Goal: Task Accomplishment & Management: Manage account settings

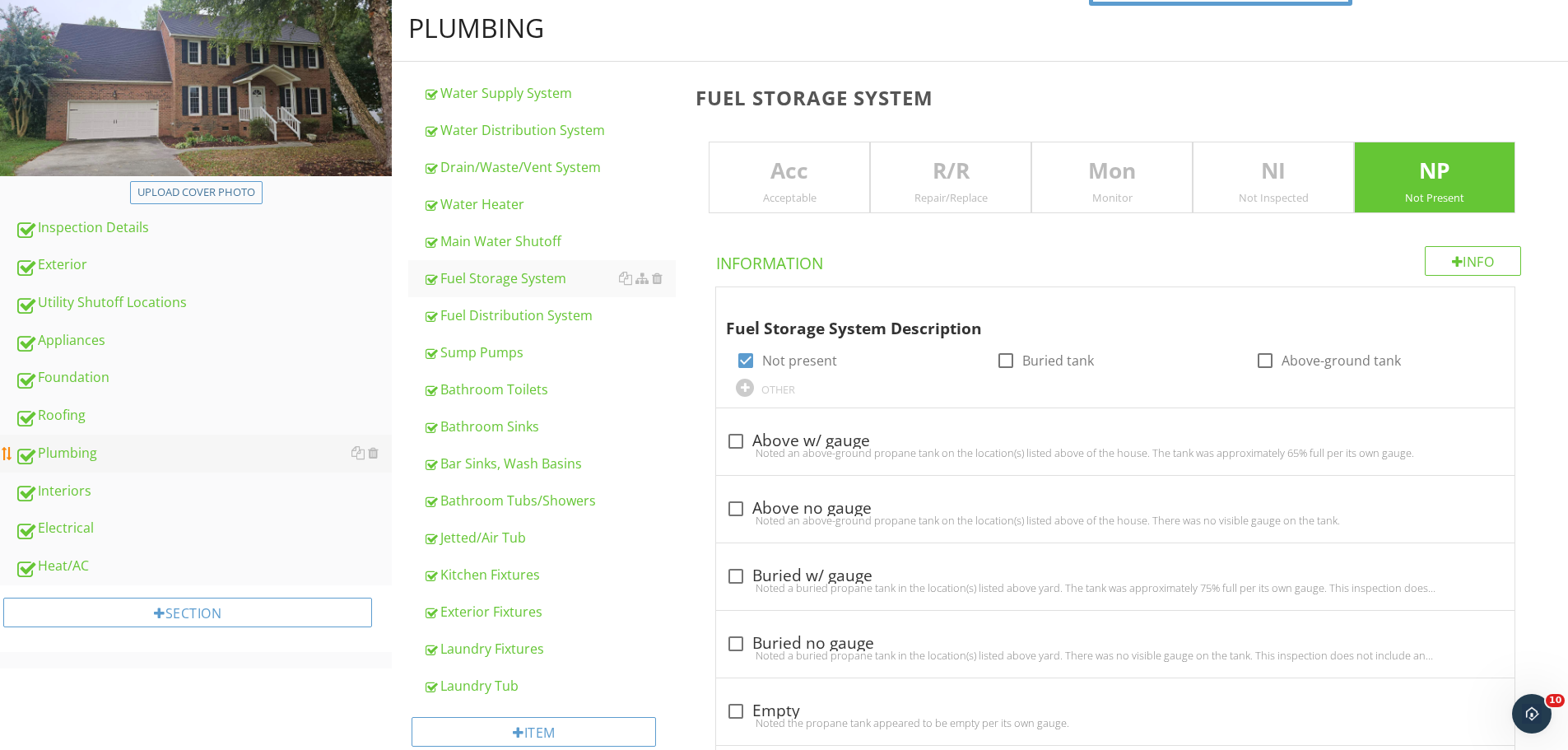
scroll to position [220, 0]
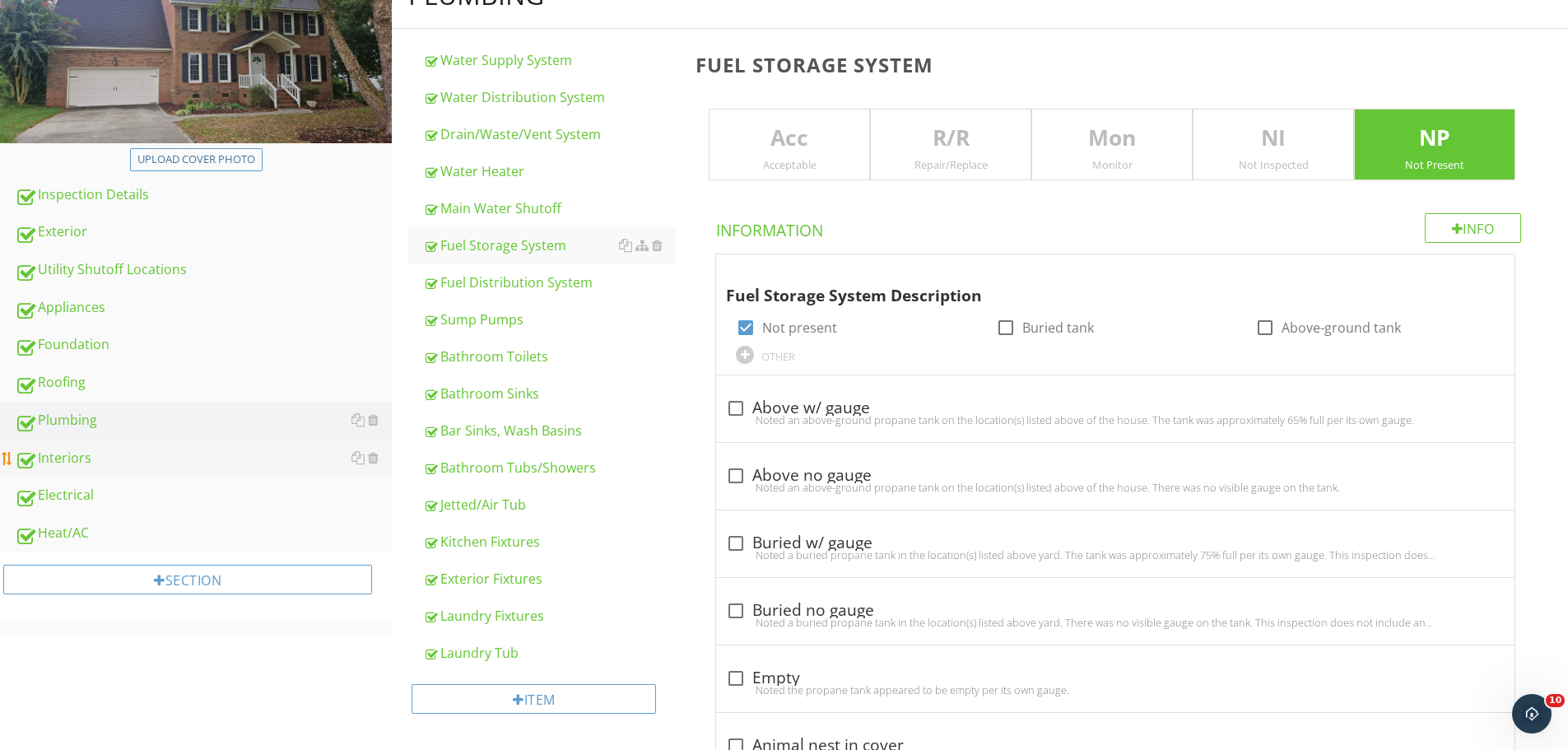
click at [74, 451] on div "Interiors" at bounding box center [202, 459] width 377 height 22
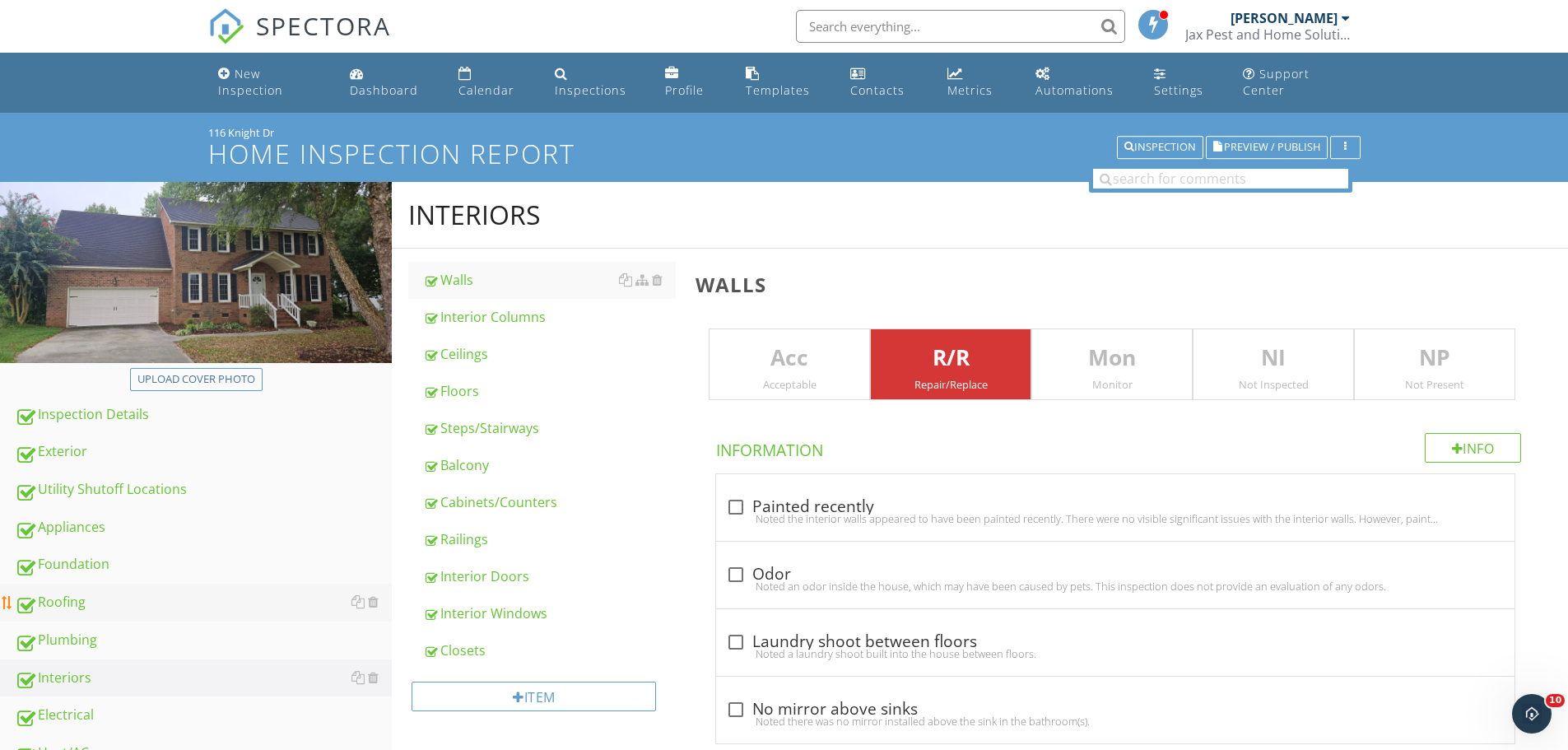
click at [59, 595] on div "Roofing" at bounding box center [202, 603] width 377 height 22
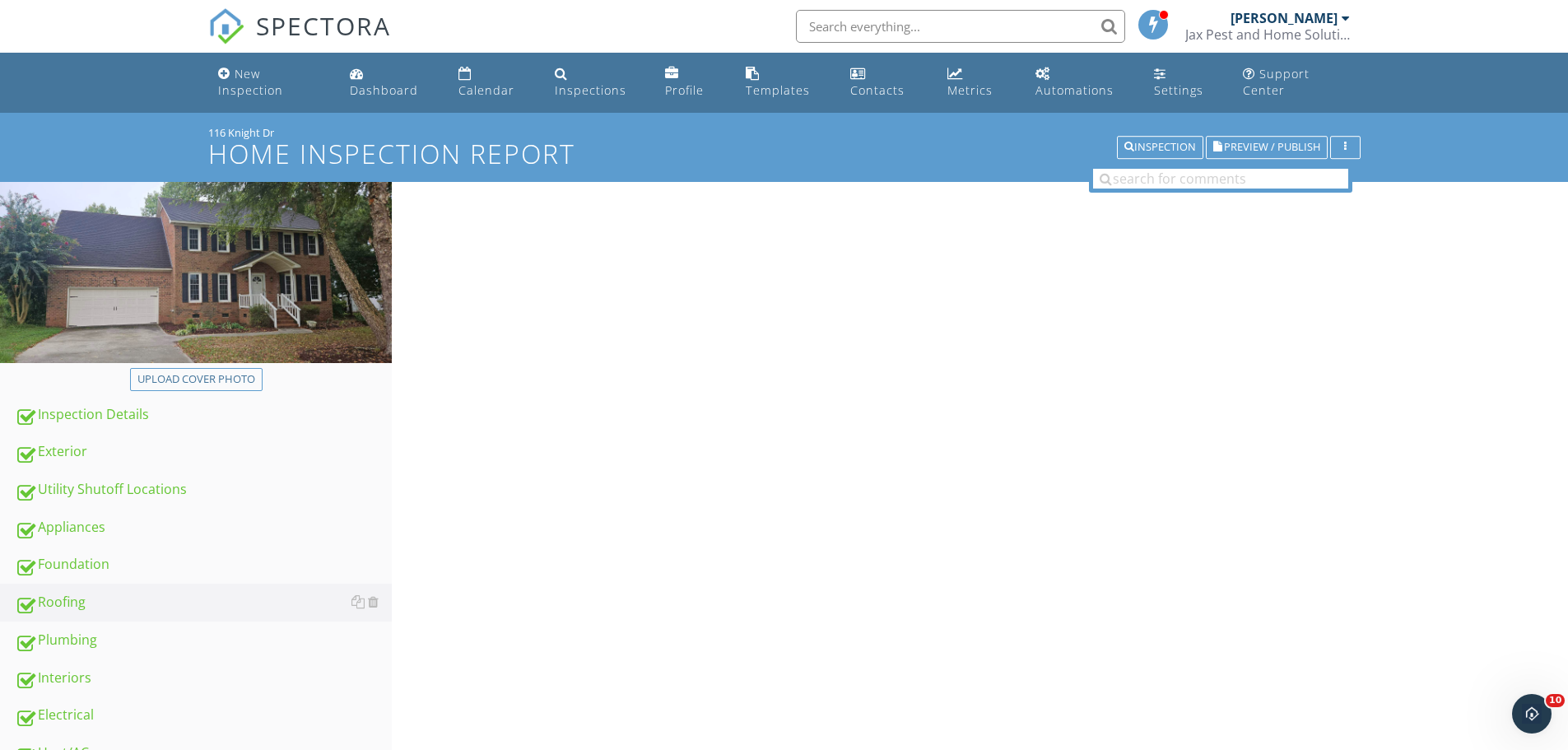
type input "Front Right , Back Right , Back Left"
type input "Right Side , Front Left"
type input "Front Right , Back Right , Back Left"
type input "Right Side , Front Left"
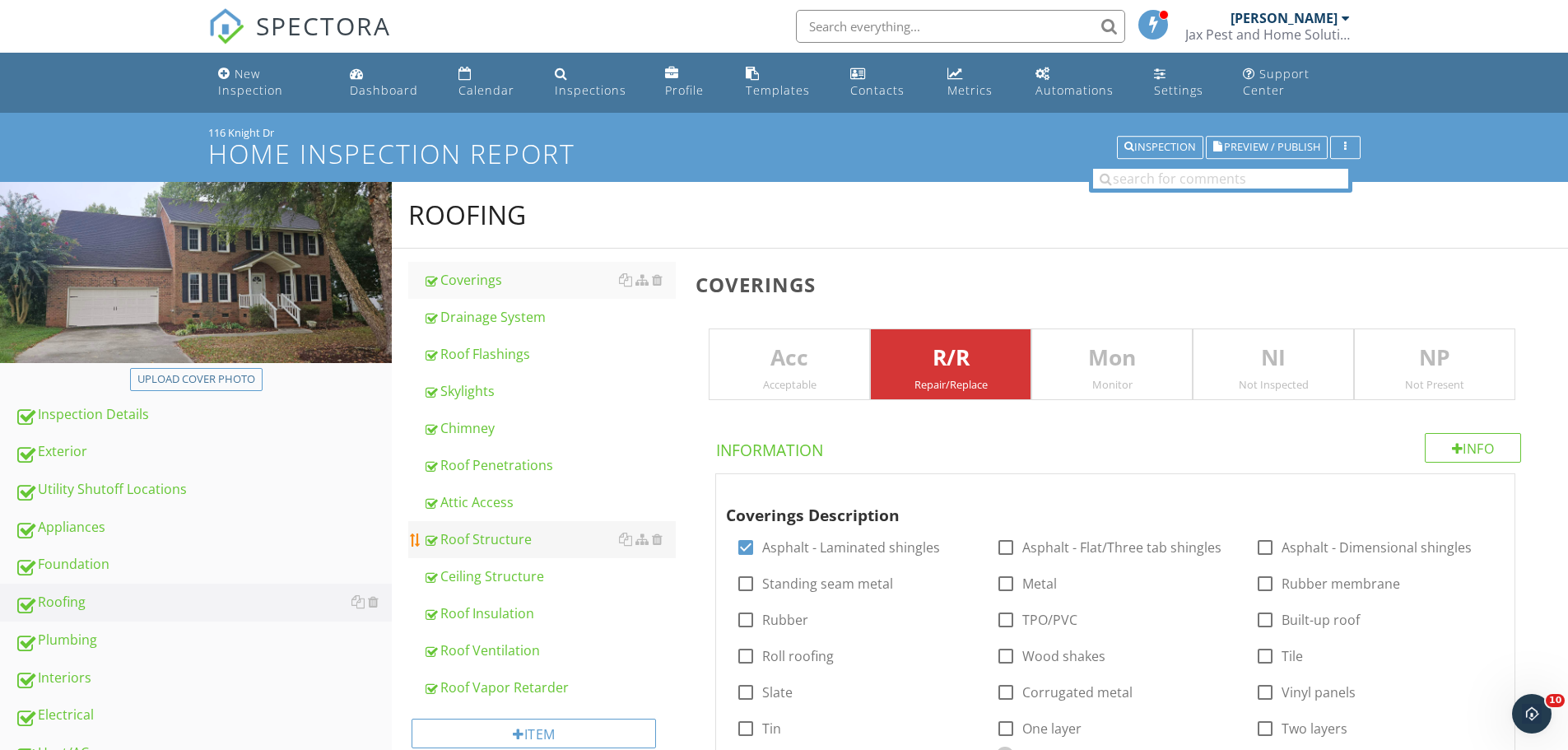
type input "Front Right , Back Right , Back Left"
type input "Right Side , Front Left"
type input "Front Right , Back Right , Back Left"
type input "Right Side , Front Left"
type input "Front Right , Back Right , Back Left"
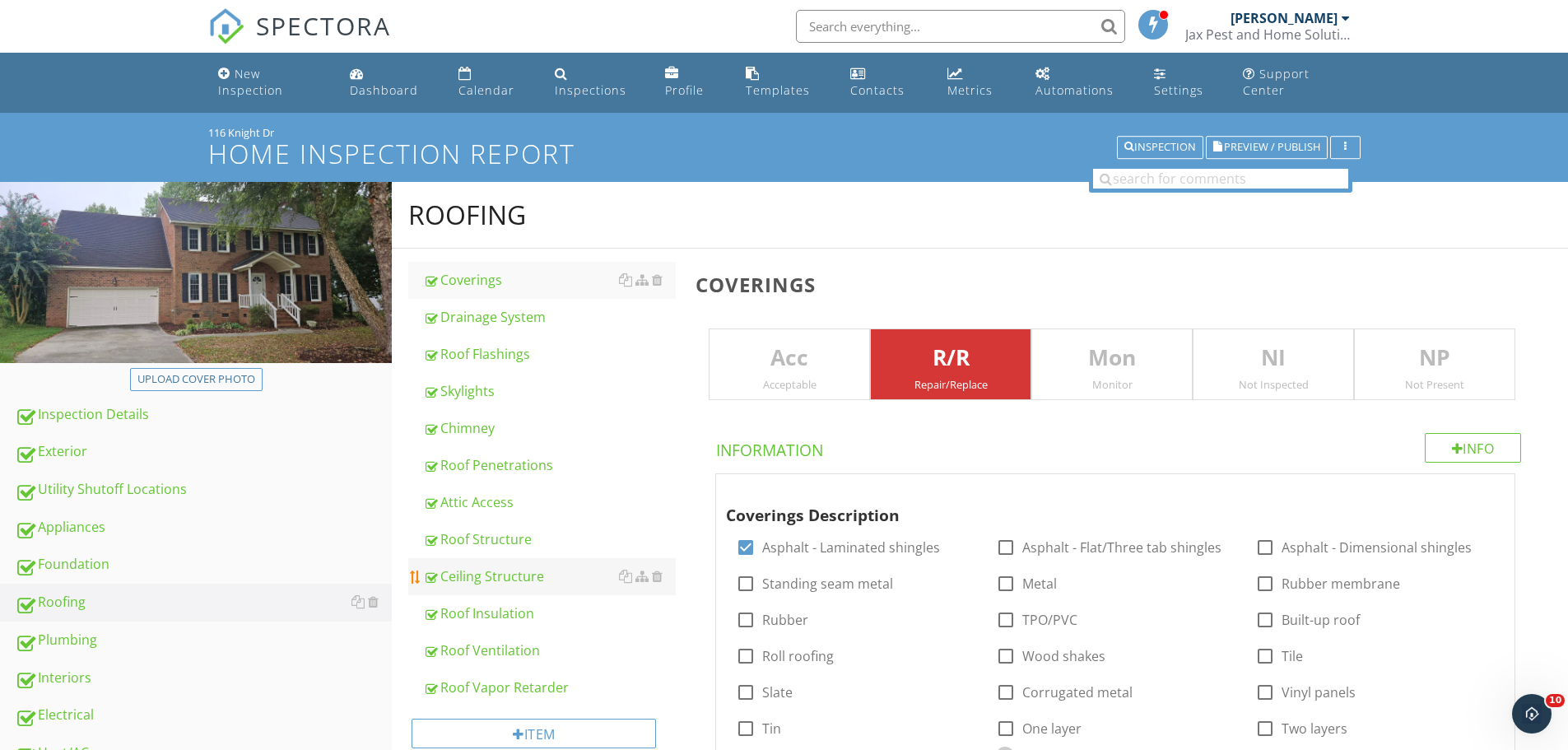
type input "Right Side , Front Left"
type input "Front Right , Back Right , Back Left"
type input "Right Side , Front Left"
type input "Front Right , Back Right , Back Left"
type input "Right Side , Front Left"
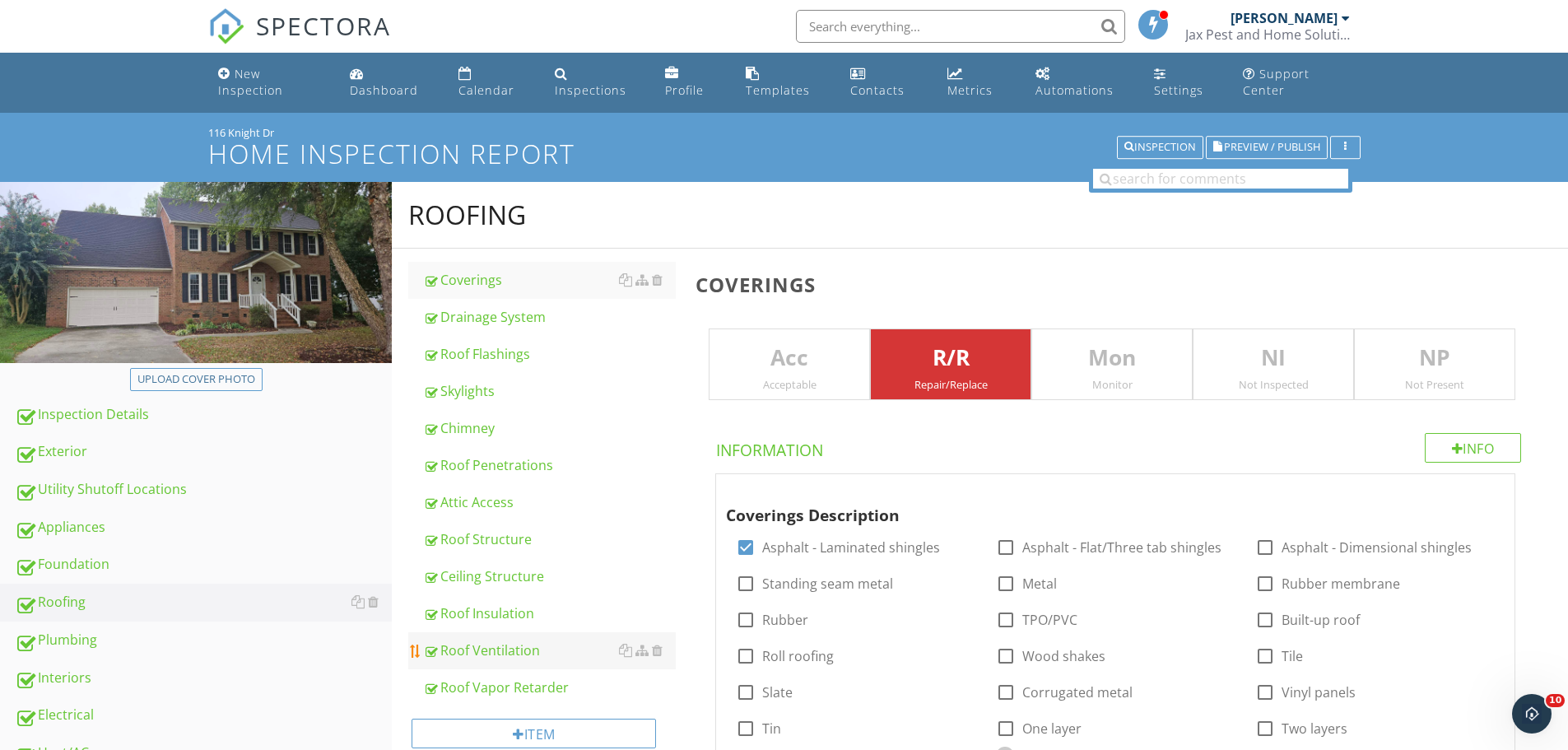
type input "Front Right , Back Right , Back Left"
type input "Right Side , Front Left"
type input "Front Right , Back Right , Back Left"
type input "Right Side , Front Left"
type input "Front Right , Back Right , Back Left"
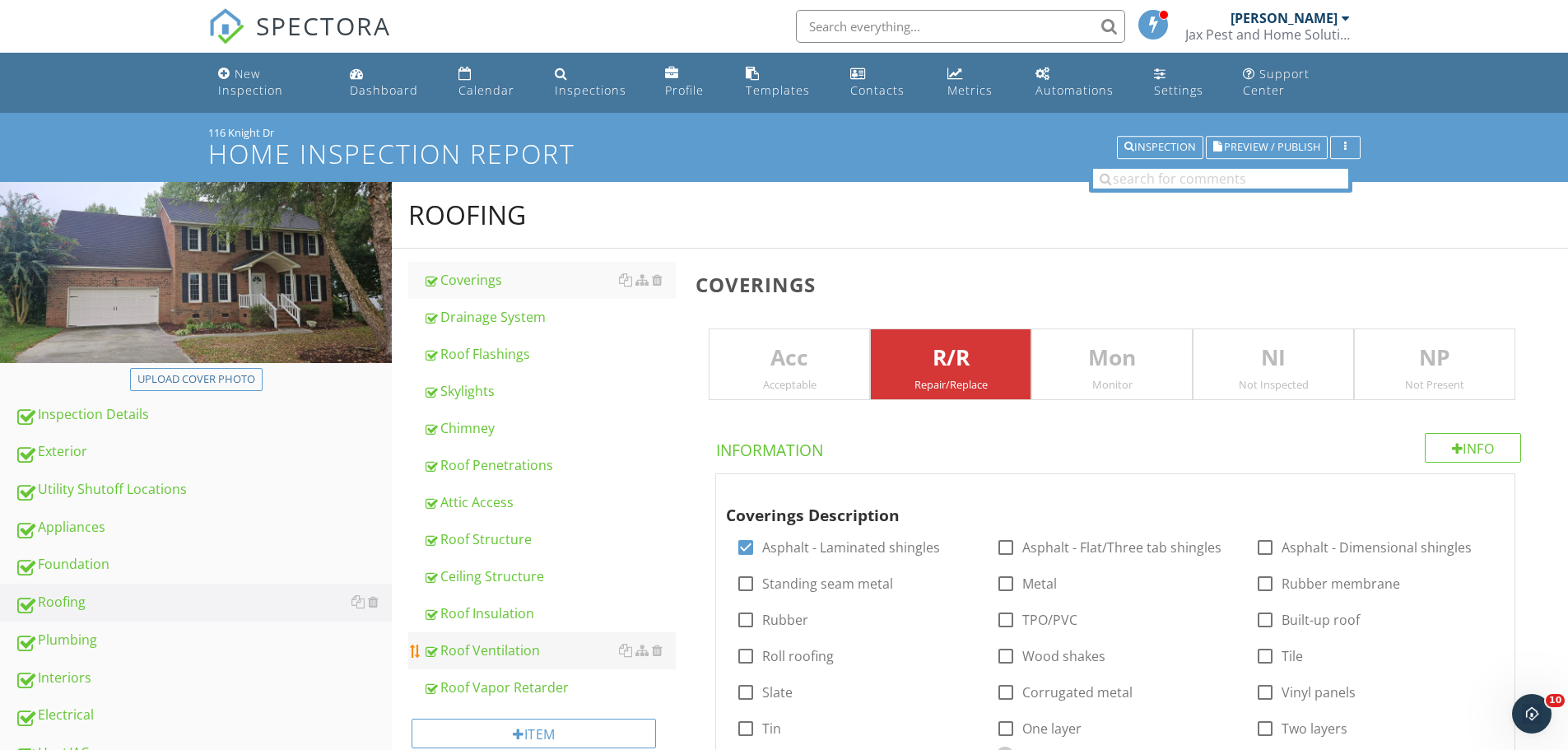
type input "Right Side , Front Left"
click at [493, 651] on div "Roof Ventilation" at bounding box center [549, 651] width 252 height 20
type input "Front Right , Back Right , Back Left"
type input "Right Side , Front Left"
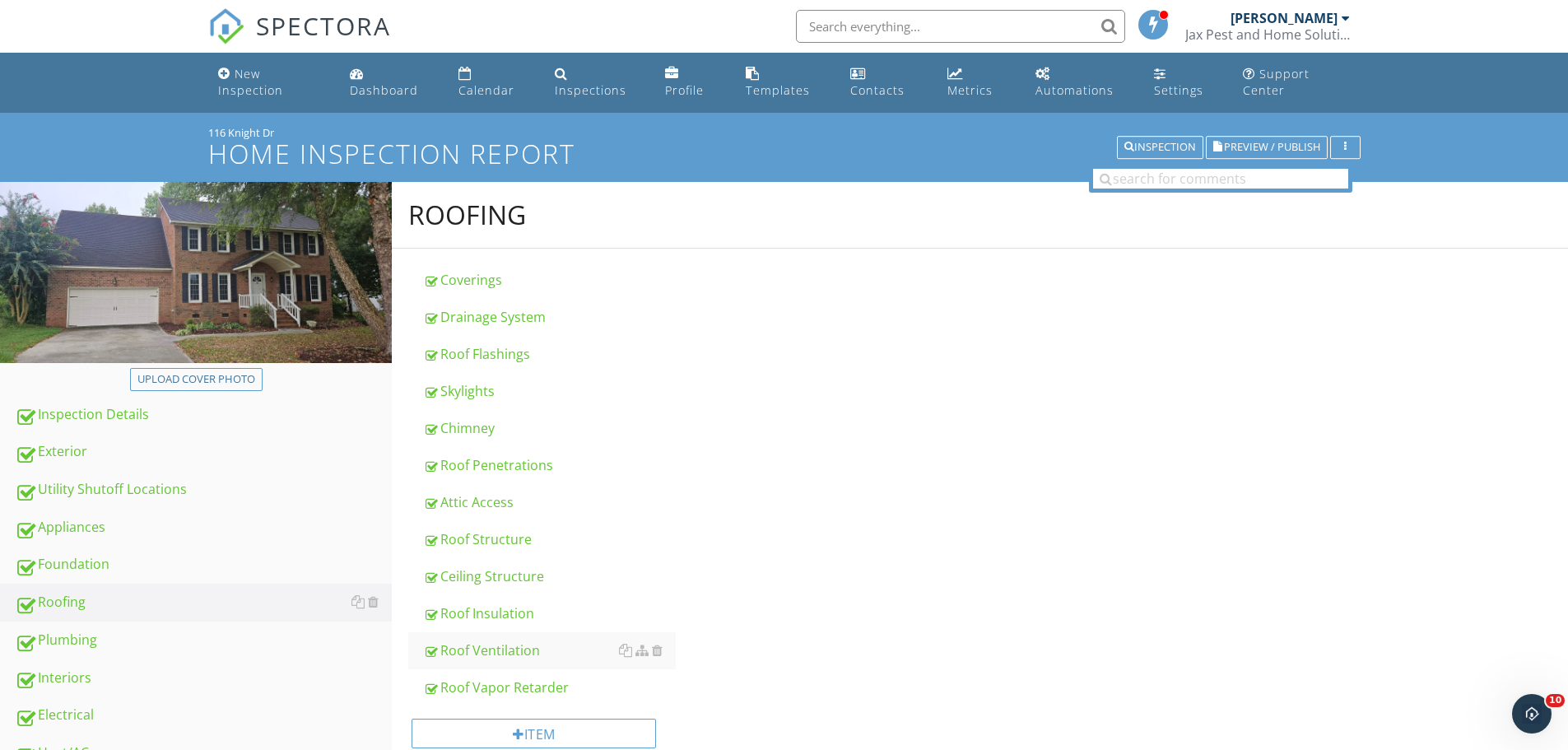
type input "Attic"
type input "Attic Left Side"
type input "Attic"
type input "Attic Left Side"
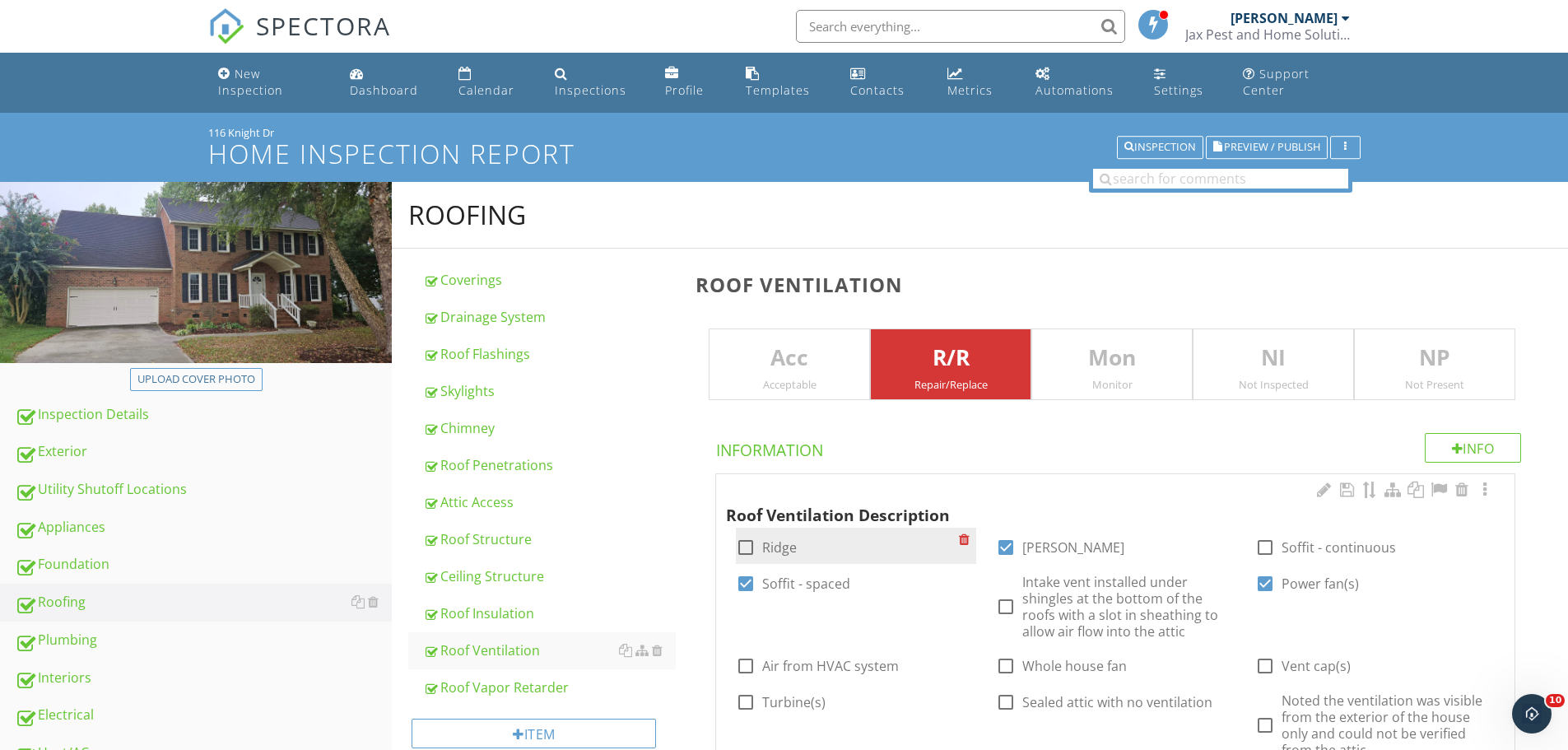
type input "Attic"
type input "Attic Left Side"
type input "Attic"
type input "Attic Left Side"
type input "Attic"
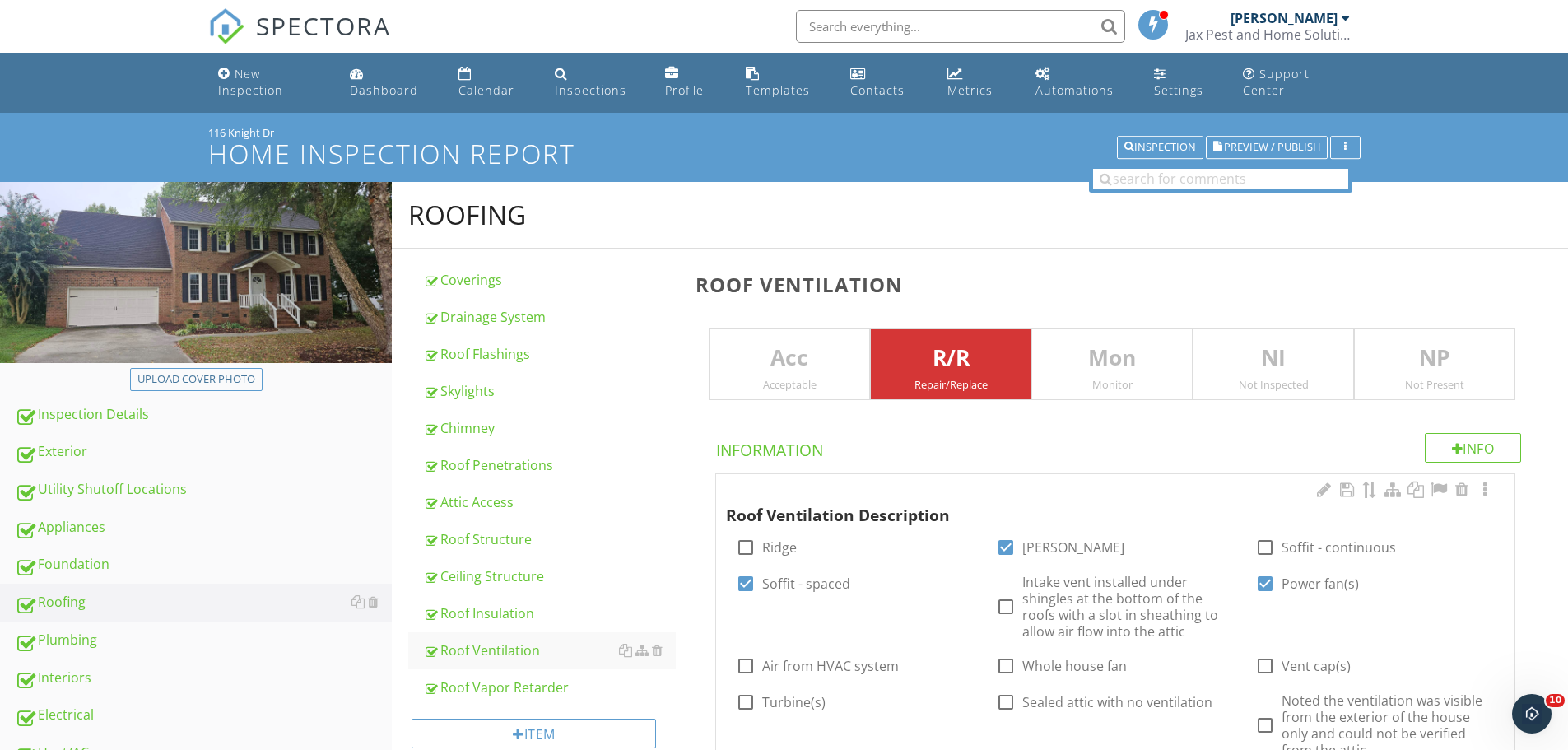
type input "Attic Left Side"
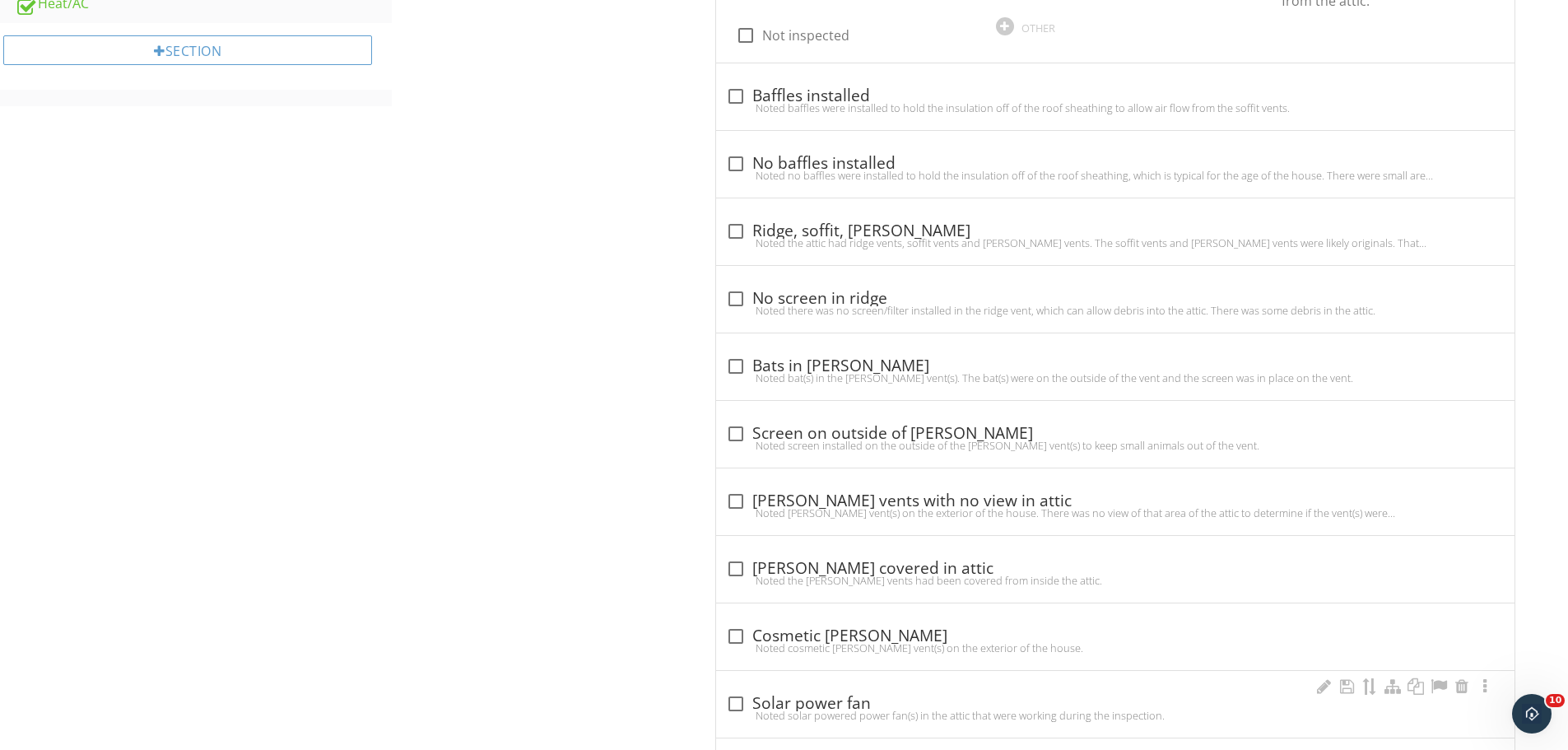
type input "Attic"
type input "Attic Left Side"
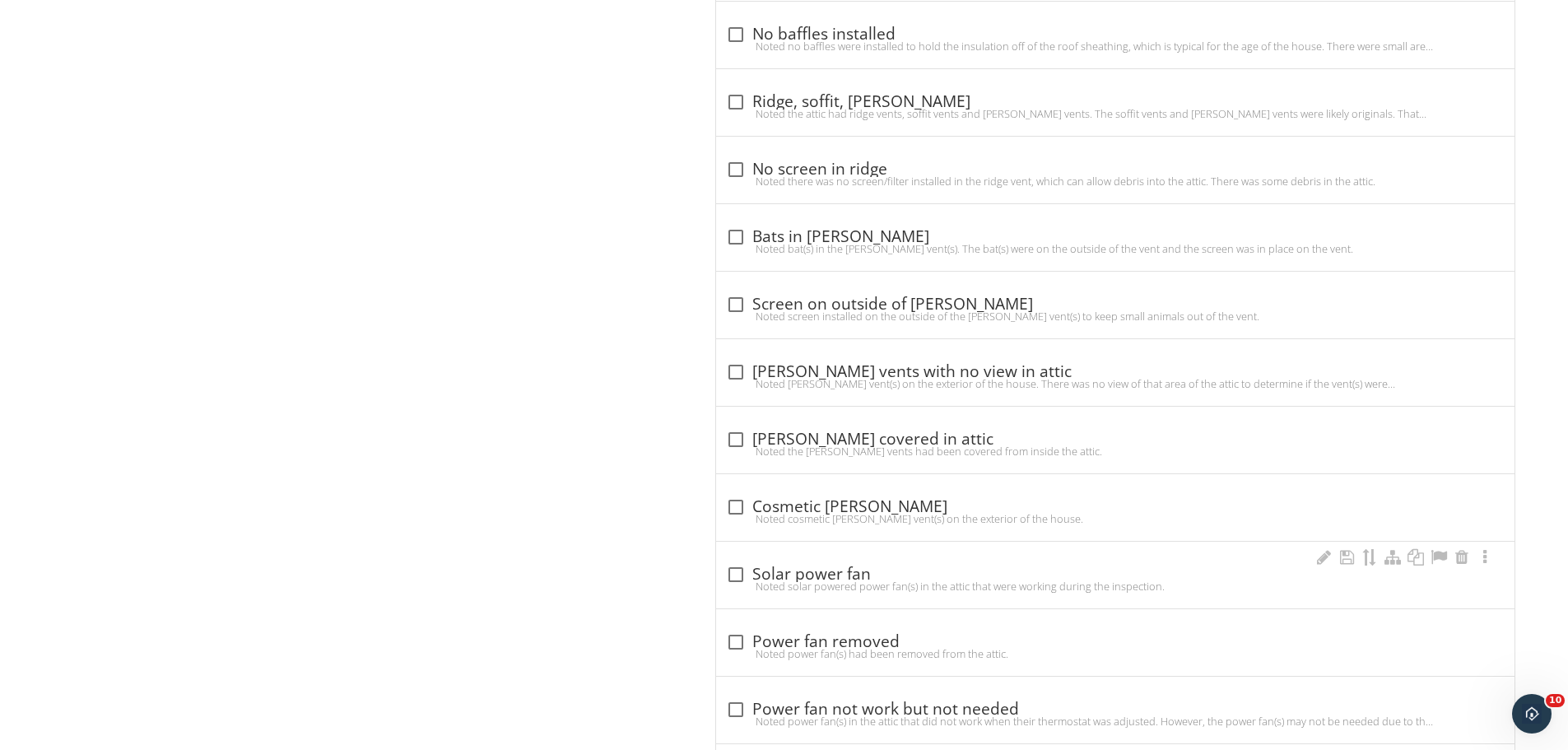
type input "Attic"
type input "Attic Left Side"
type input "Attic"
type input "Attic Left Side"
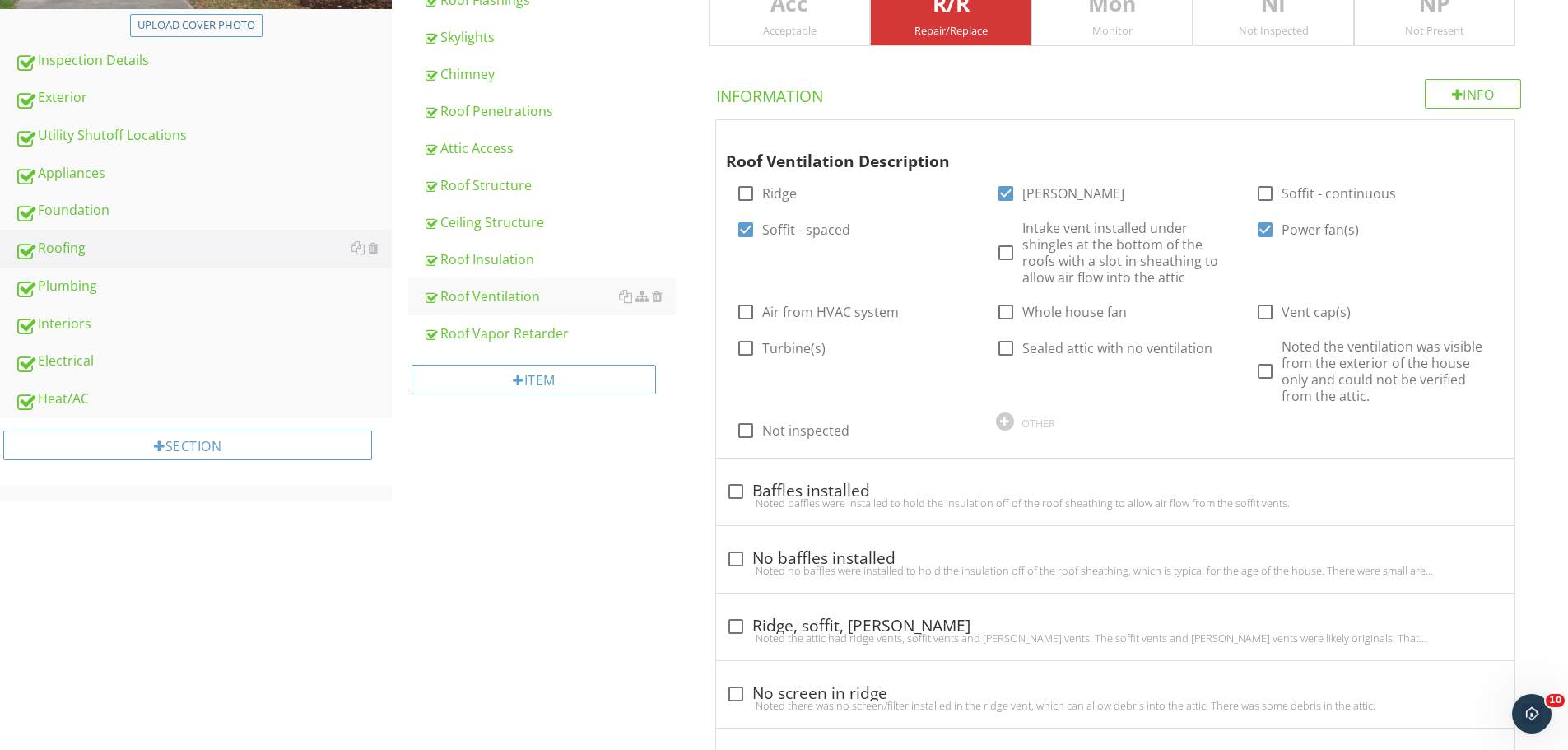
scroll to position [439, 0]
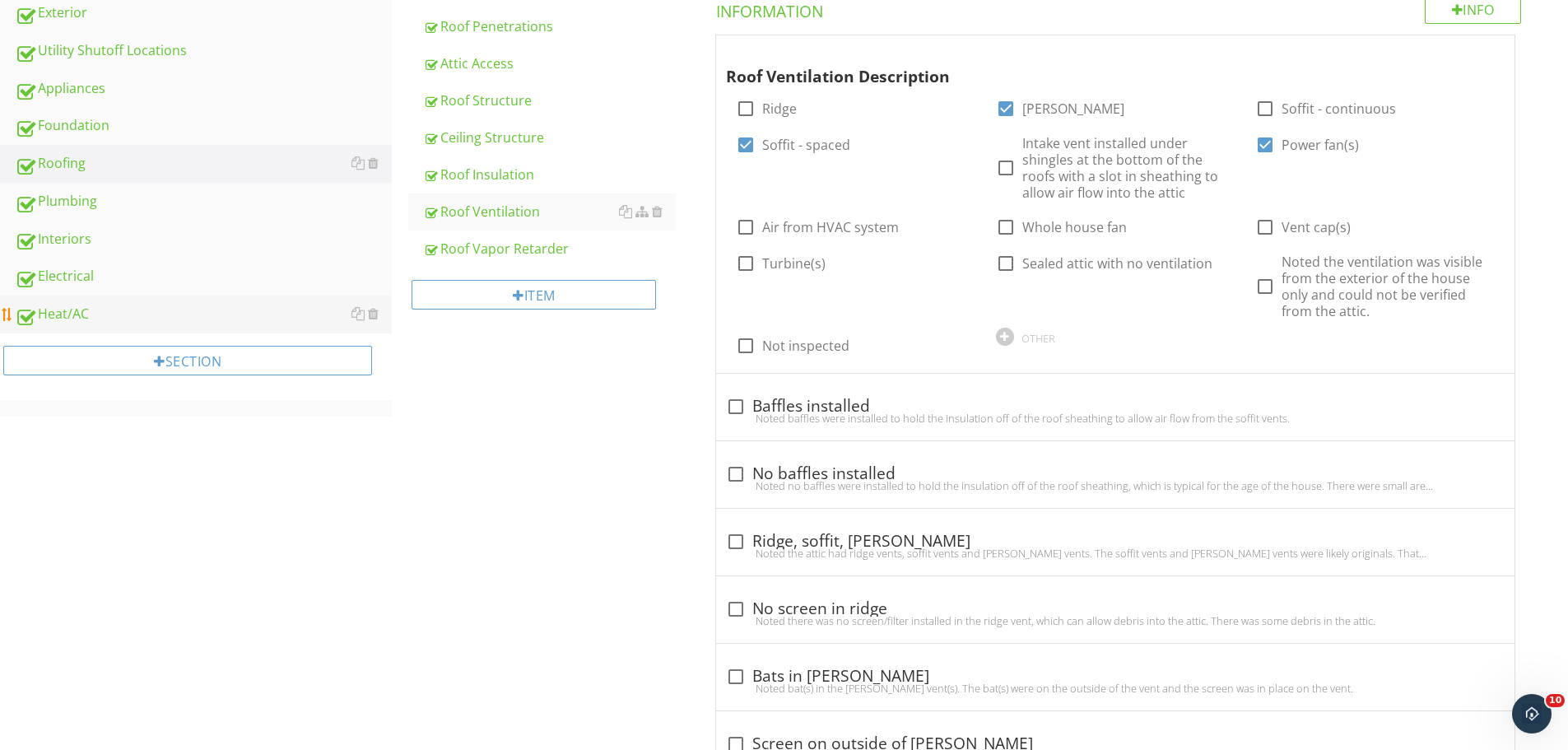
click at [66, 316] on div "Heat/AC" at bounding box center [202, 315] width 377 height 22
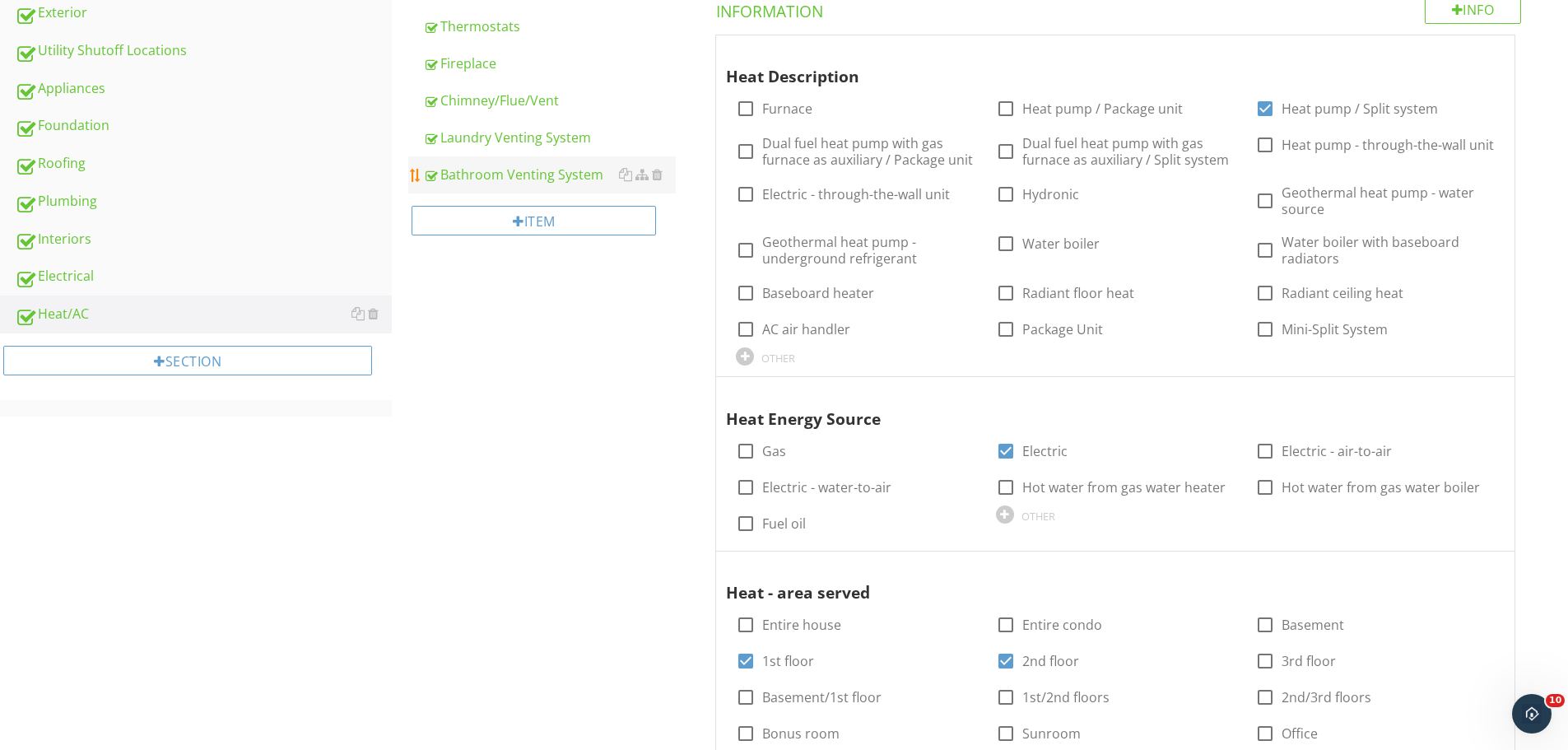
type input "1st Floor , 2nd Floor"
click at [531, 167] on div "Bathroom Venting System" at bounding box center [549, 174] width 252 height 20
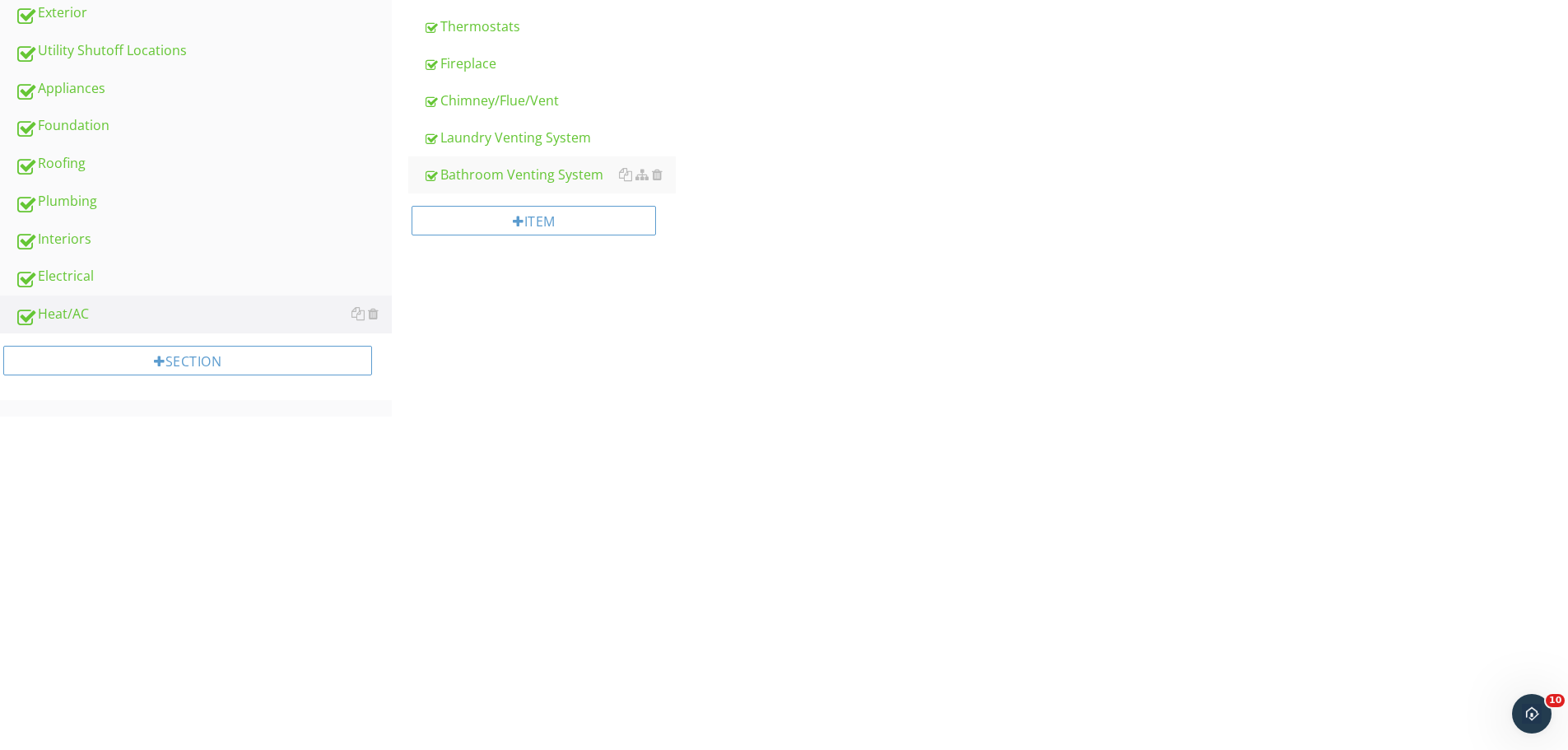
type input "Half Bathroom"
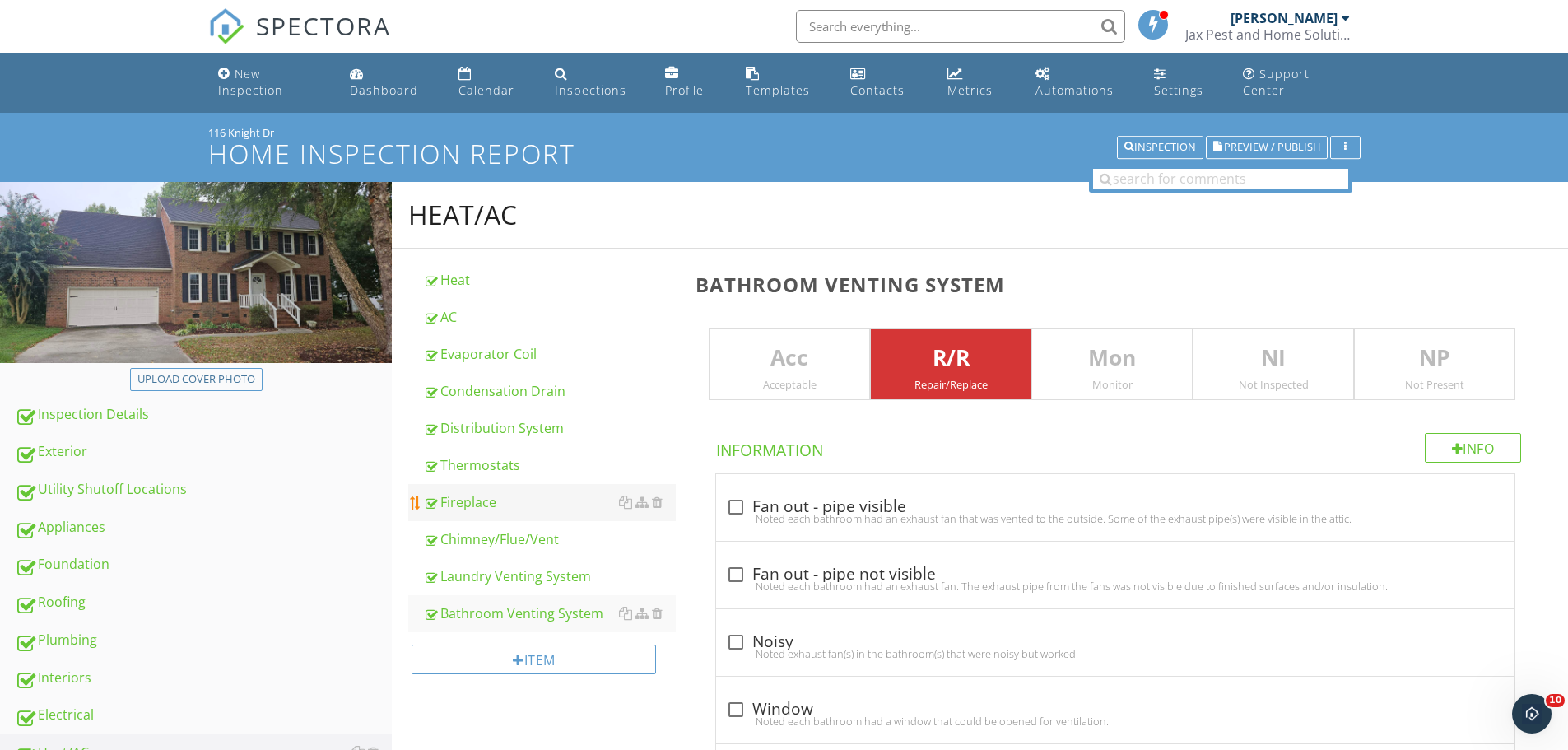
drag, startPoint x: 59, startPoint y: 600, endPoint x: 620, endPoint y: 519, distance: 566.8
click at [58, 600] on div "Roofing" at bounding box center [202, 603] width 377 height 22
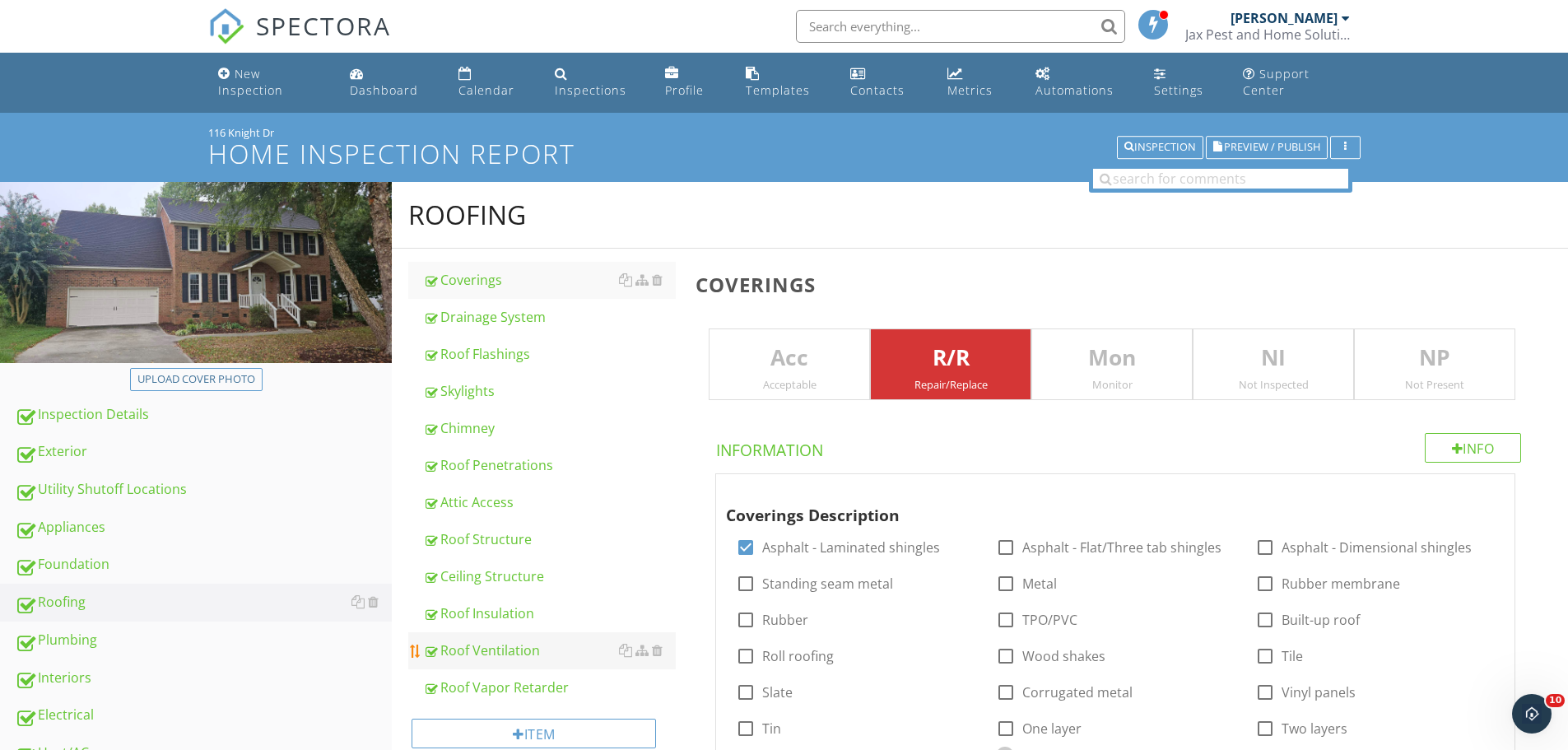
click at [497, 652] on div "Roof Ventilation" at bounding box center [549, 651] width 252 height 20
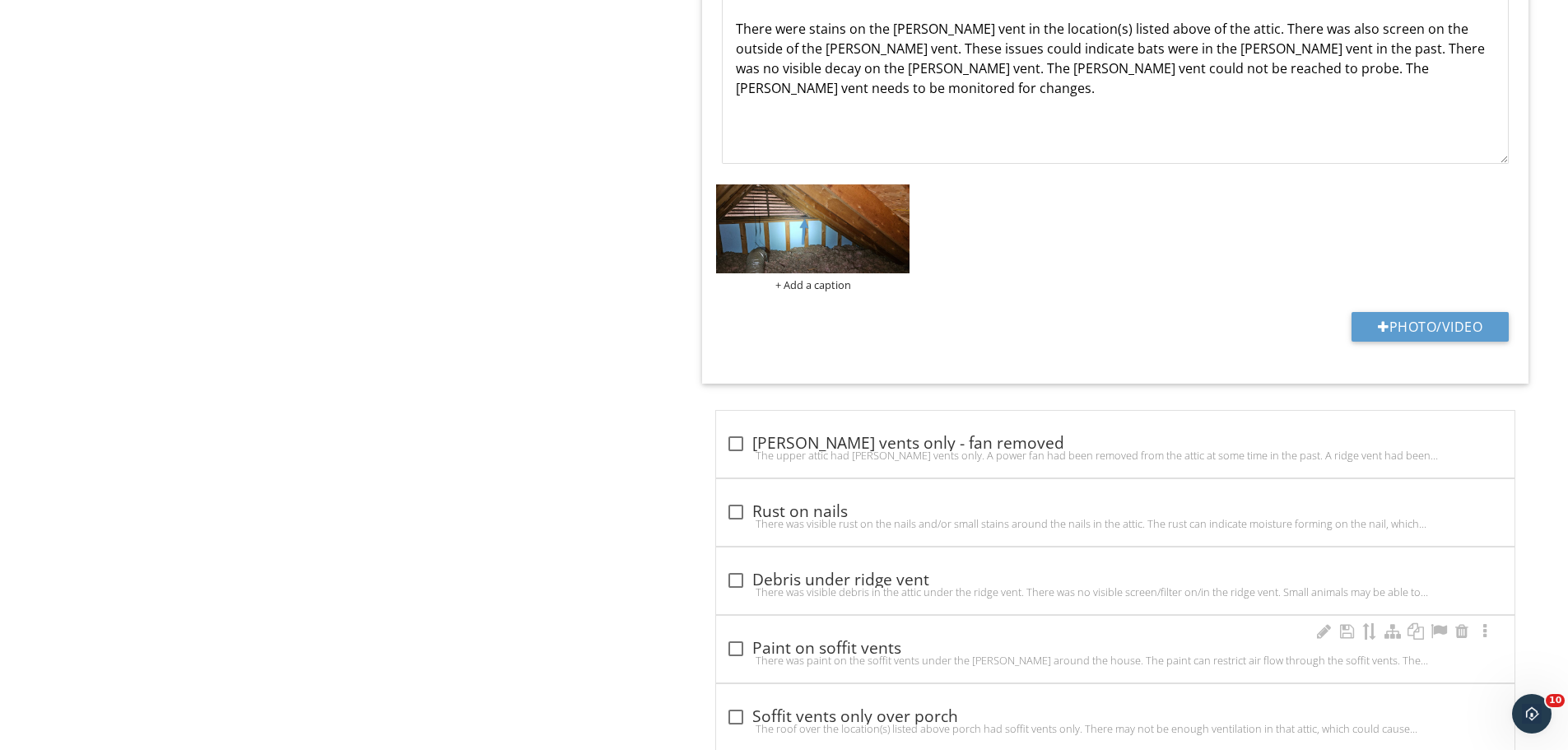
scroll to position [4613, 0]
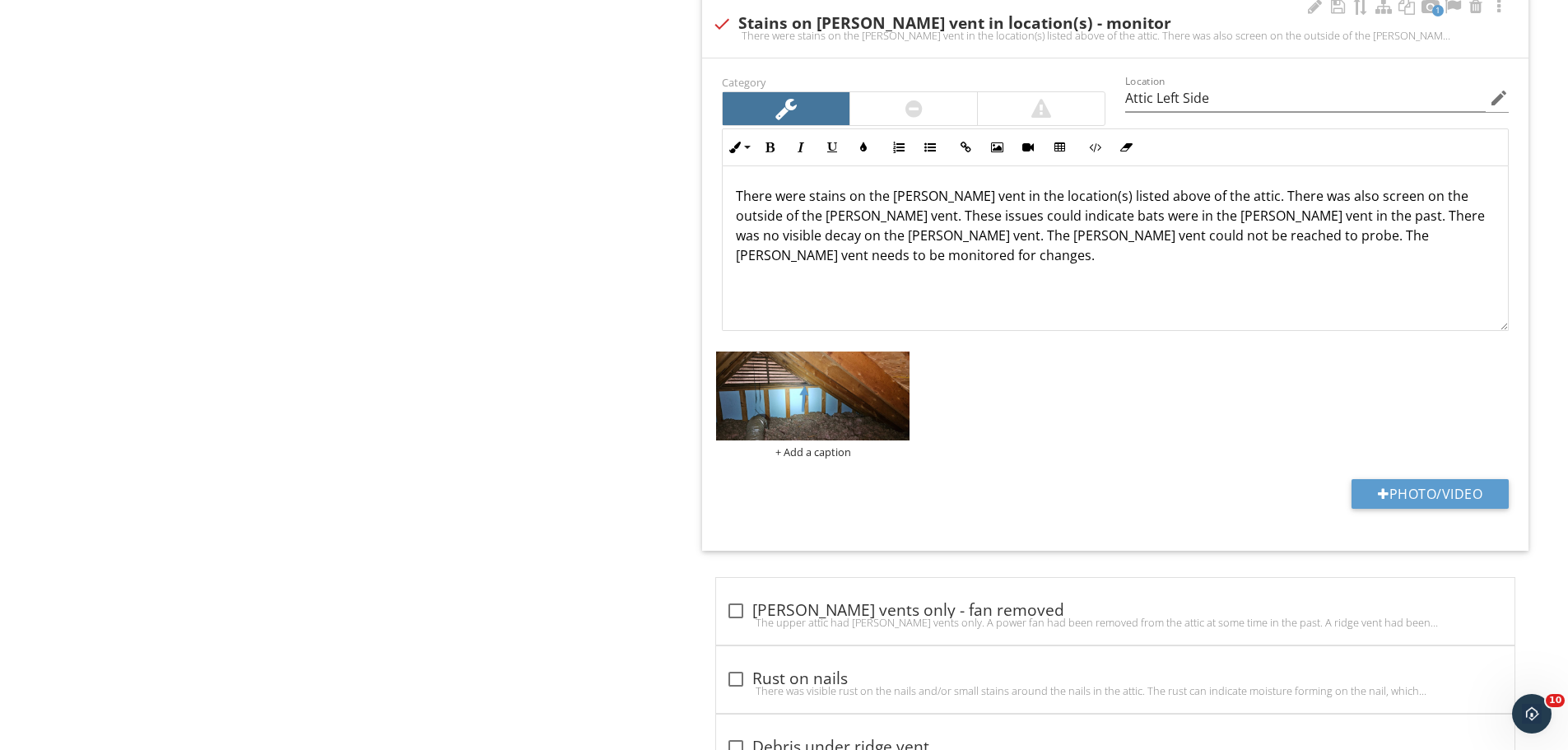
click at [717, 18] on div at bounding box center [721, 24] width 28 height 28
checkbox input "true"
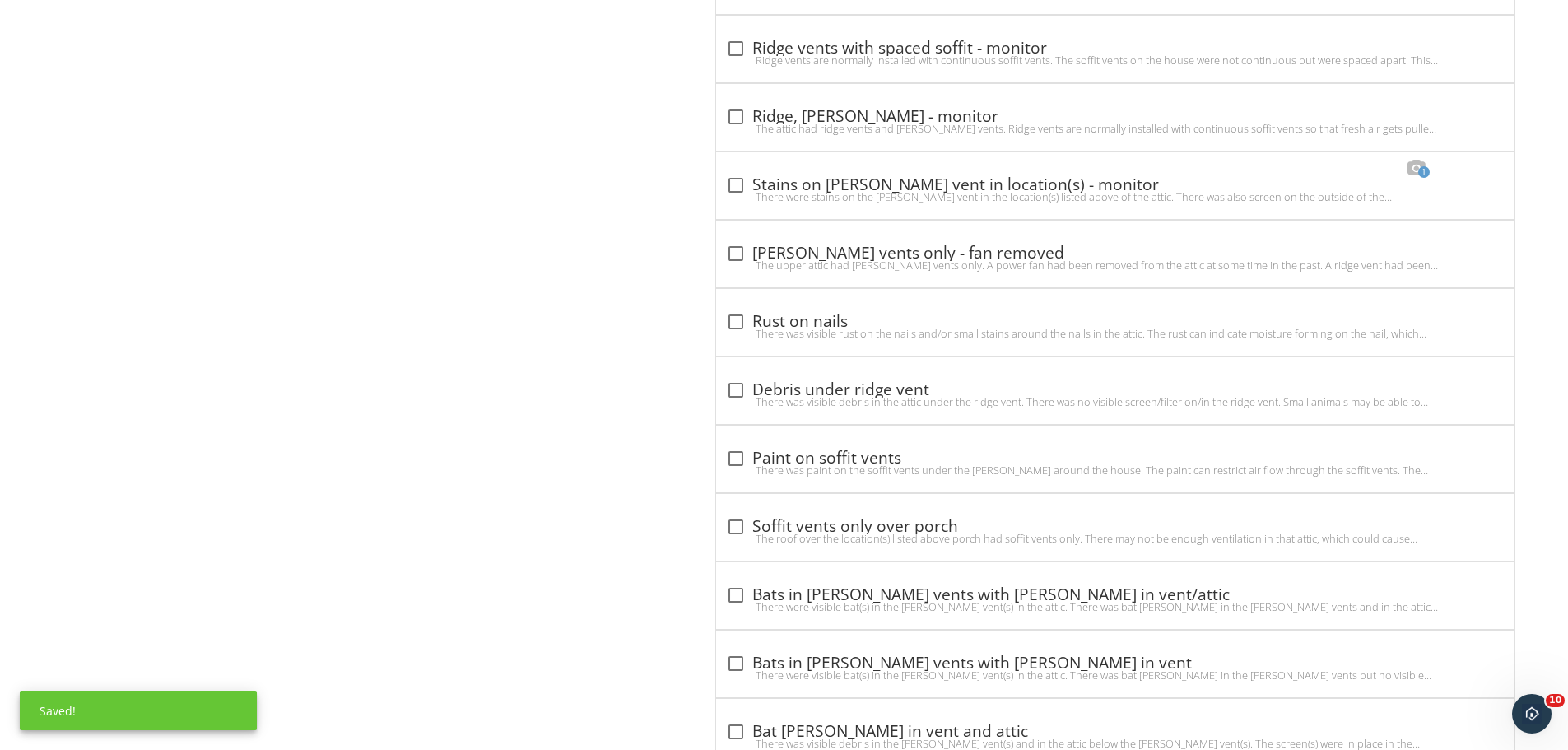
scroll to position [4393, 0]
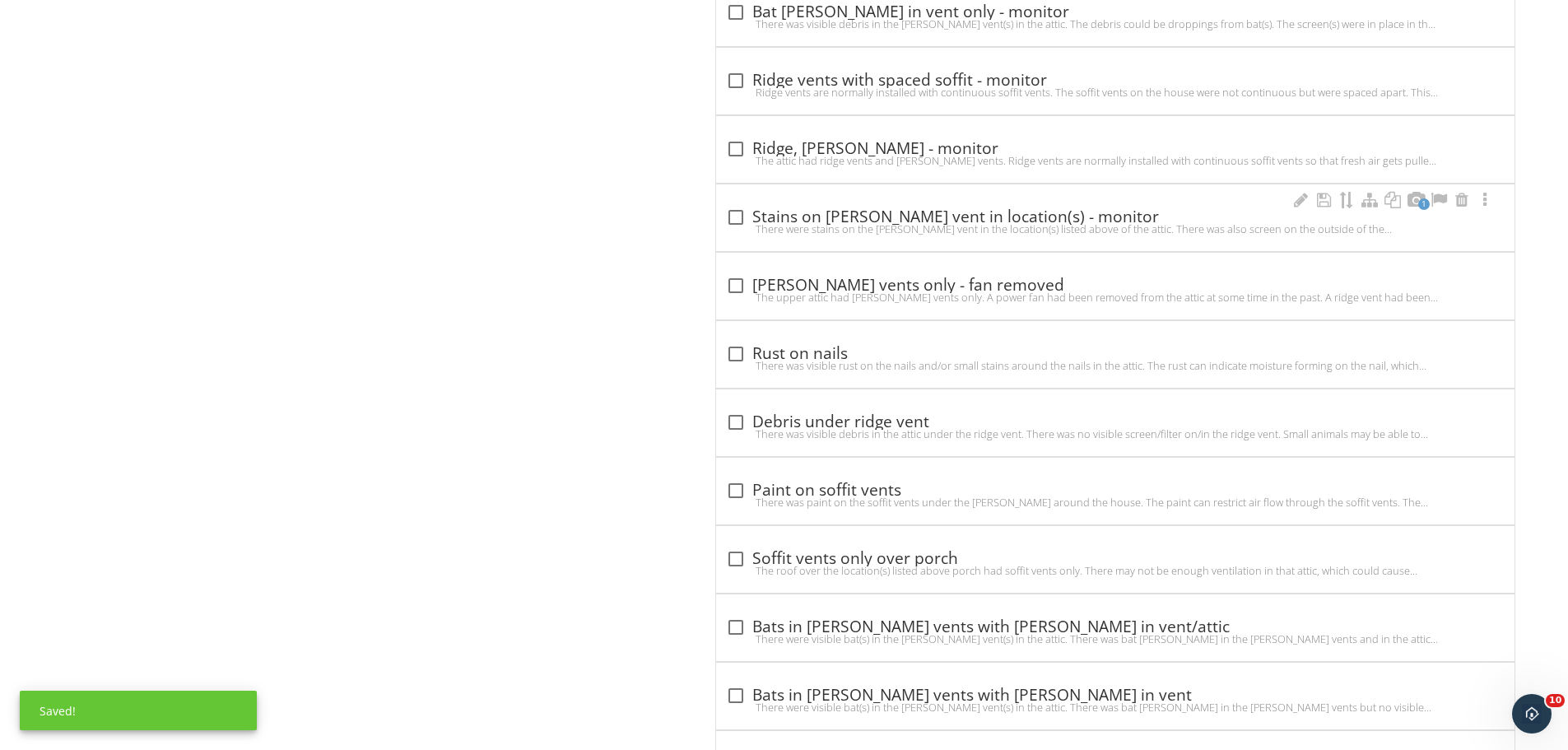
click at [745, 209] on div at bounding box center [736, 217] width 28 height 28
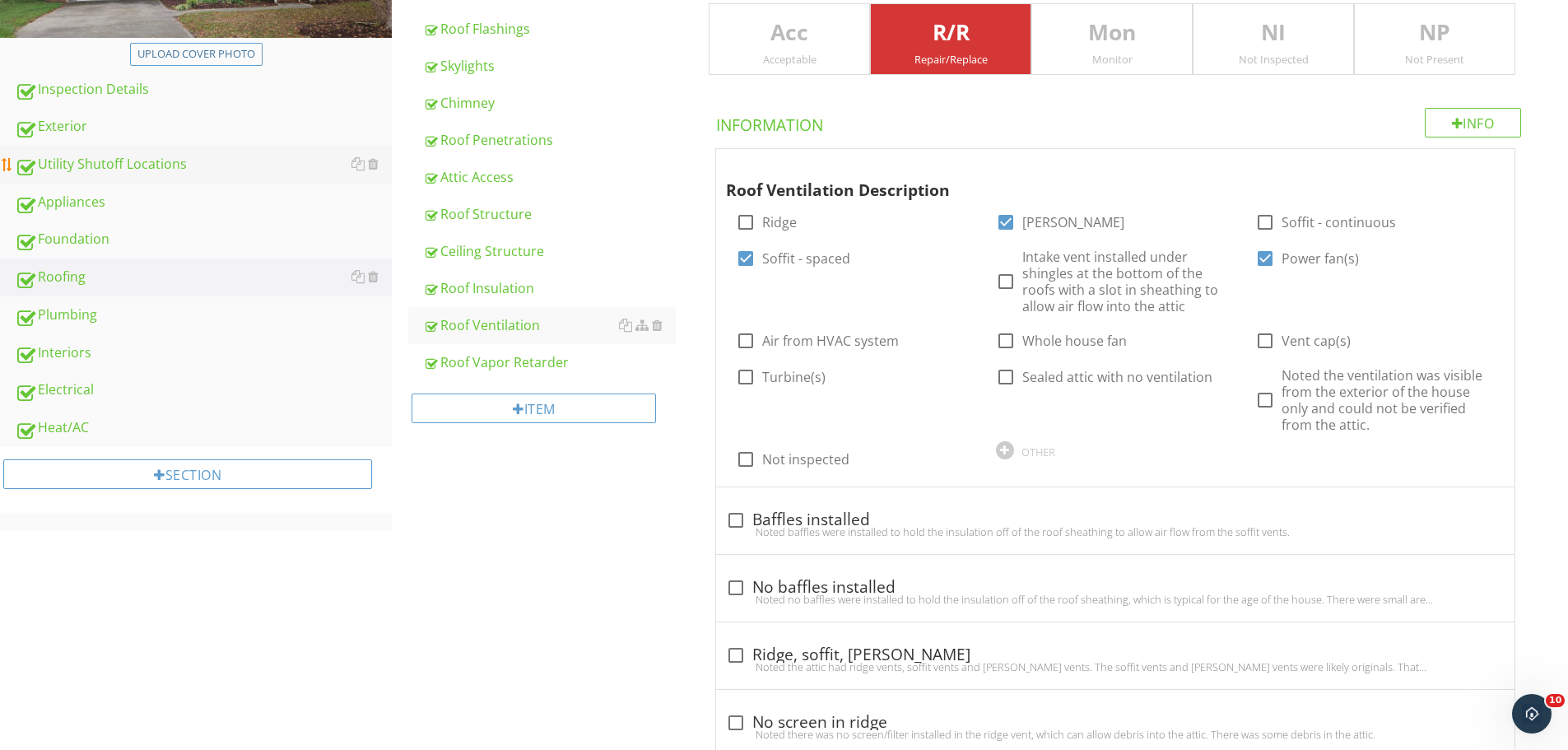
scroll to position [0, 0]
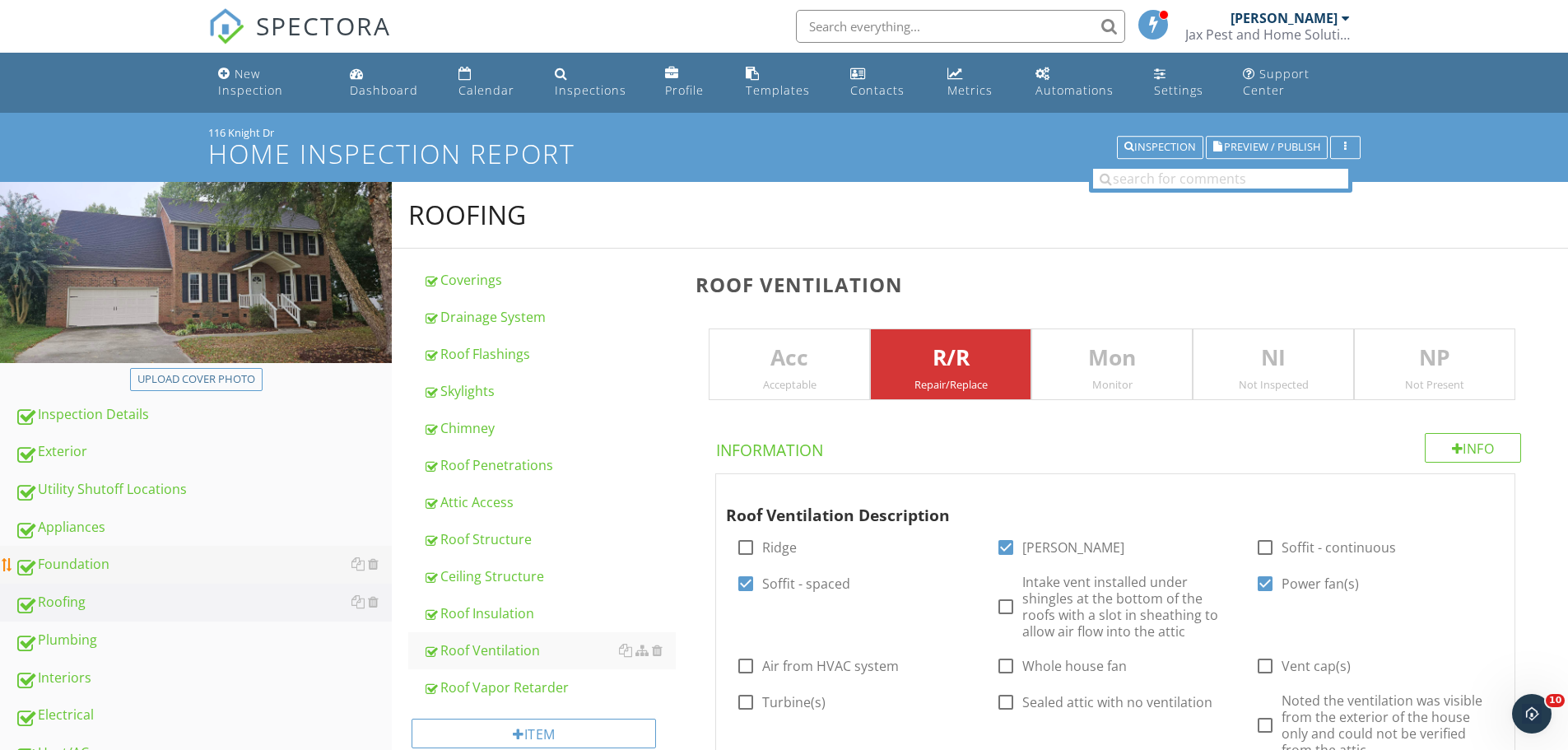
click at [73, 562] on div "Foundation" at bounding box center [202, 566] width 377 height 22
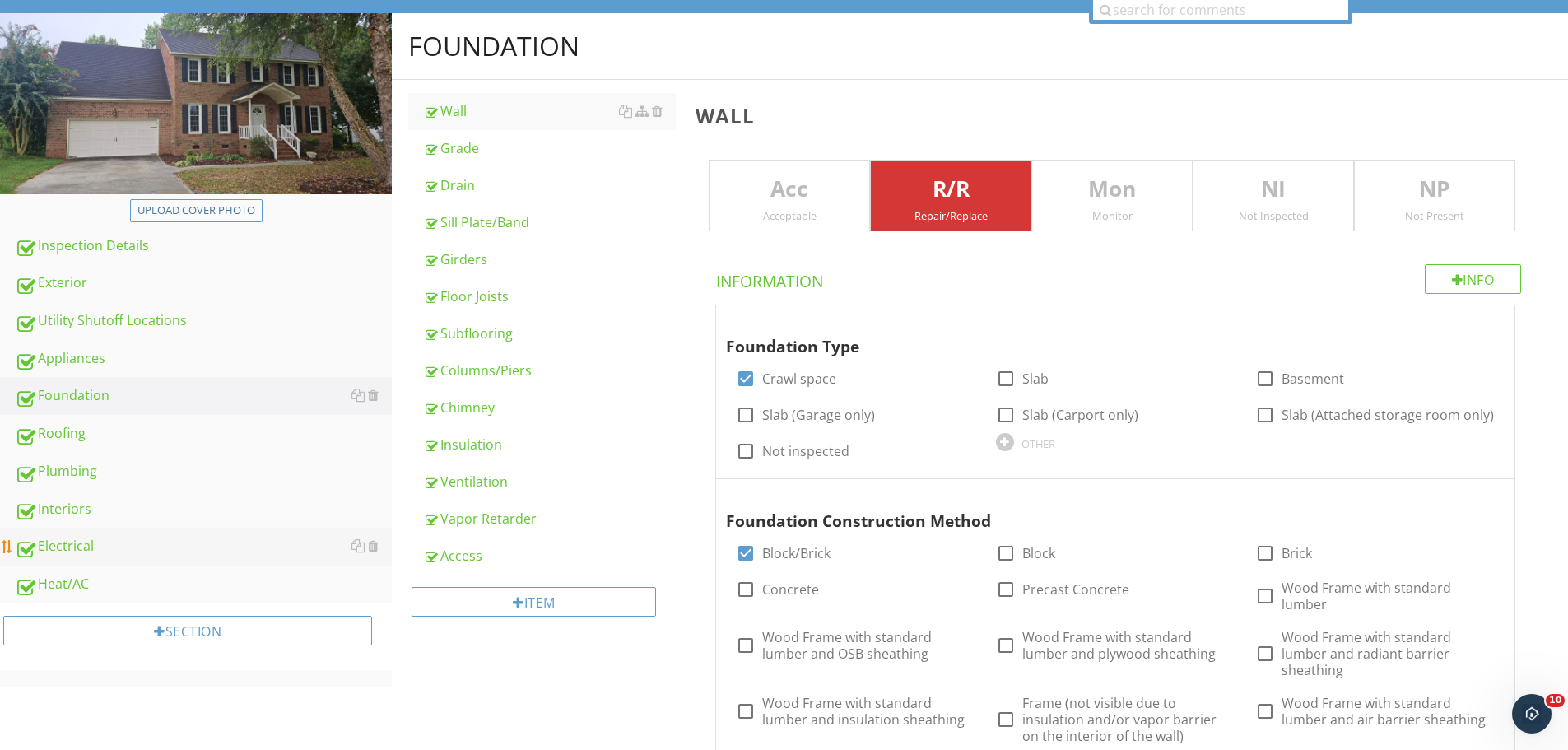
scroll to position [220, 0]
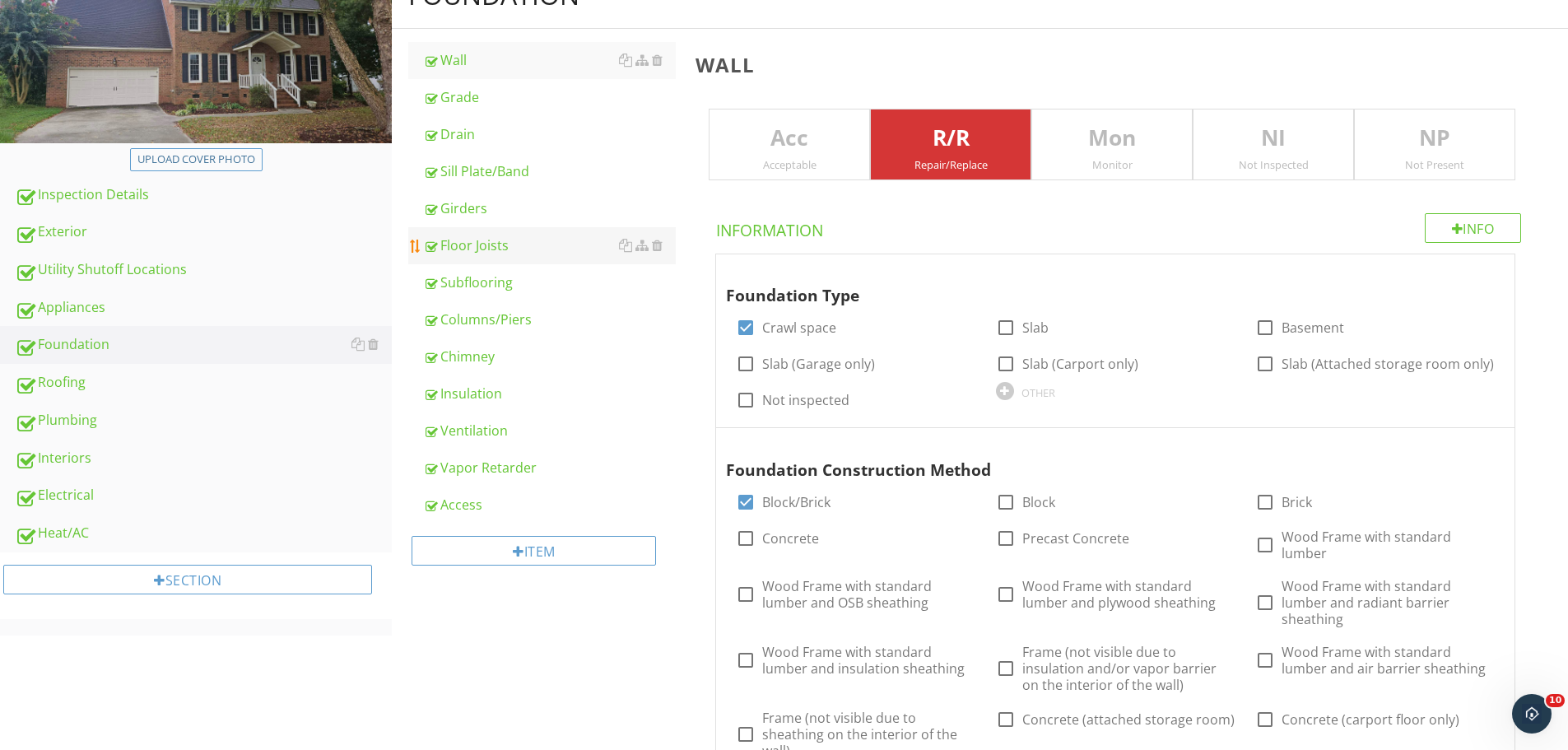
click at [481, 245] on div "Floor Joists" at bounding box center [549, 245] width 252 height 20
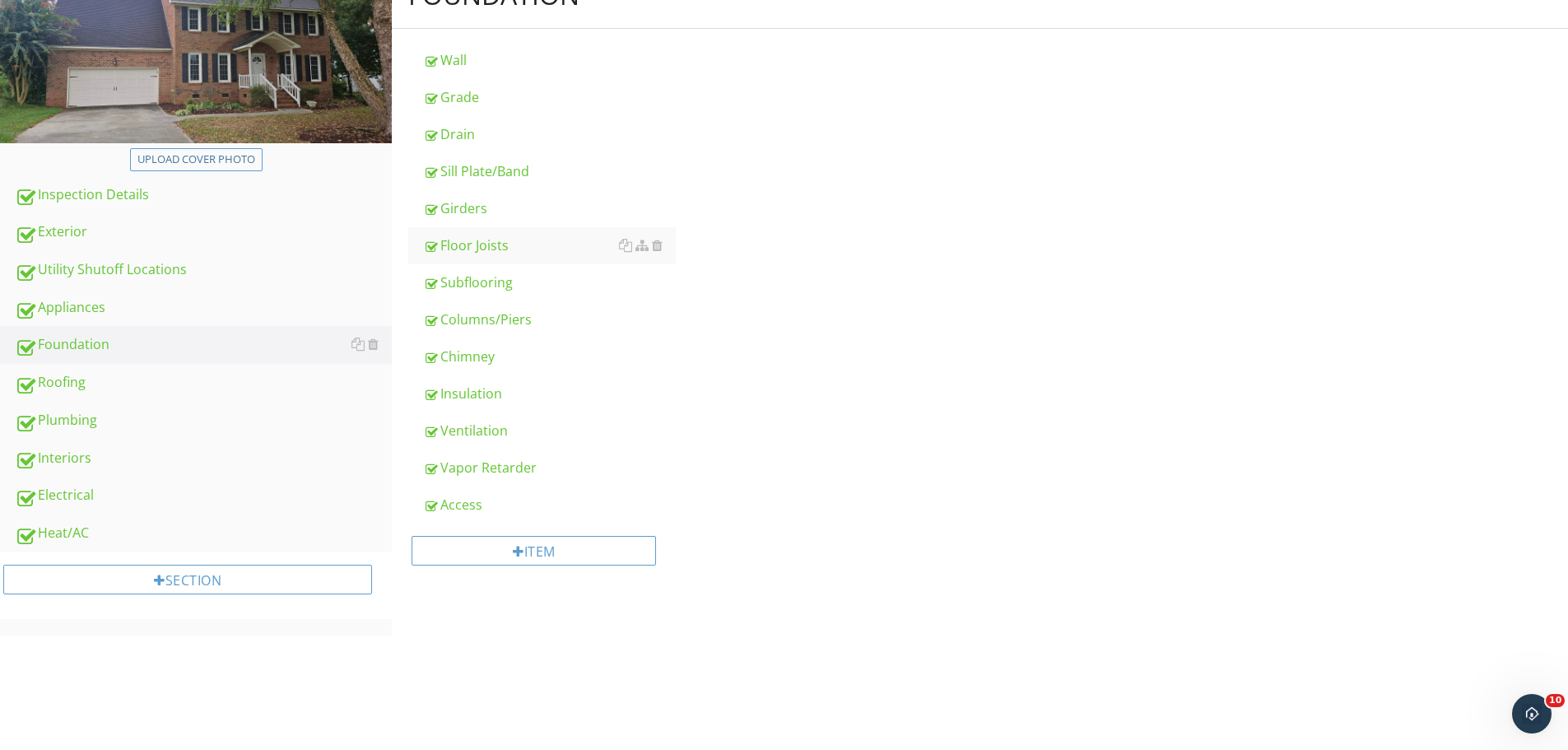
type input "Crawlspace Back Right"
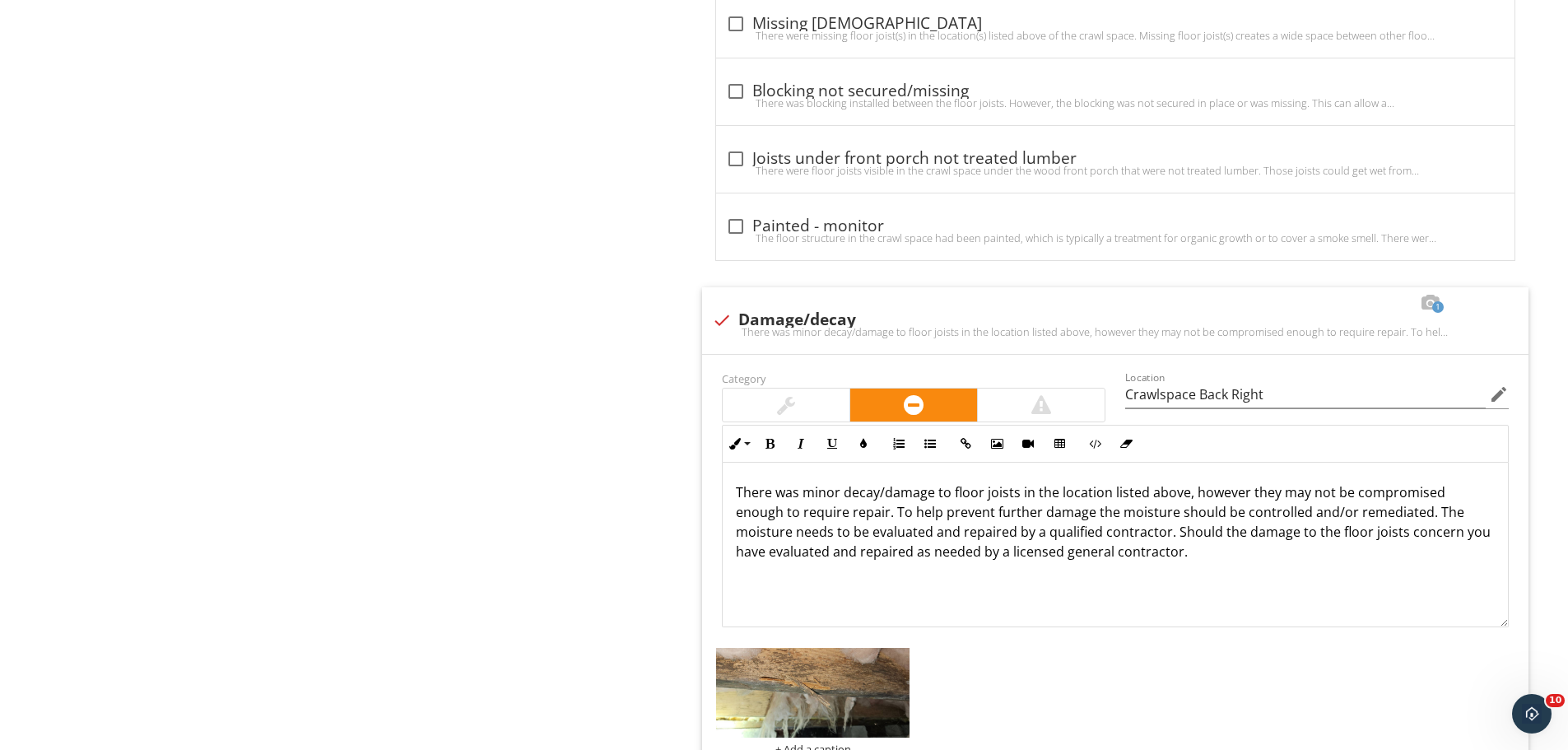
scroll to position [3516, 0]
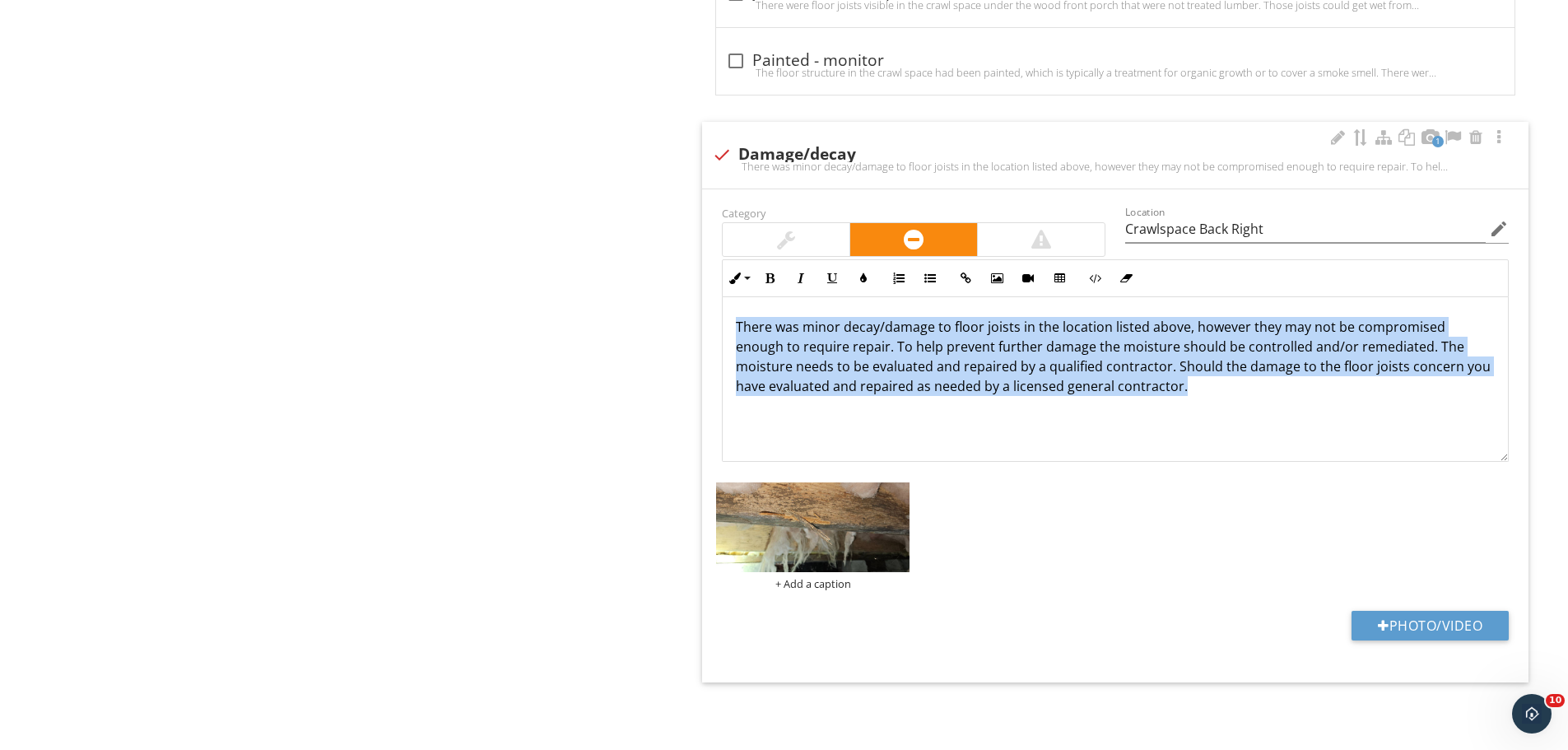
drag, startPoint x: 731, startPoint y: 323, endPoint x: 1224, endPoint y: 427, distance: 503.9
click at [1226, 428] on div "There was minor decay/damage to floor joists in the location listed above, howe…" at bounding box center [1114, 379] width 785 height 164
copy p "There was minor decay/damage to floor joists in the location listed above, howe…"
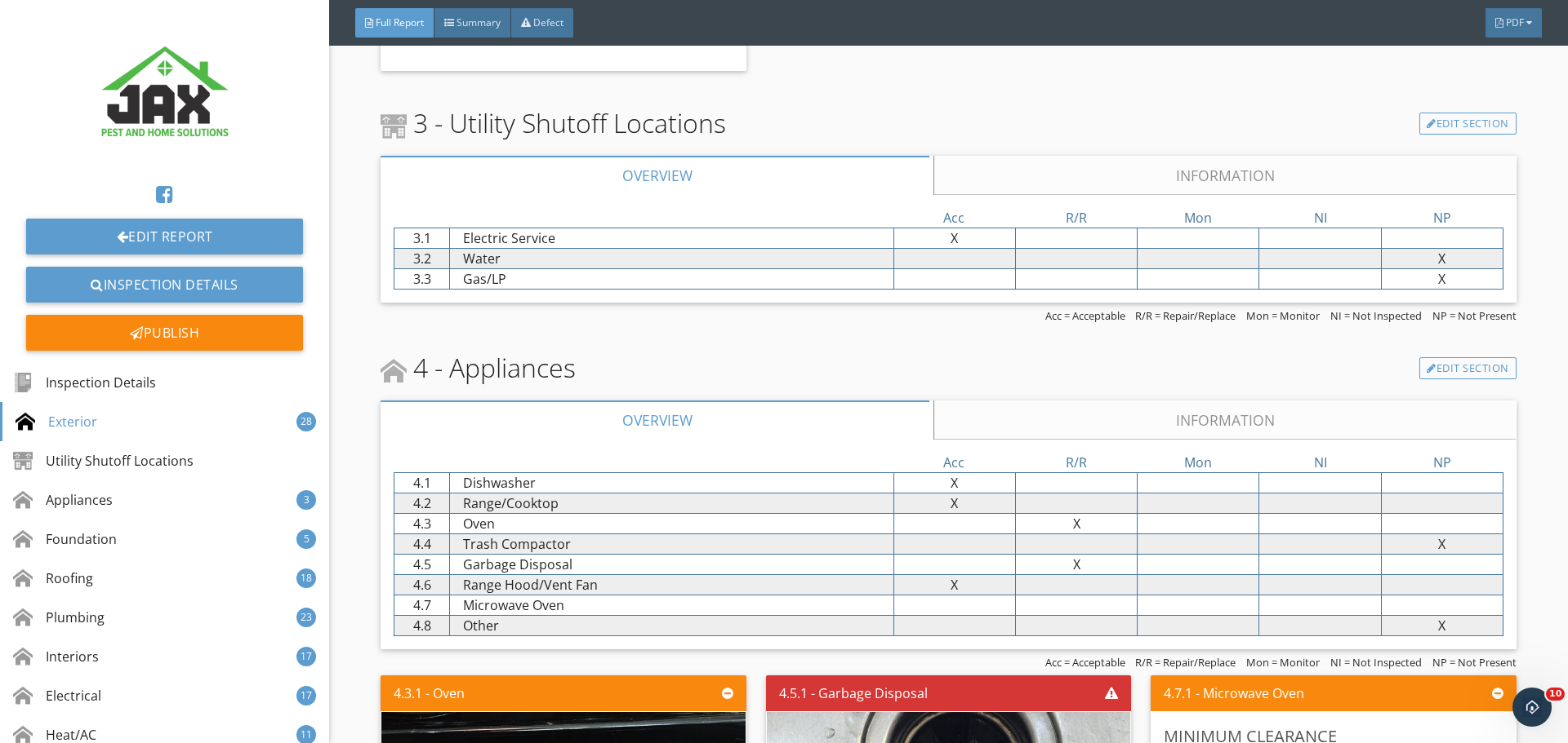
scroll to position [6310, 0]
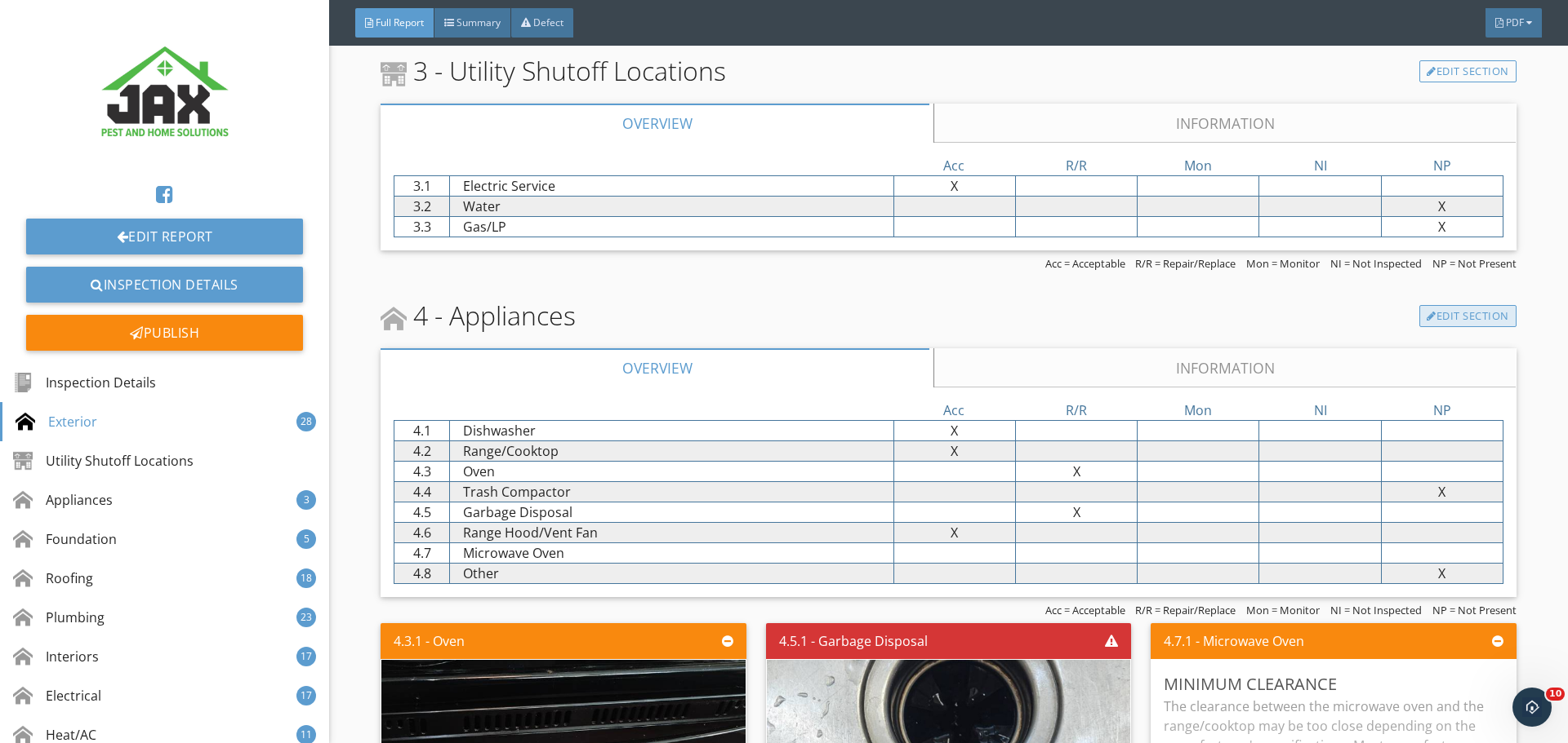
click at [1442, 318] on link "Edit Section" at bounding box center [1468, 316] width 97 height 22
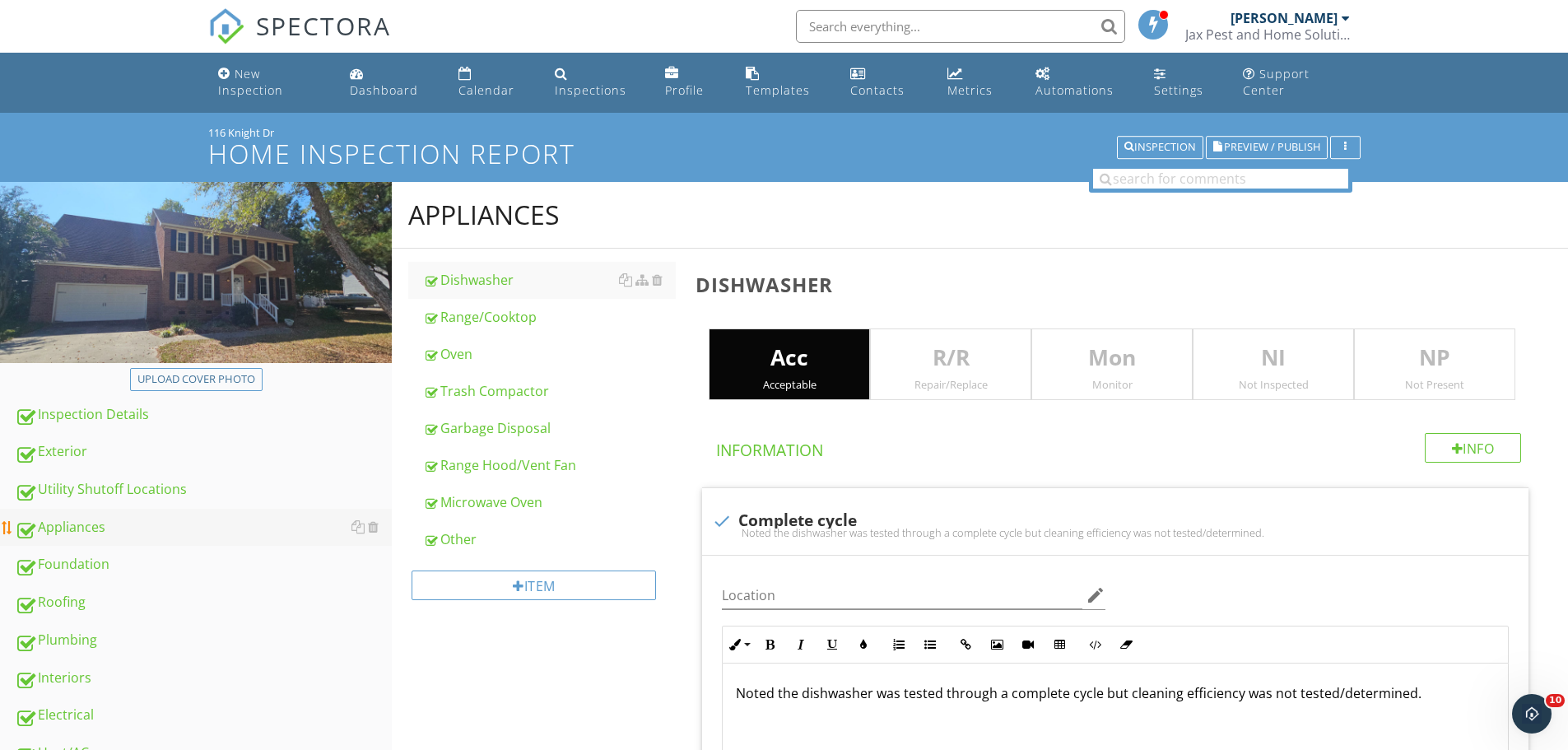
click at [75, 532] on div "Appliances" at bounding box center [202, 528] width 377 height 22
click at [523, 508] on div "Microwave Oven" at bounding box center [549, 502] width 252 height 20
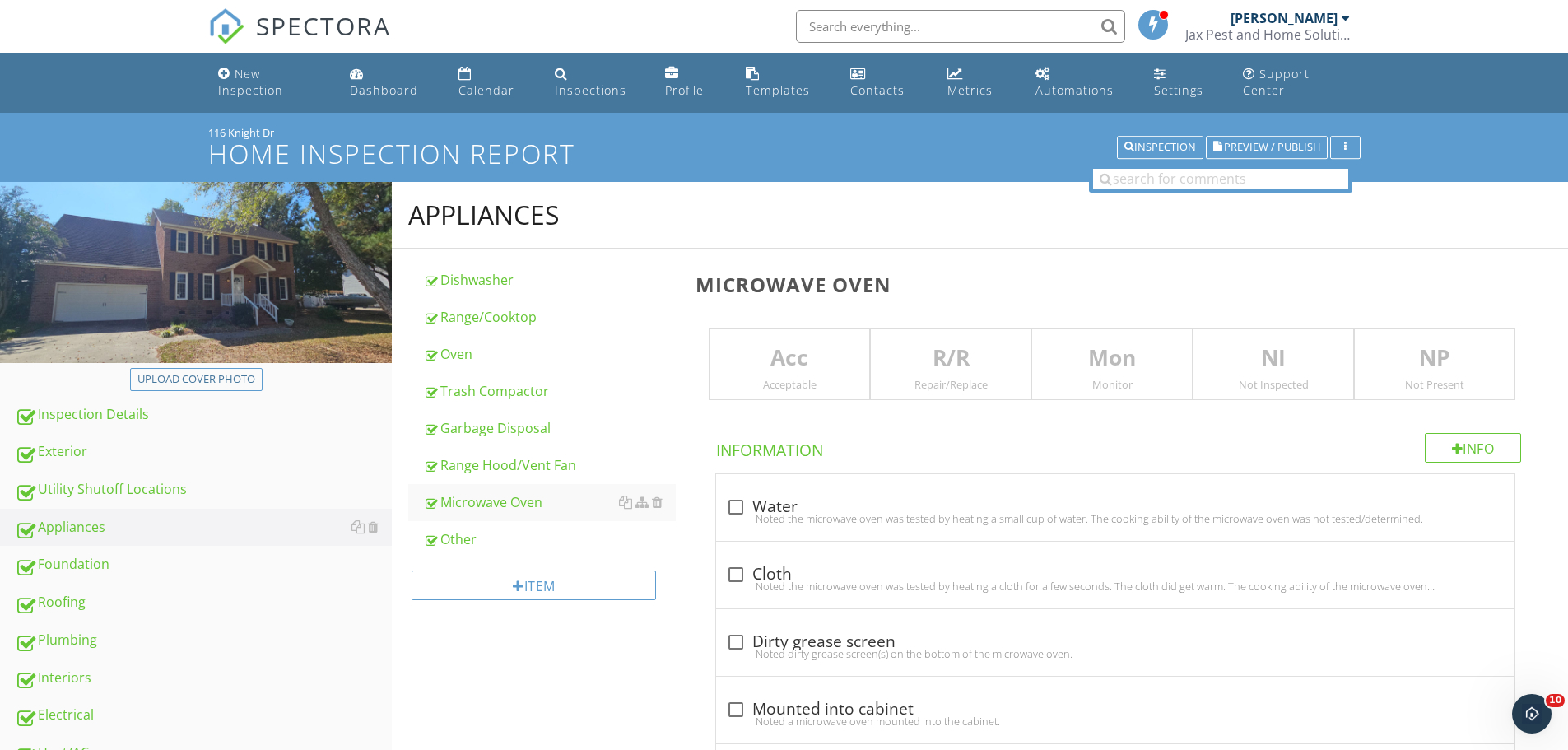
click at [826, 361] on p "Acc" at bounding box center [789, 358] width 160 height 33
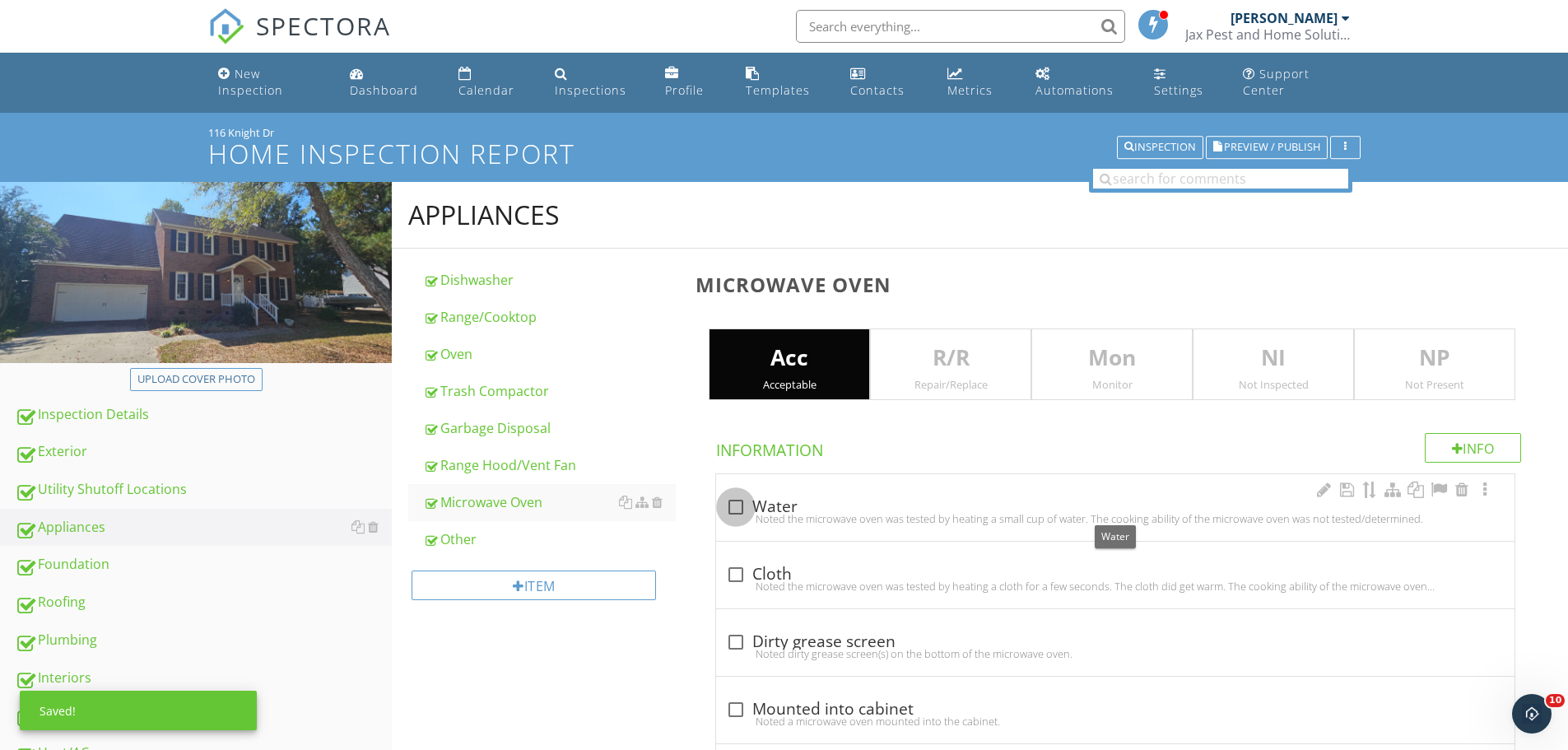
click at [741, 501] on div at bounding box center [736, 507] width 28 height 28
checkbox input "true"
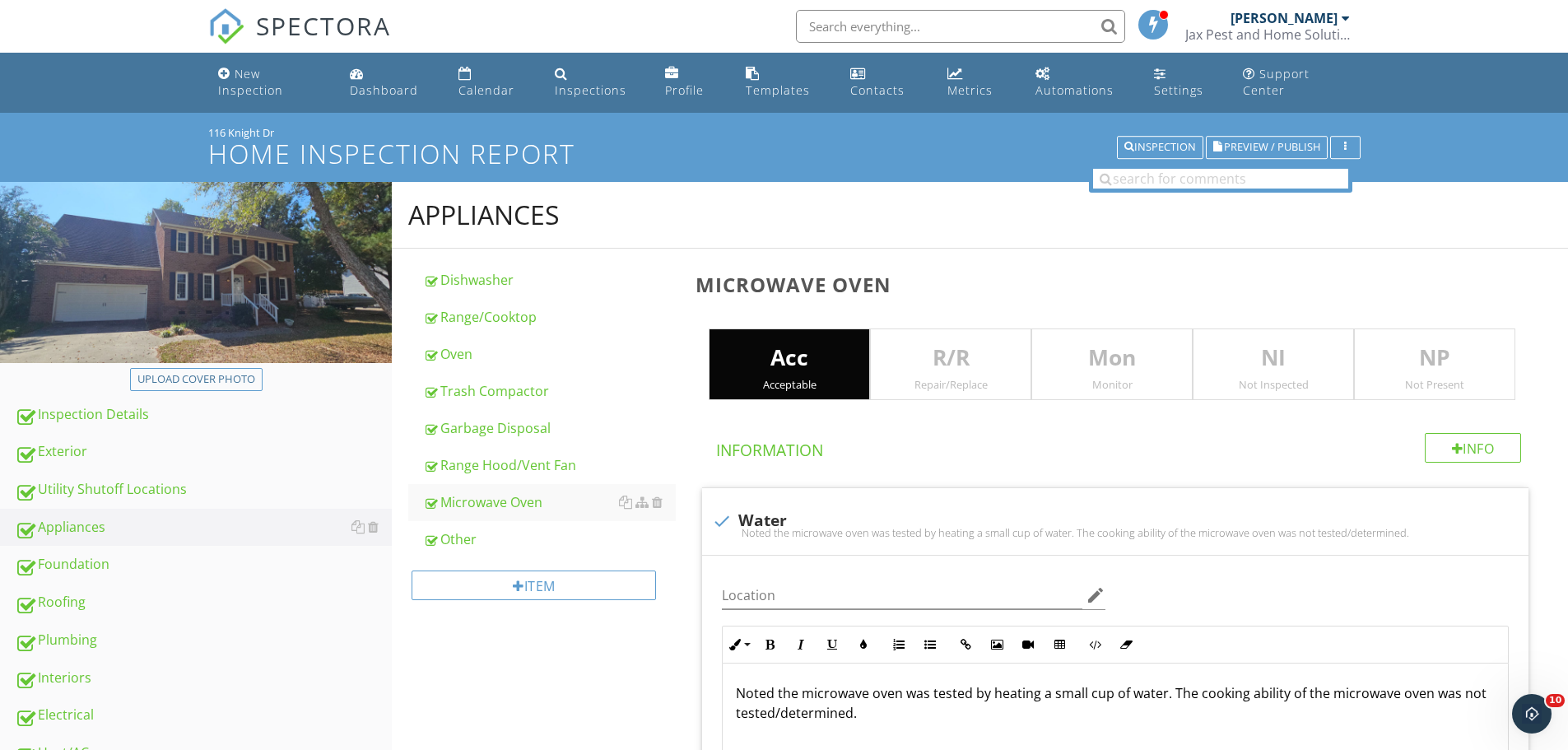
click at [885, 372] on p "R/R" at bounding box center [951, 358] width 160 height 33
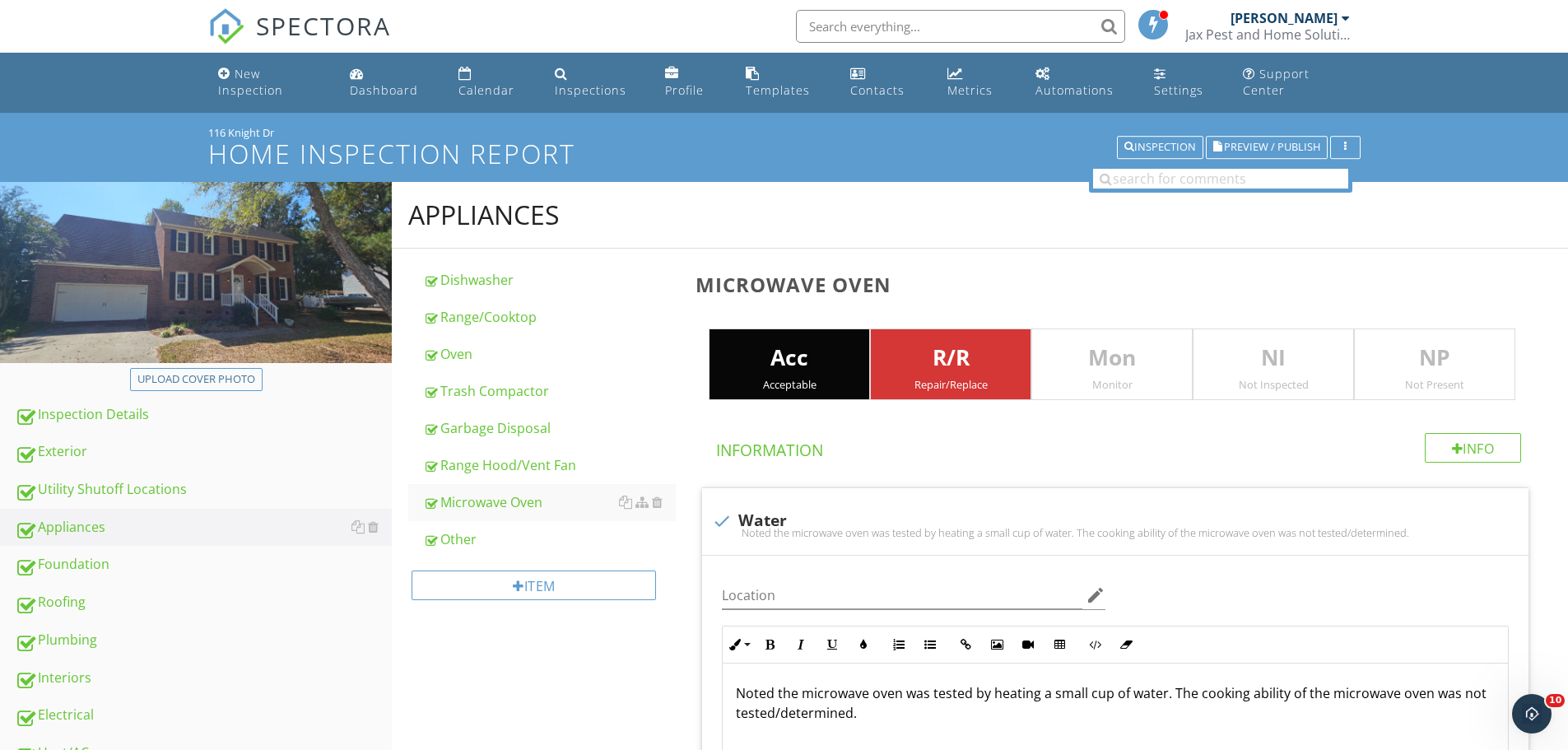
click at [842, 372] on p "Acc" at bounding box center [789, 358] width 160 height 33
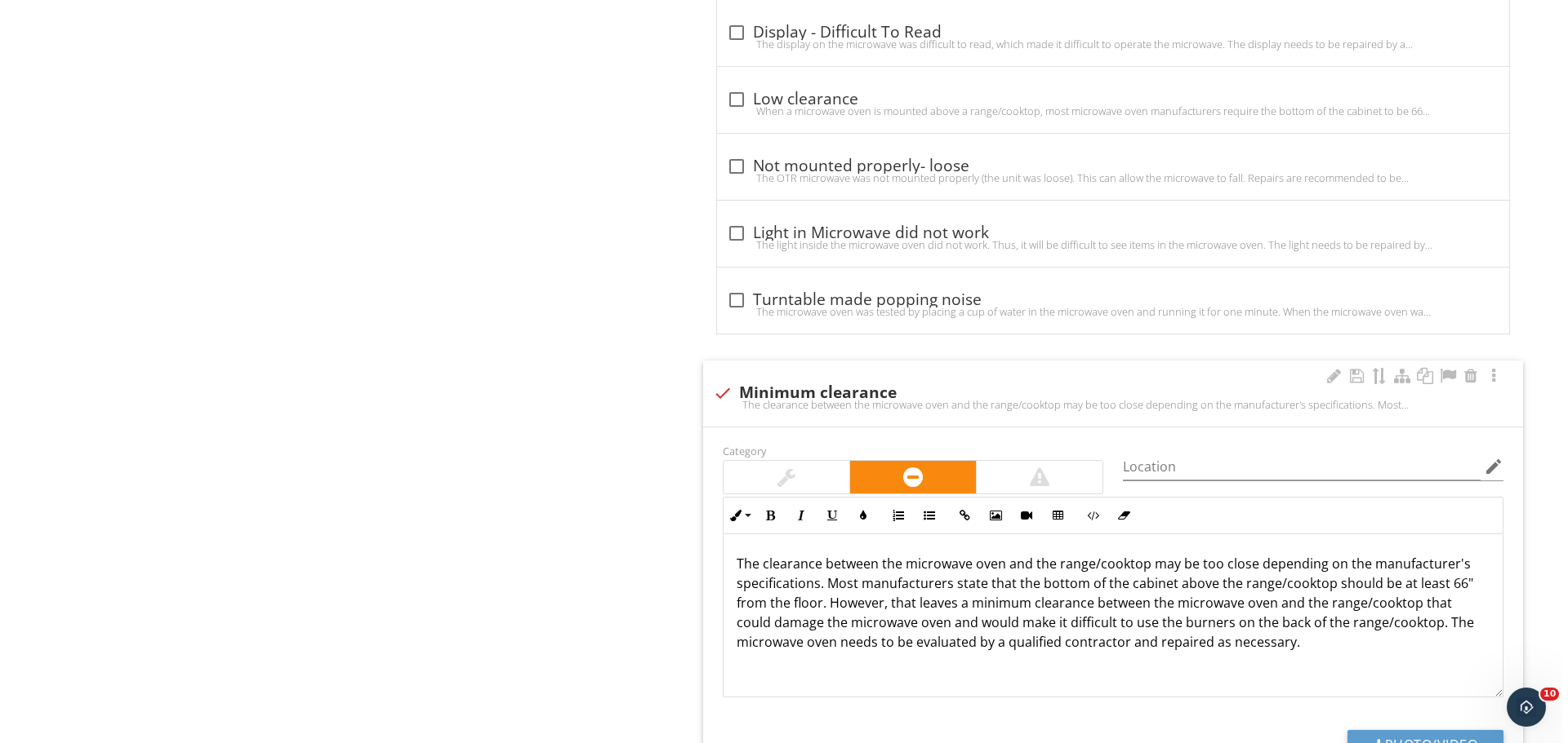
scroll to position [2829, 0]
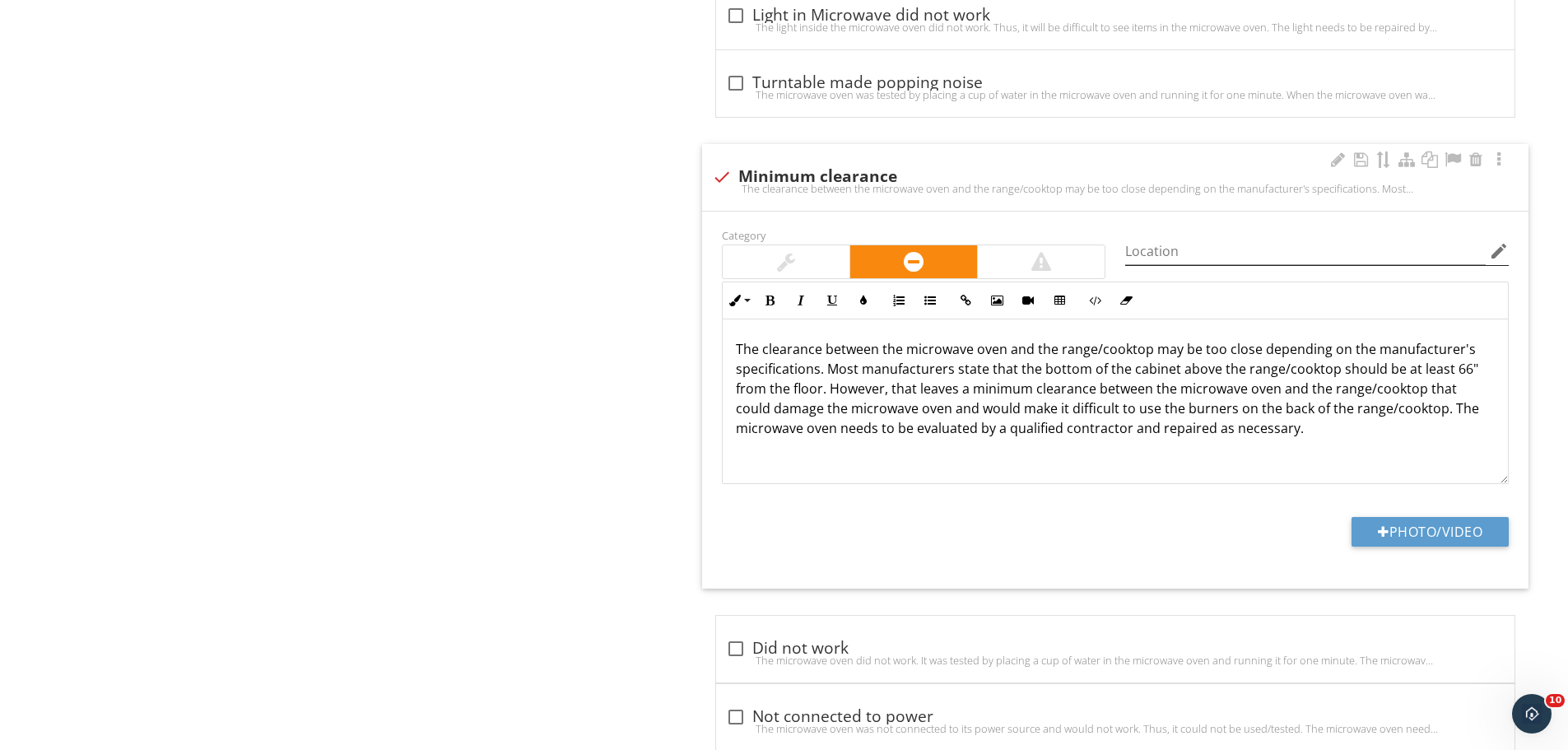
click at [1502, 252] on icon "edit" at bounding box center [1499, 252] width 20 height 20
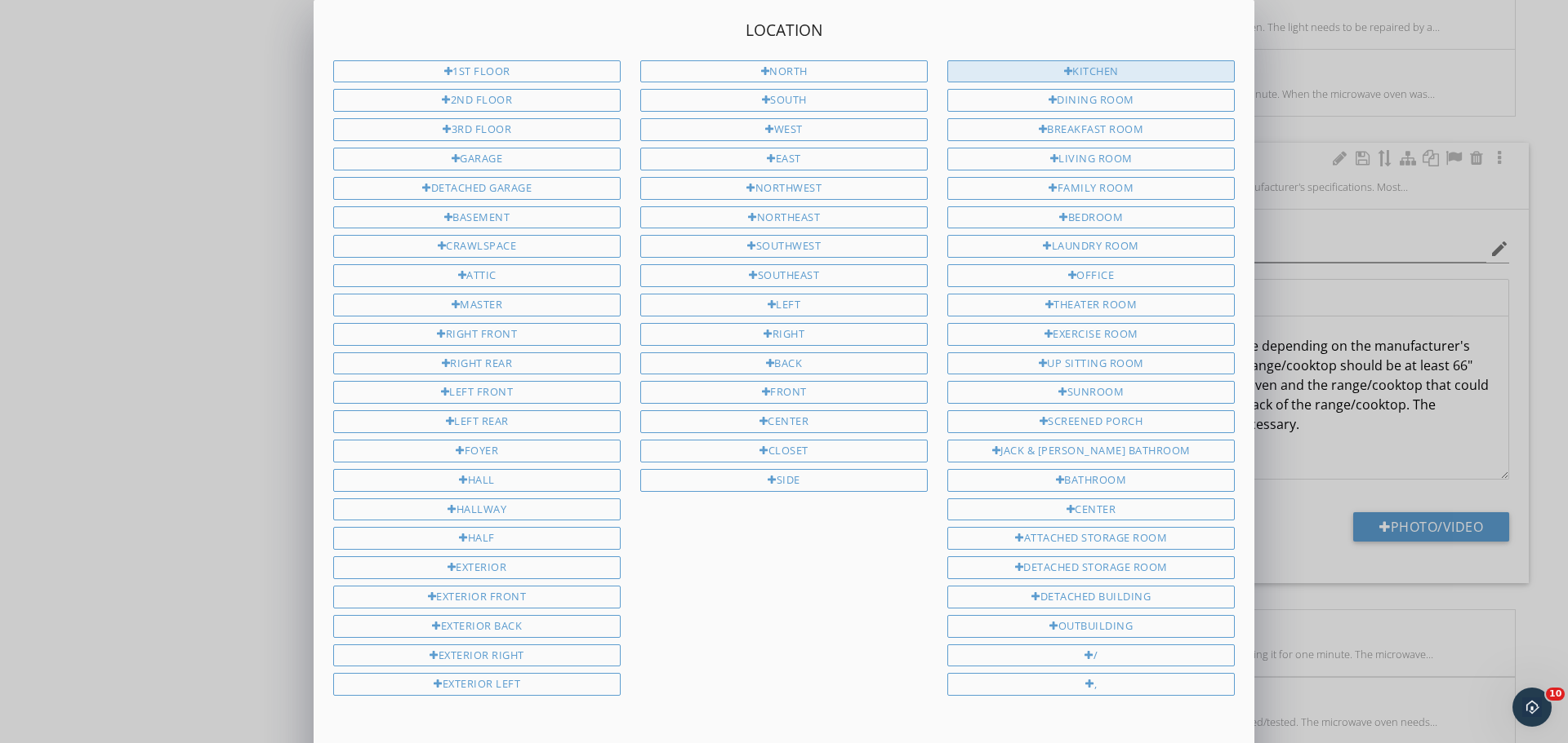
click at [1115, 68] on div "Kitchen" at bounding box center [1090, 71] width 287 height 22
type input "Kitchen"
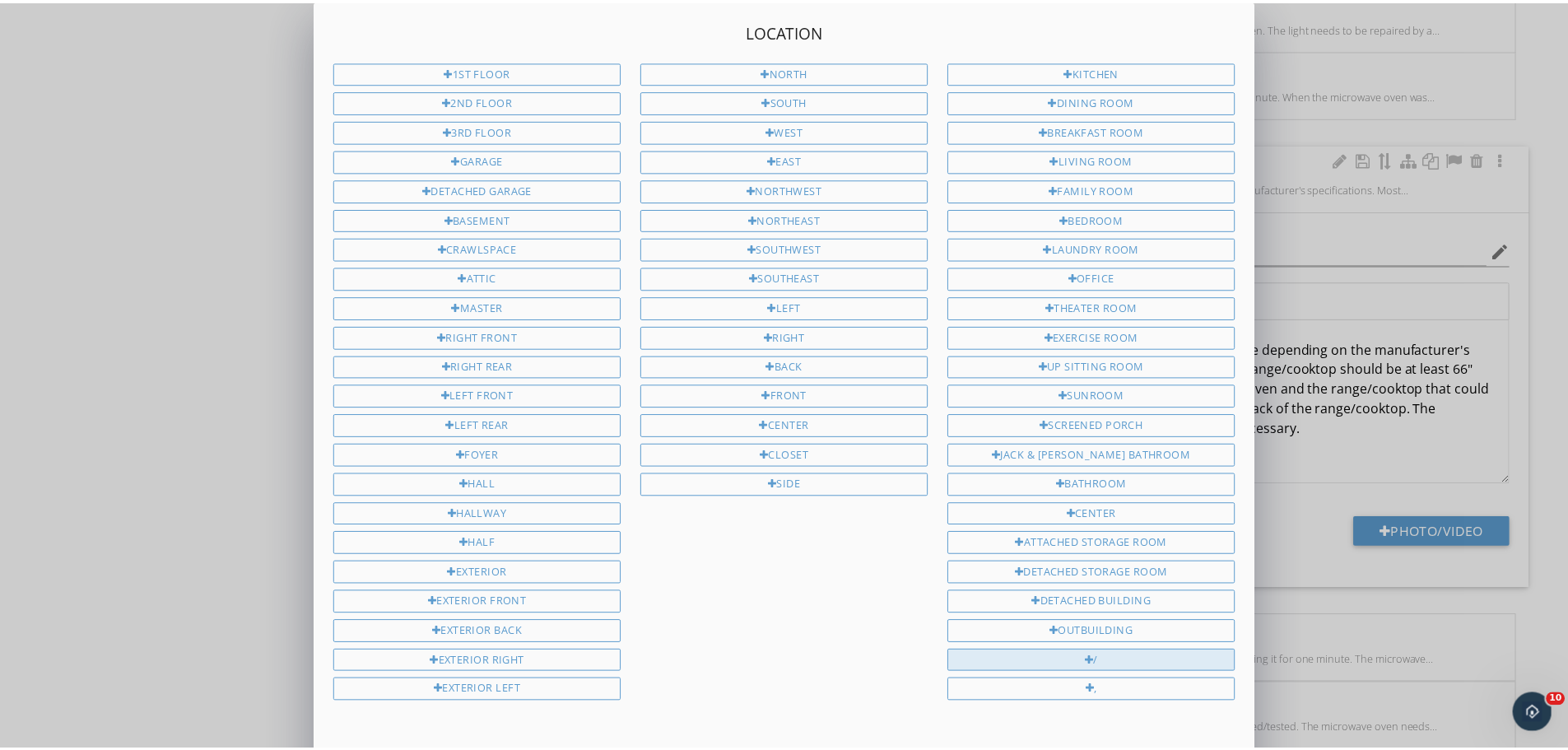
scroll to position [134, 0]
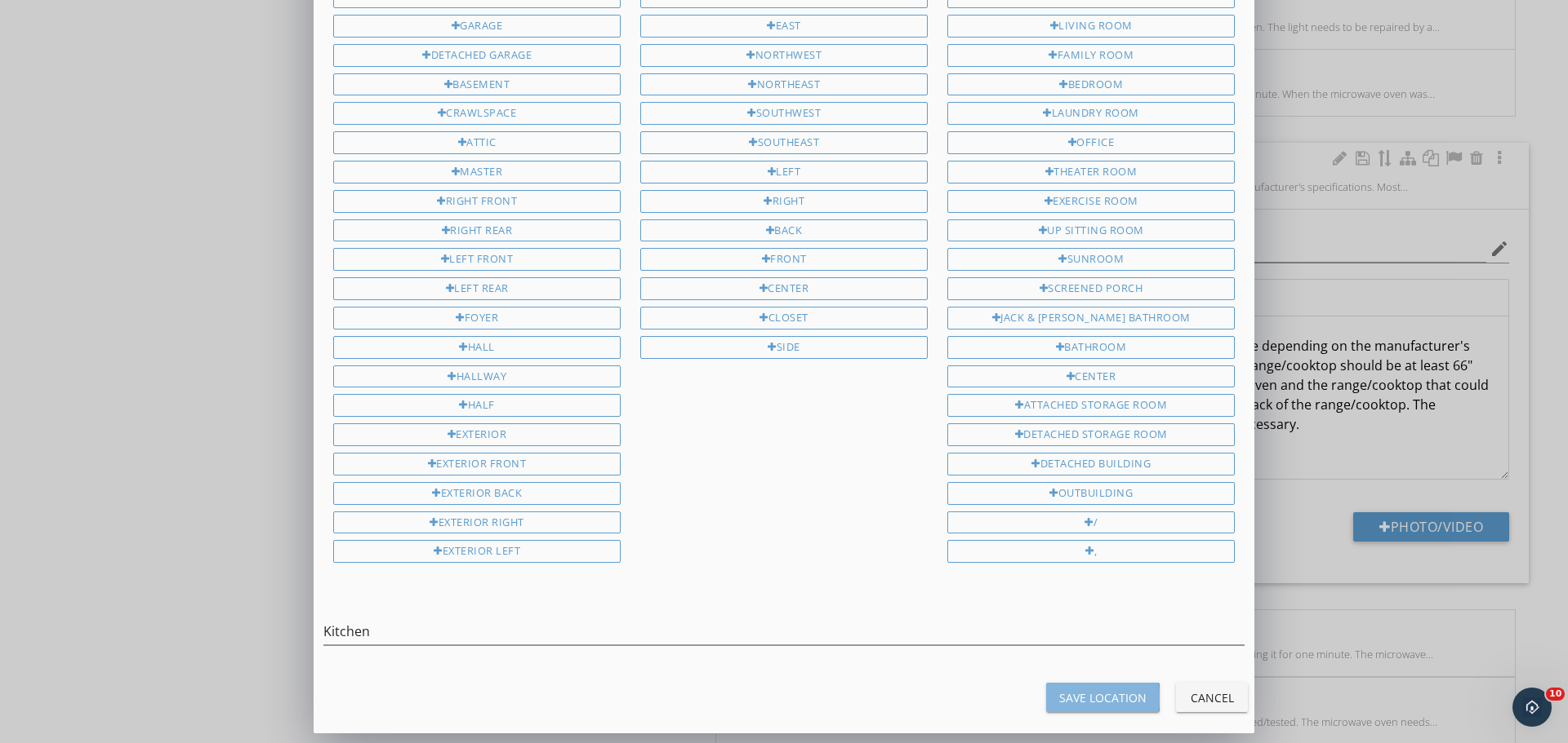
click at [1091, 695] on div "Save Location" at bounding box center [1103, 698] width 87 height 17
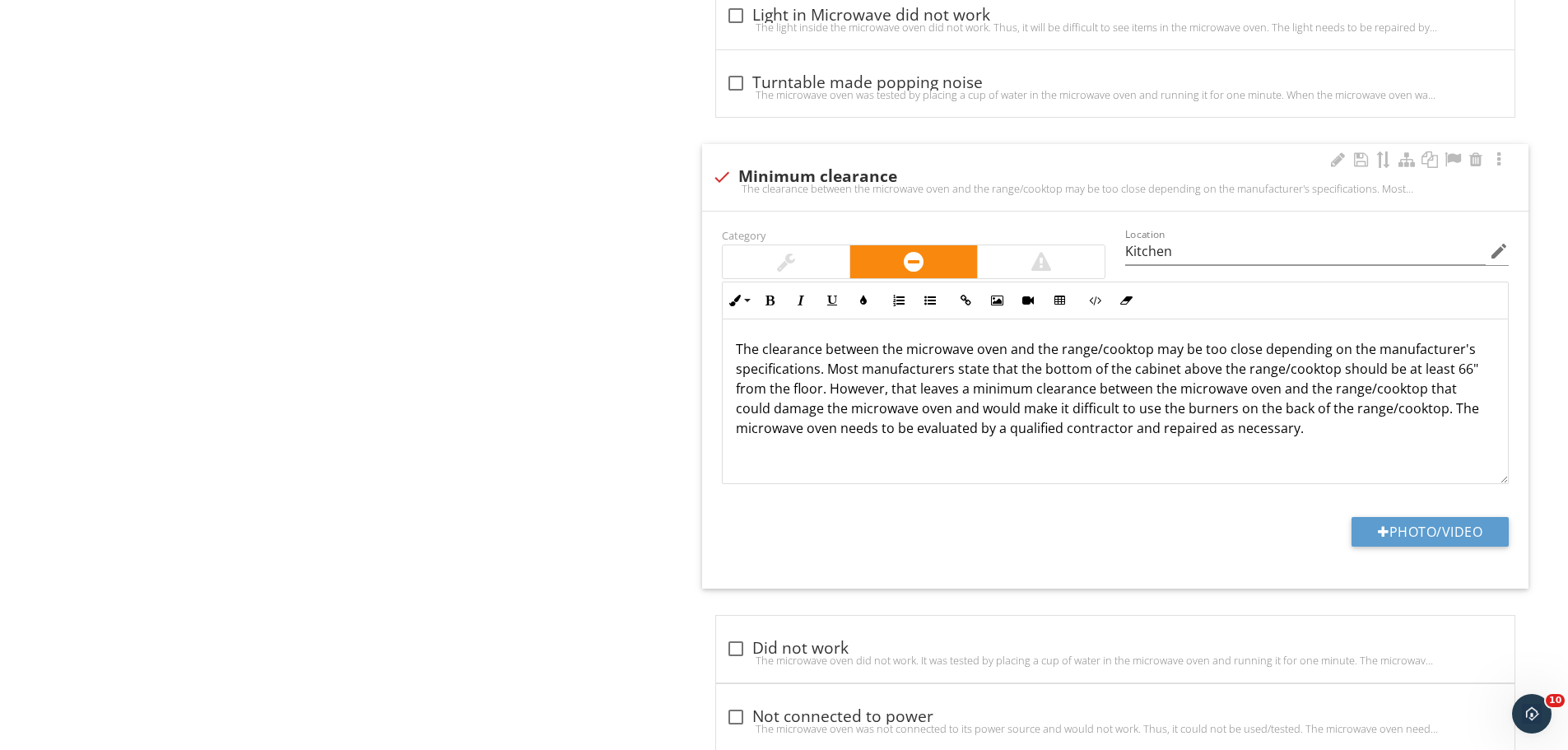
scroll to position [1, 0]
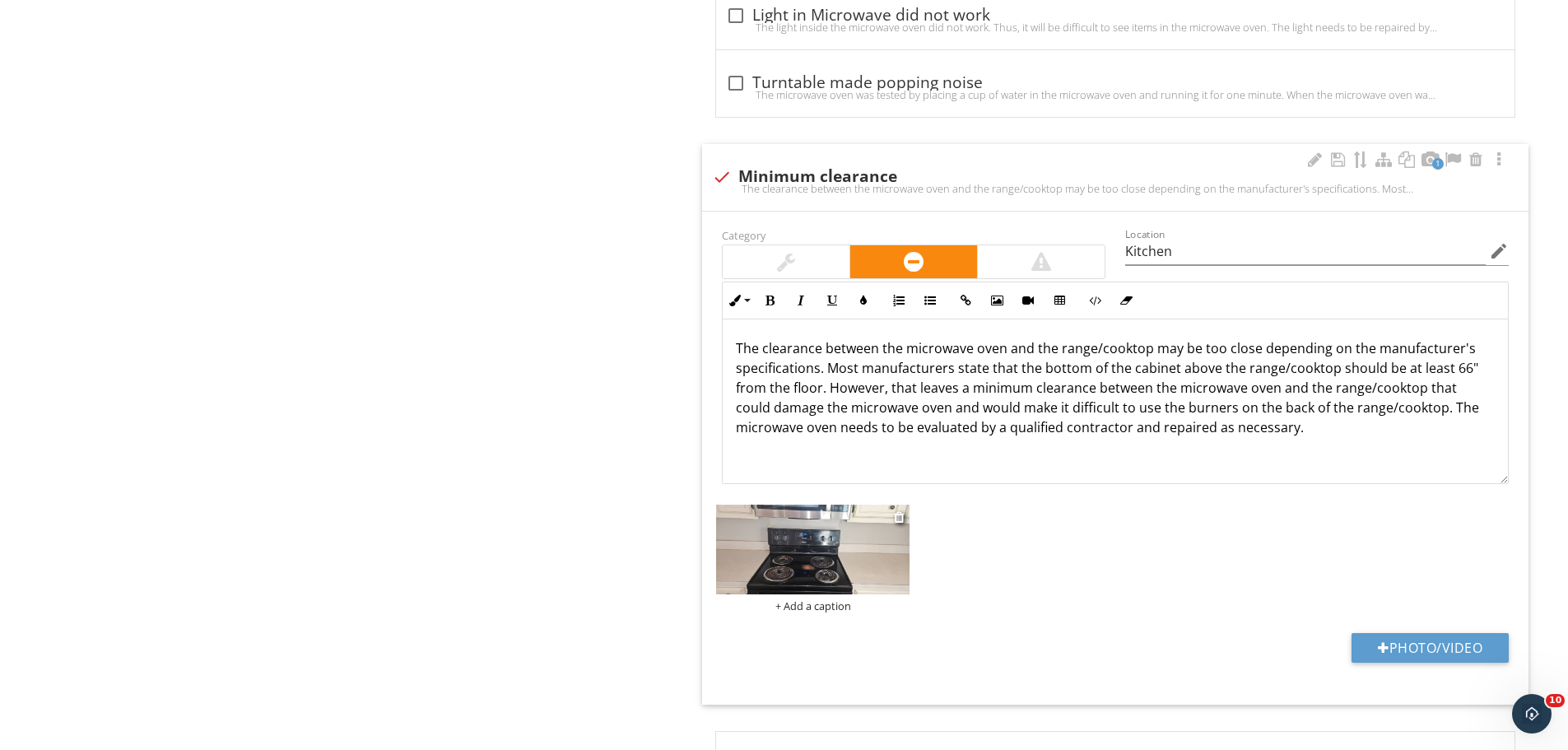
click at [853, 544] on img at bounding box center [812, 549] width 193 height 90
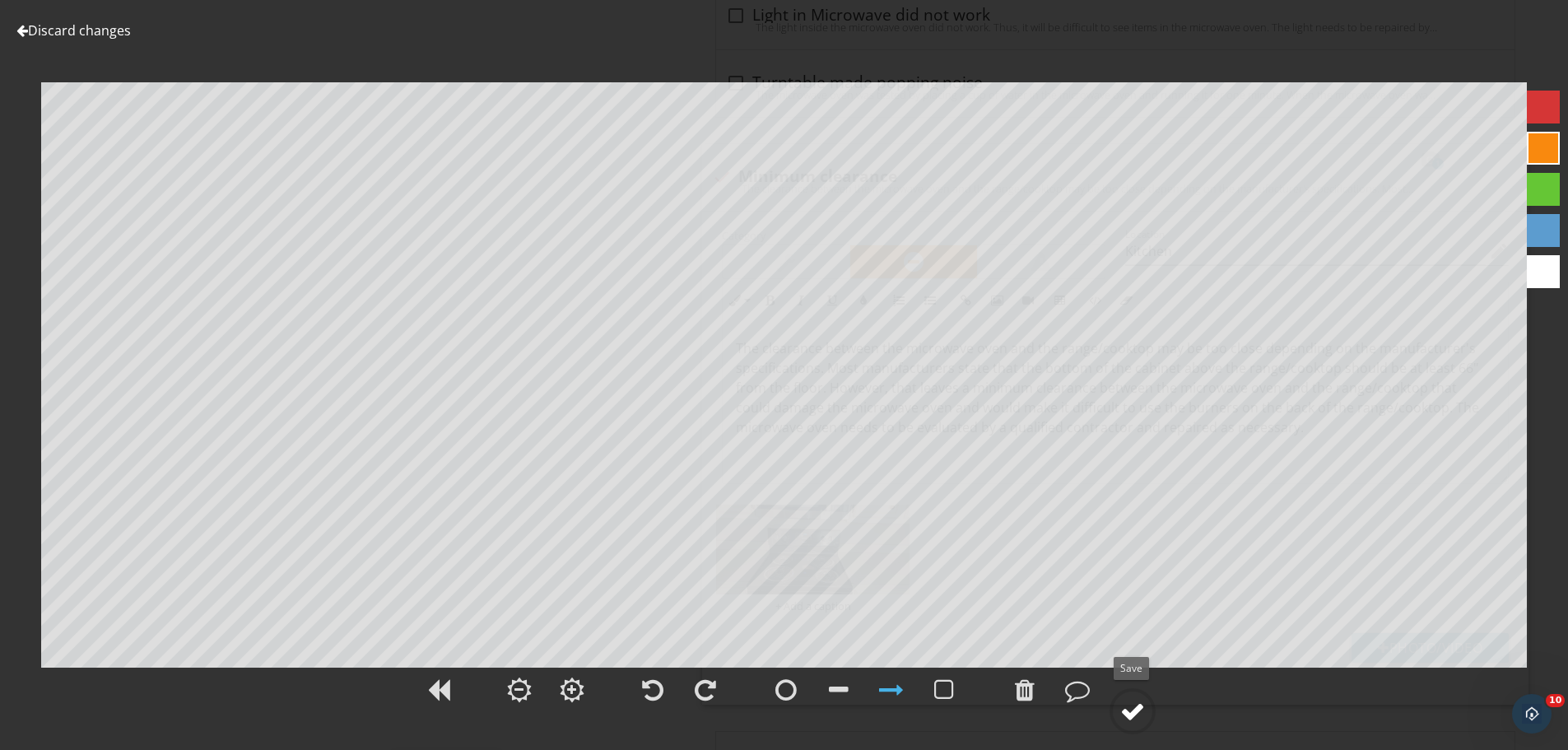
click at [1142, 719] on div at bounding box center [1132, 711] width 24 height 25
type input "Kitchen"
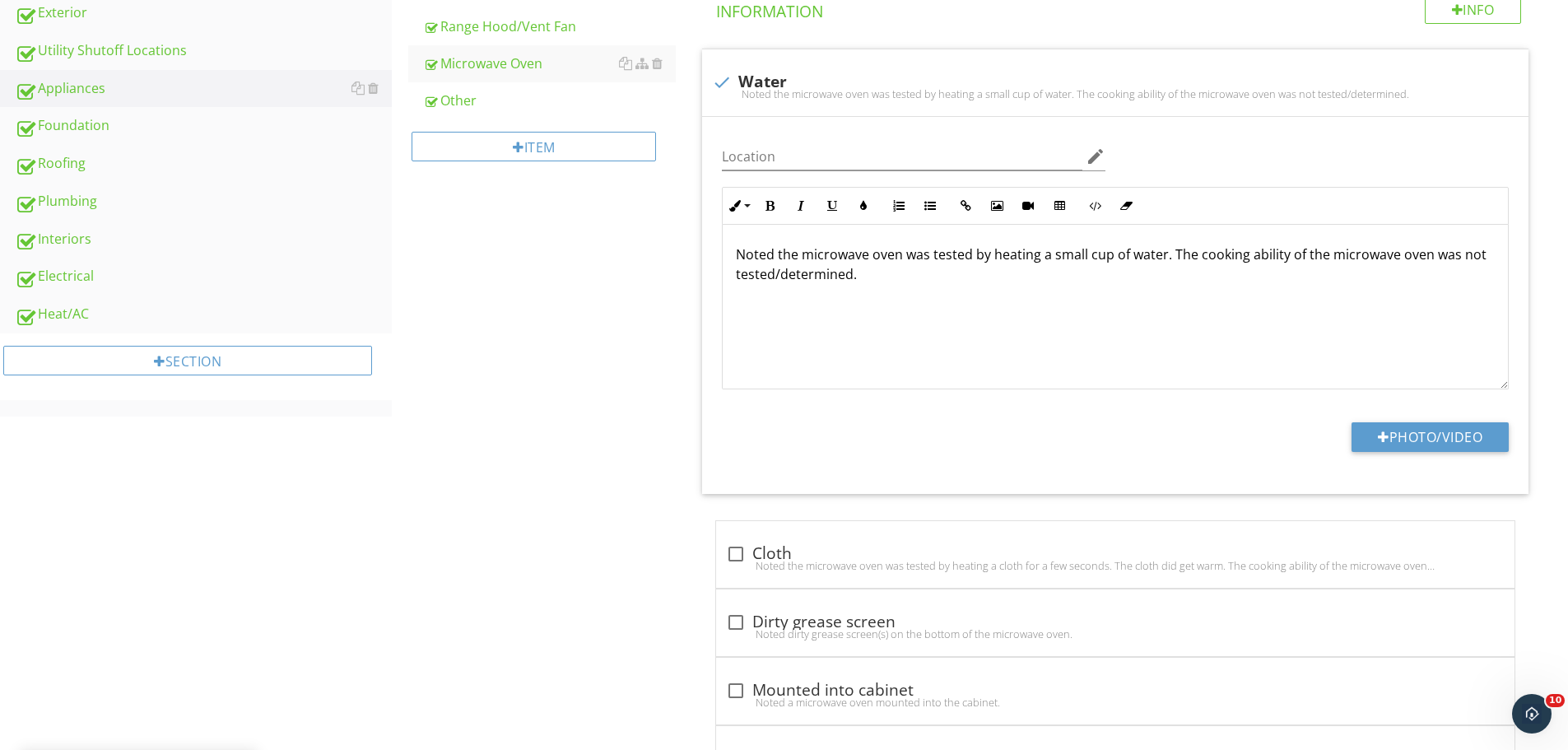
scroll to position [0, 0]
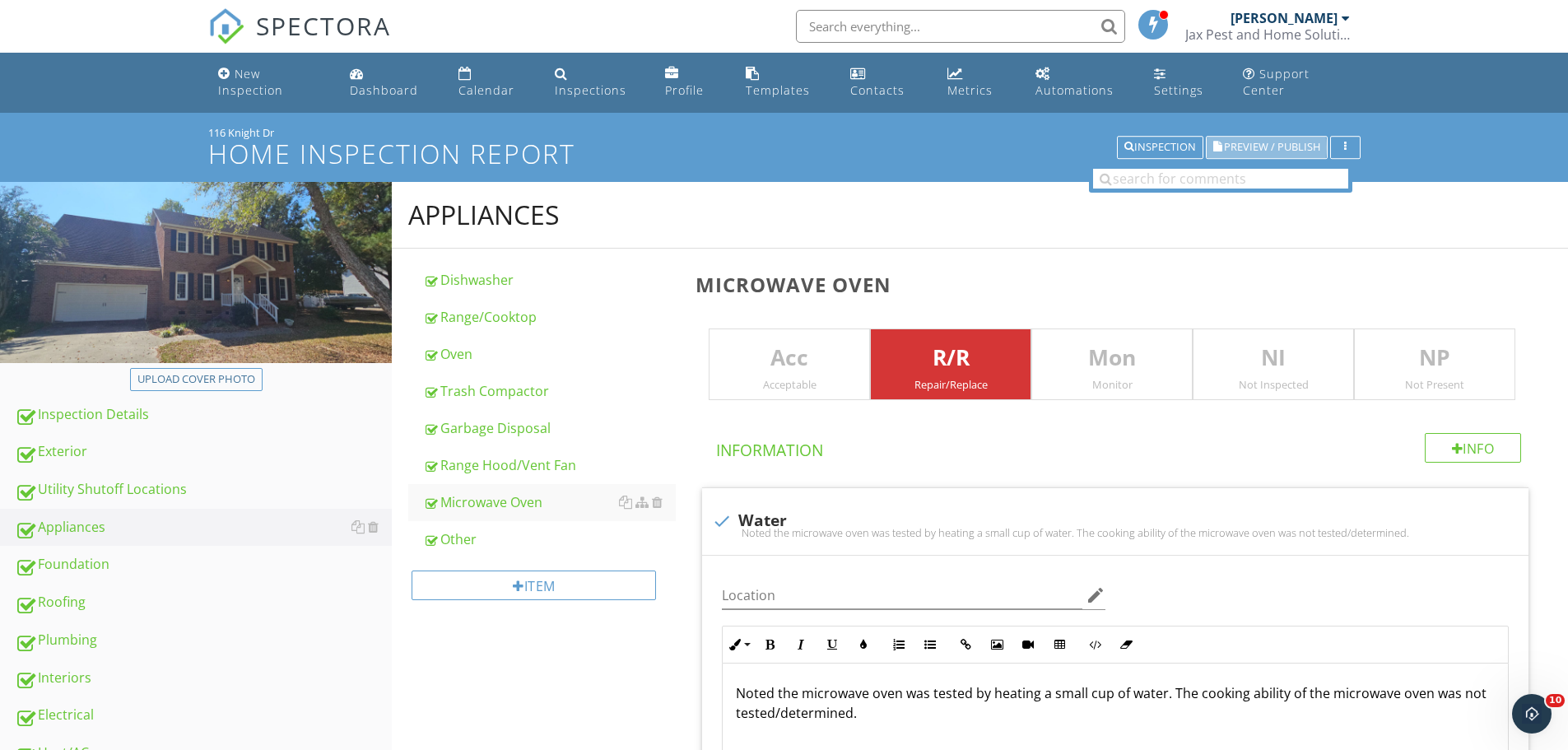
click at [1240, 143] on span "Preview / Publish" at bounding box center [1272, 148] width 96 height 11
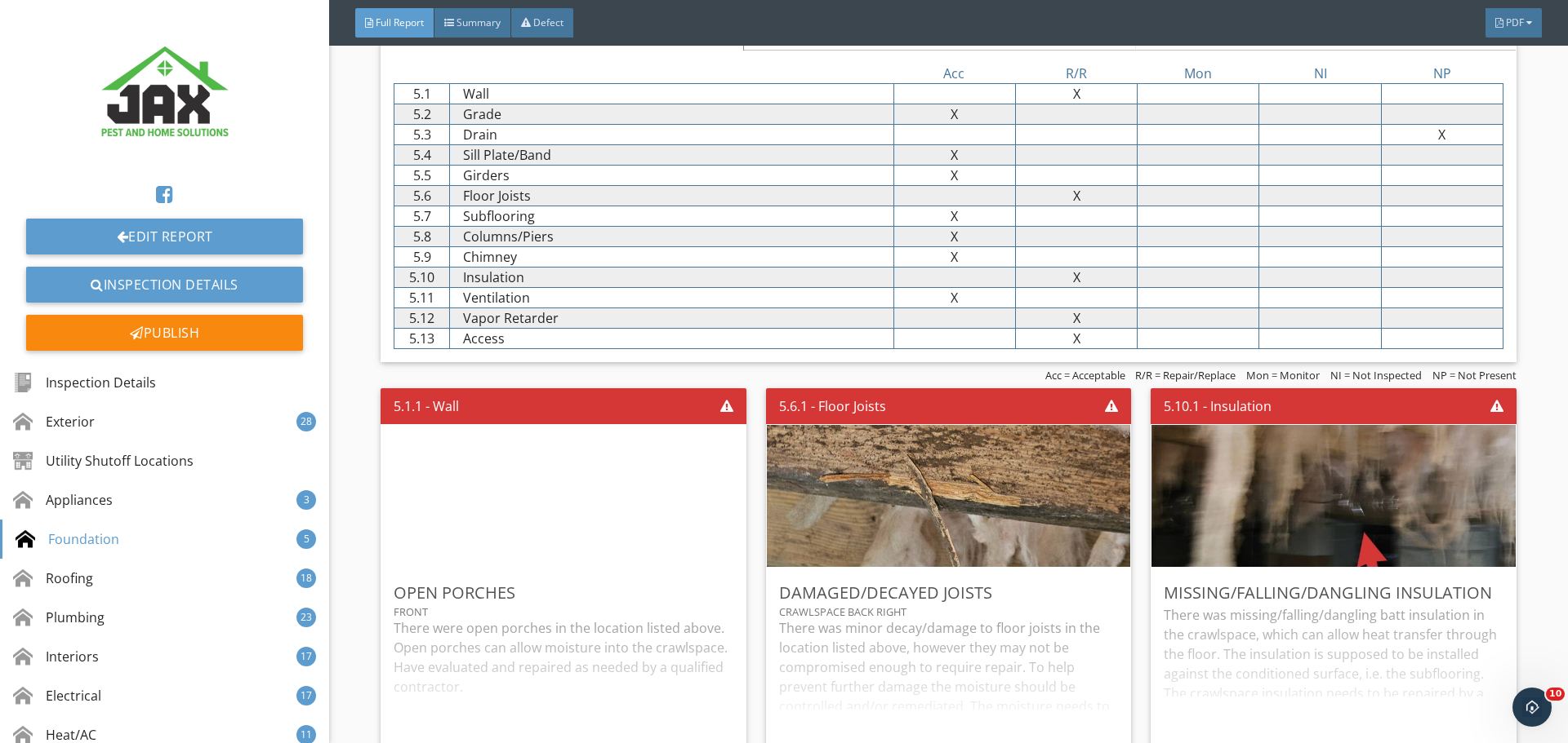
scroll to position [7616, 0]
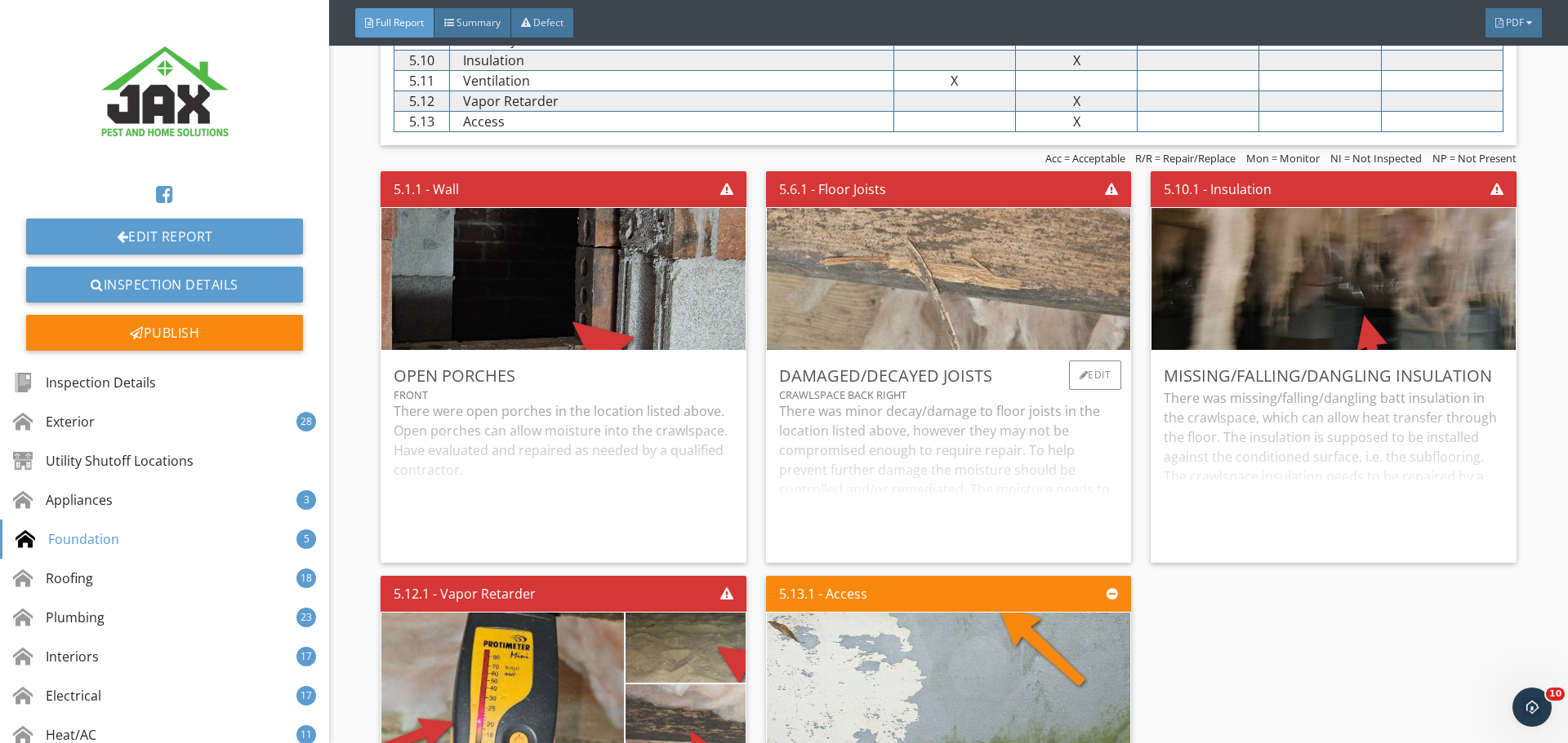
click at [886, 303] on img at bounding box center [949, 279] width 770 height 355
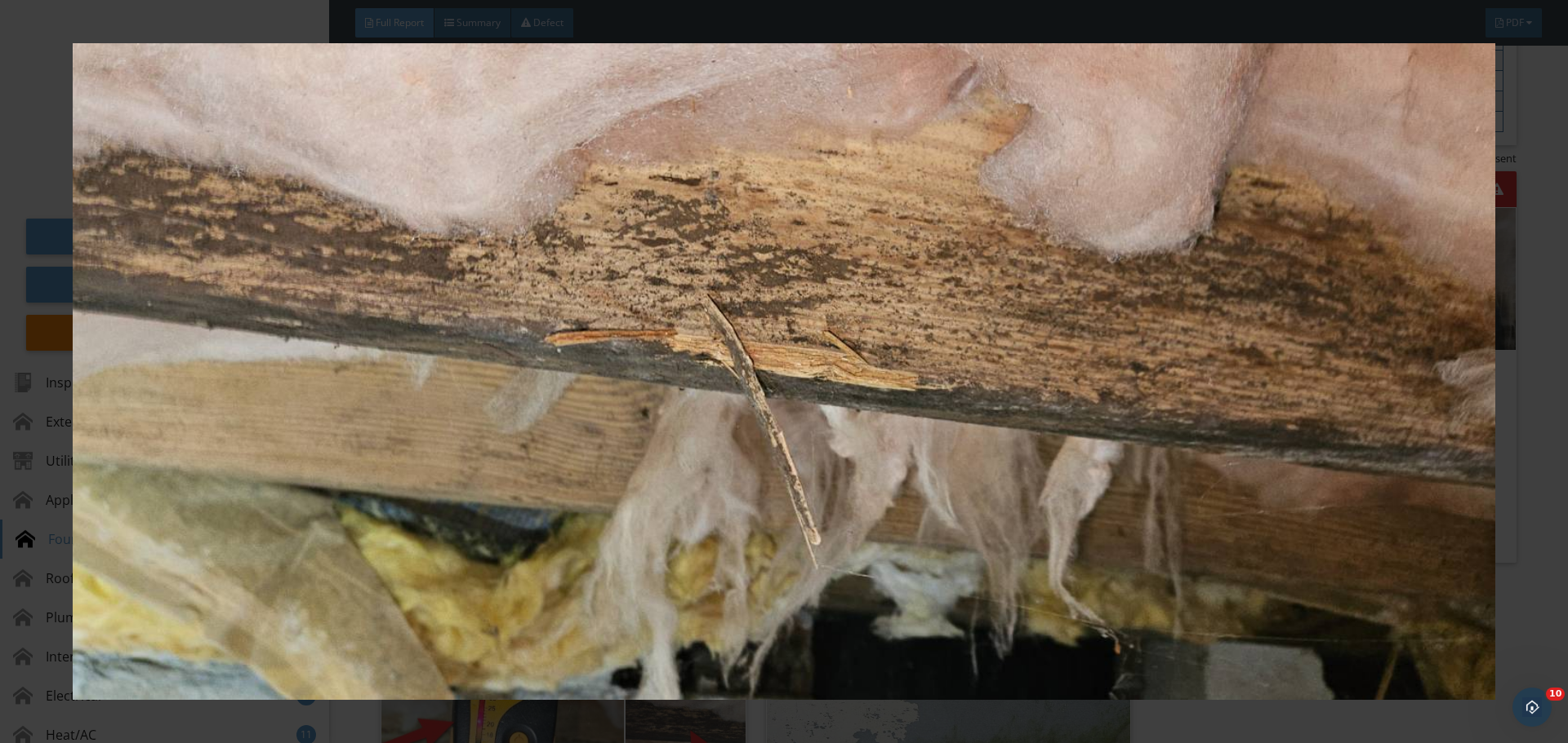
click at [1289, 105] on img at bounding box center [783, 372] width 1439 height 657
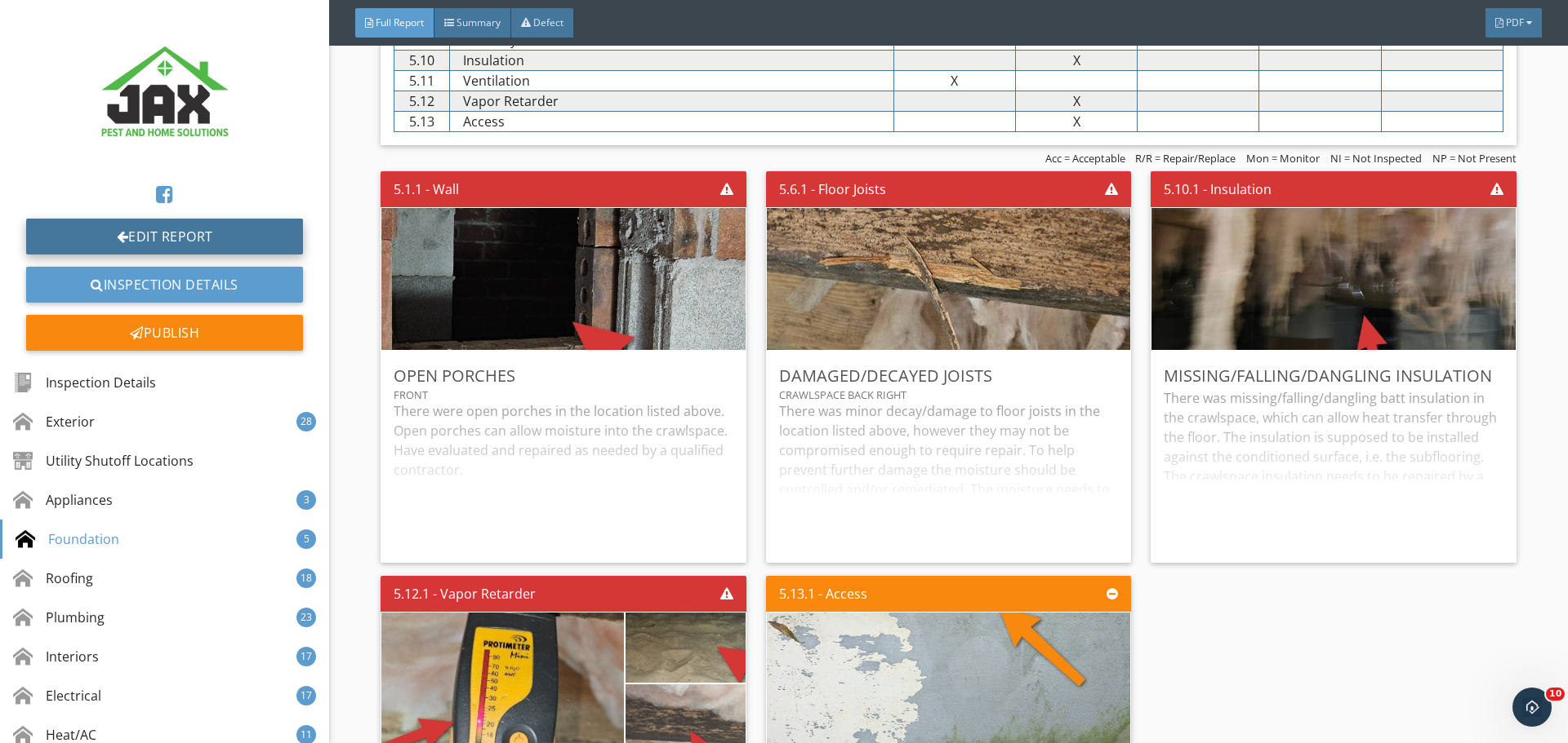
click at [170, 229] on link "Edit Report" at bounding box center [165, 237] width 277 height 36
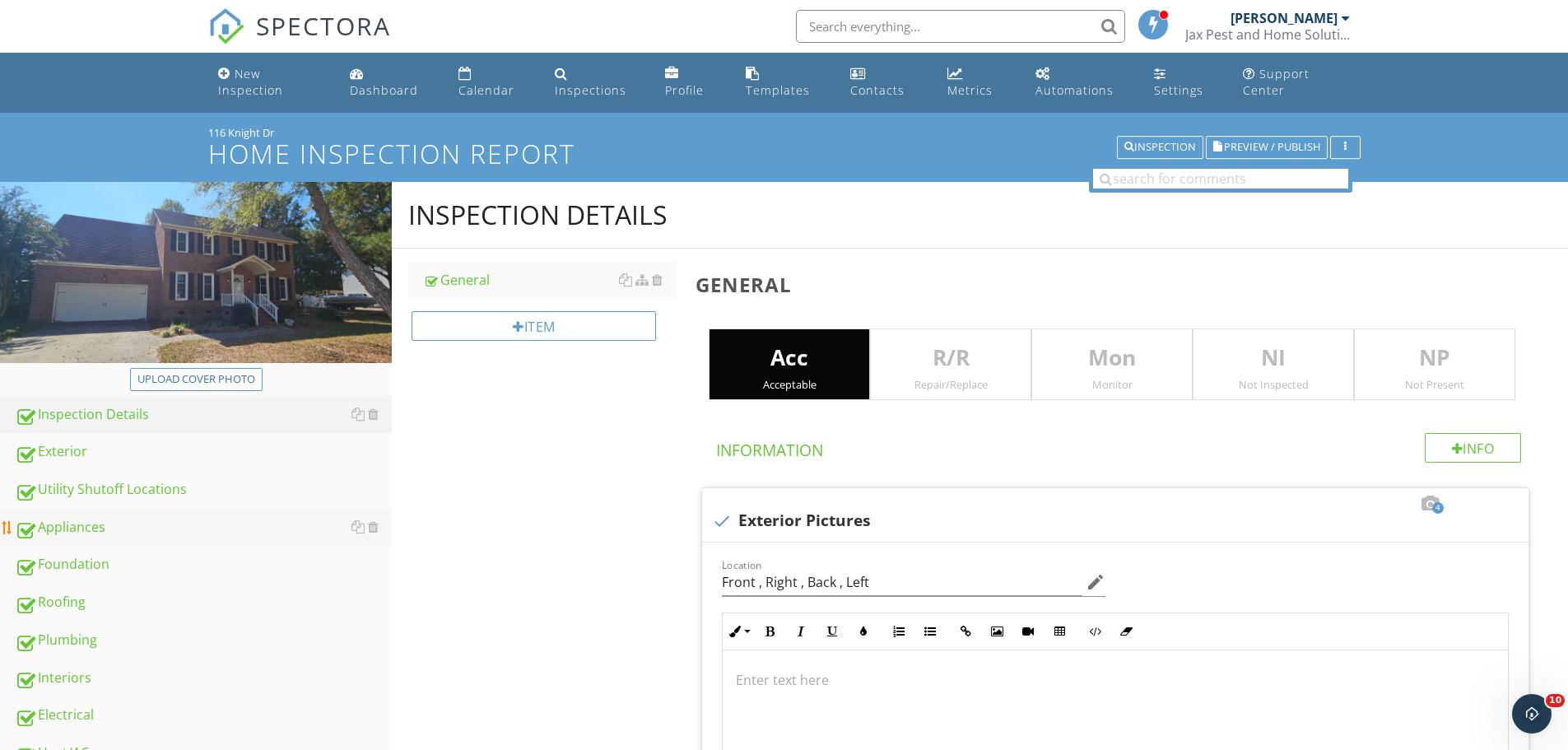
drag, startPoint x: 94, startPoint y: 534, endPoint x: 354, endPoint y: 513, distance: 260.8
click at [94, 534] on div "Appliances" at bounding box center [202, 528] width 377 height 22
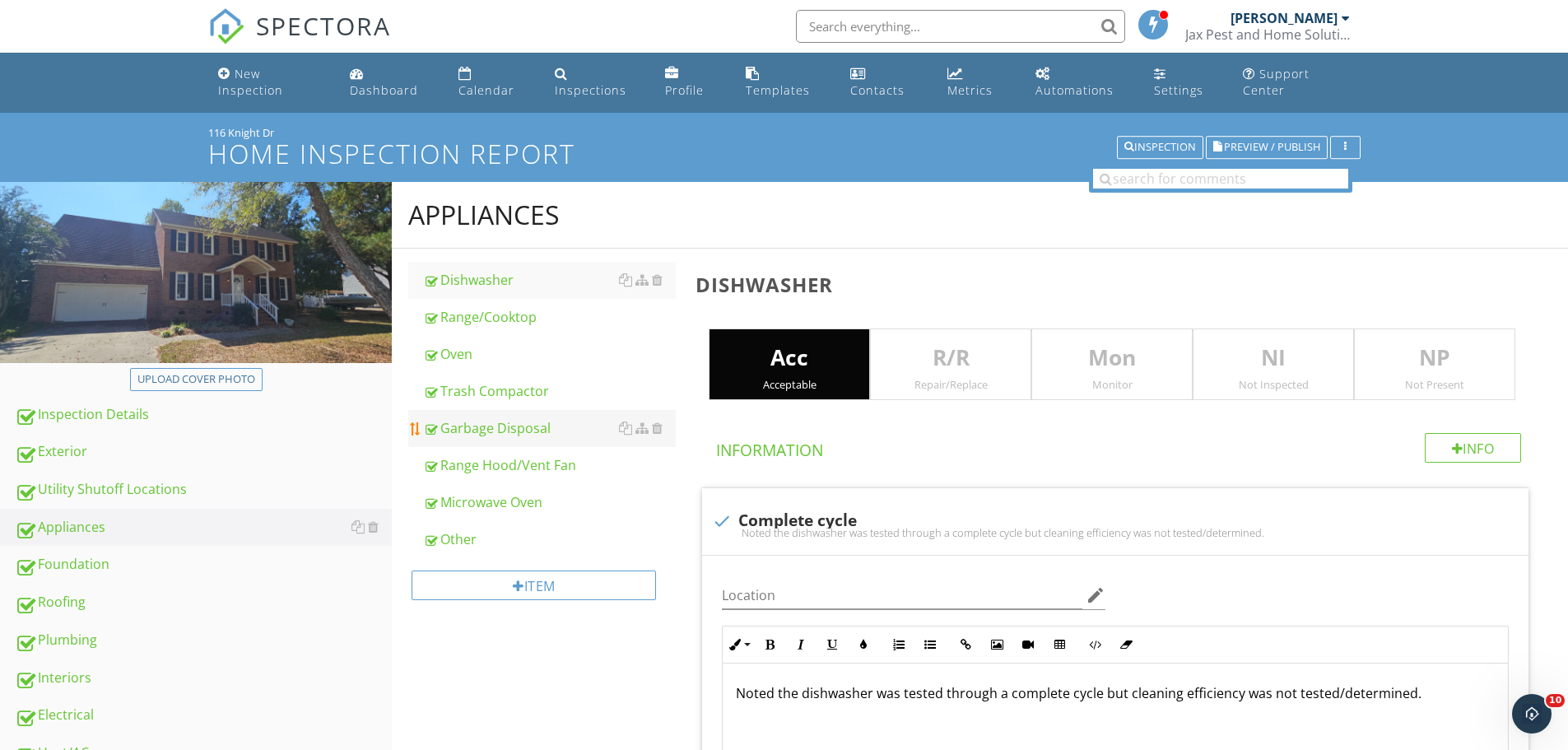
click at [467, 430] on div "Garbage Disposal" at bounding box center [549, 429] width 252 height 20
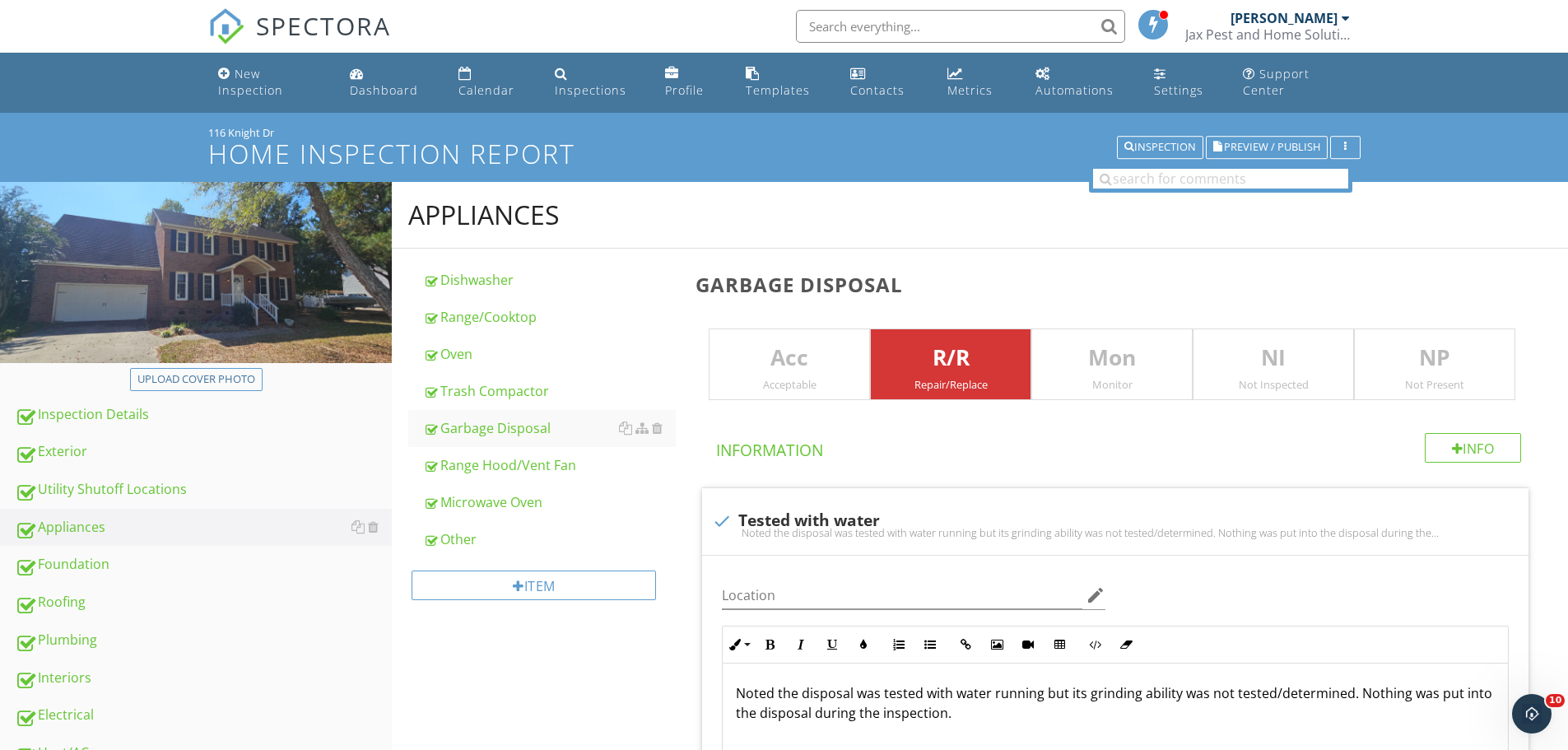
click at [856, 390] on div "Acceptable" at bounding box center [789, 384] width 160 height 14
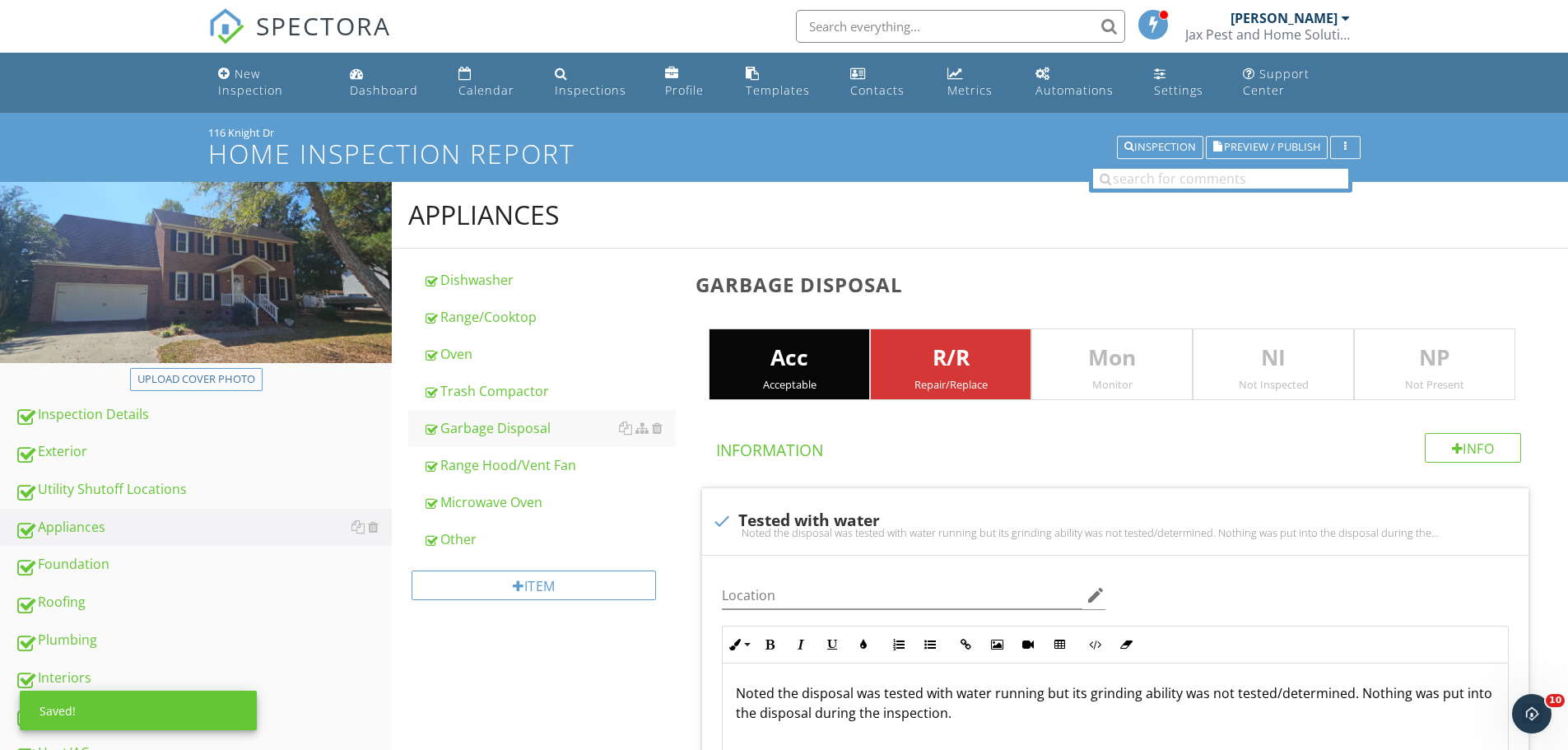
click at [941, 380] on div "Repair/Replace" at bounding box center [951, 384] width 160 height 14
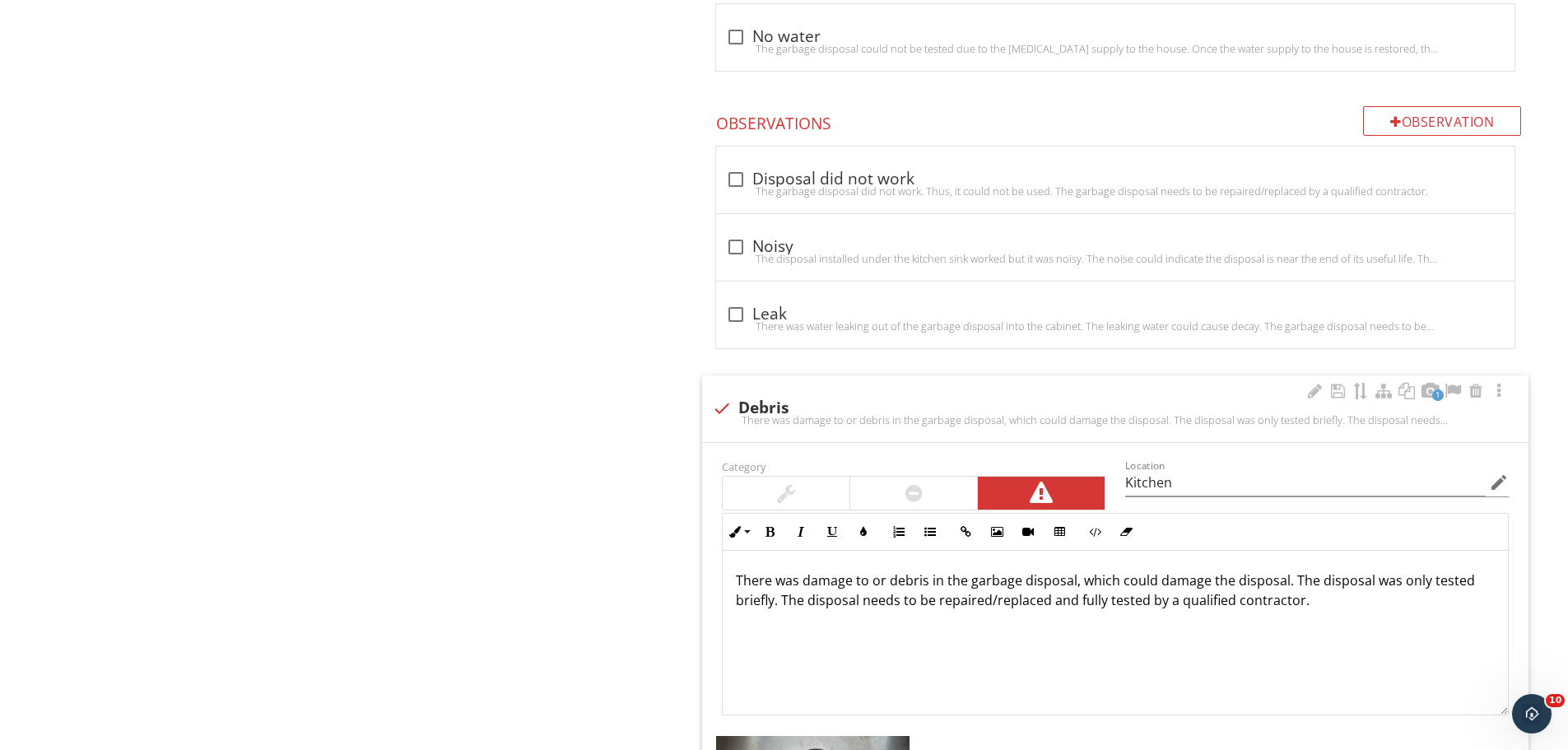
scroll to position [1757, 0]
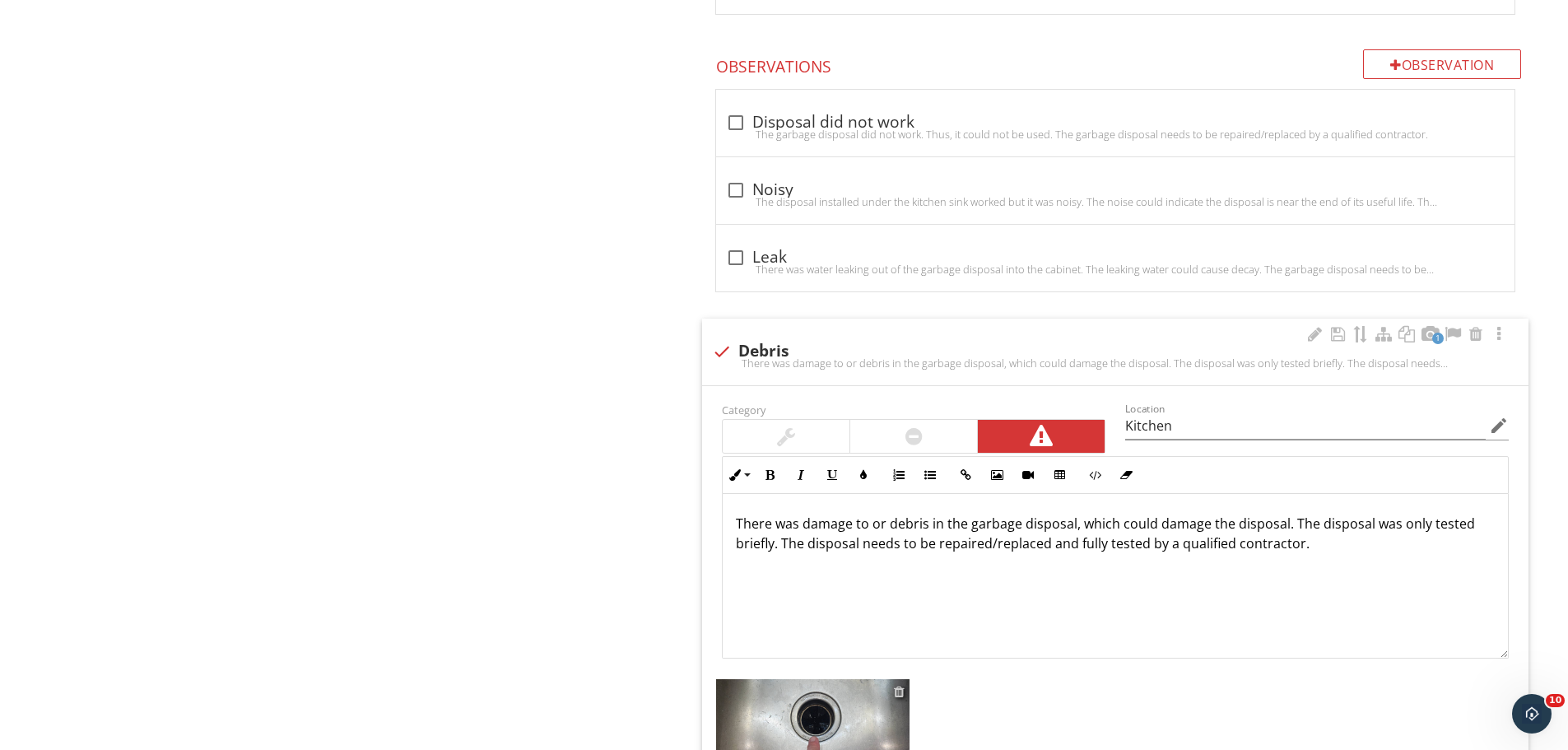
click at [899, 694] on div at bounding box center [899, 692] width 11 height 14
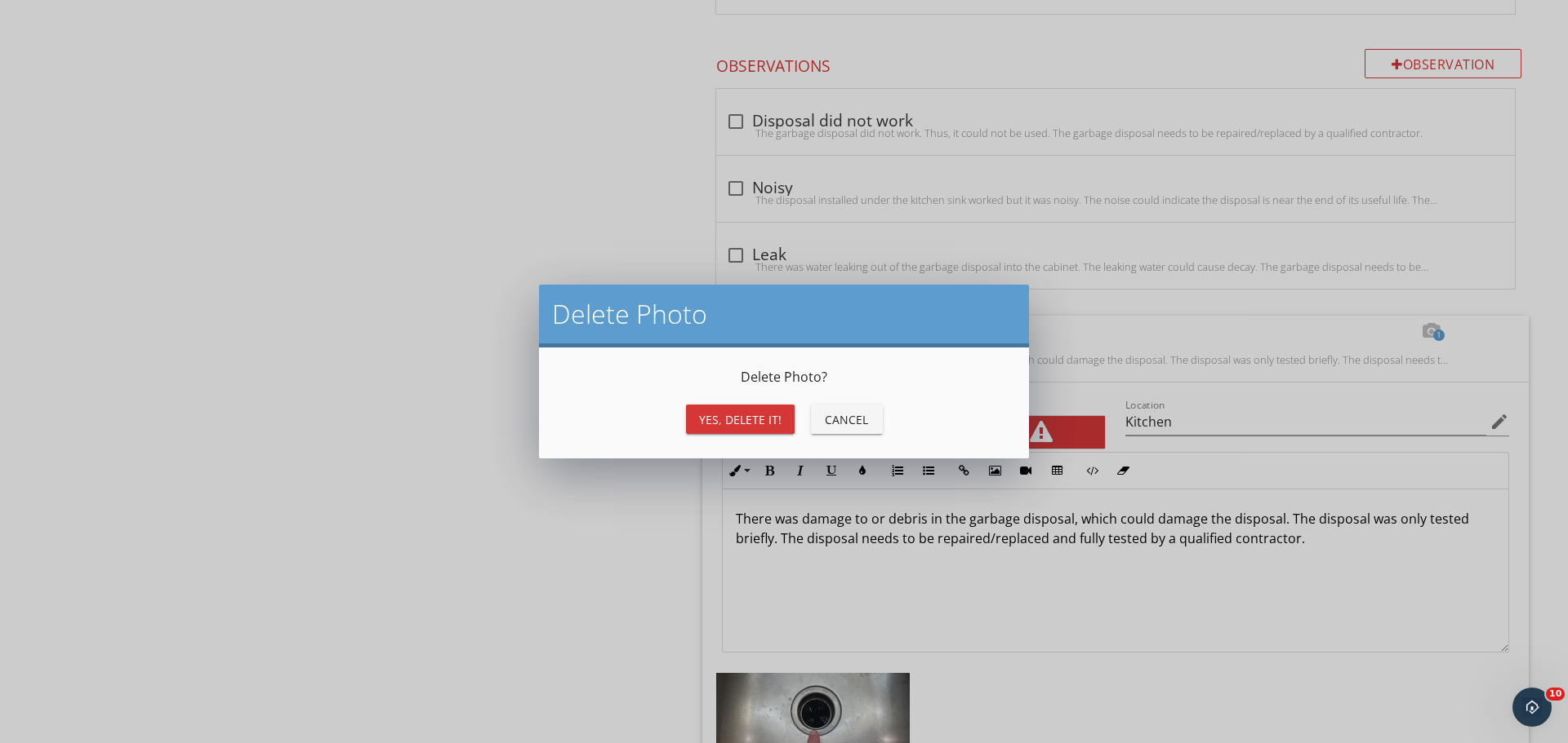
click at [753, 422] on div "Yes, Delete it!" at bounding box center [741, 419] width 83 height 17
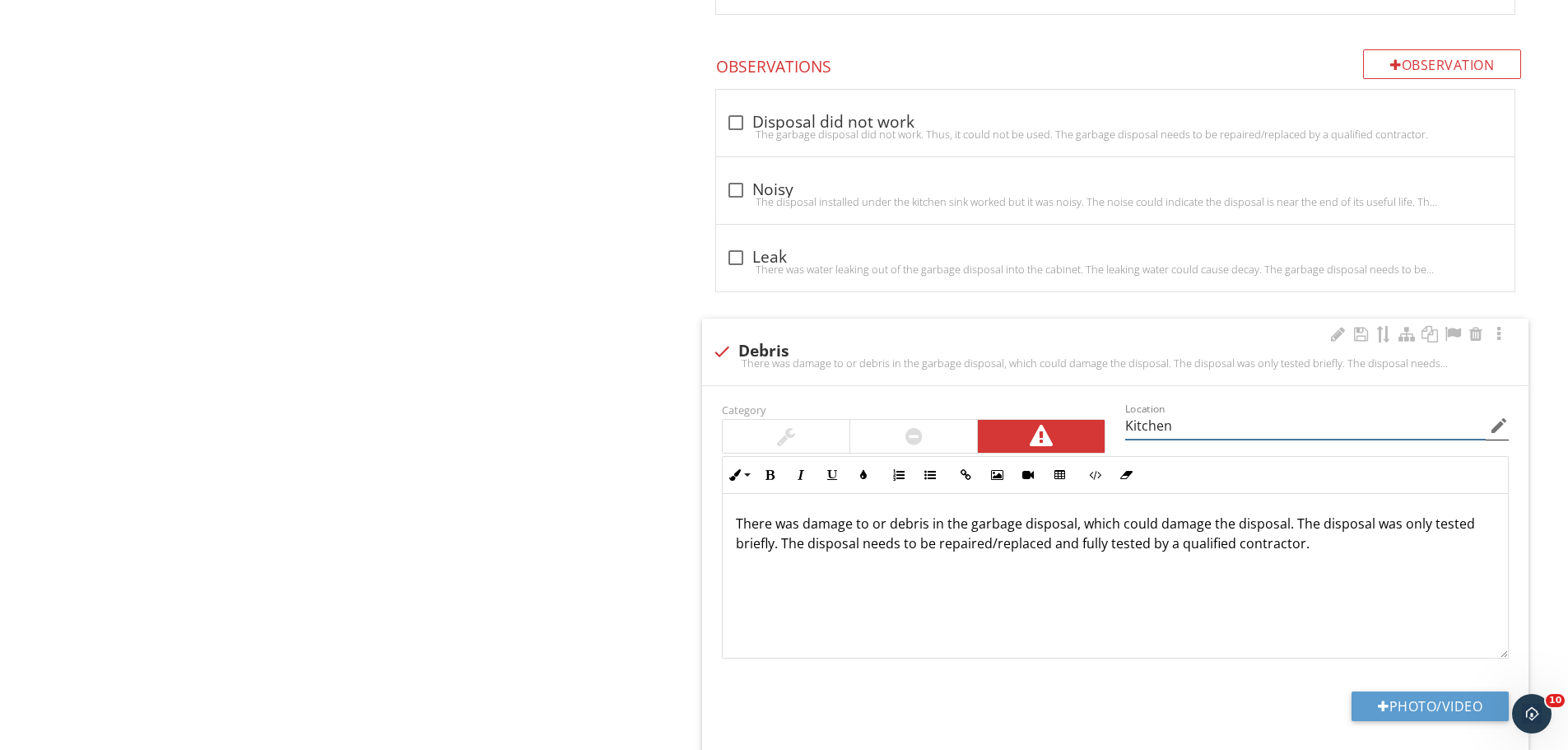
type input "Kitchen"
drag, startPoint x: 1178, startPoint y: 423, endPoint x: 1109, endPoint y: 444, distance: 72.1
click at [1110, 443] on div "Category Location Kitchen edit Inline Style XLarge Large Normal Small Light Sma…" at bounding box center [1115, 529] width 807 height 260
click at [725, 350] on div at bounding box center [721, 351] width 28 height 28
checkbox input "true"
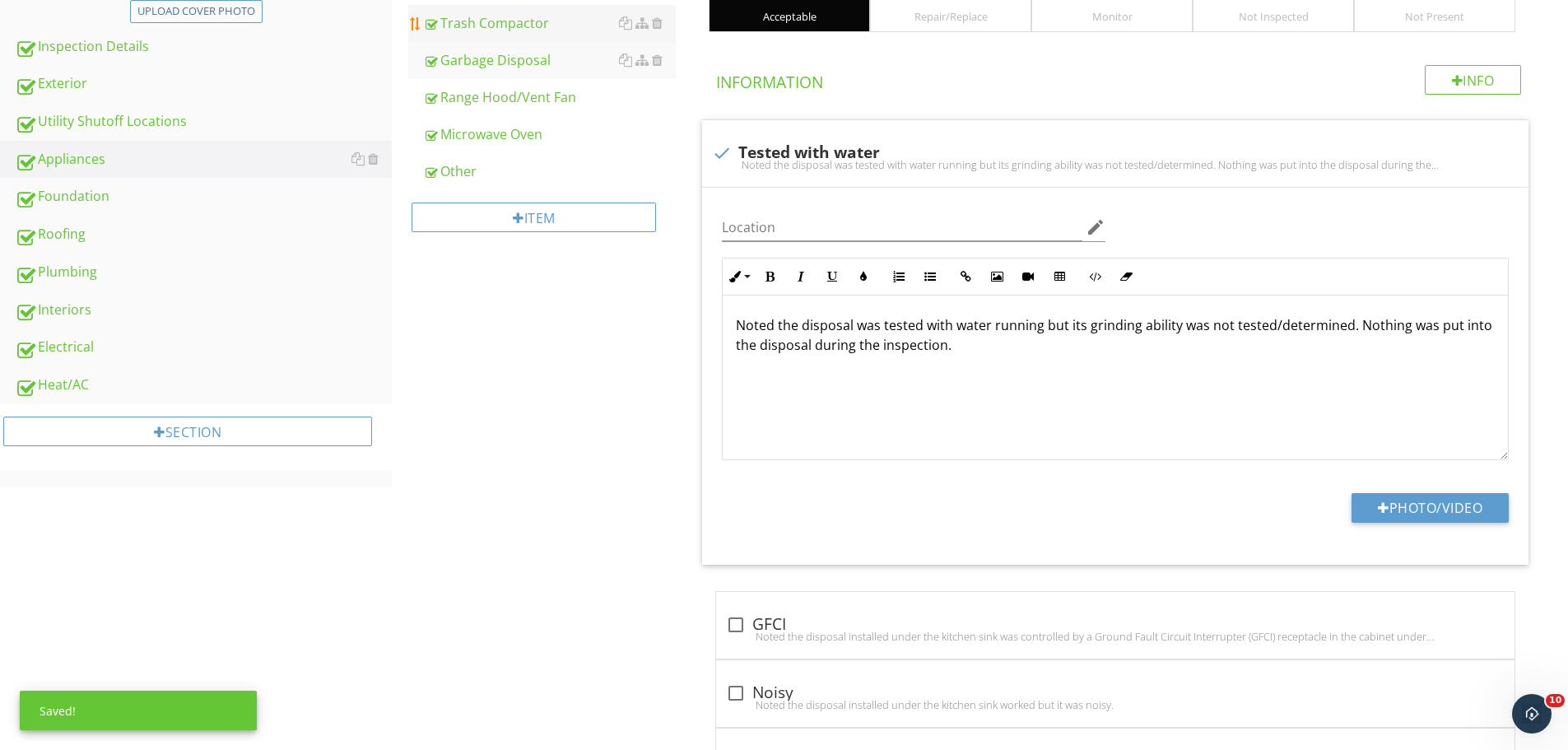
scroll to position [0, 0]
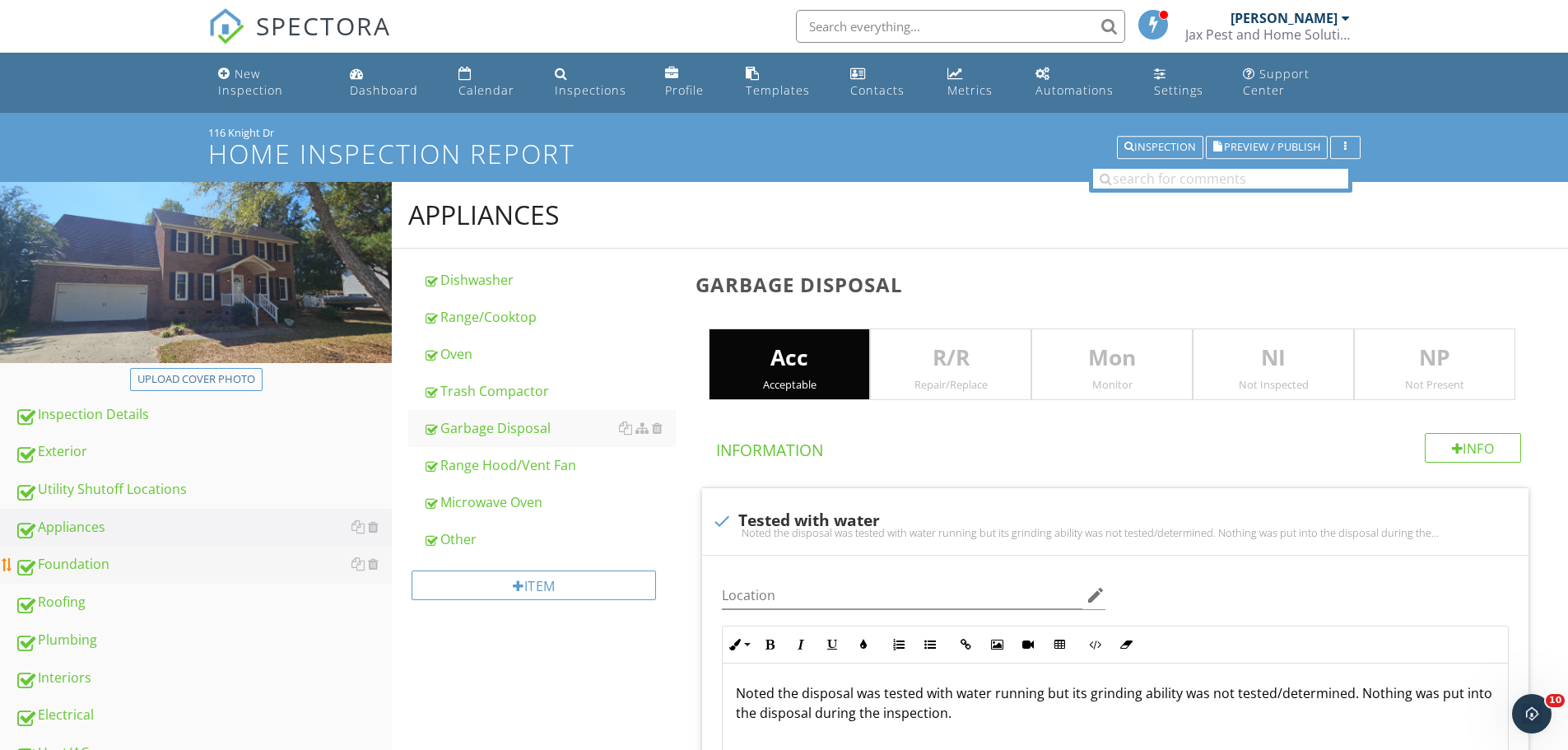
click at [78, 561] on div "Foundation" at bounding box center [202, 566] width 377 height 22
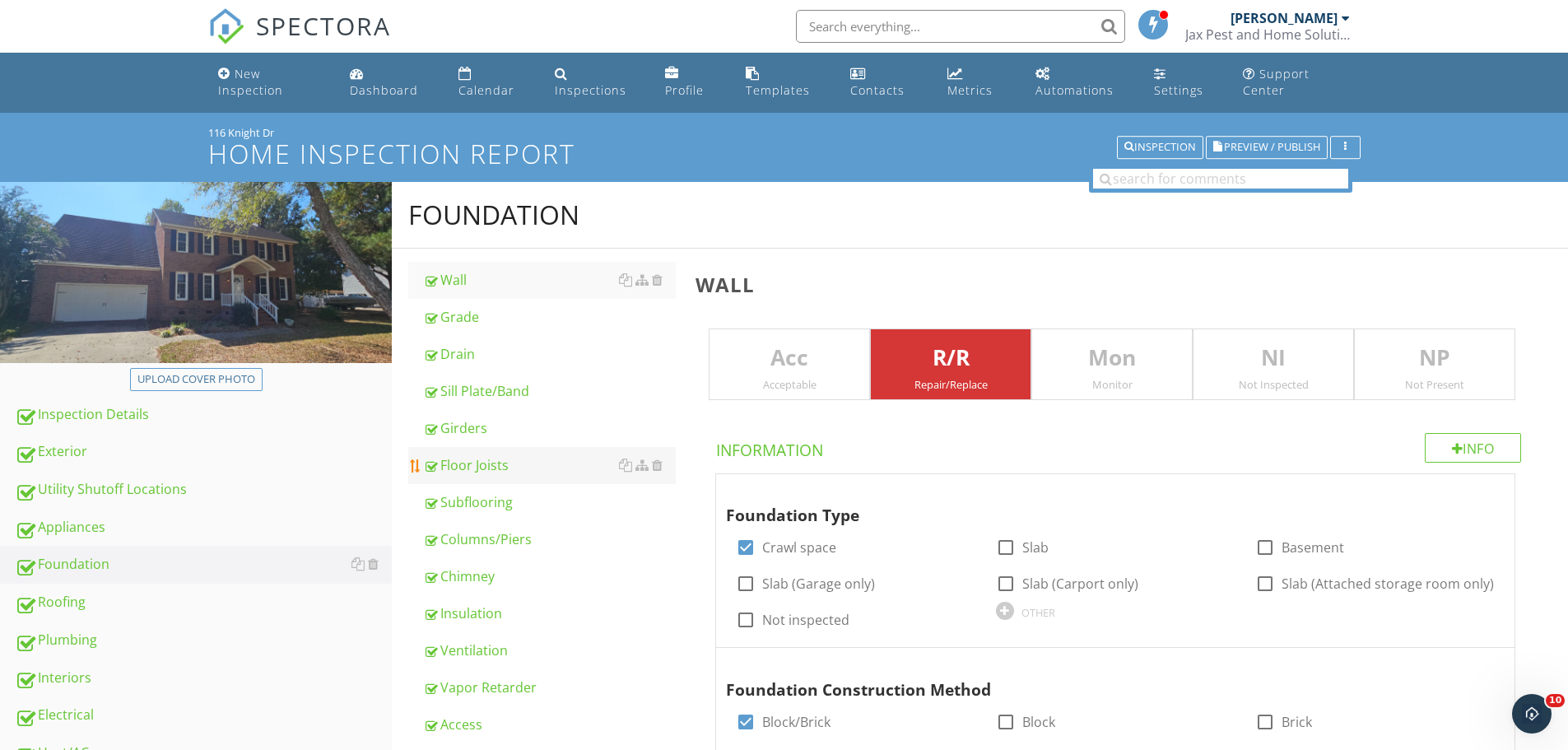
click at [470, 469] on div "Floor Joists" at bounding box center [549, 466] width 252 height 20
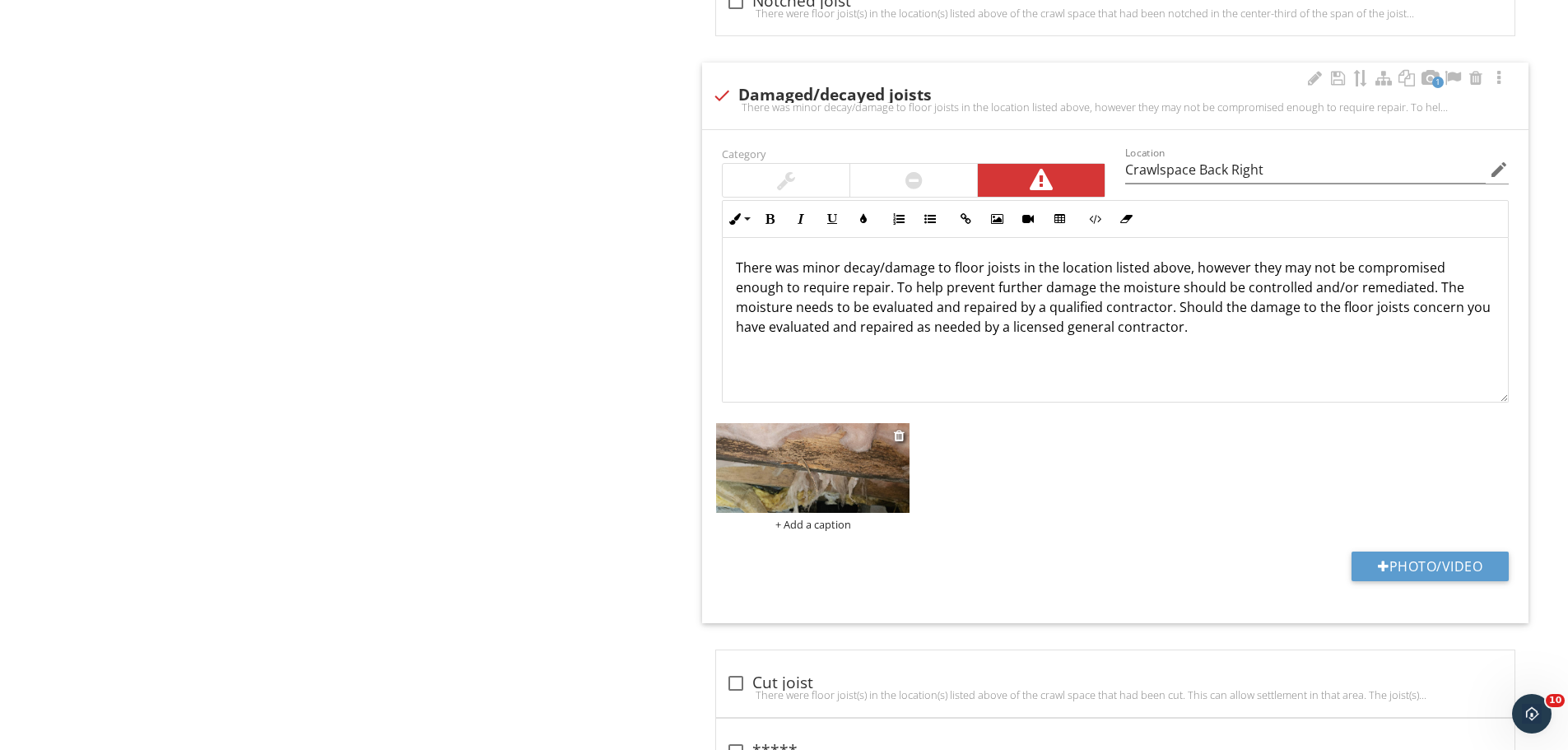
scroll to position [2636, 0]
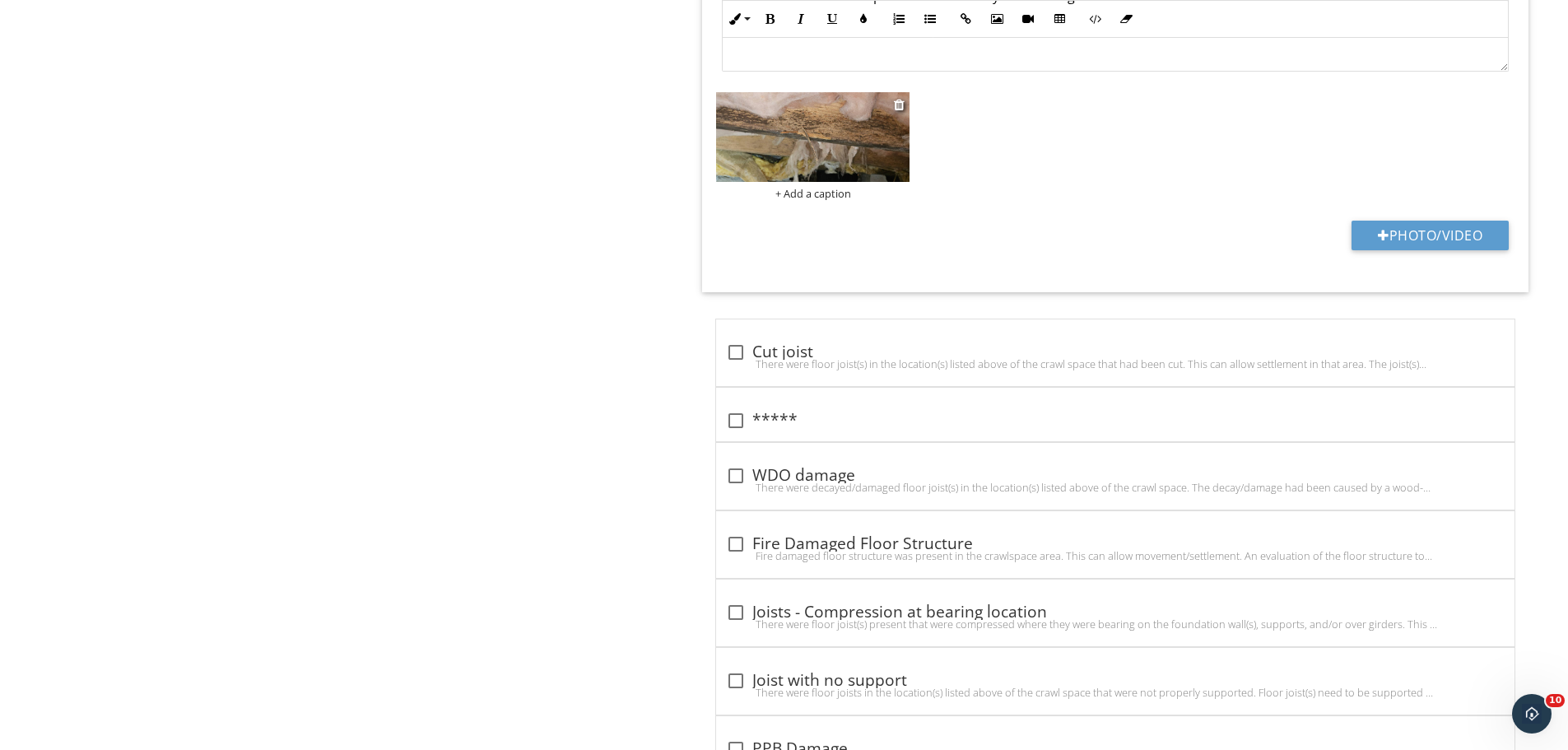
click at [817, 123] on img at bounding box center [812, 137] width 193 height 90
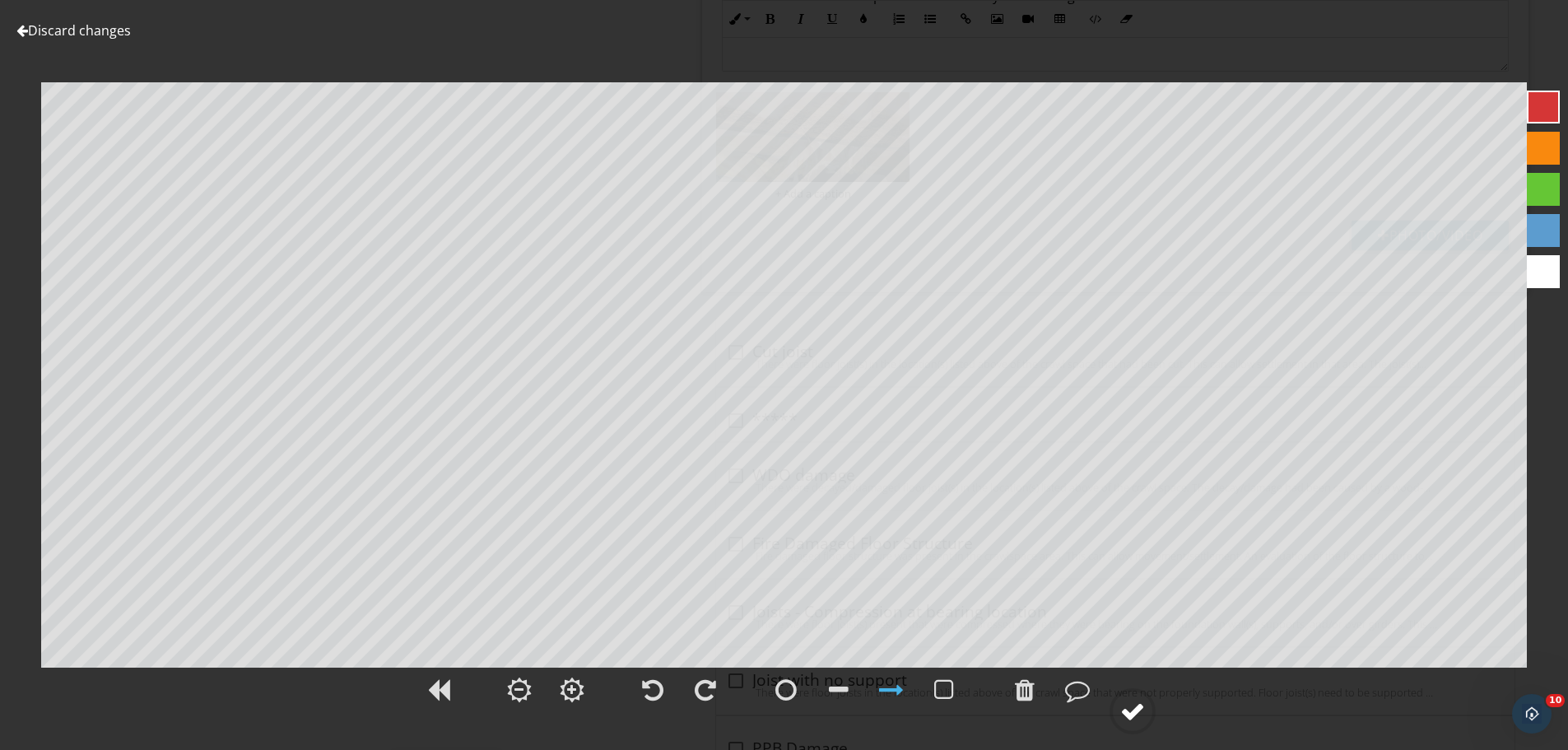
click at [1122, 707] on div at bounding box center [1132, 711] width 24 height 25
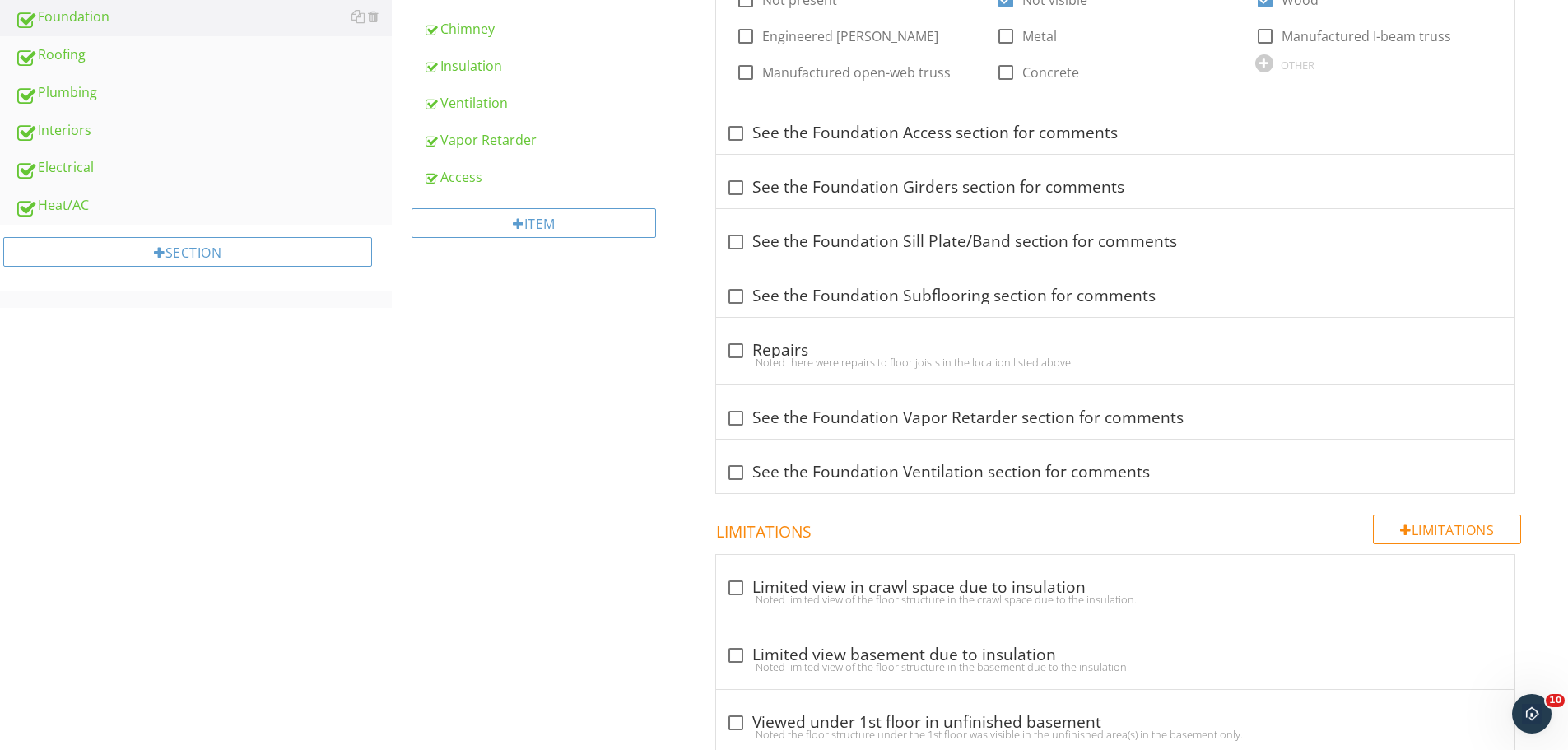
scroll to position [0, 0]
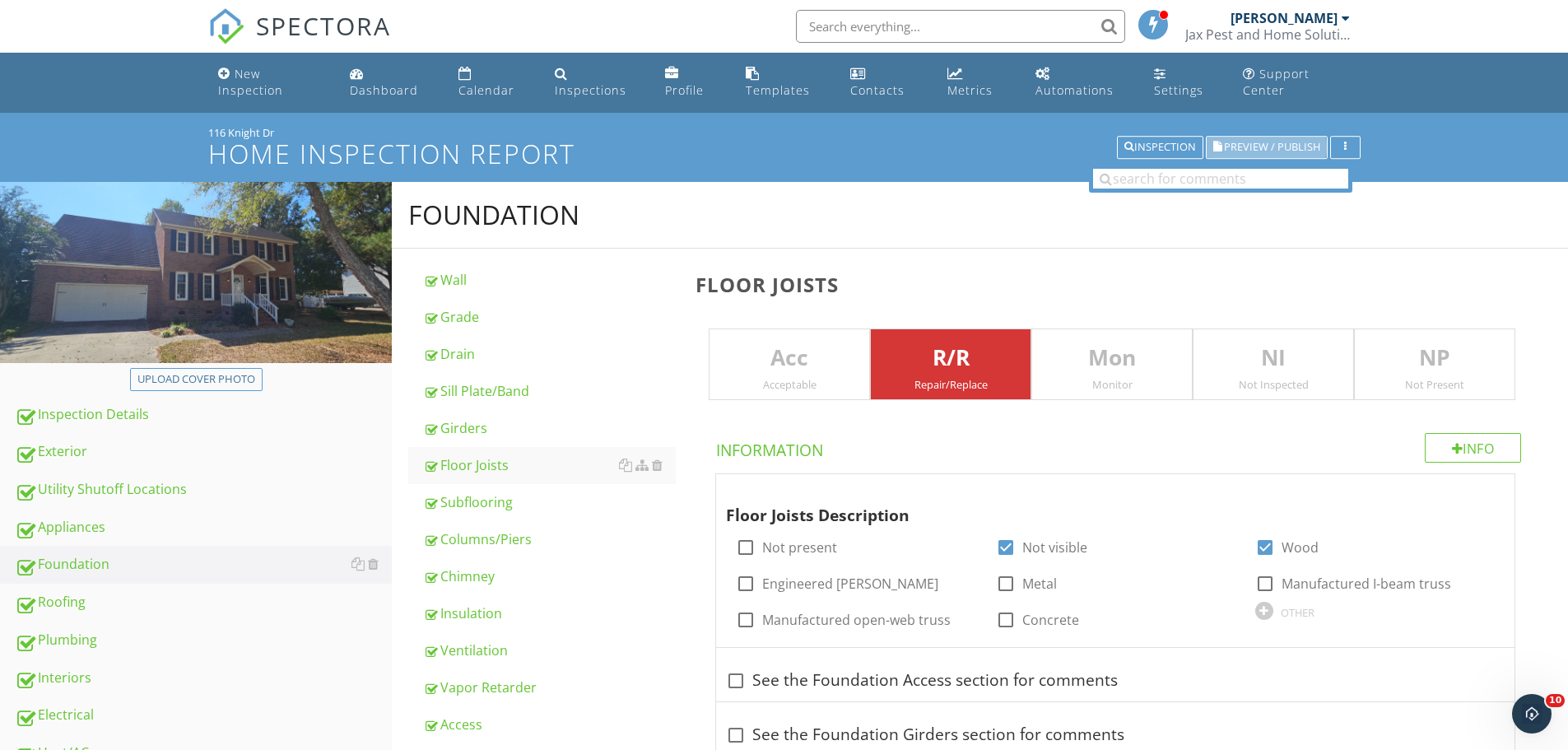
click at [1247, 146] on span "Preview / Publish" at bounding box center [1272, 148] width 96 height 11
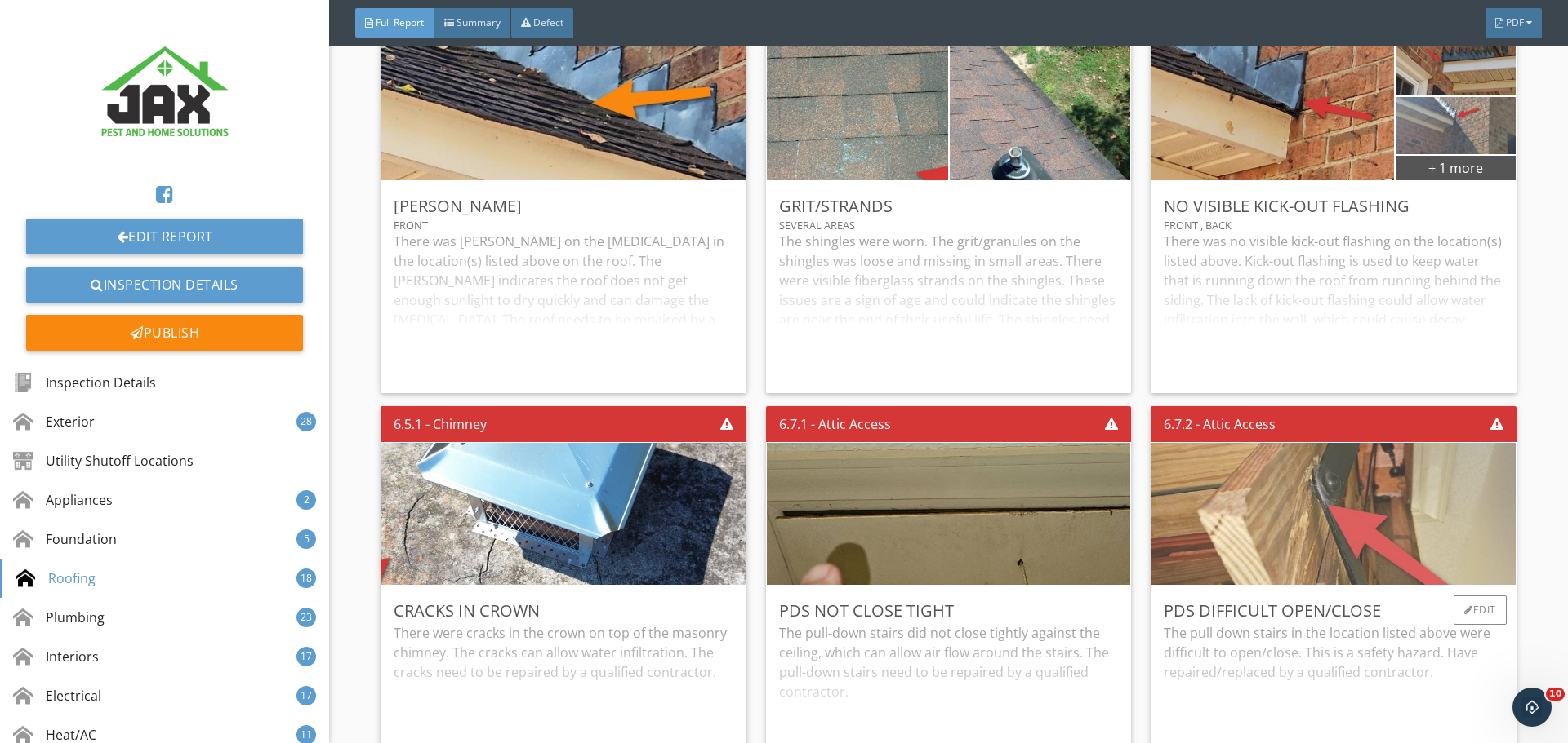
scroll to position [9574, 0]
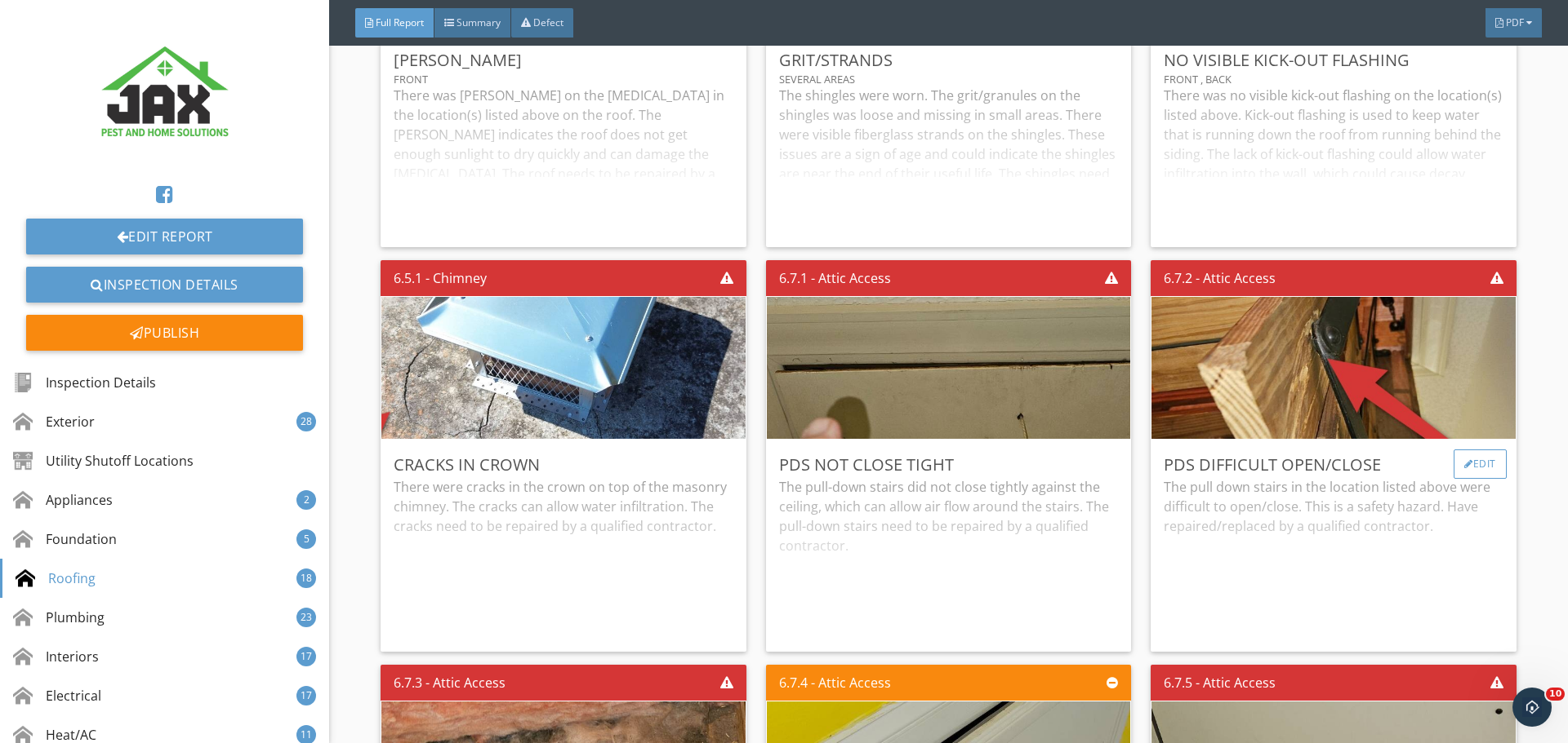
click at [1466, 455] on div "Edit" at bounding box center [1480, 464] width 53 height 30
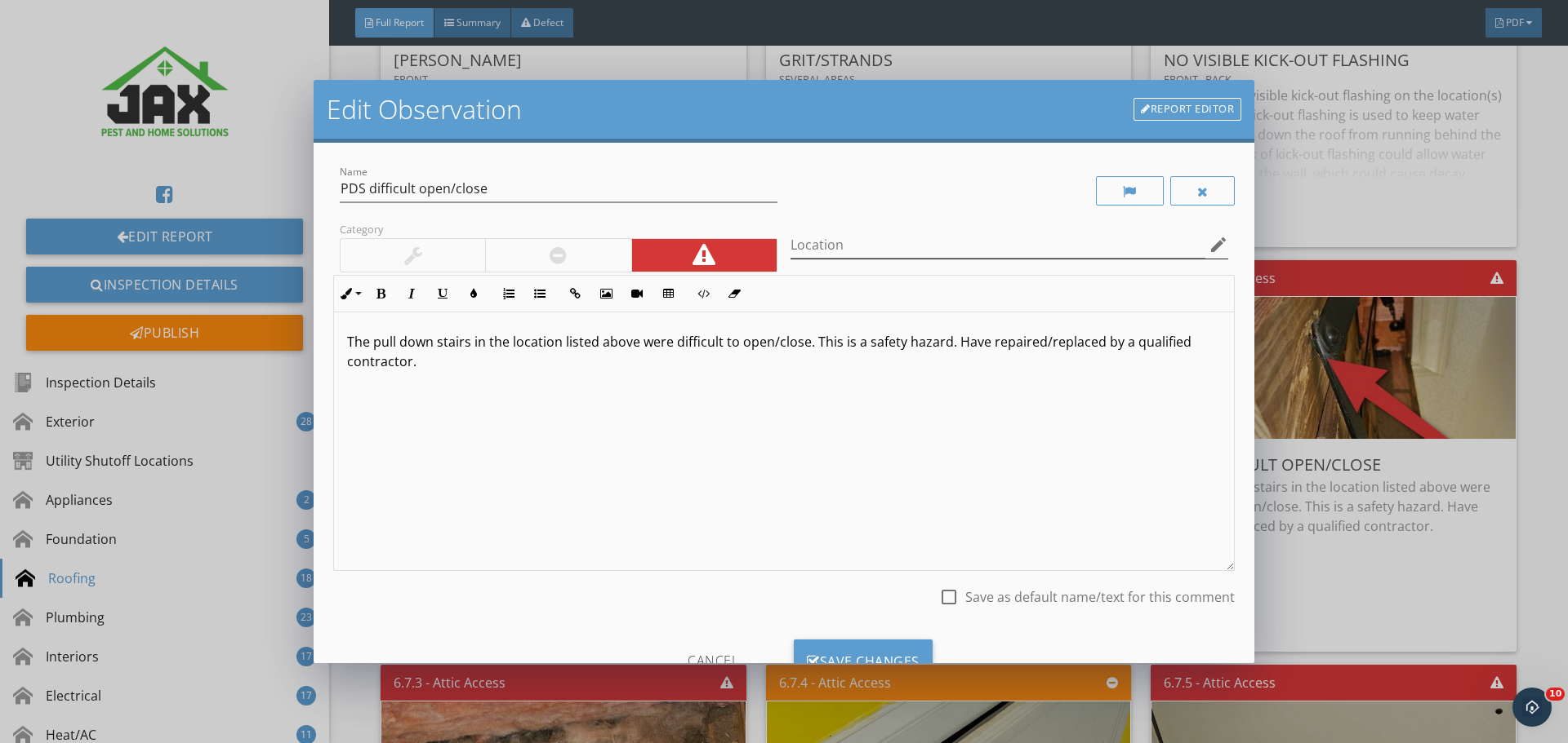
click at [1209, 245] on icon "edit" at bounding box center [1219, 245] width 20 height 20
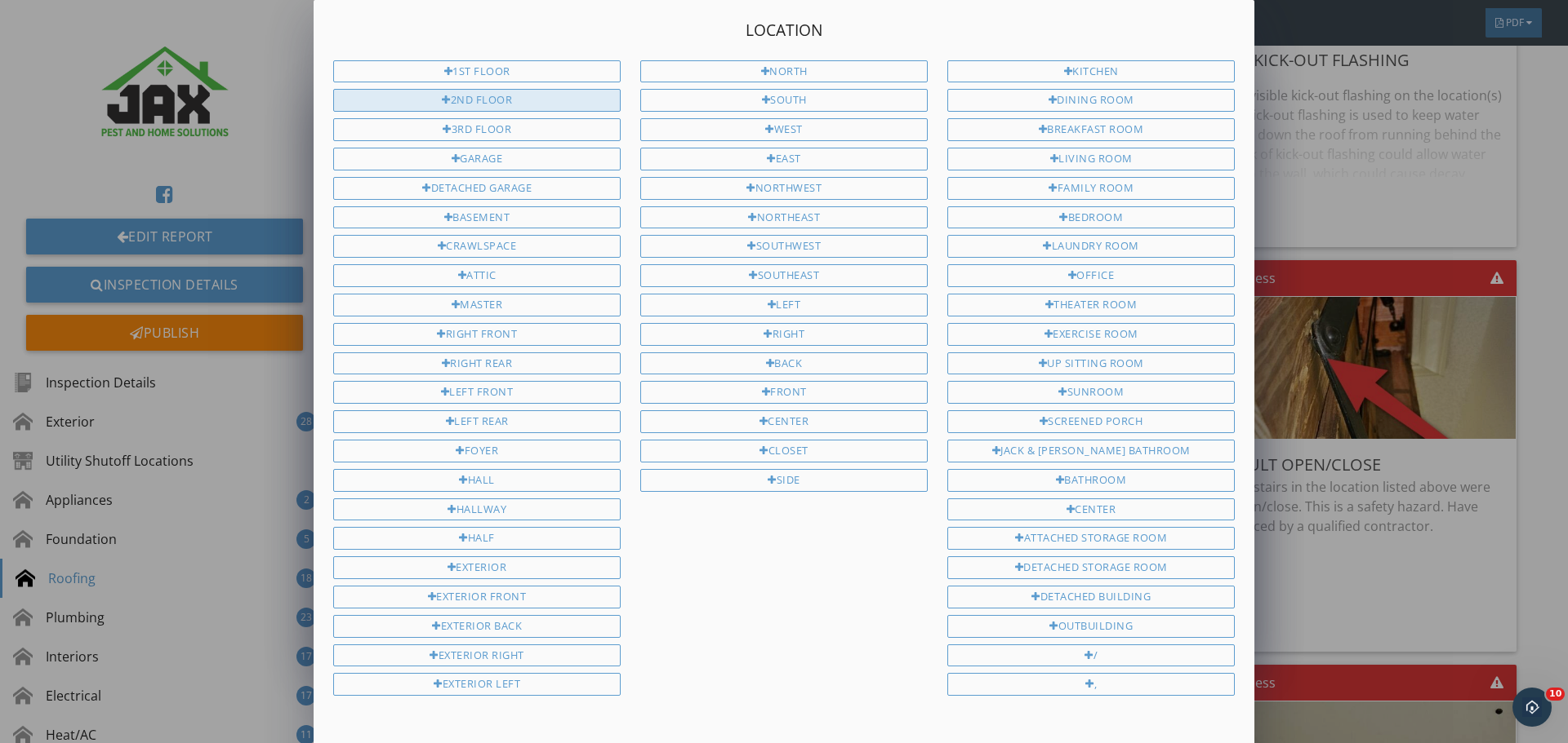
click at [500, 94] on div "2nd Floor" at bounding box center [476, 100] width 287 height 22
click at [474, 499] on div "Hallway" at bounding box center [476, 509] width 287 height 22
type input "2nd Floor Hallway"
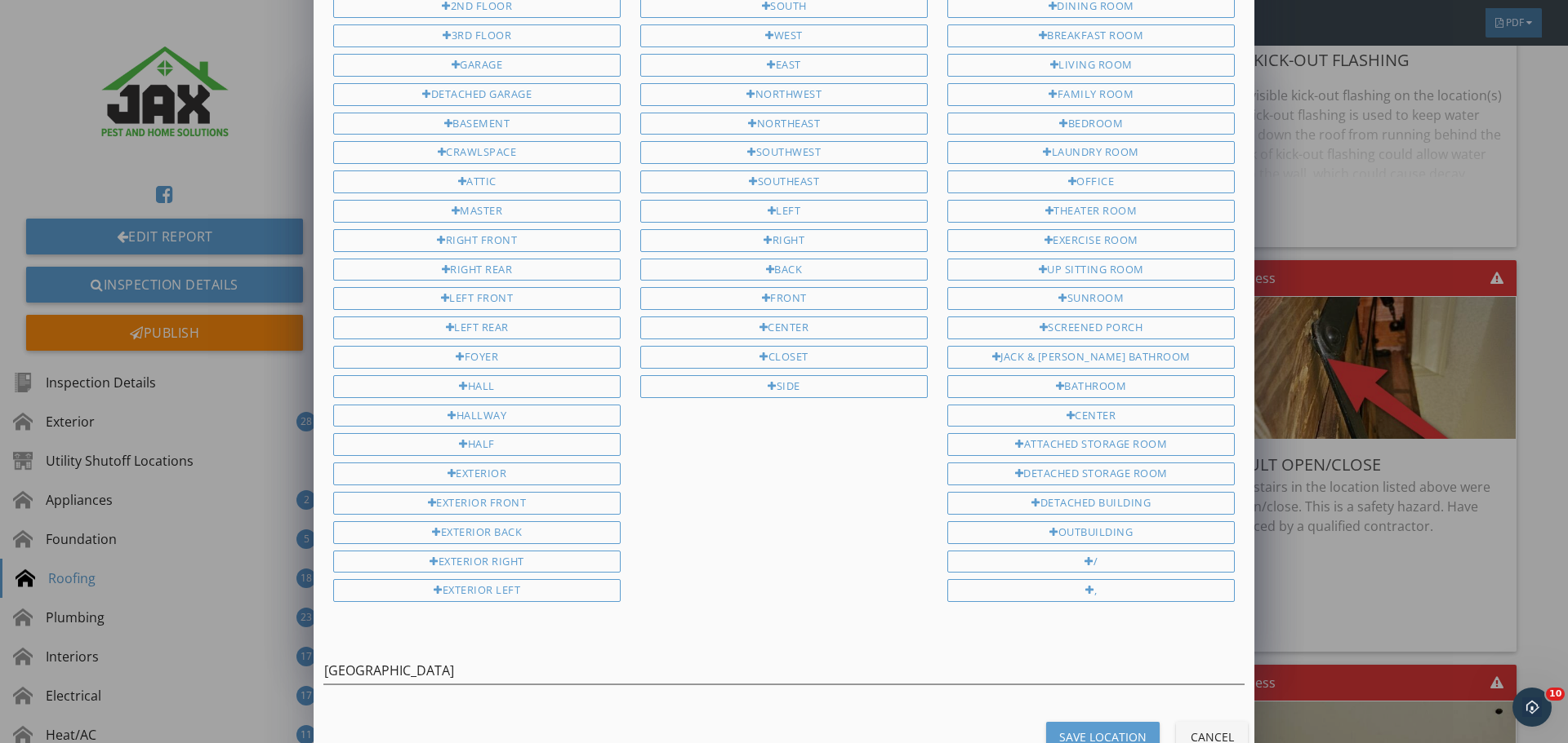
scroll to position [133, 0]
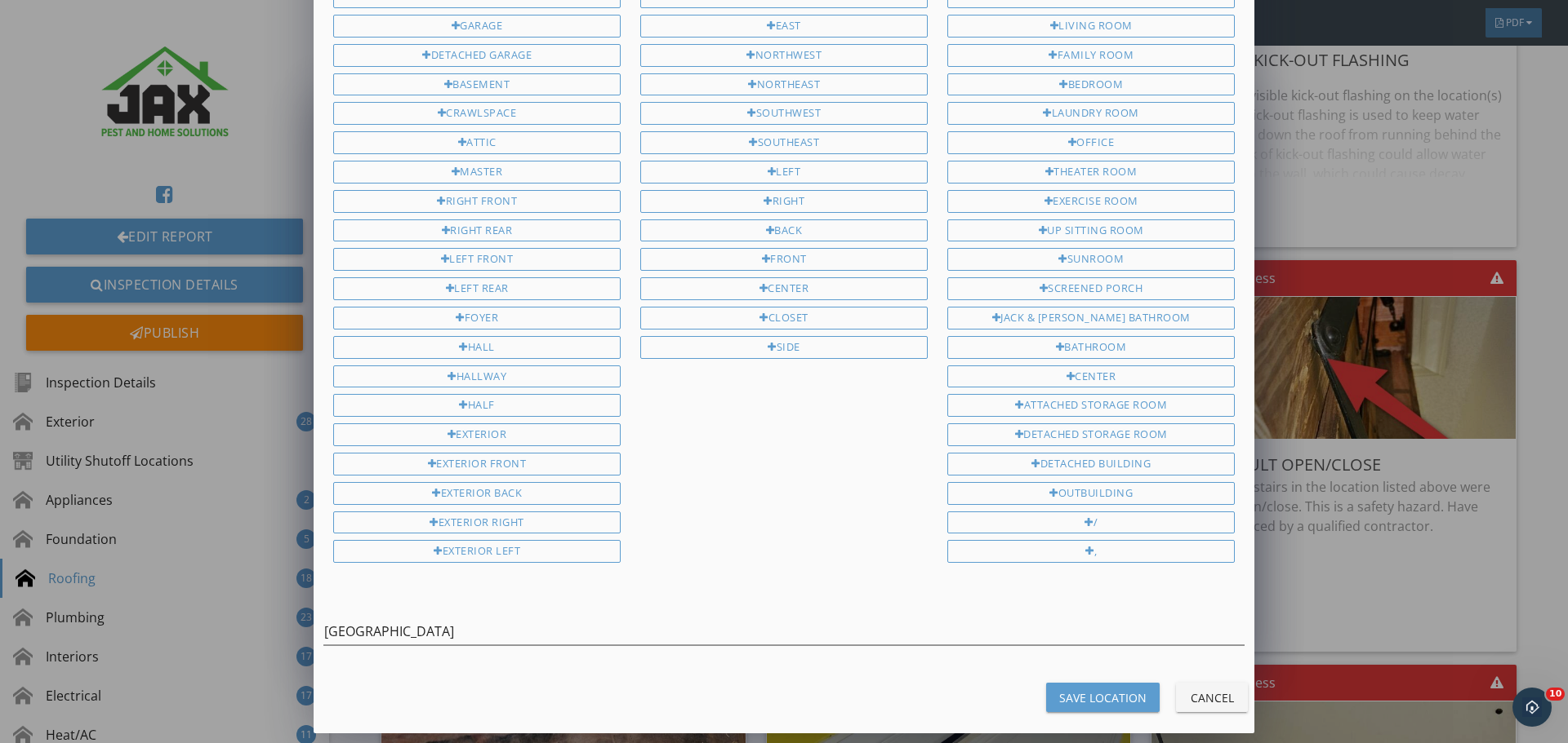
click at [1067, 694] on div "Save Location" at bounding box center [1103, 698] width 87 height 17
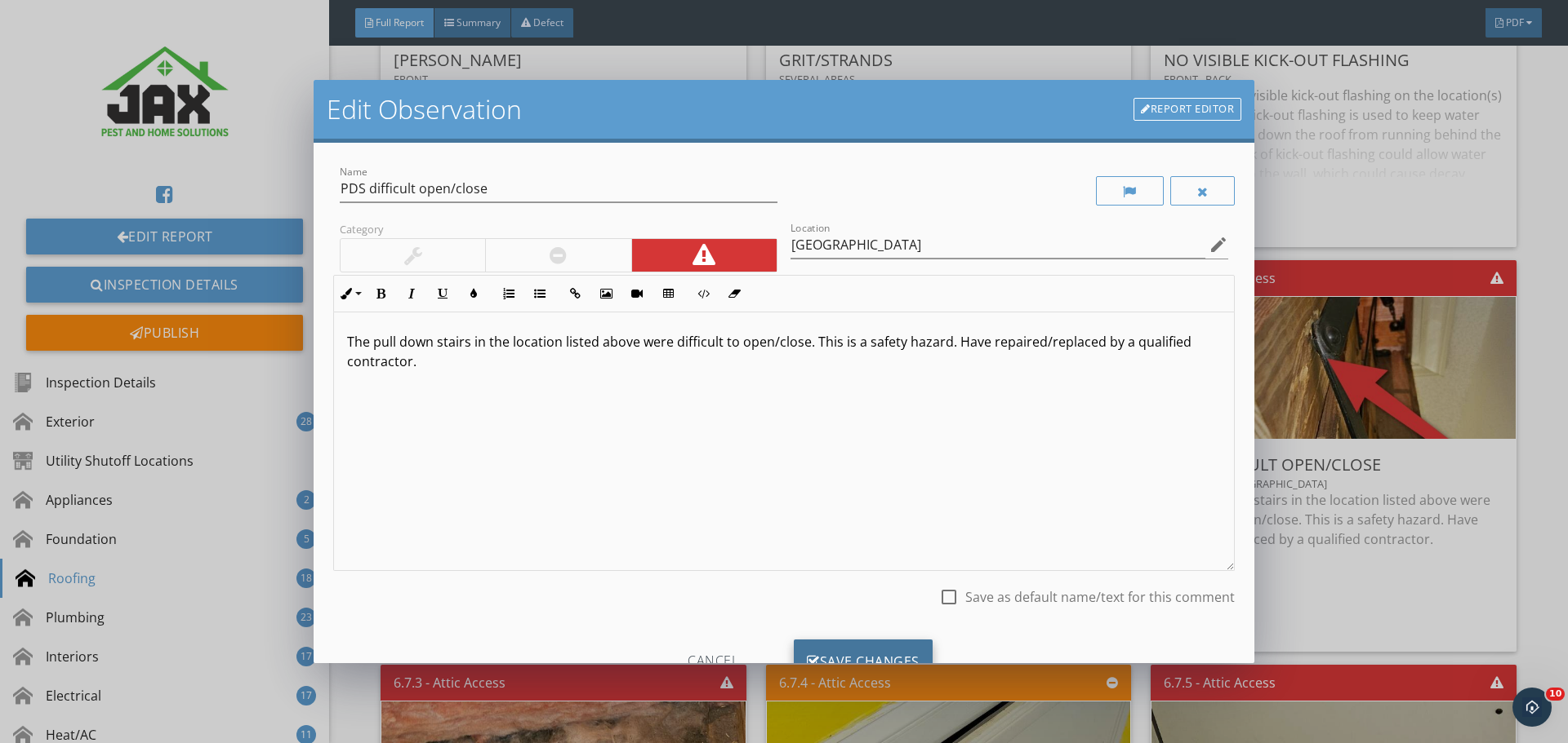
click at [861, 649] on div "Save Changes" at bounding box center [863, 661] width 139 height 44
type input "2nd Floor Hallway"
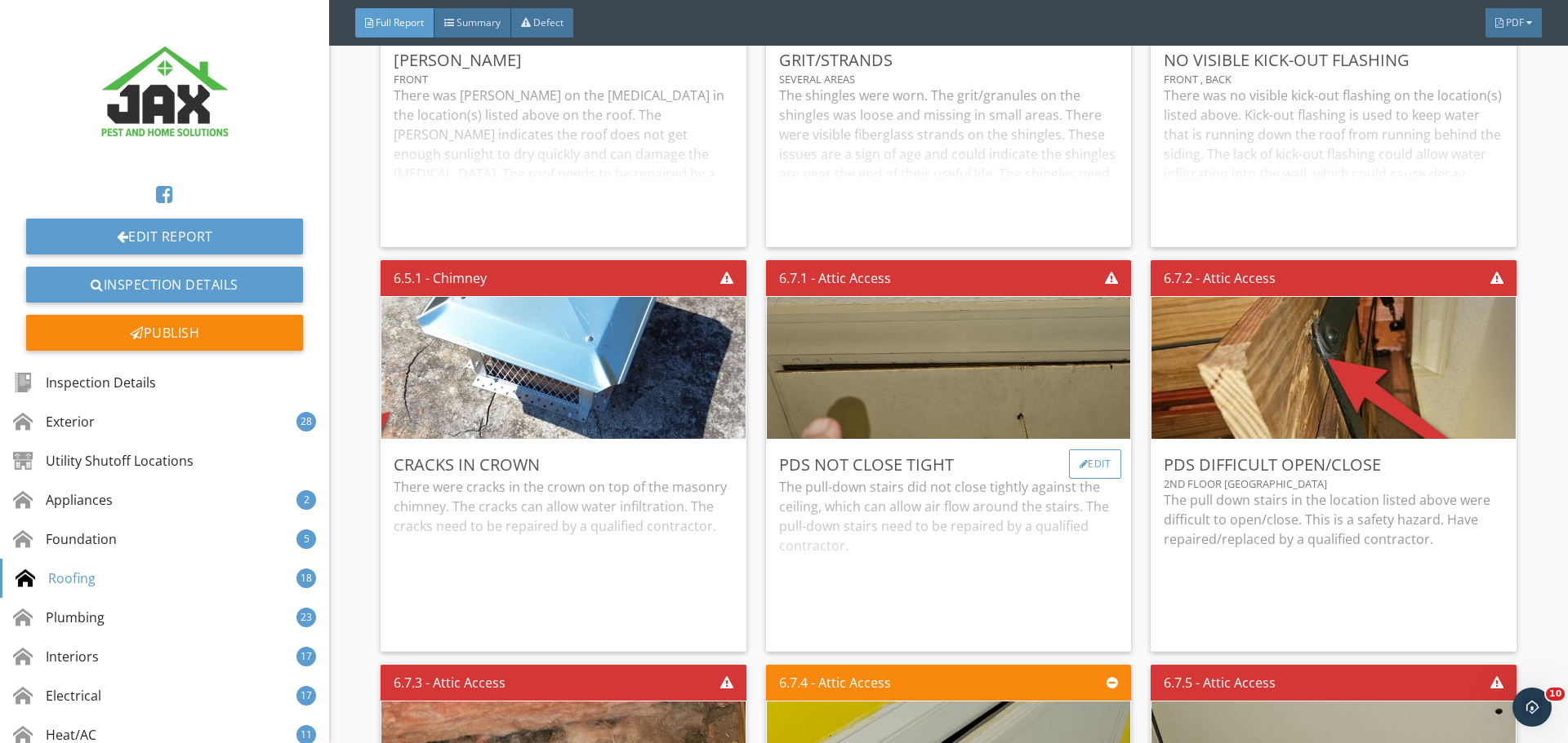
click at [1083, 462] on div "Edit" at bounding box center [1095, 464] width 53 height 30
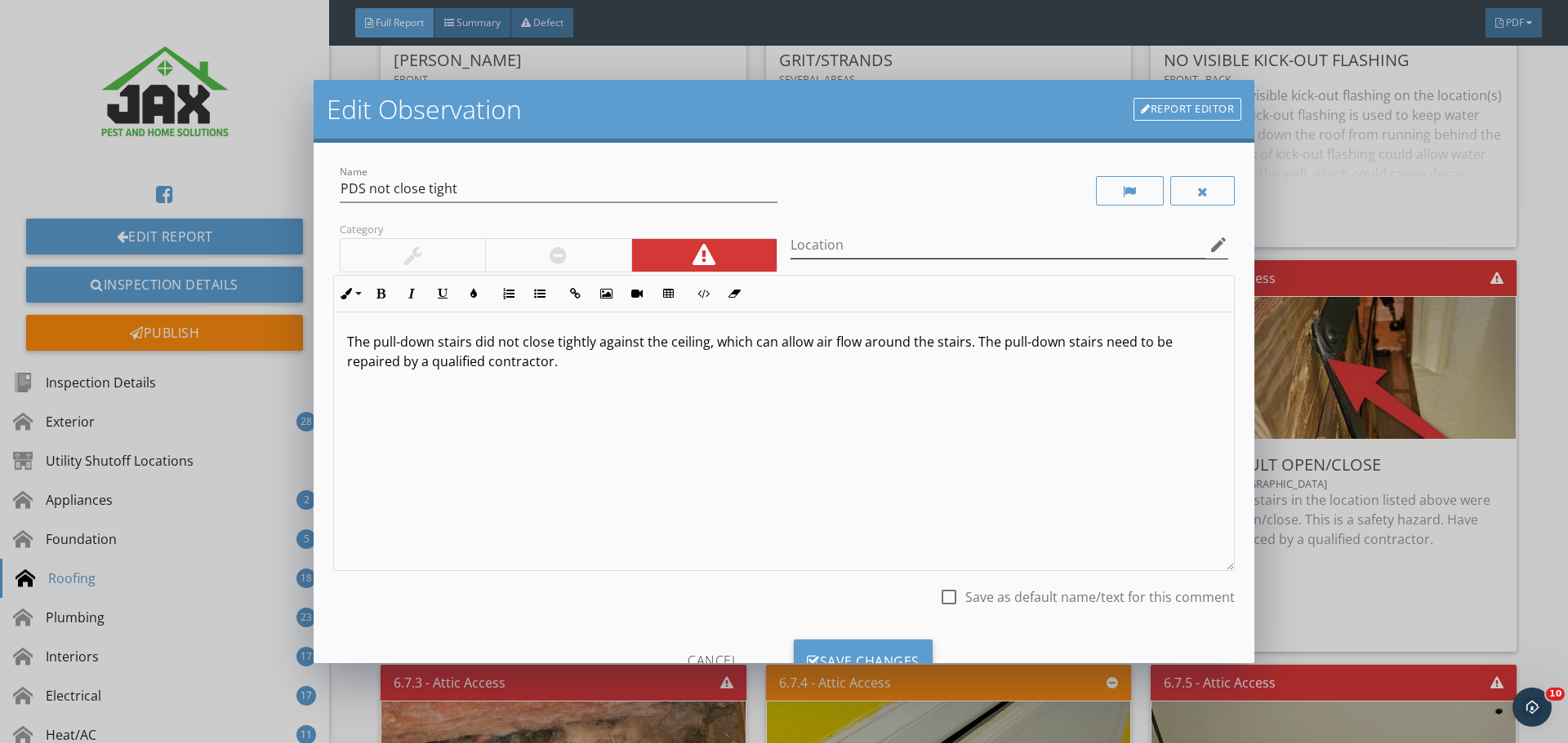
click at [1209, 241] on icon "edit" at bounding box center [1219, 245] width 20 height 20
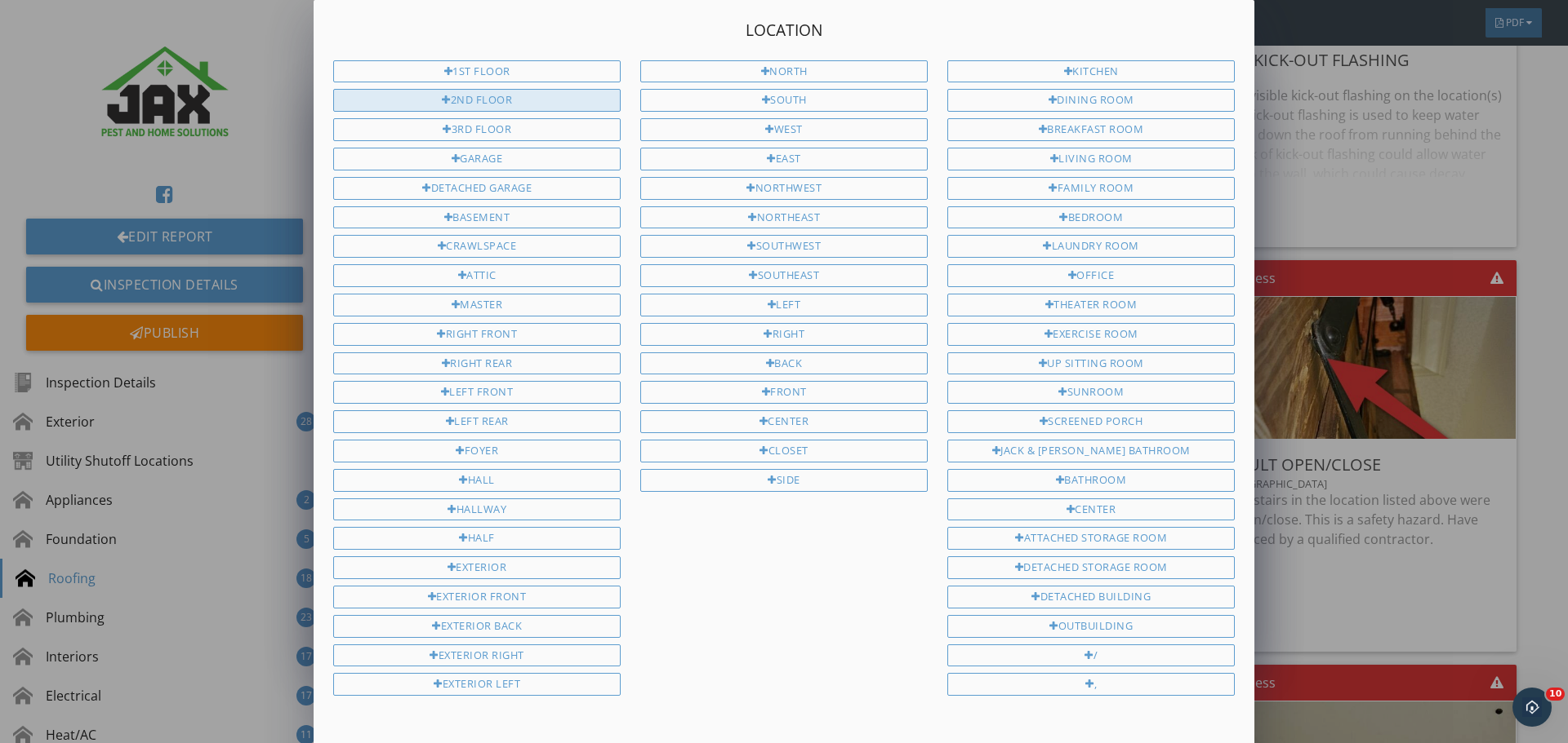
click at [509, 103] on div "2nd Floor" at bounding box center [476, 100] width 287 height 22
click at [471, 503] on div "Hallway" at bounding box center [476, 509] width 287 height 22
type input "2nd Floor Hallway"
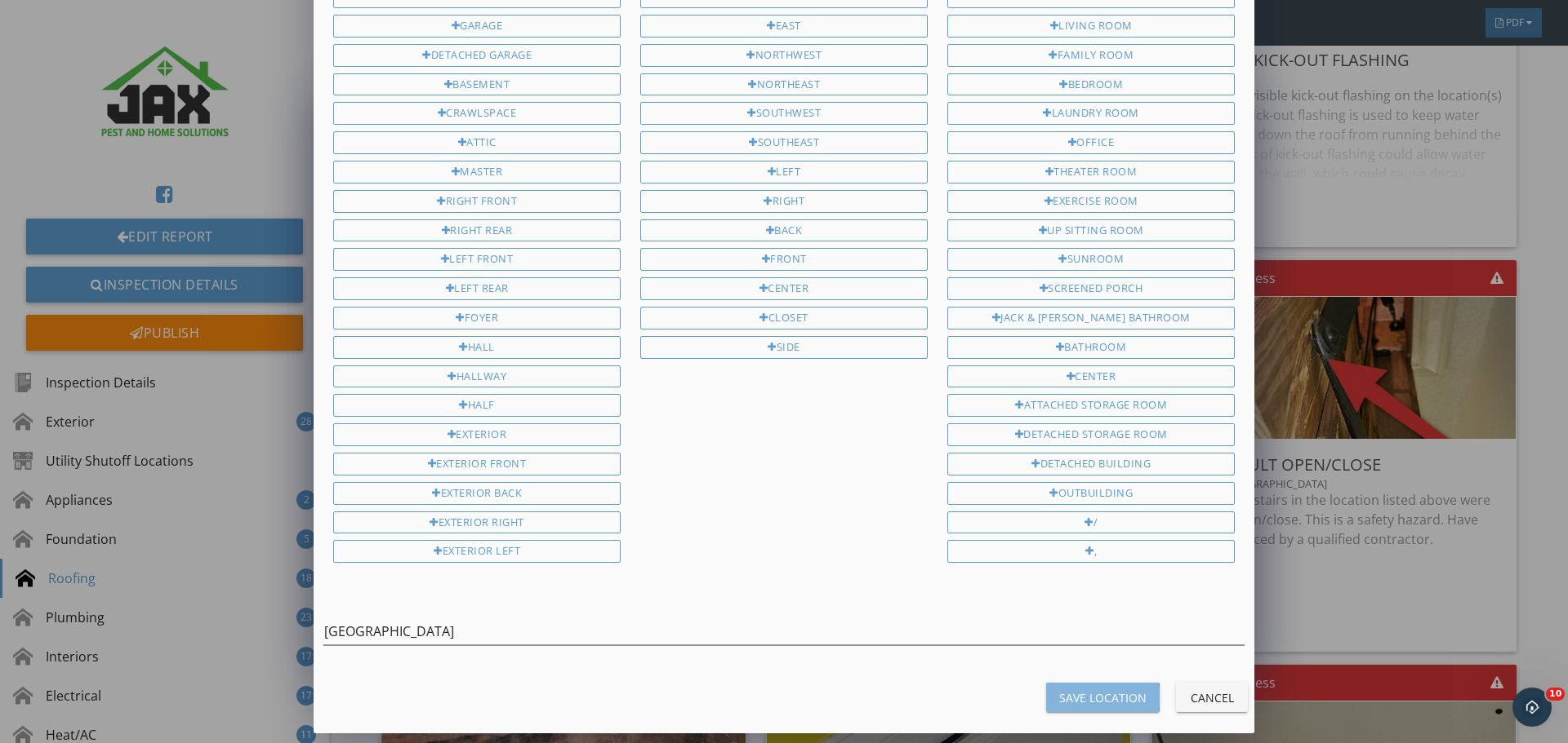
click at [1072, 696] on div "Save Location" at bounding box center [1103, 698] width 87 height 17
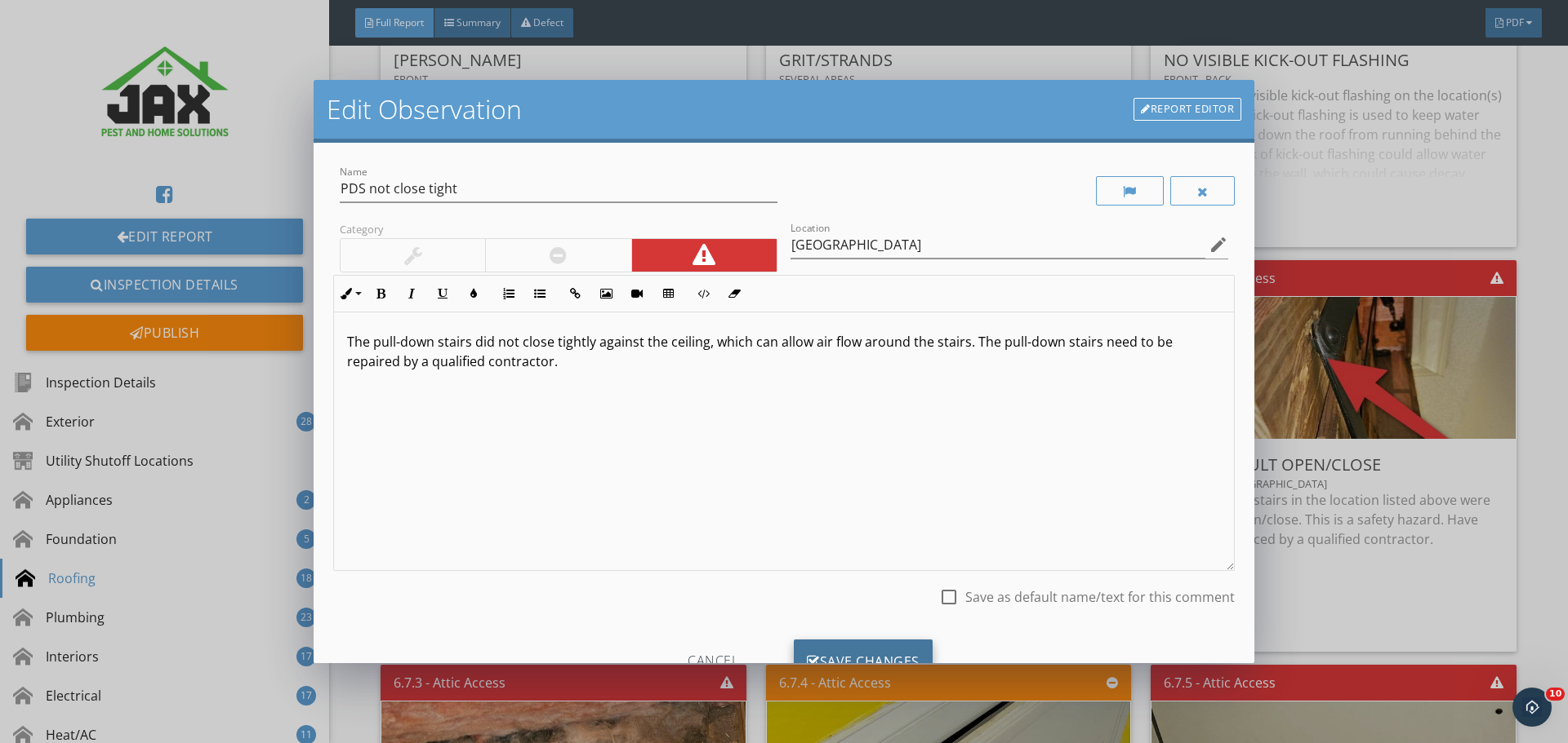
click at [831, 651] on div "Save Changes" at bounding box center [863, 661] width 139 height 44
type input "2nd Floor Hallway"
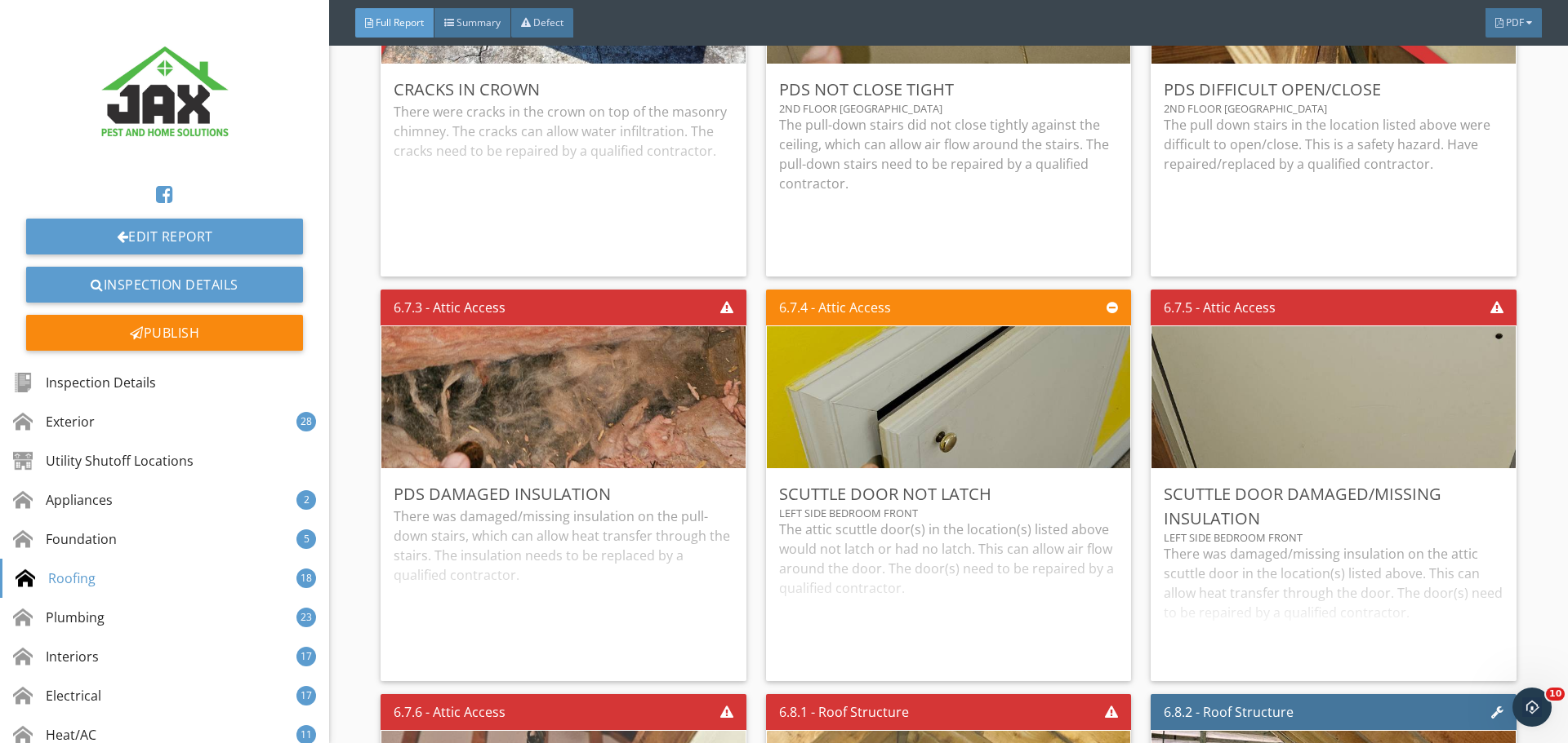
scroll to position [10010, 0]
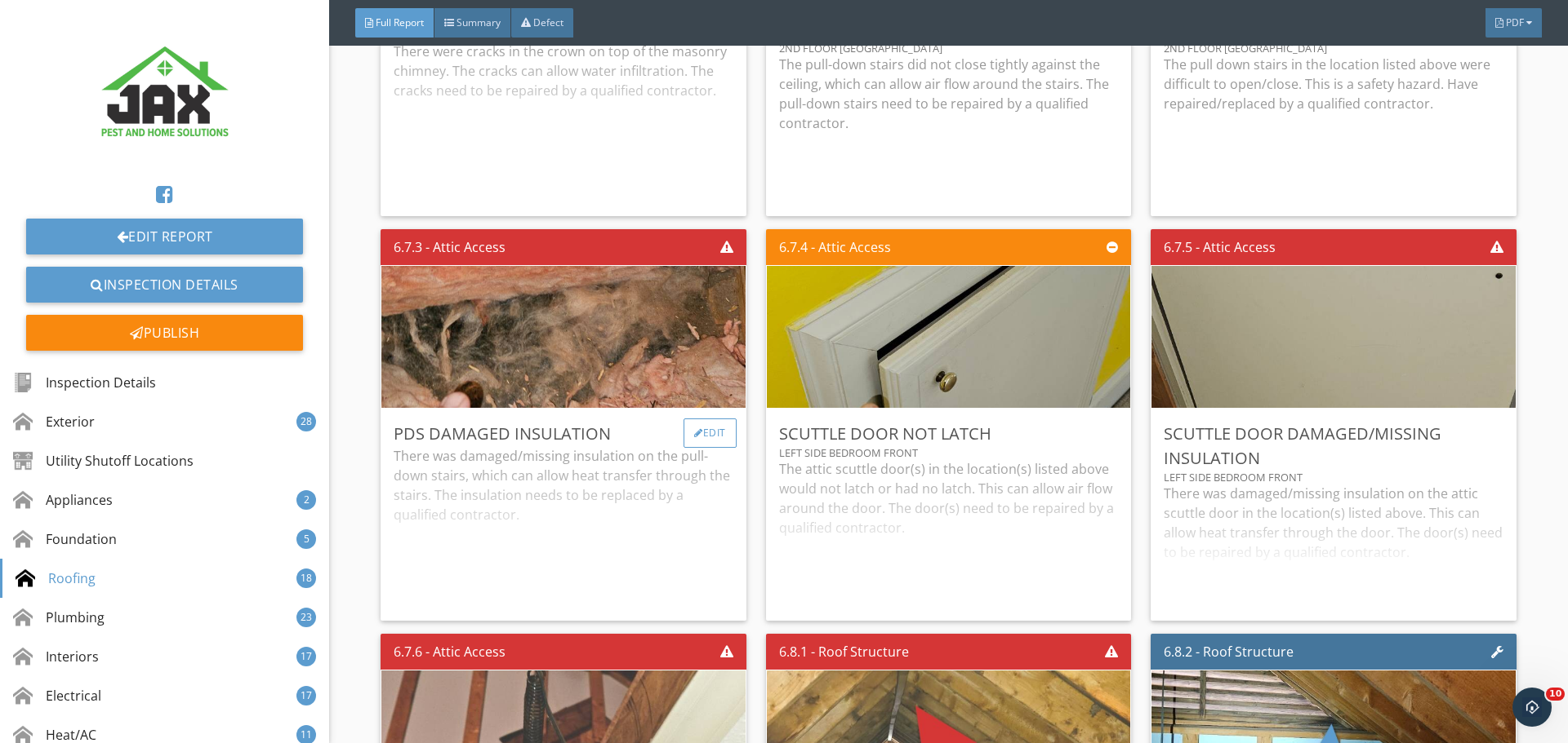
click at [699, 430] on div "Edit" at bounding box center [709, 433] width 53 height 30
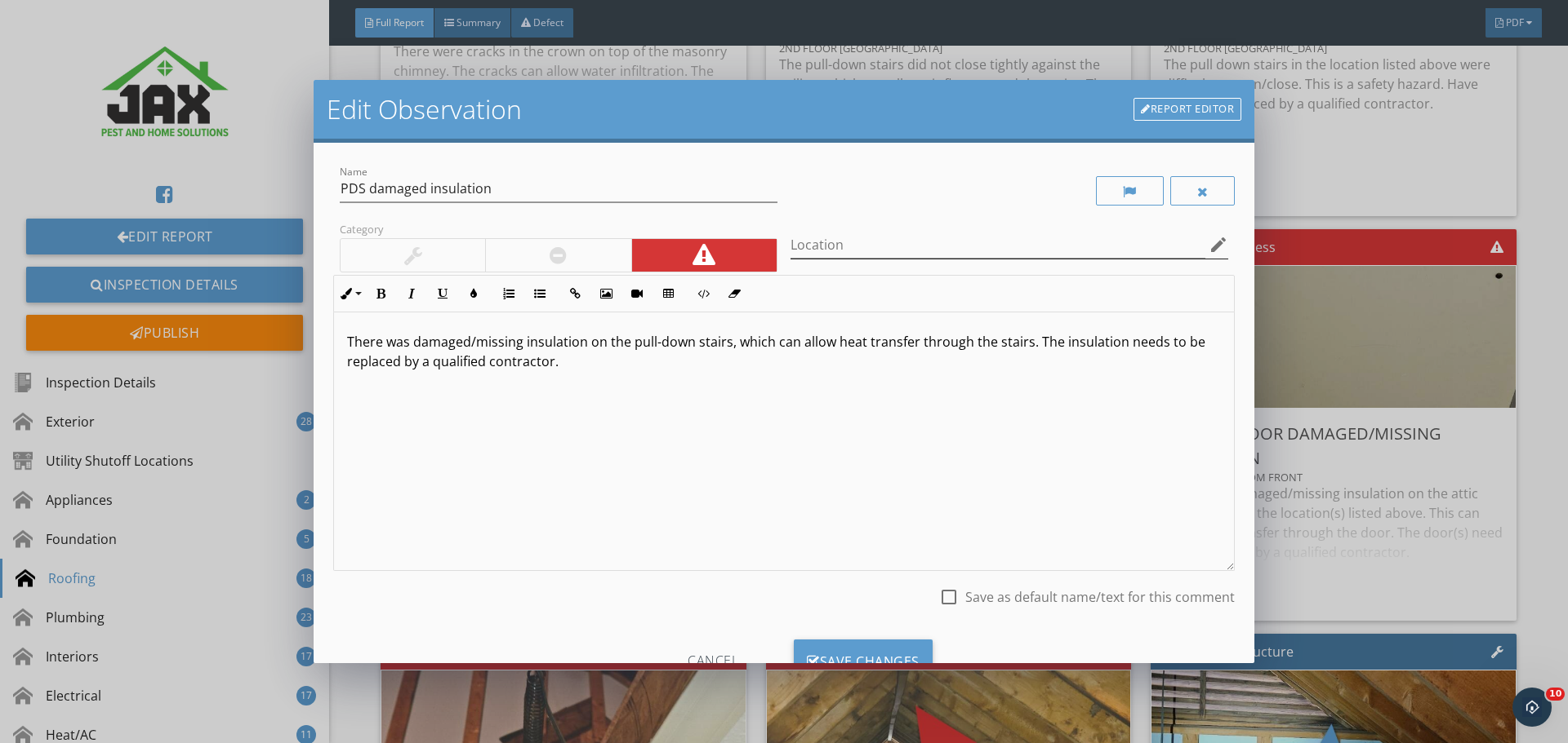
click at [1209, 242] on icon "edit" at bounding box center [1219, 245] width 20 height 20
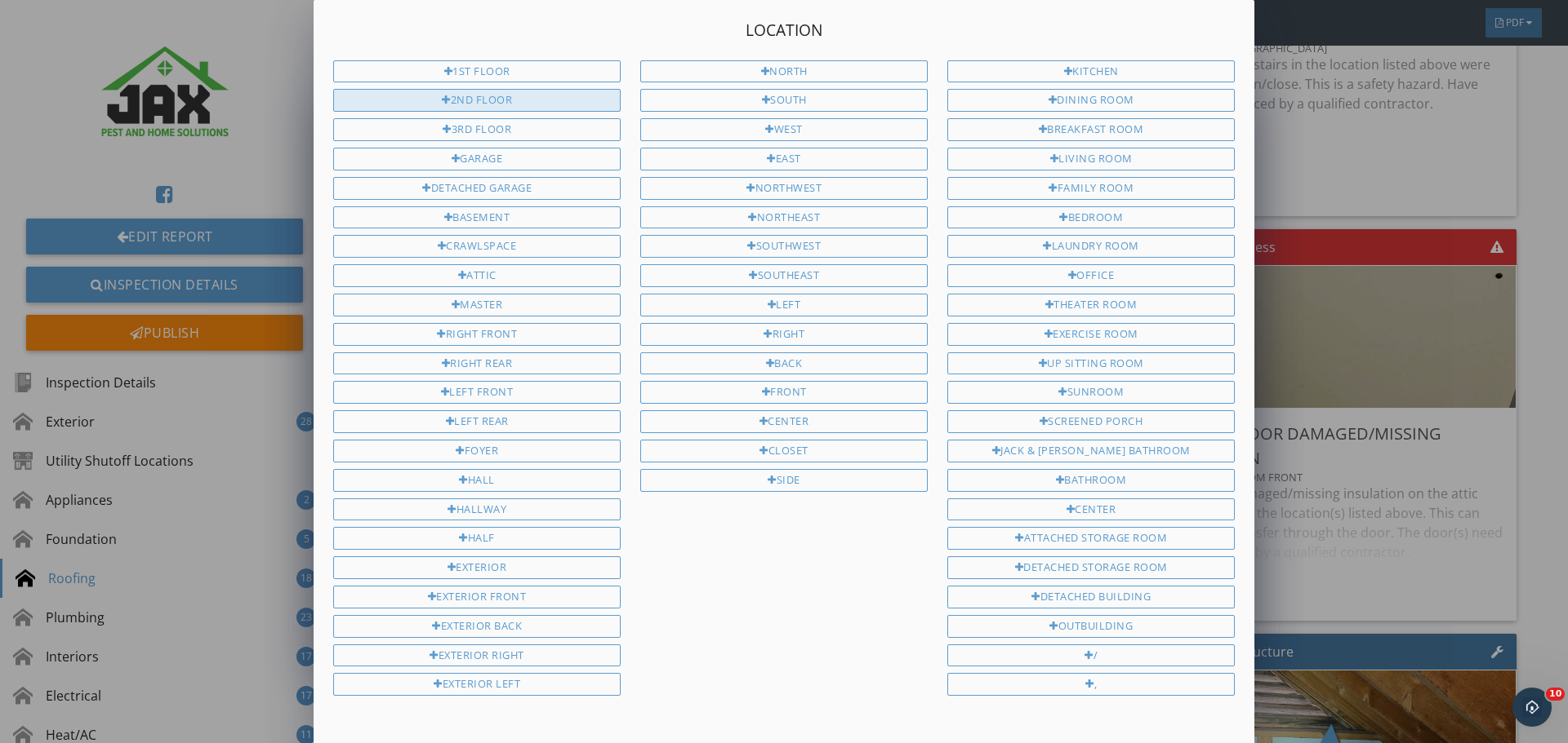
click at [510, 100] on div "2nd Floor" at bounding box center [476, 100] width 287 height 22
click at [532, 511] on div "Hallway" at bounding box center [476, 509] width 287 height 22
type input "2nd Floor Hallway"
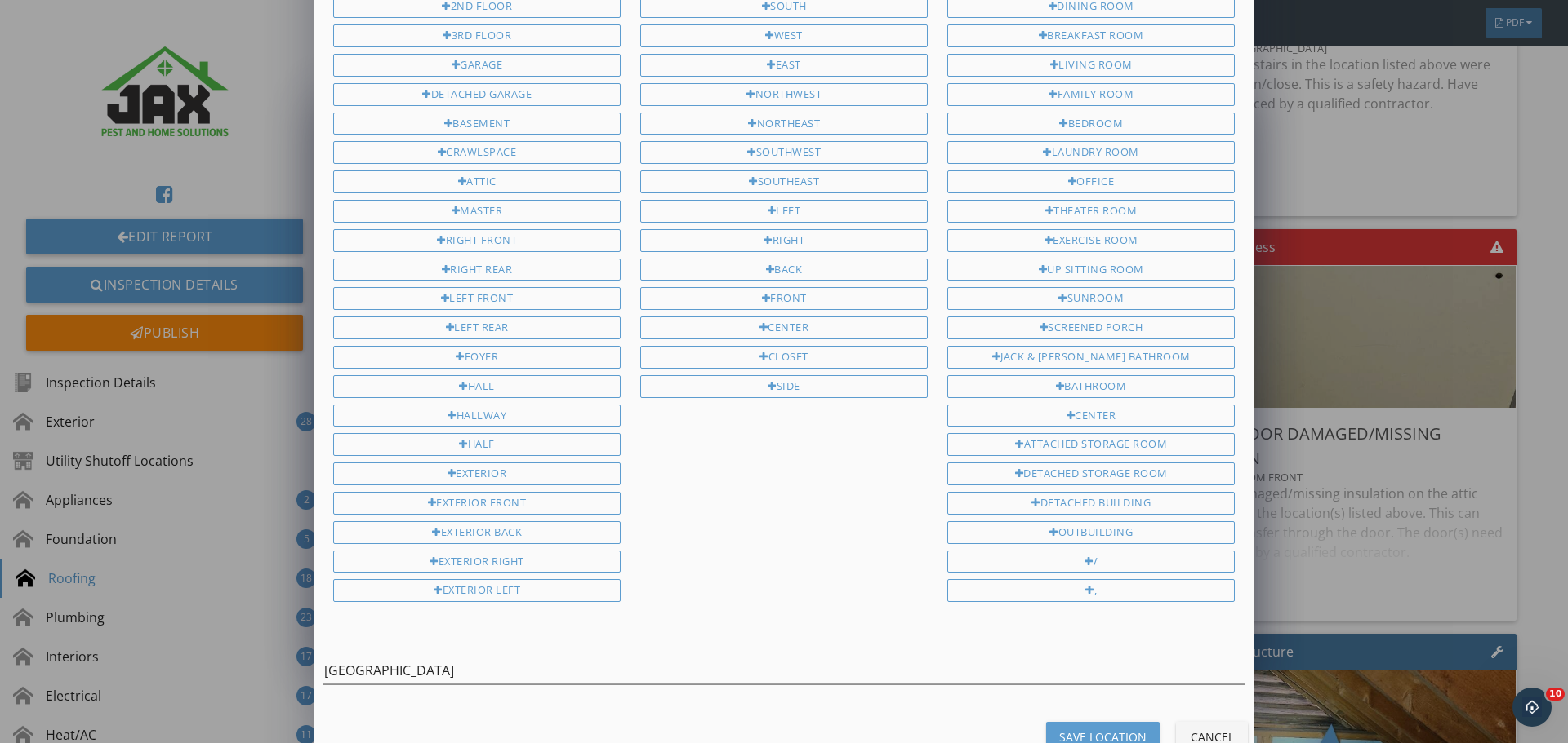
scroll to position [133, 0]
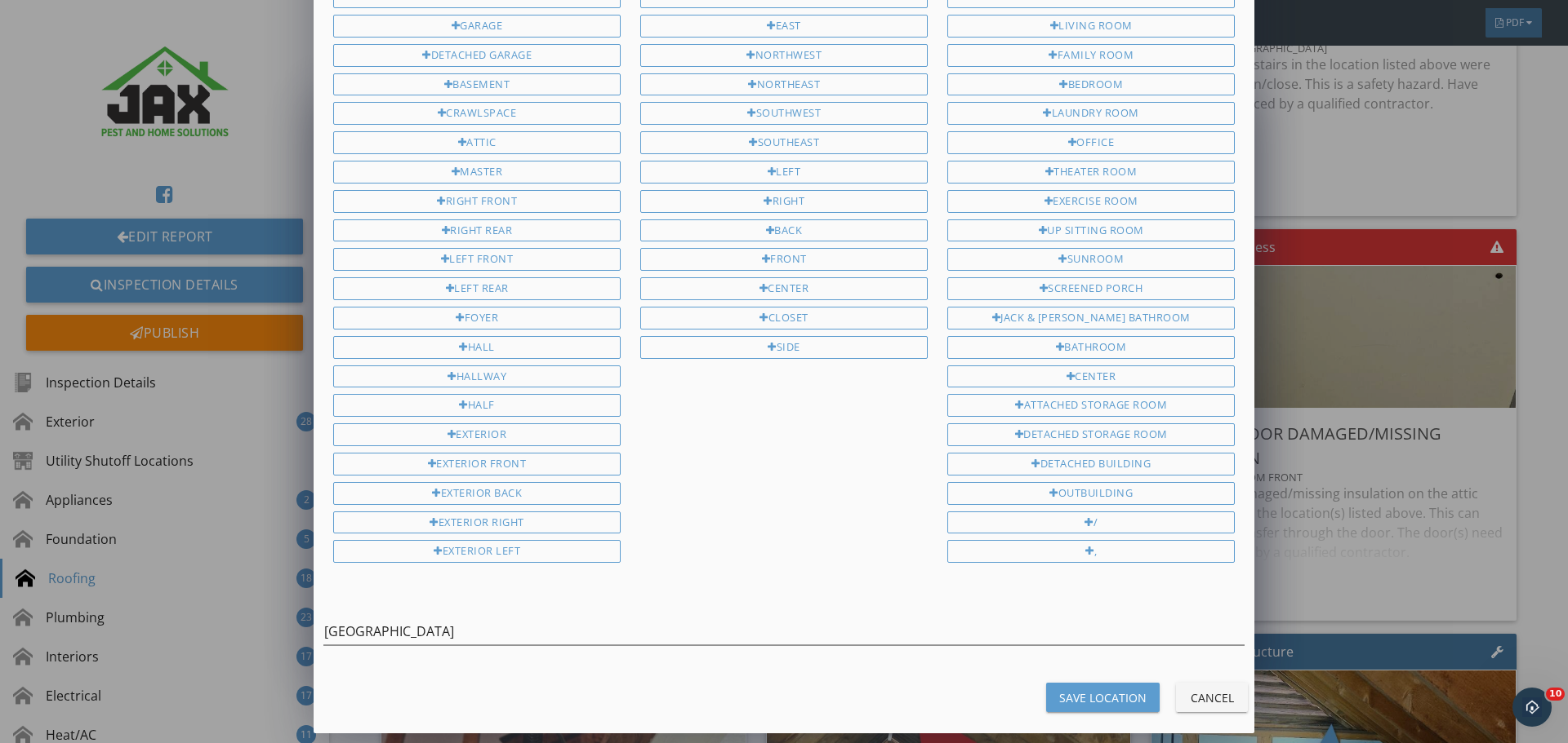
click at [1068, 703] on div "Save Location" at bounding box center [1103, 698] width 87 height 17
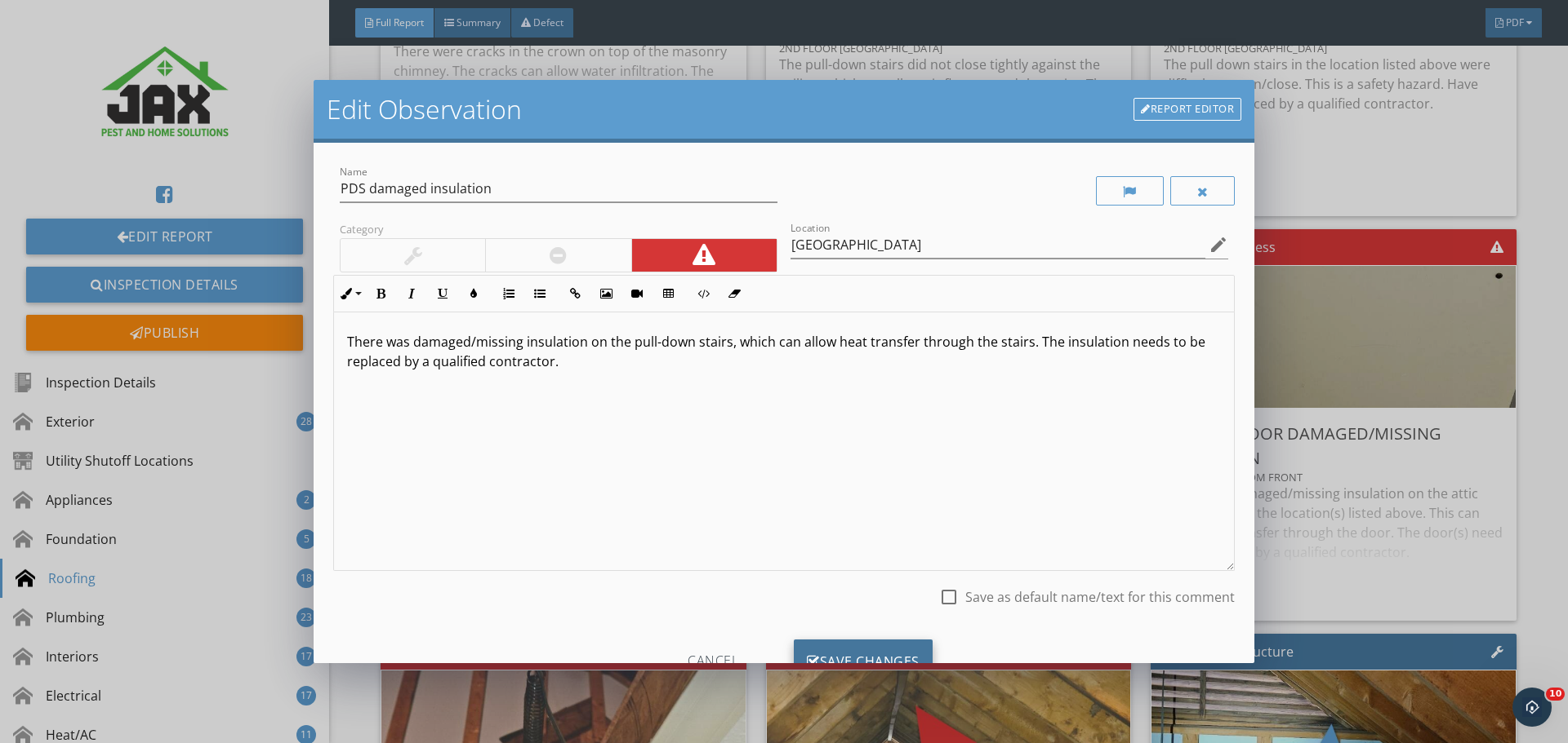
click at [829, 647] on div "Save Changes" at bounding box center [863, 661] width 139 height 44
type input "2nd Floor Hallway"
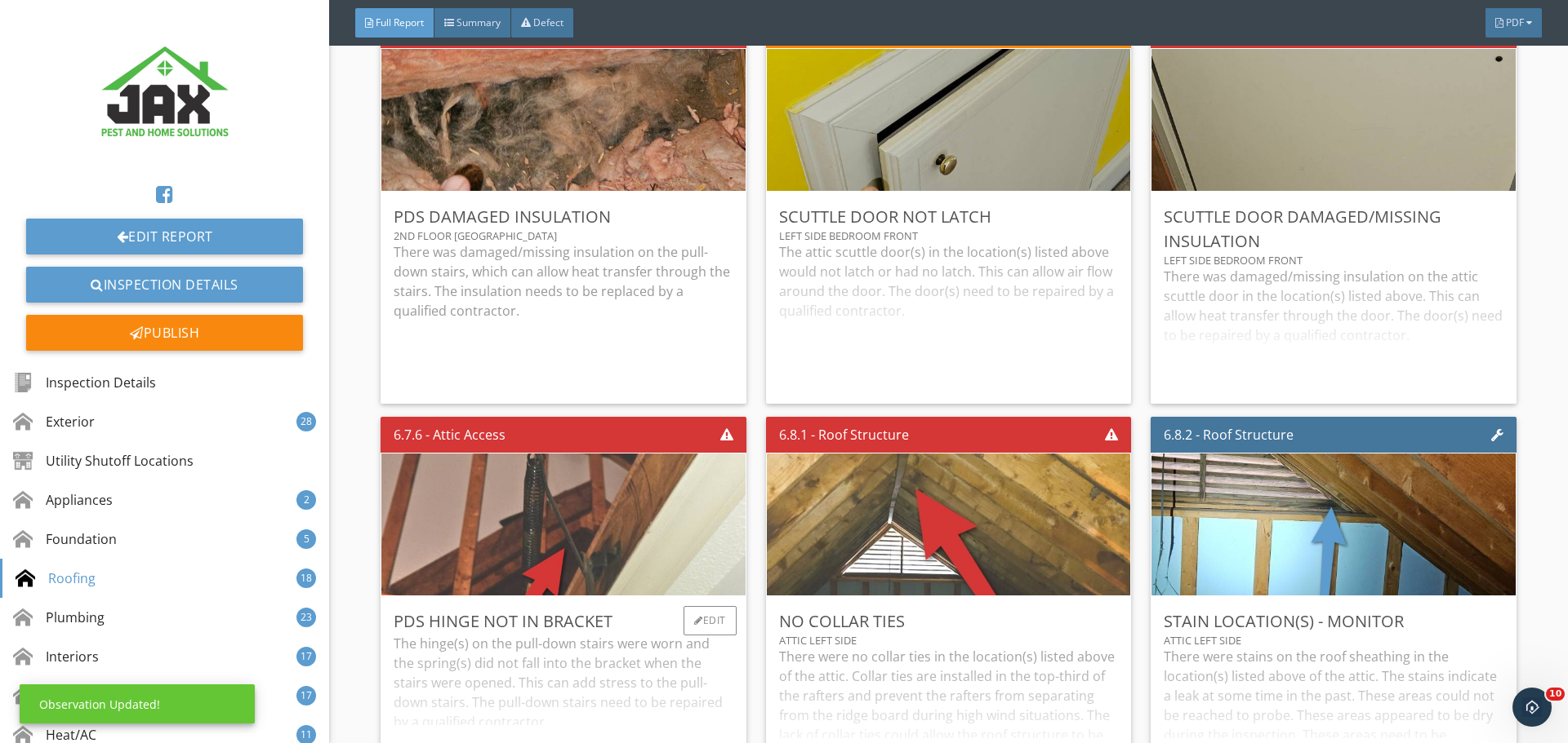
scroll to position [10445, 0]
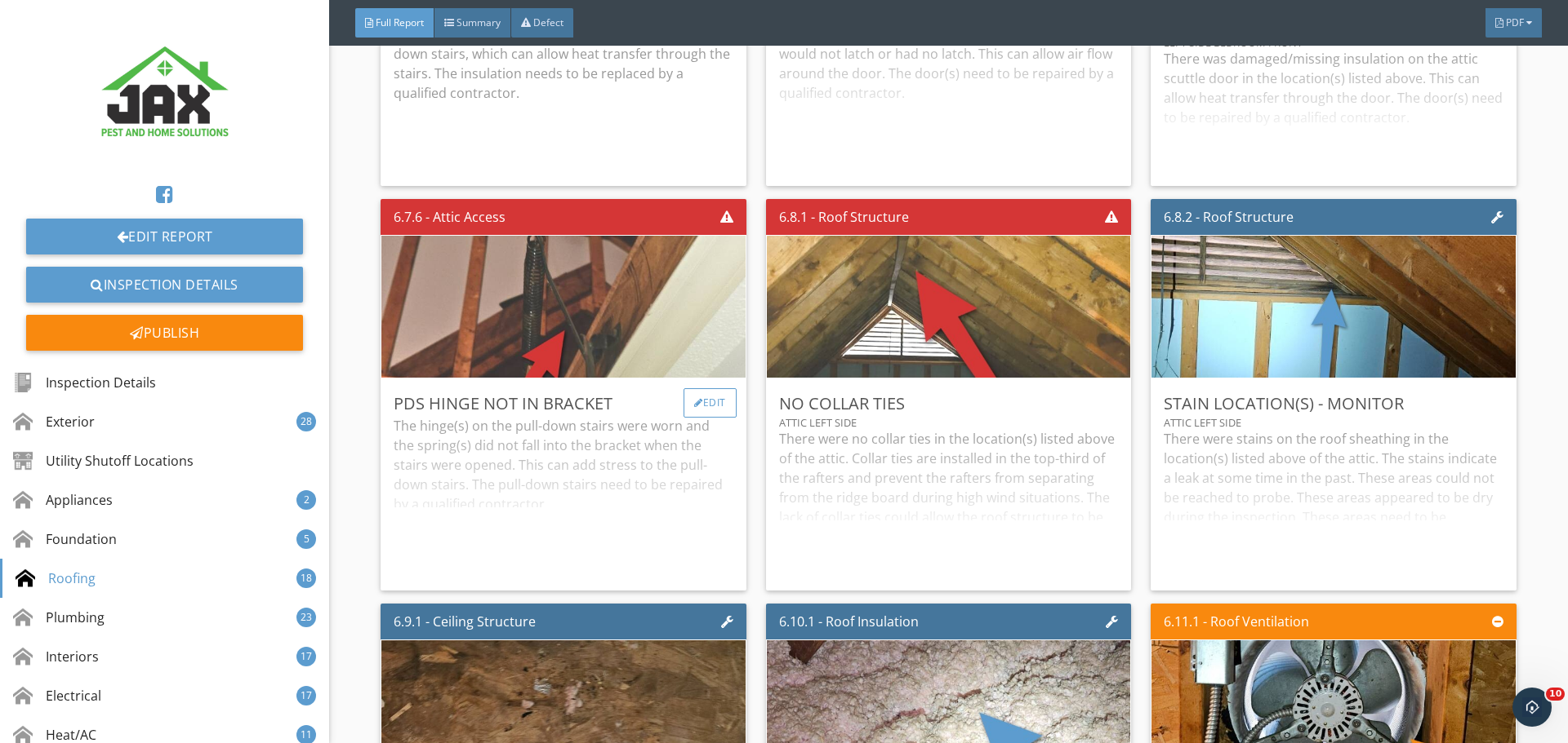
click at [716, 399] on div "Edit" at bounding box center [709, 403] width 53 height 30
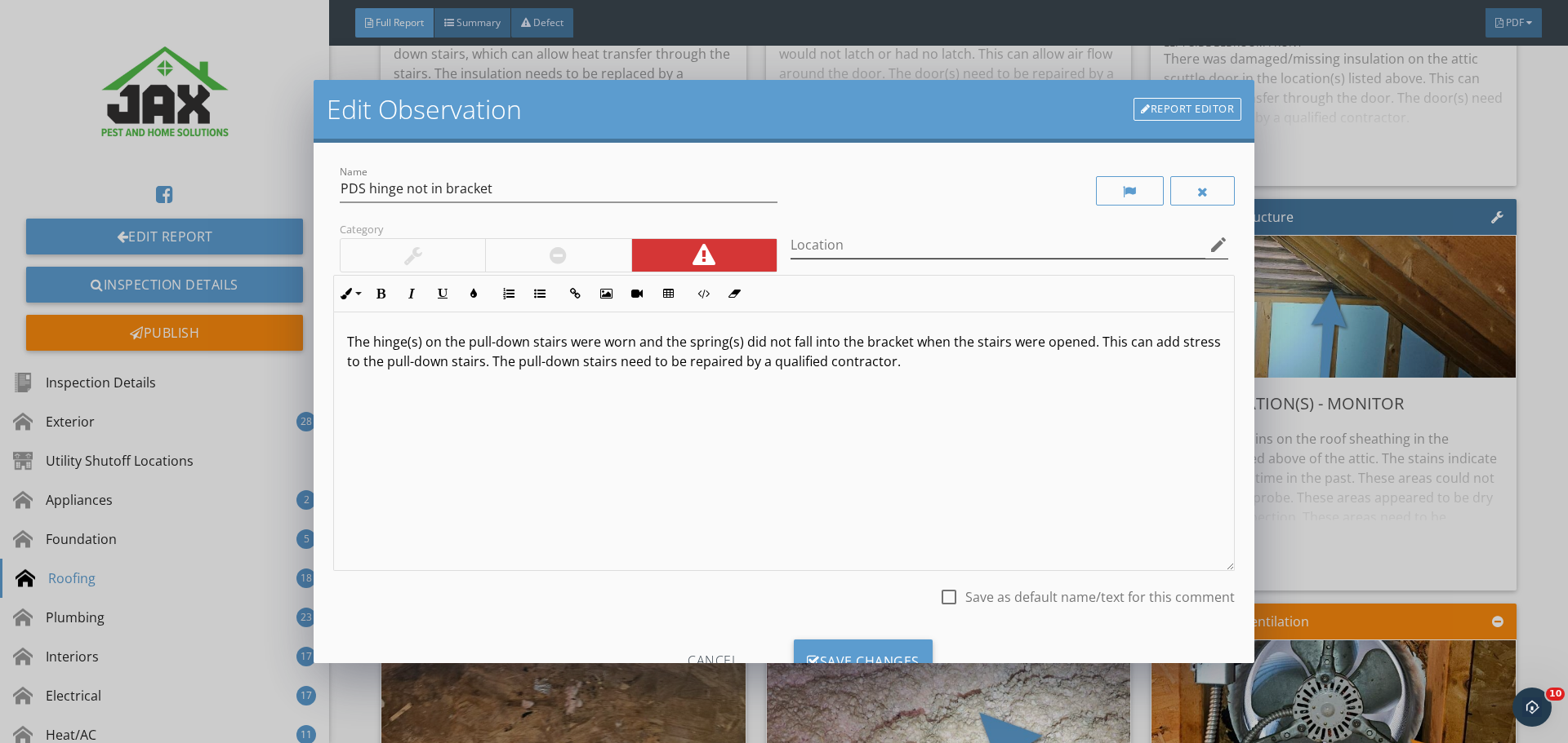
click at [1209, 246] on icon "edit" at bounding box center [1219, 245] width 20 height 20
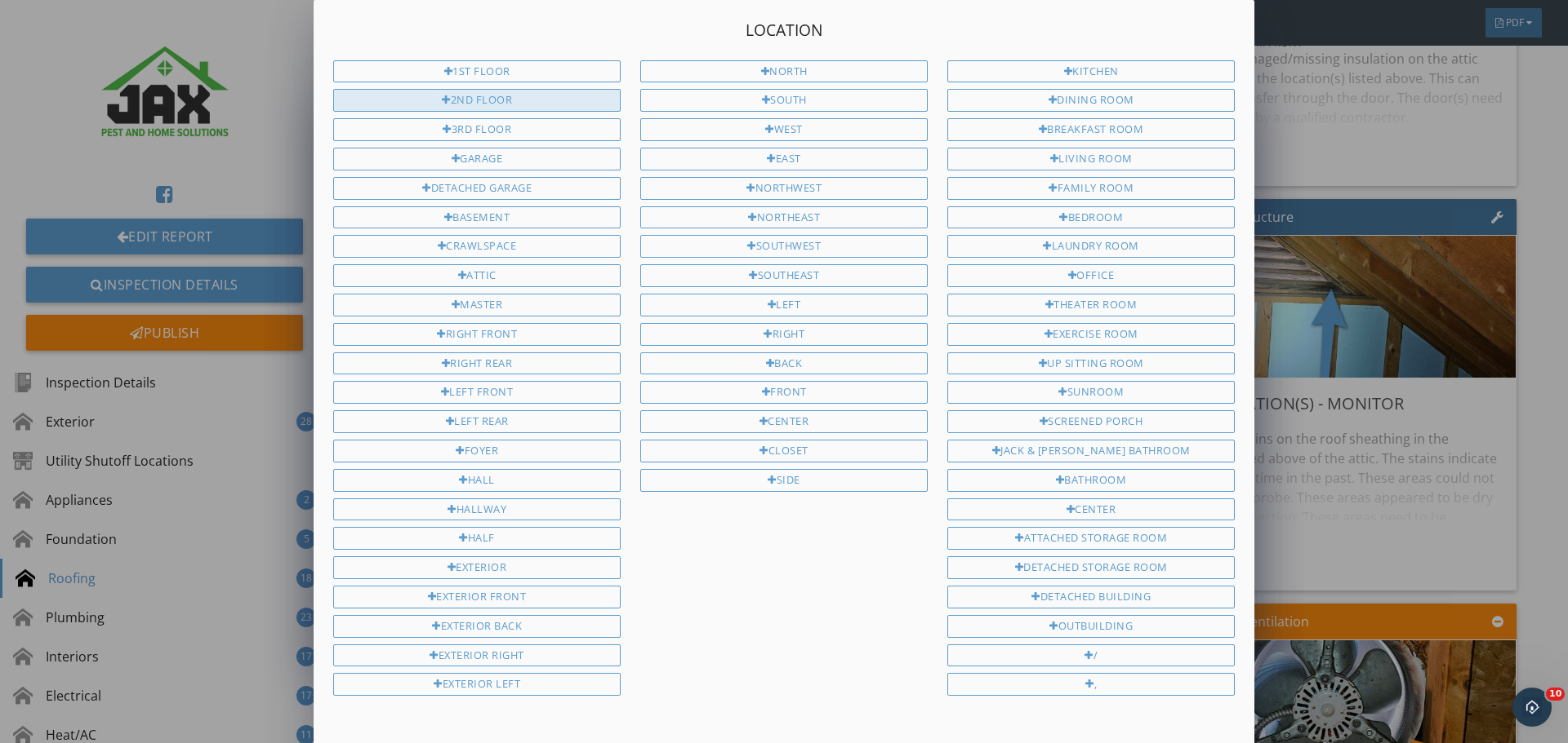
click at [522, 100] on div "2nd Floor" at bounding box center [476, 100] width 287 height 22
click at [501, 504] on div "Hallway" at bounding box center [476, 509] width 287 height 22
type input "2nd Floor Hallway"
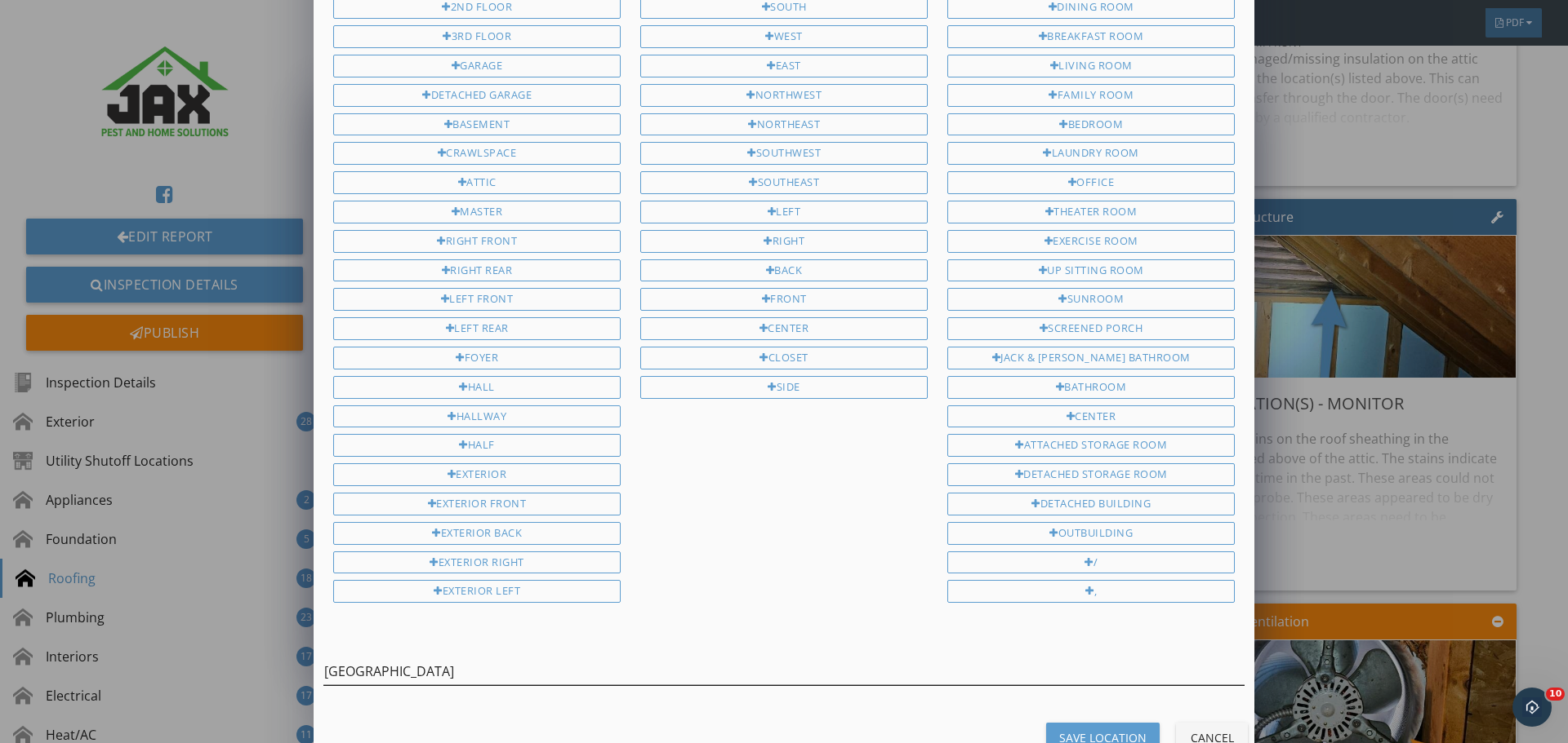
scroll to position [133, 0]
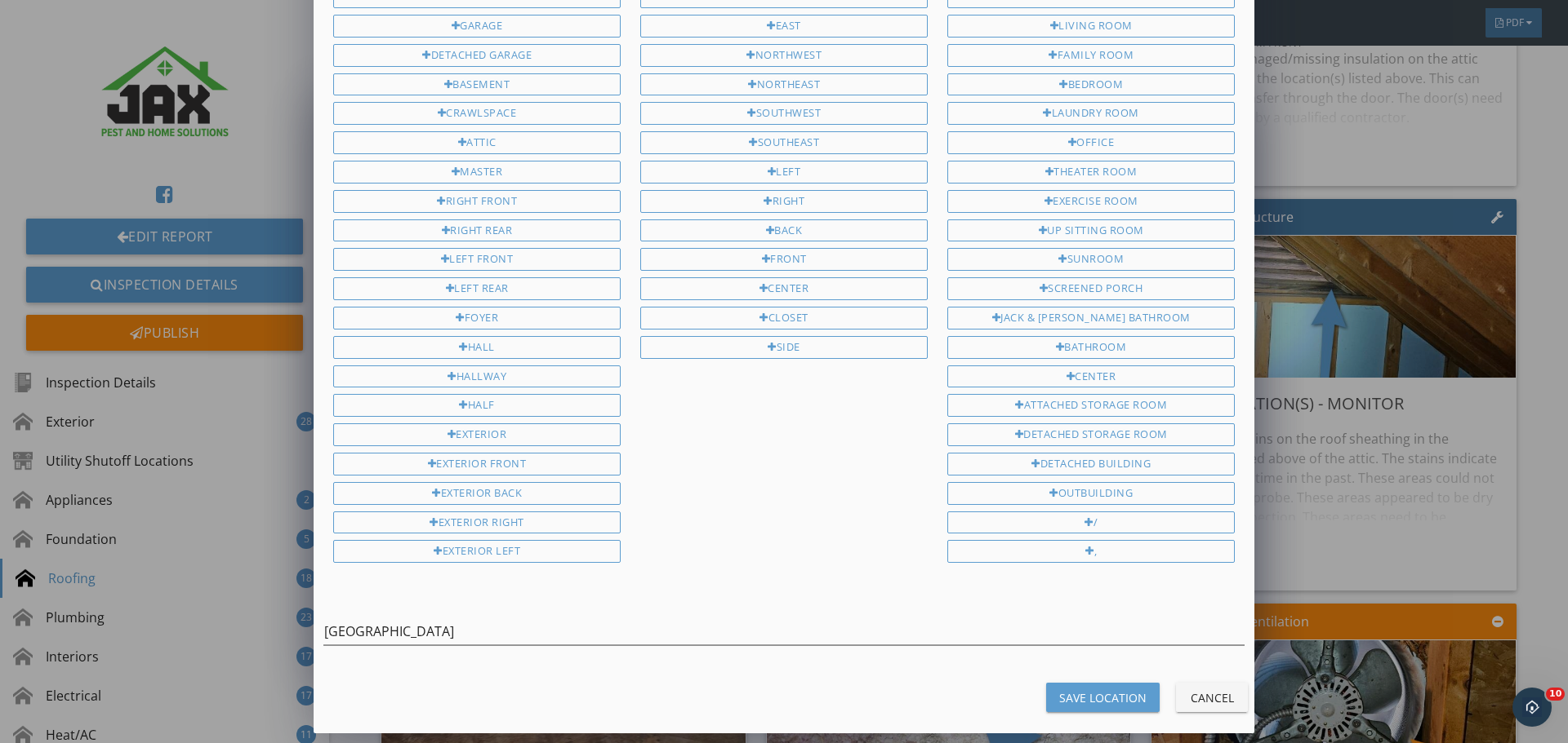
click at [1053, 690] on button "Save Location" at bounding box center [1103, 697] width 113 height 30
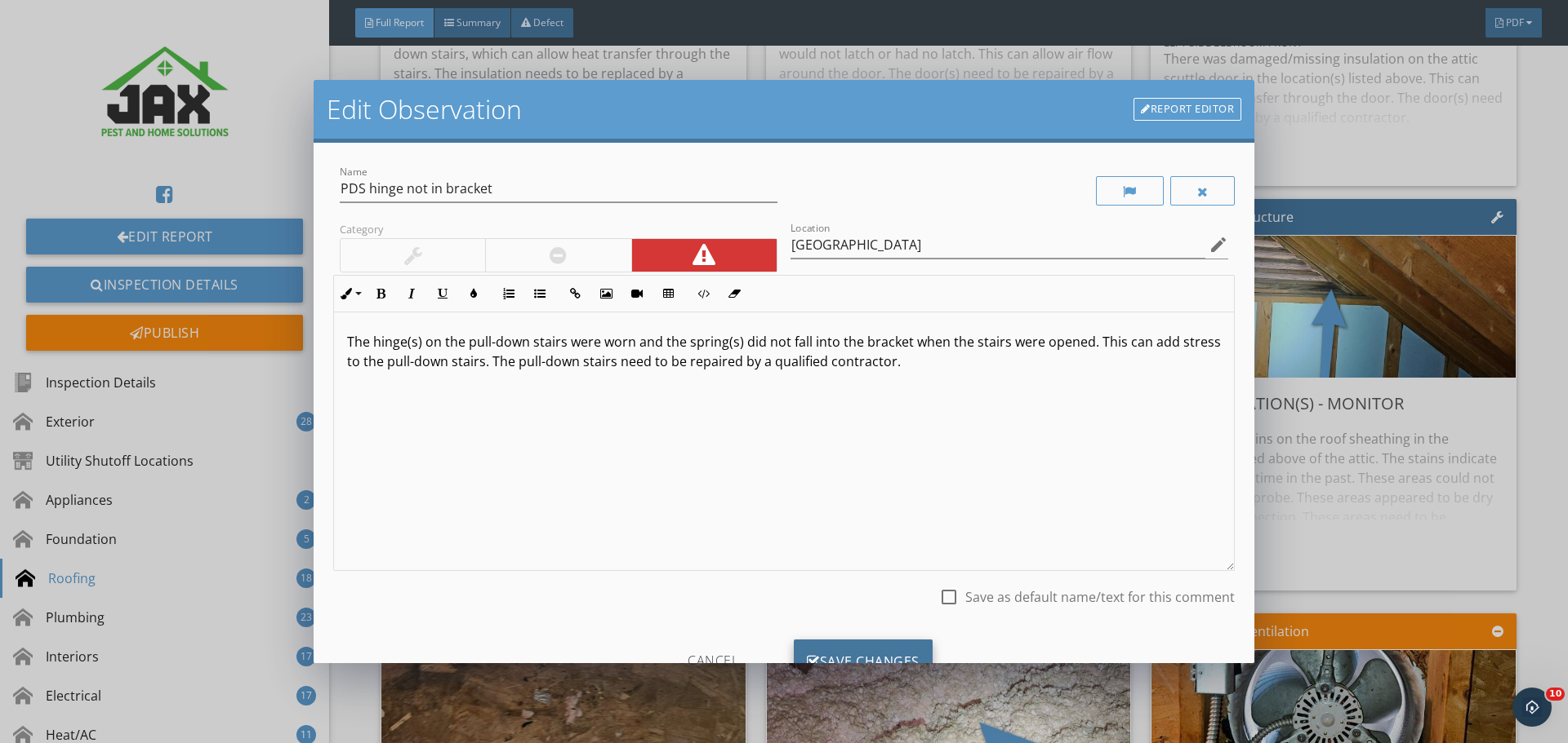
click at [863, 646] on div "Save Changes" at bounding box center [863, 661] width 139 height 44
type input "2nd Floor Hallway"
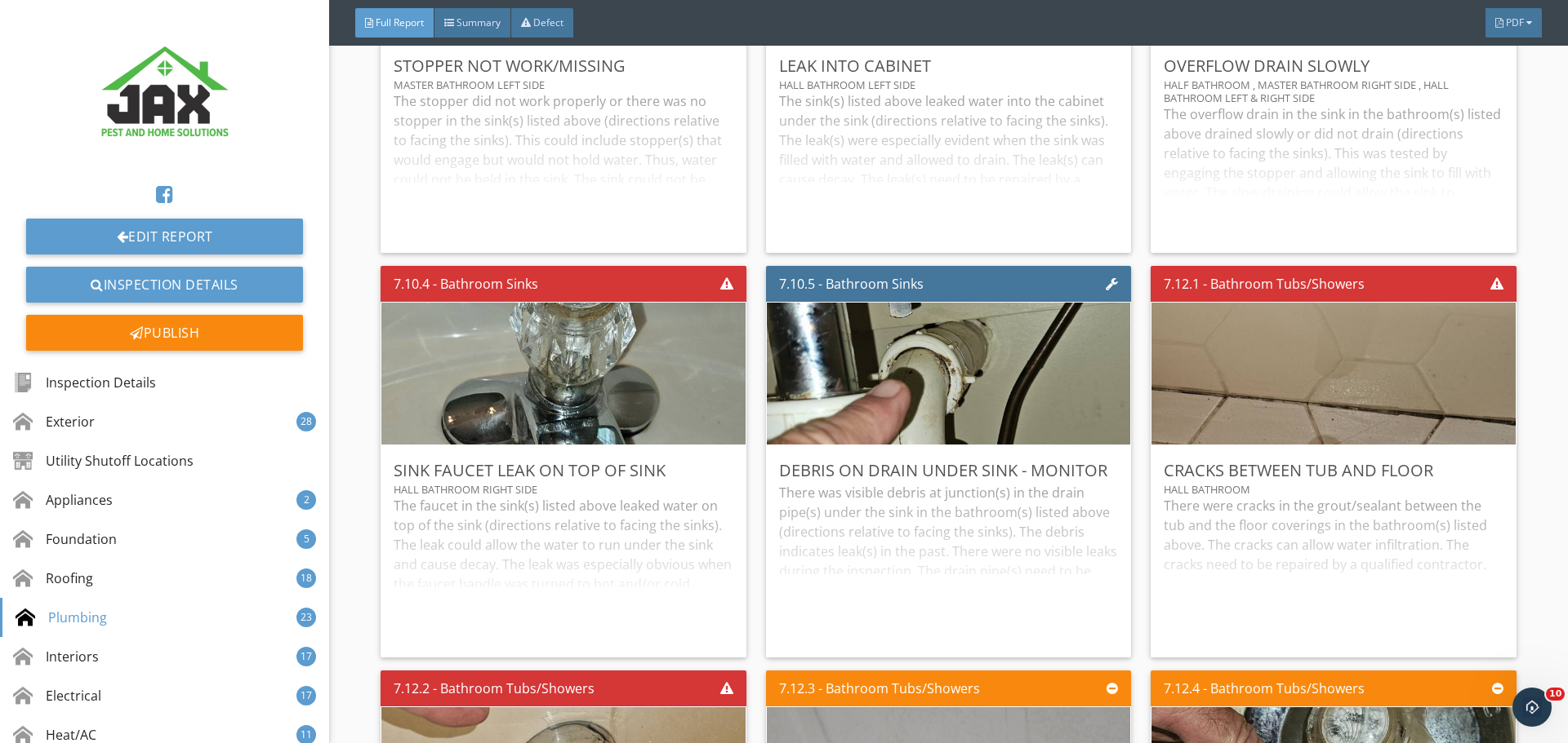
scroll to position [13056, 0]
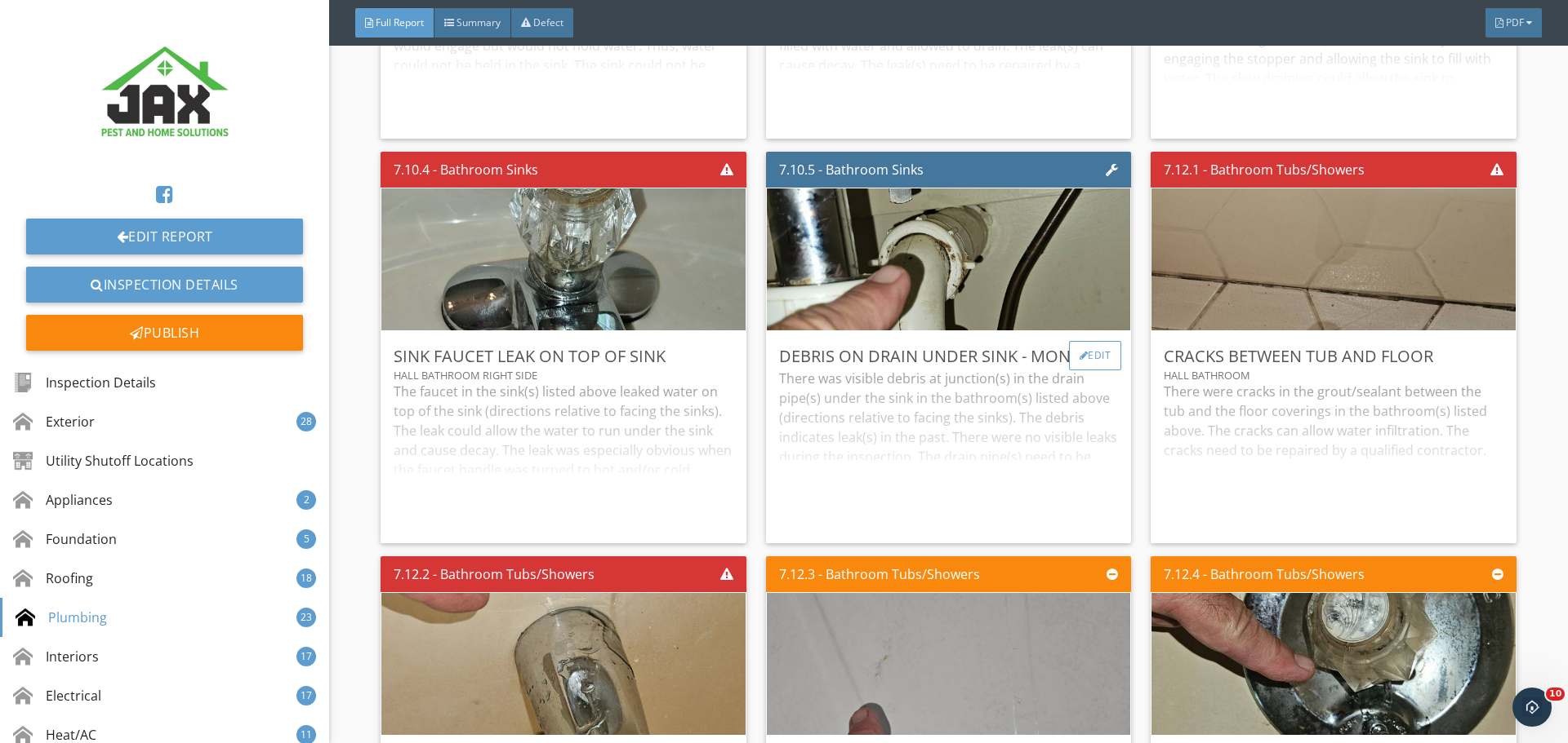
click at [1077, 348] on div "Edit" at bounding box center [1095, 355] width 53 height 30
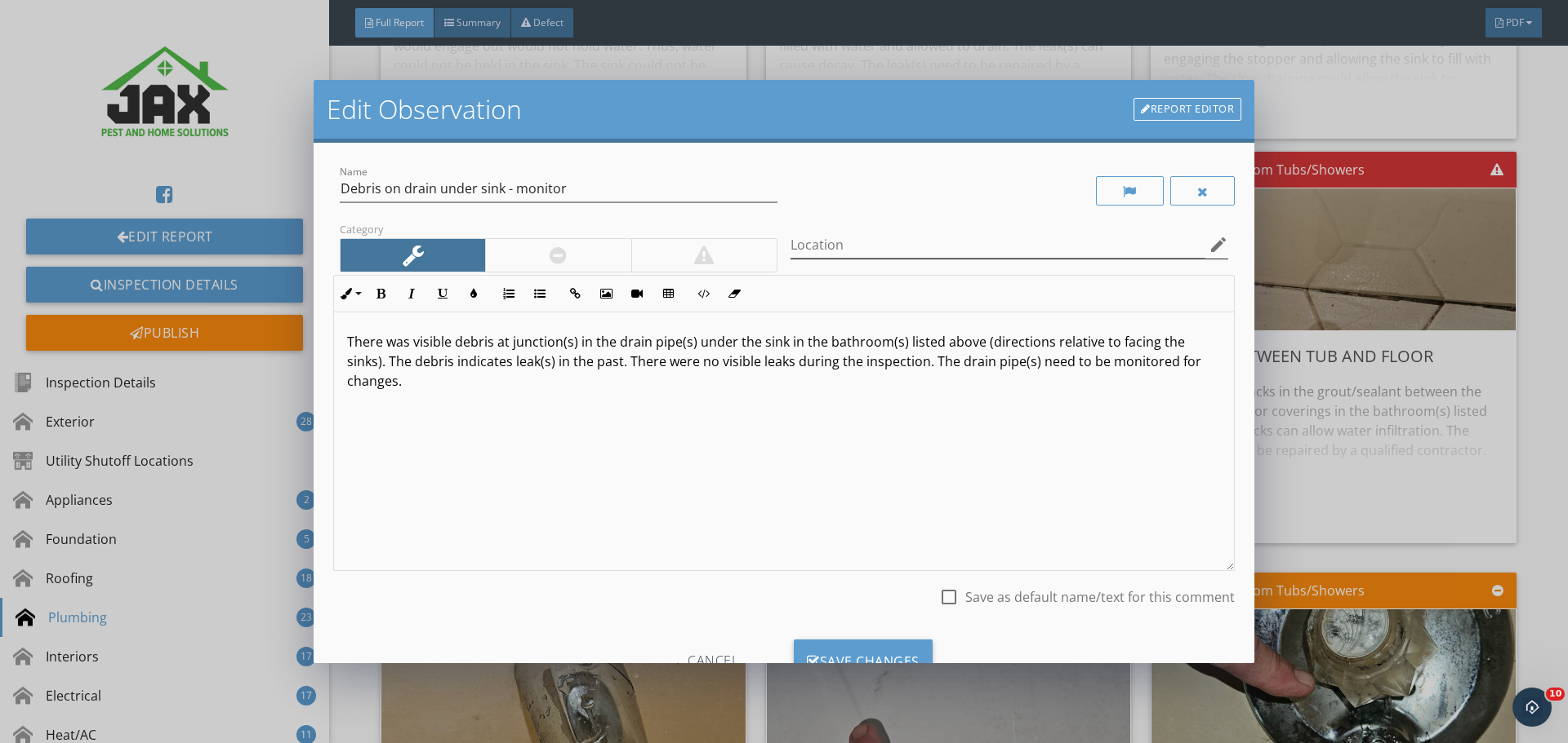
click at [1210, 235] on icon "edit" at bounding box center [1219, 245] width 20 height 20
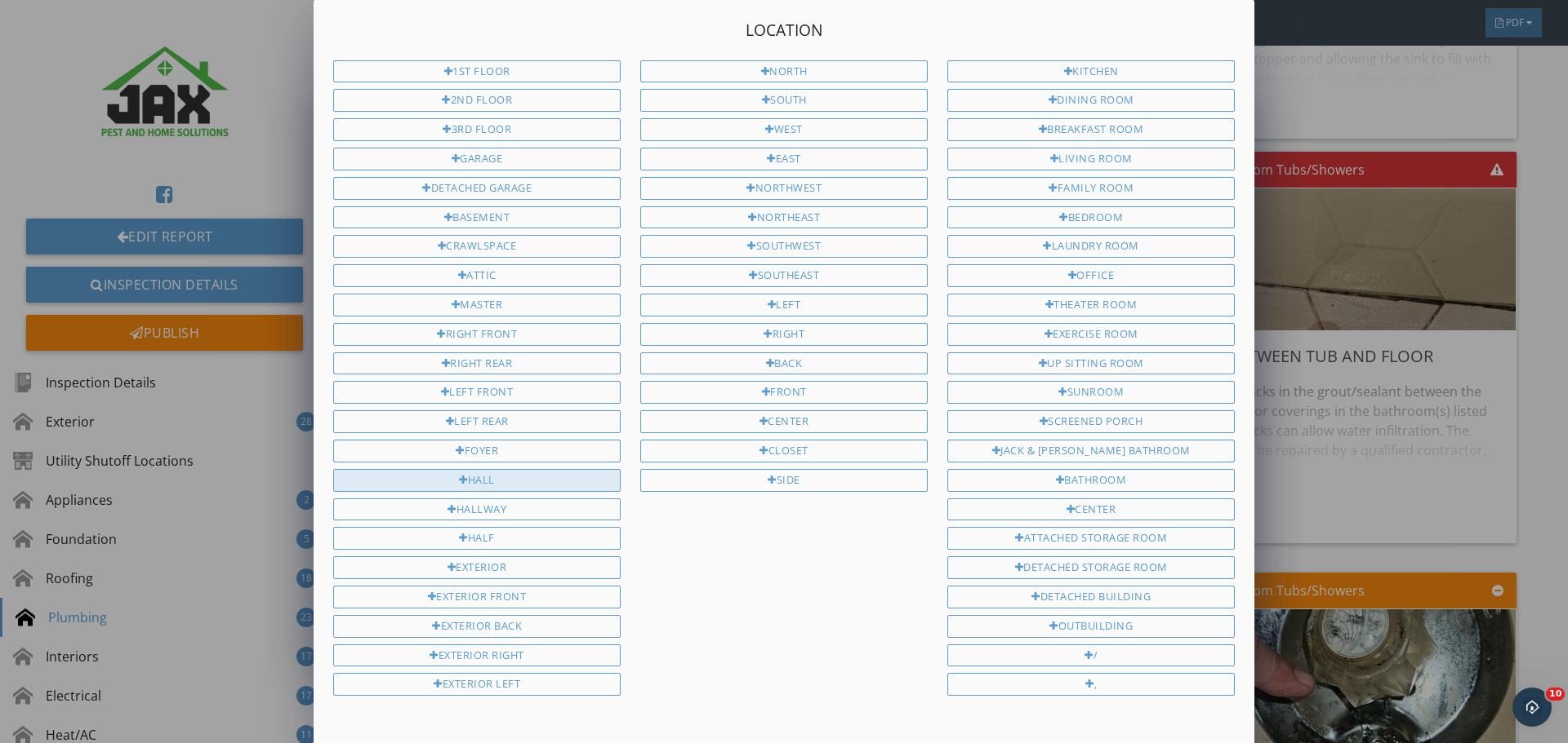
click at [493, 480] on div "Hall" at bounding box center [476, 480] width 287 height 22
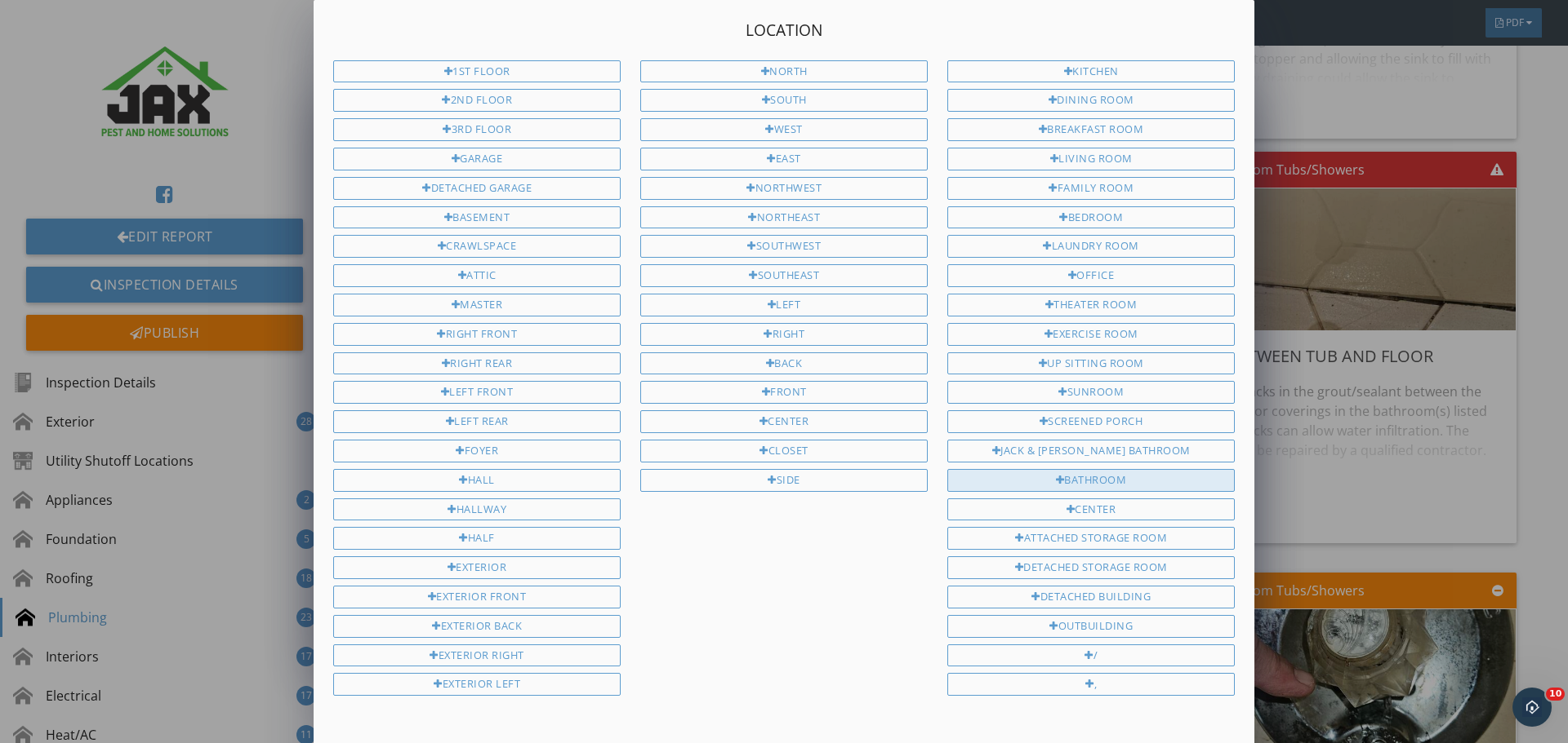
click at [1042, 480] on div "Bathroom" at bounding box center [1090, 480] width 287 height 22
type input "Hall Bathroom"
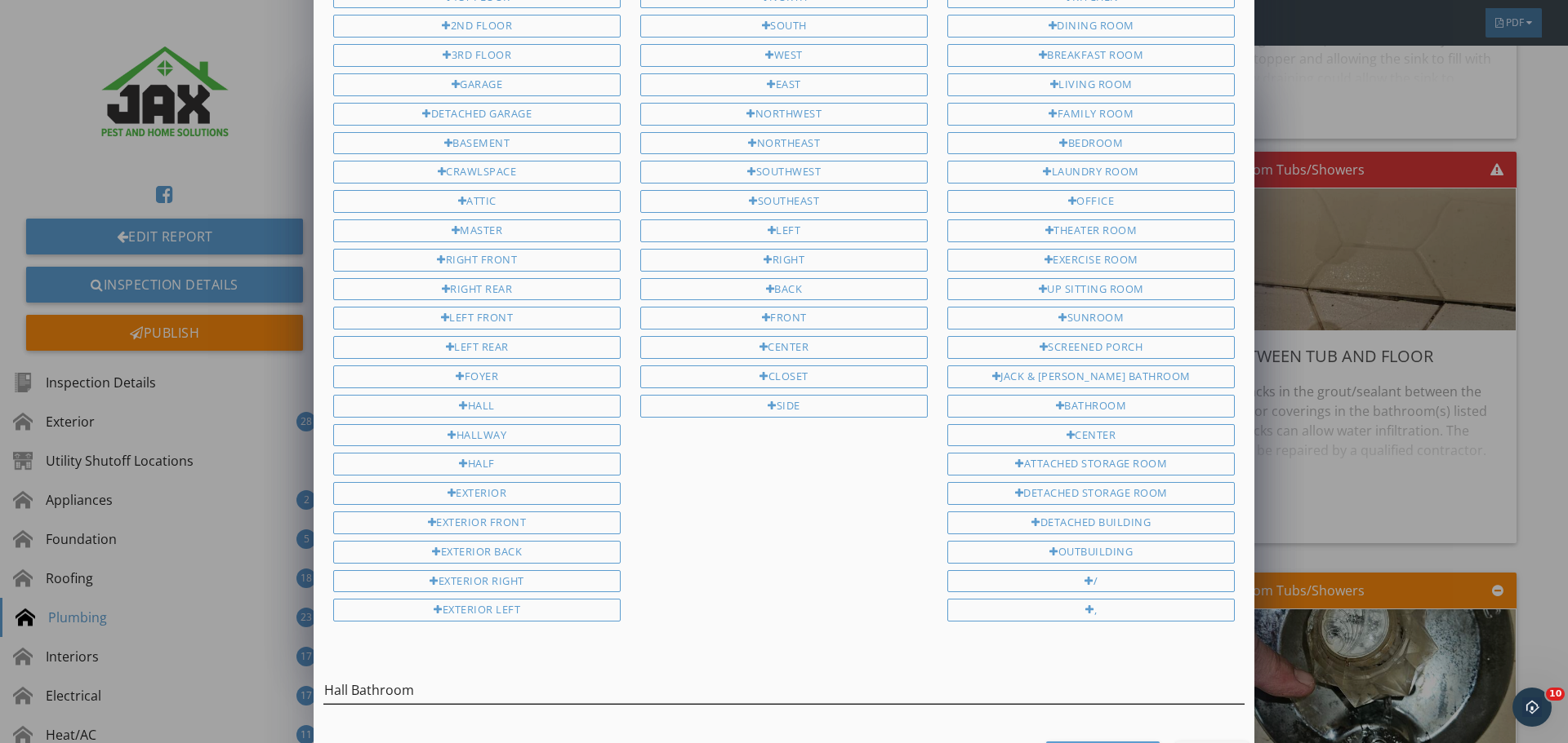
scroll to position [133, 0]
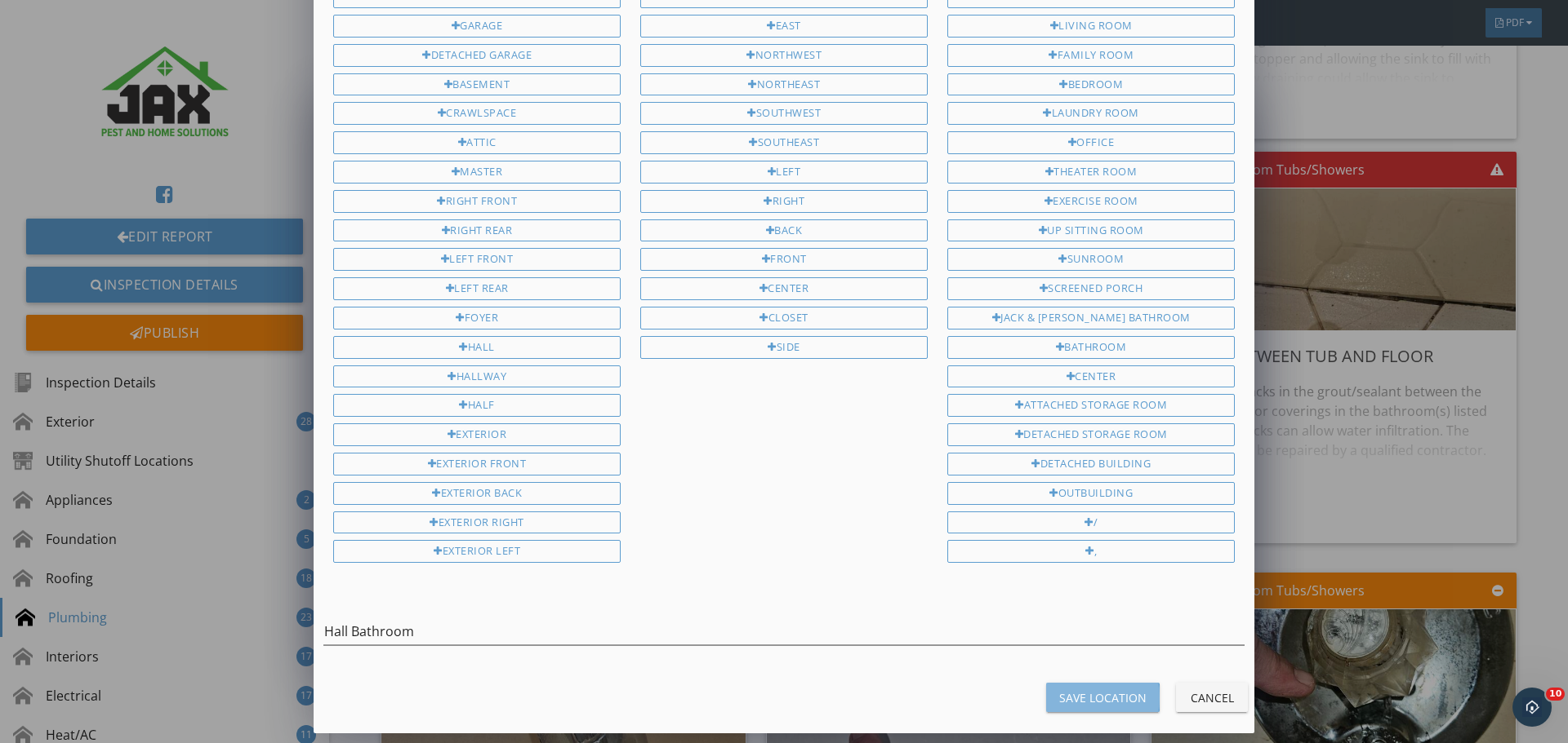
click at [1086, 693] on div "Save Location" at bounding box center [1103, 698] width 87 height 17
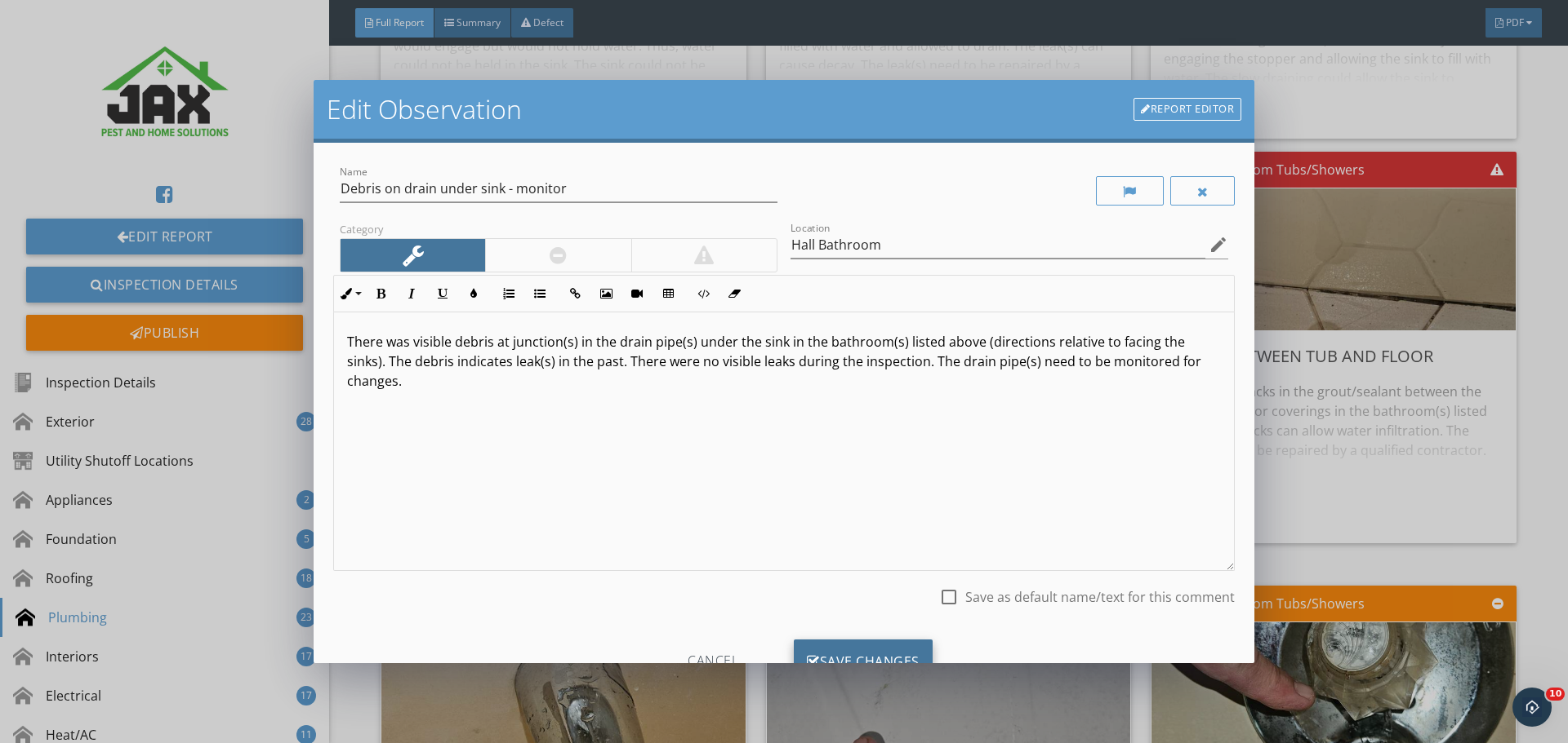
click at [845, 650] on div "Save Changes" at bounding box center [863, 661] width 139 height 44
type input "Hall Bathroom"
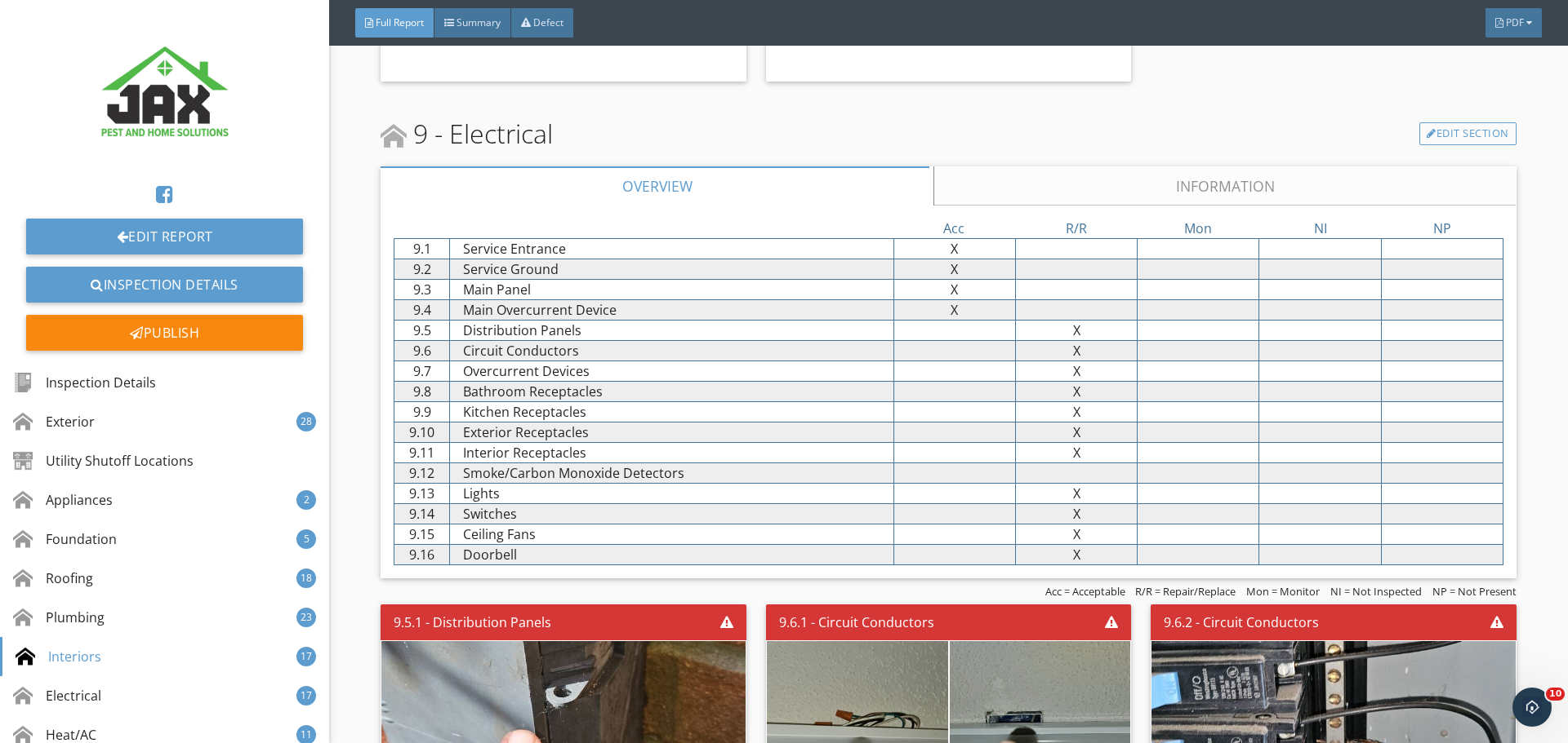
scroll to position [18060, 0]
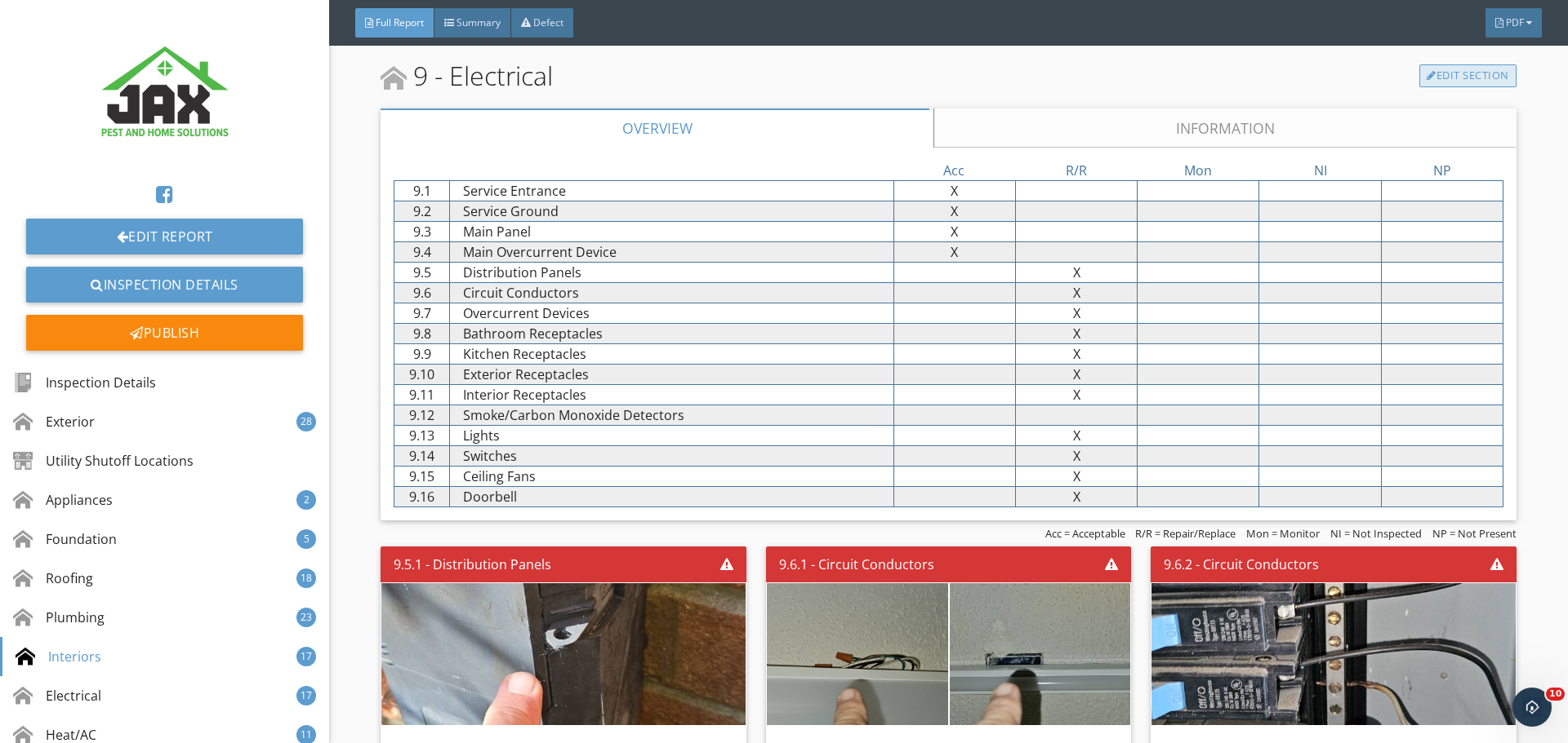
click at [1464, 76] on link "Edit Section" at bounding box center [1468, 76] width 97 height 22
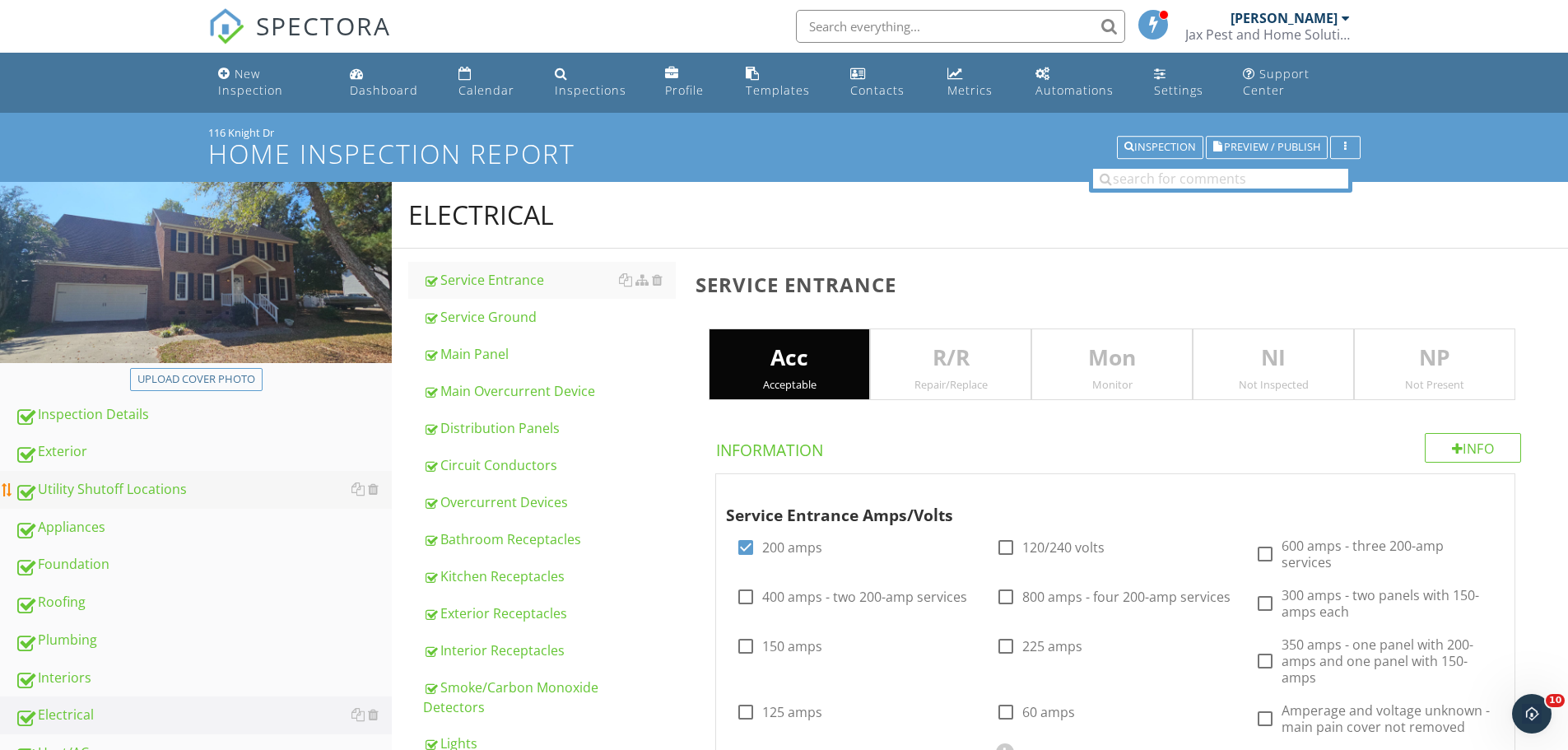
scroll to position [220, 0]
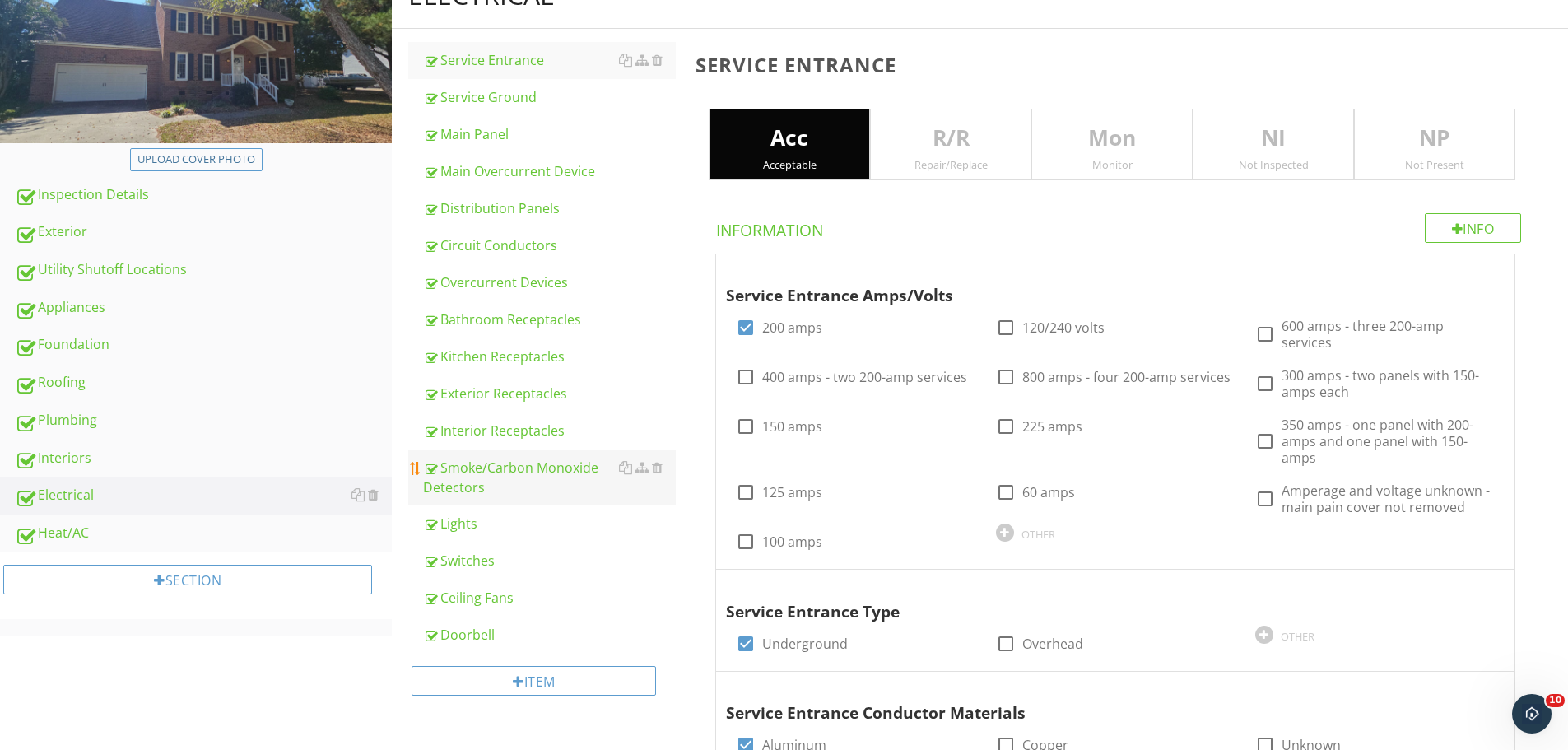
click at [483, 465] on div "Smoke/Carbon Monoxide Detectors" at bounding box center [549, 478] width 252 height 40
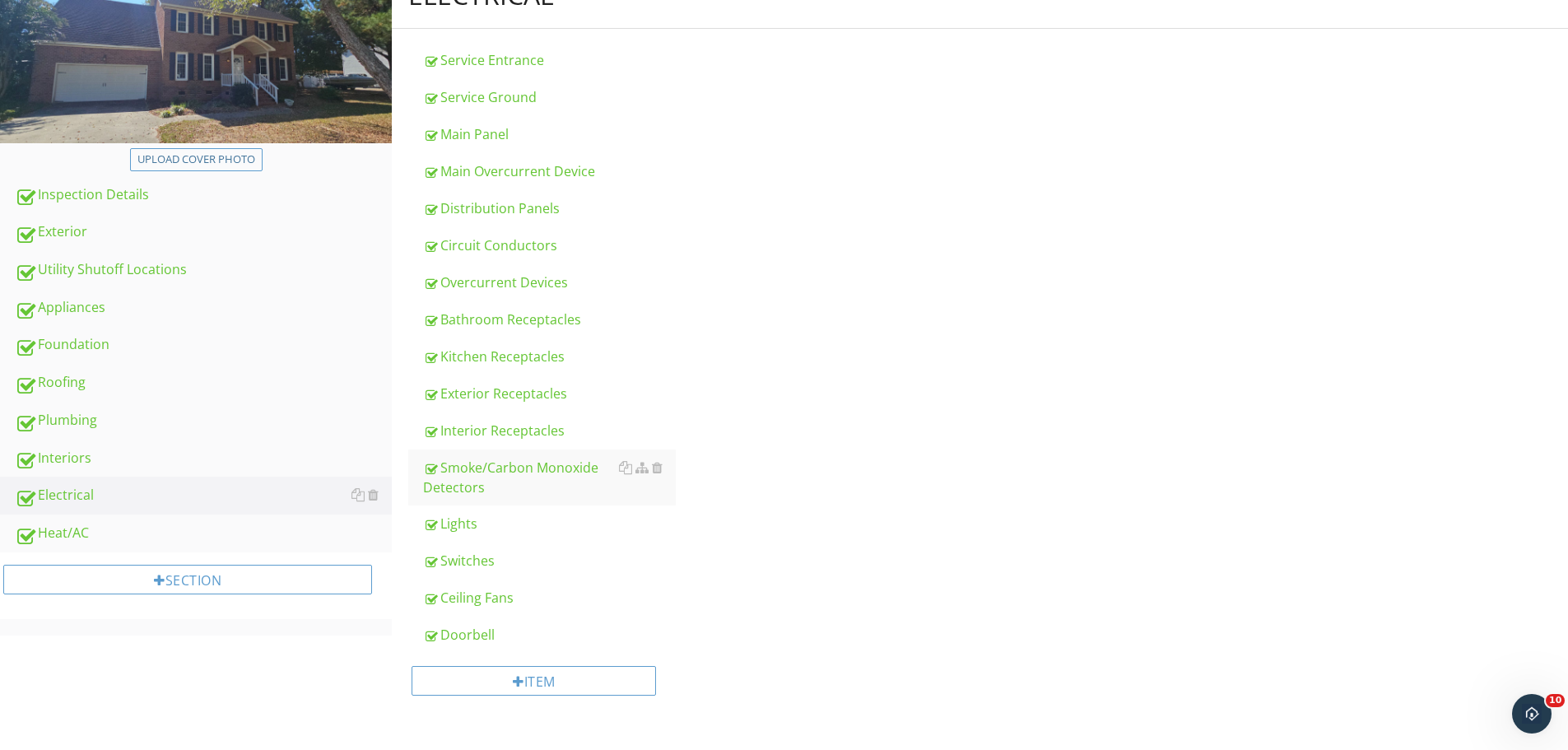
type input "[GEOGRAPHIC_DATA]"
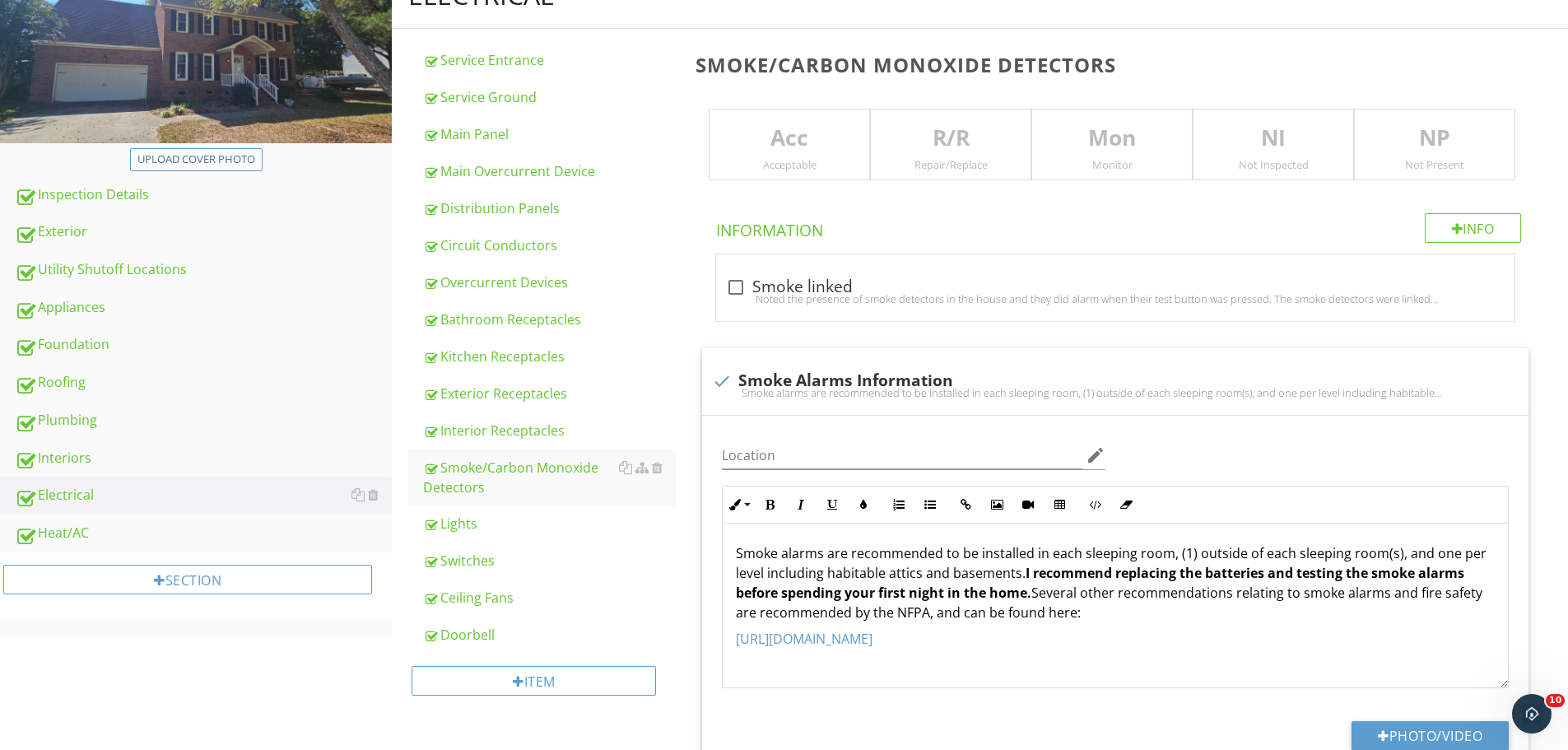
click at [938, 155] on div "R/R Repair/Replace" at bounding box center [951, 145] width 162 height 73
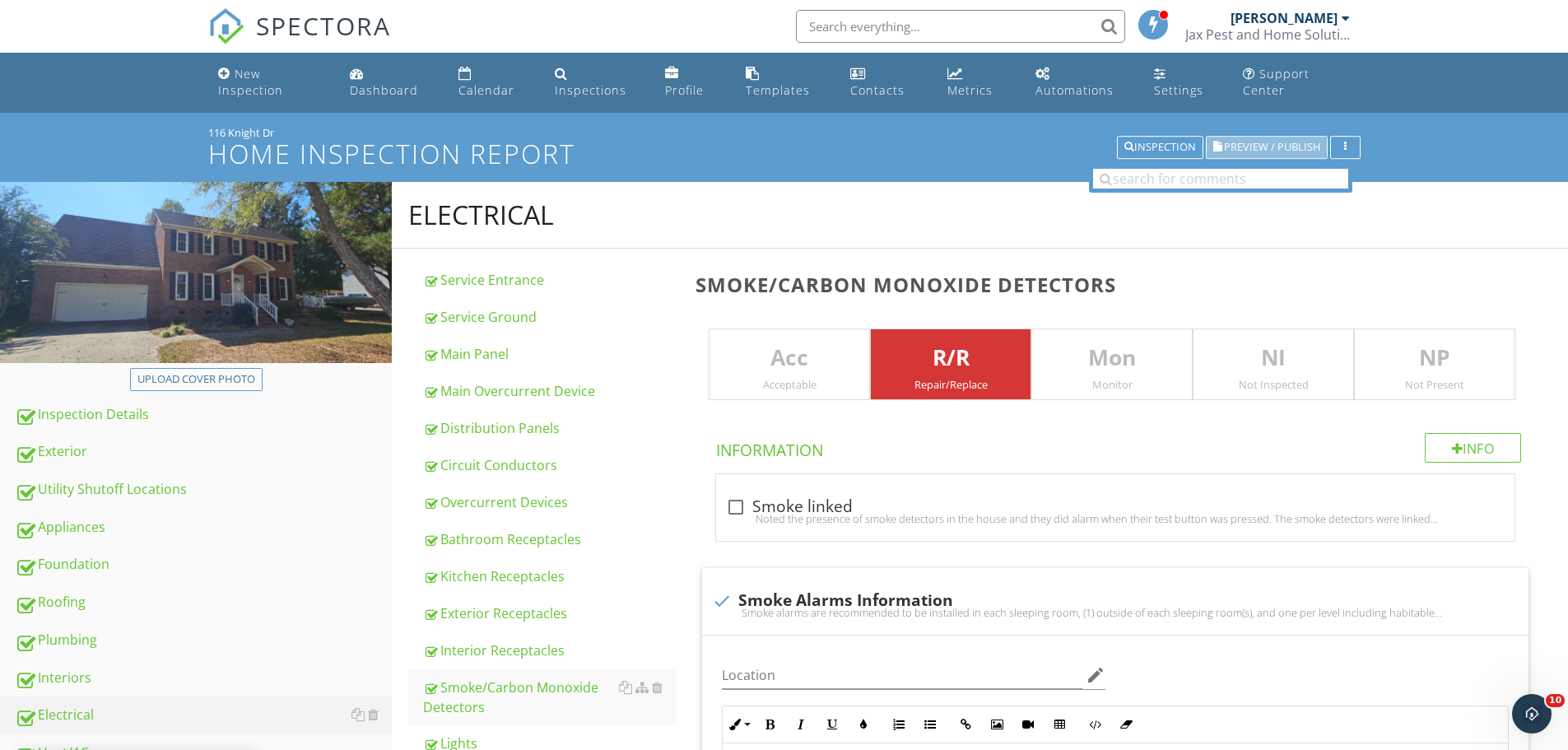
click at [1270, 143] on span "Preview / Publish" at bounding box center [1272, 148] width 96 height 11
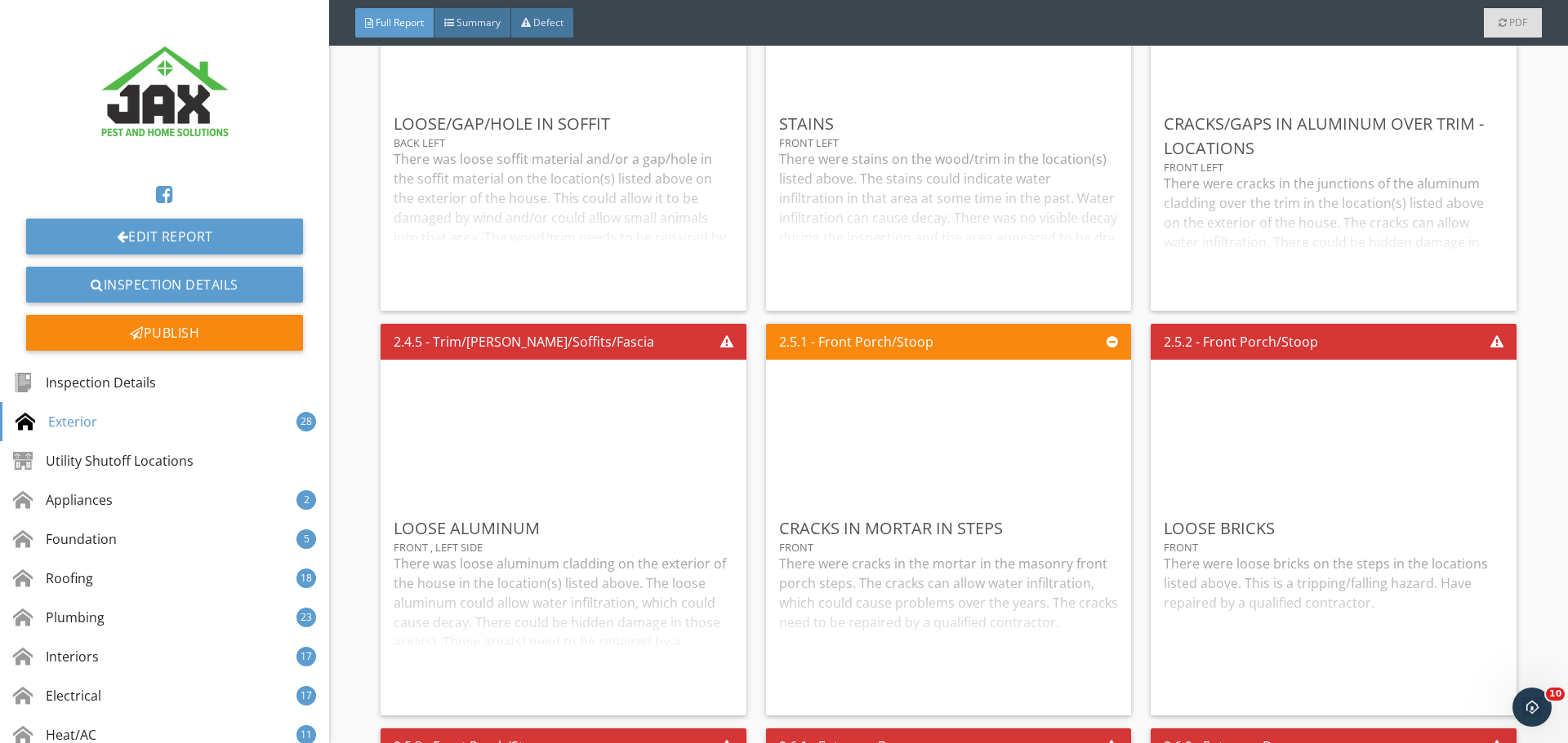
scroll to position [3046, 0]
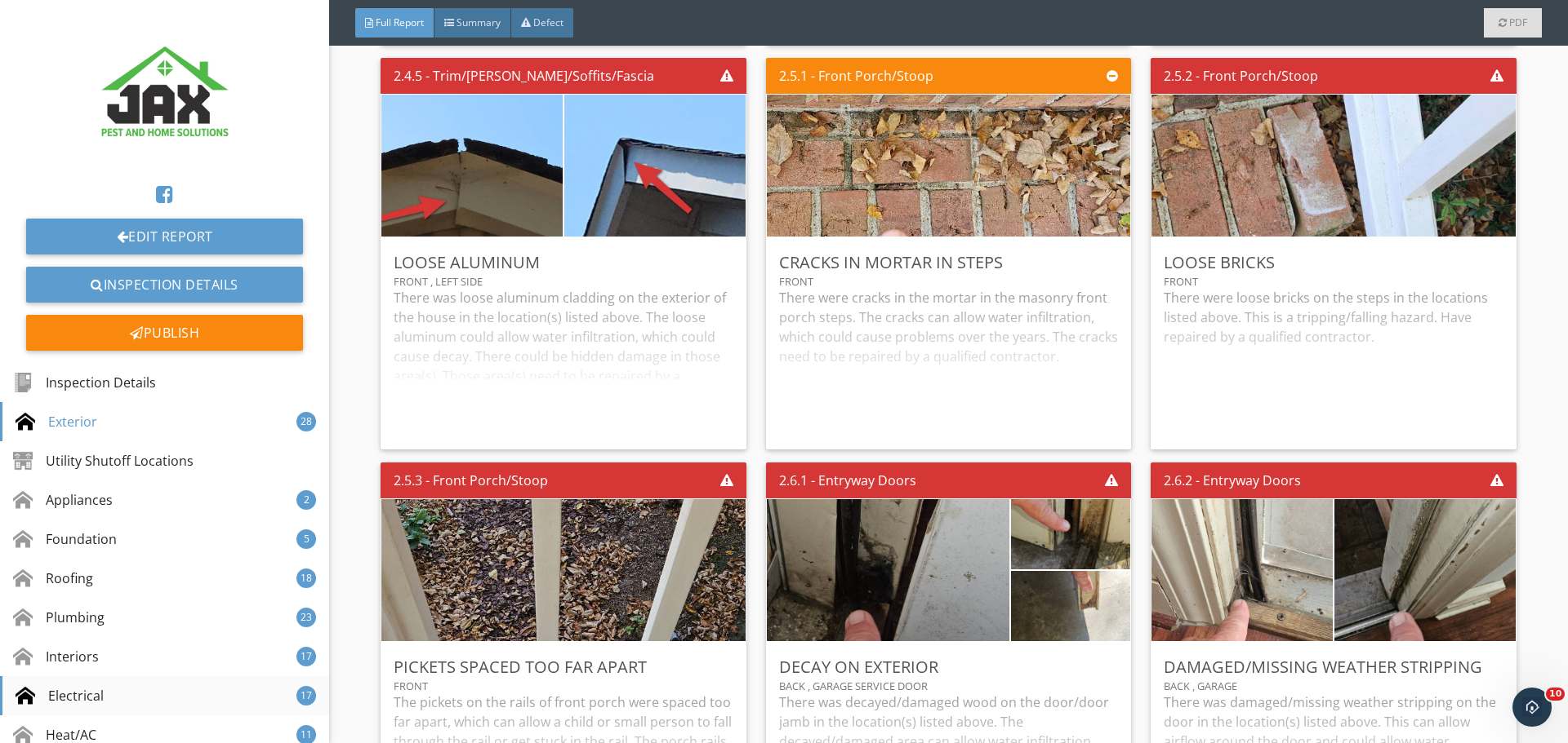
click at [81, 694] on div "Electrical" at bounding box center [59, 696] width 88 height 20
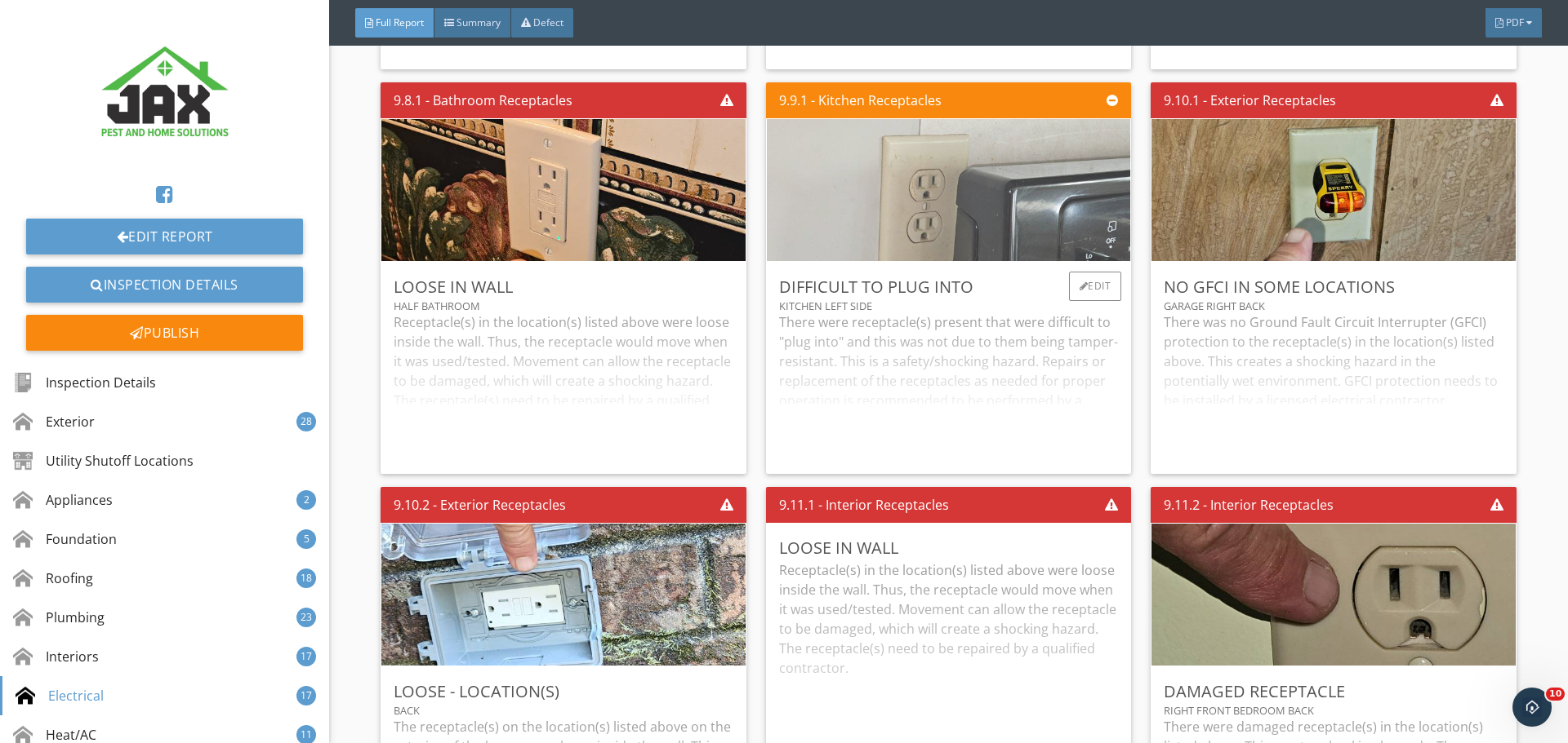
scroll to position [18947, 0]
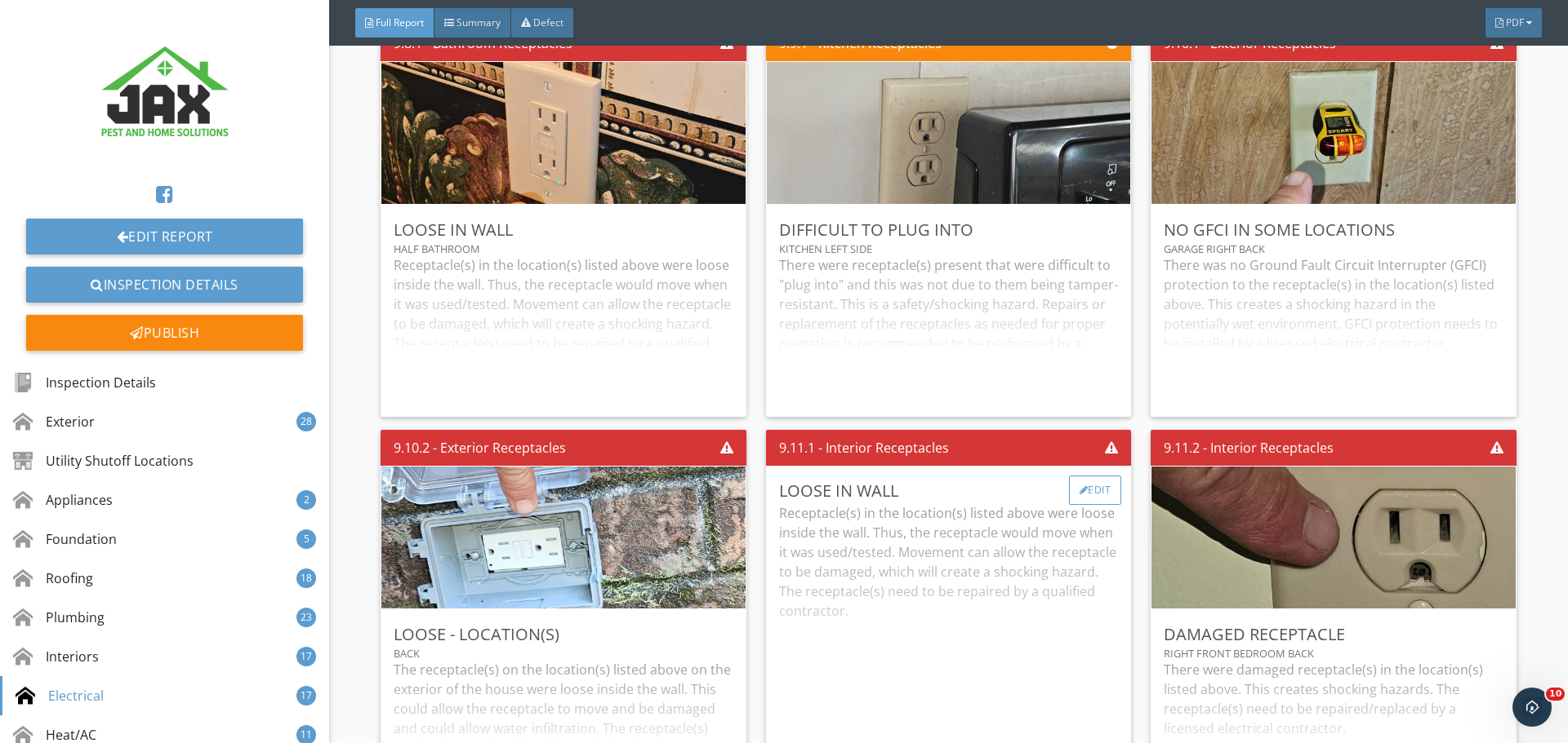
click at [1083, 490] on div "Edit" at bounding box center [1095, 490] width 53 height 30
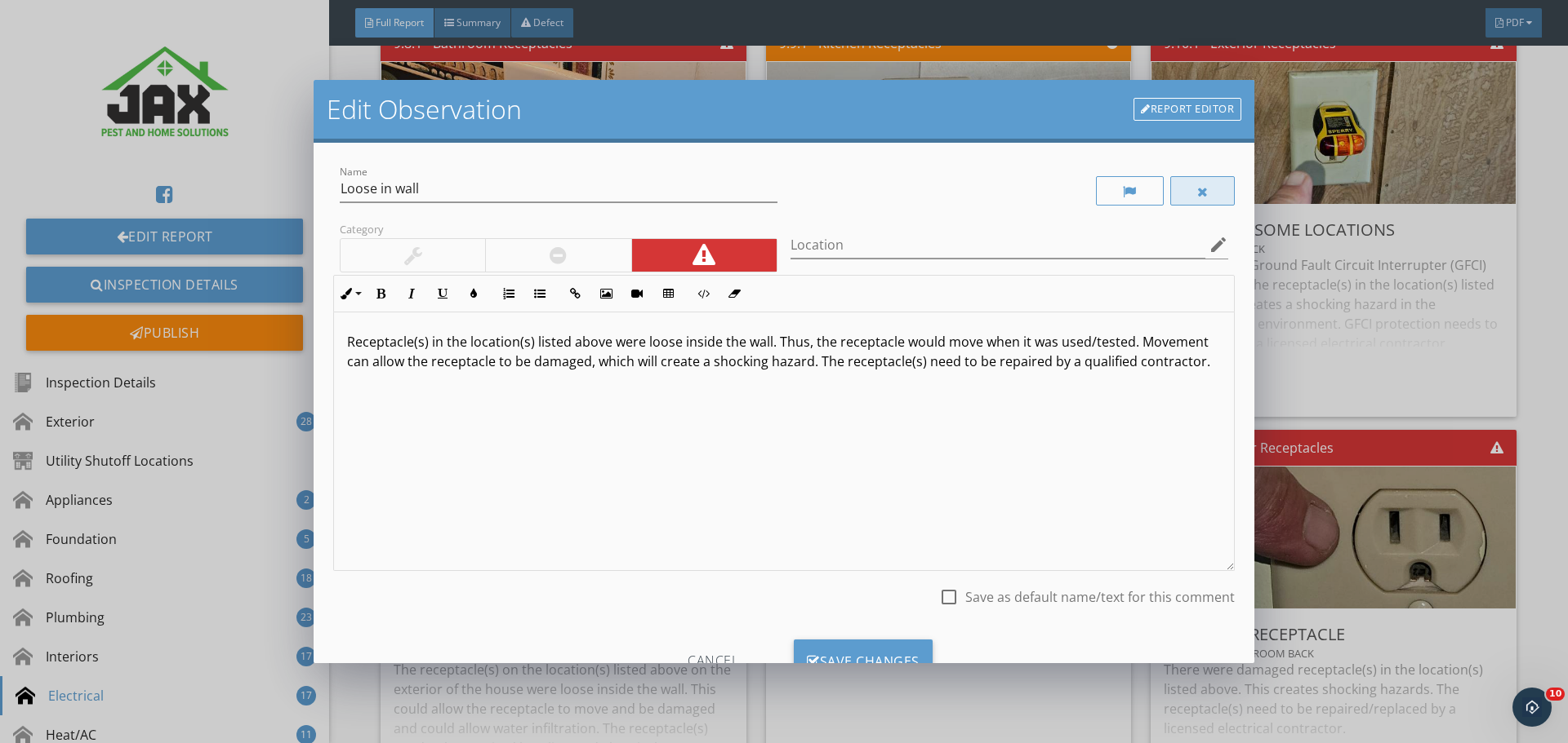
click at [1197, 195] on div at bounding box center [1203, 192] width 12 height 13
click at [856, 653] on div "Save Changes" at bounding box center [863, 661] width 139 height 44
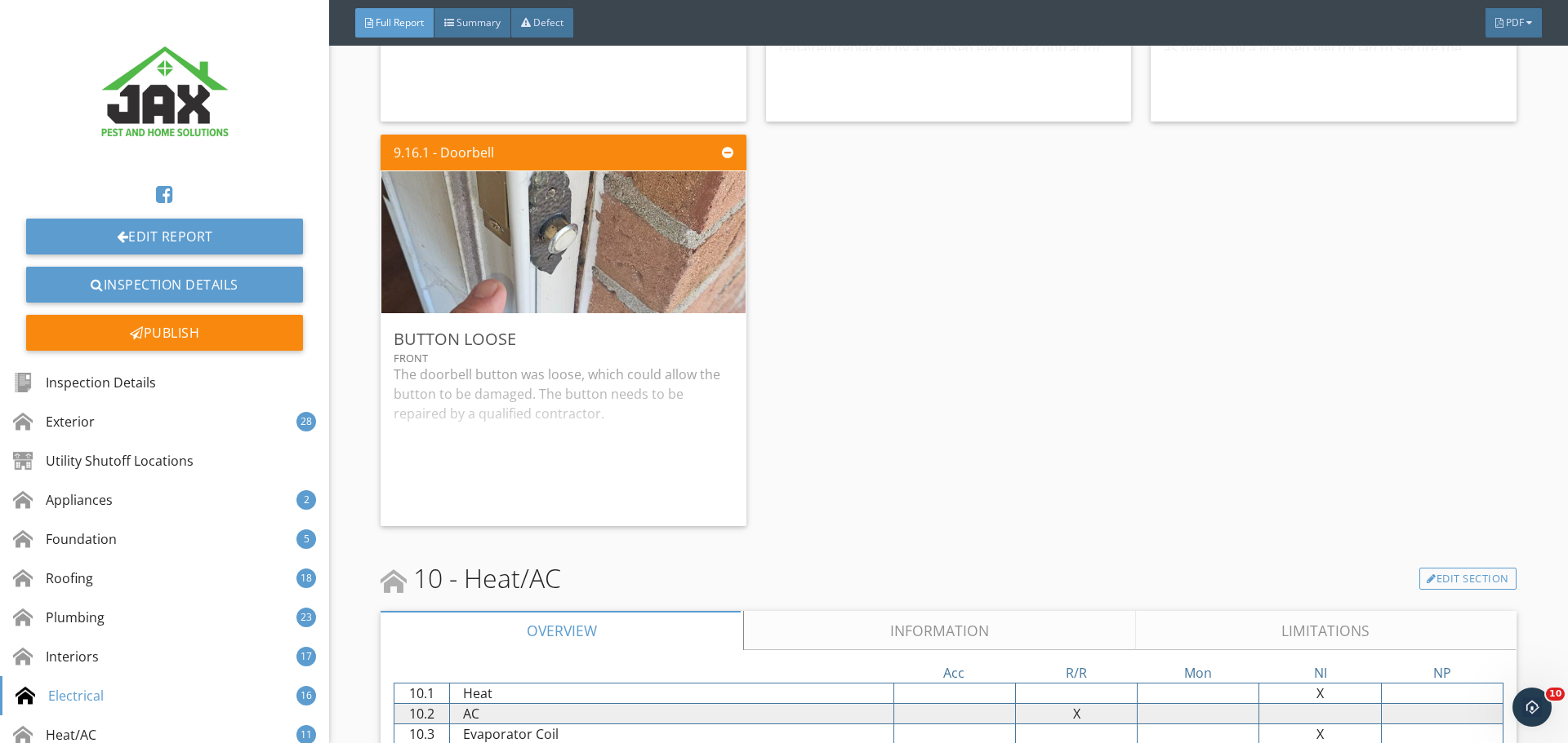
scroll to position [19654, 0]
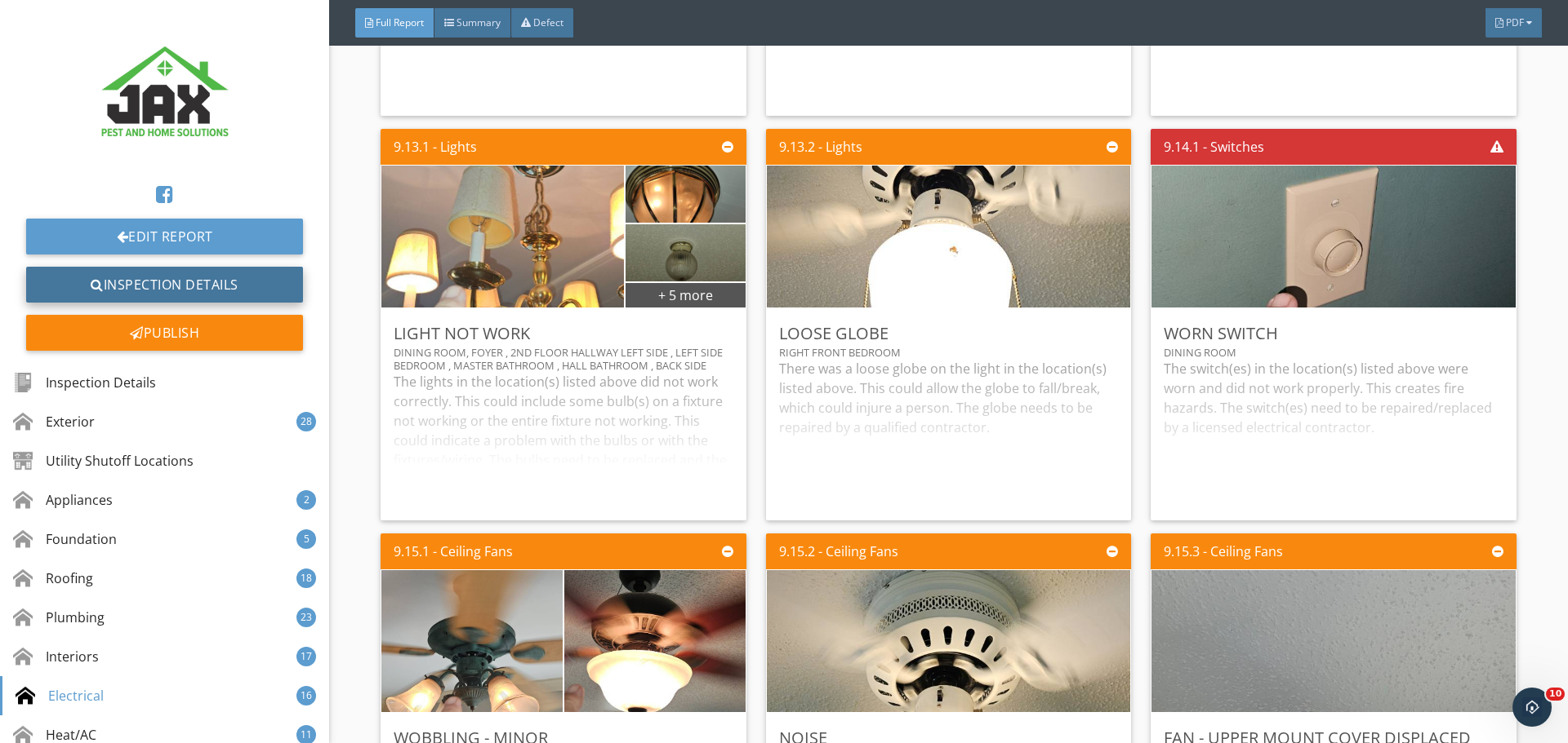
click at [224, 277] on link "Inspection Details" at bounding box center [165, 285] width 277 height 36
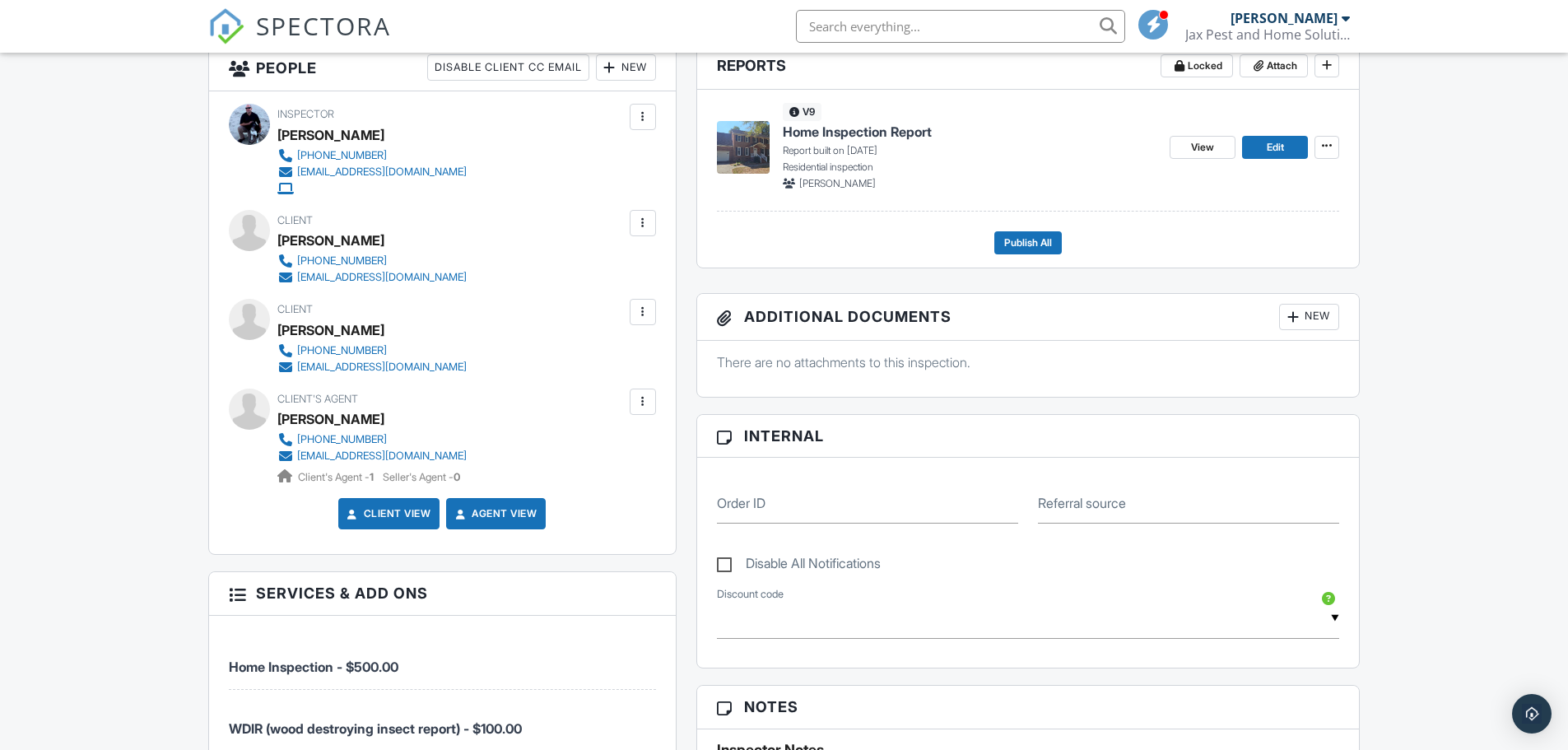
click at [1308, 331] on div "New" at bounding box center [1309, 317] width 60 height 26
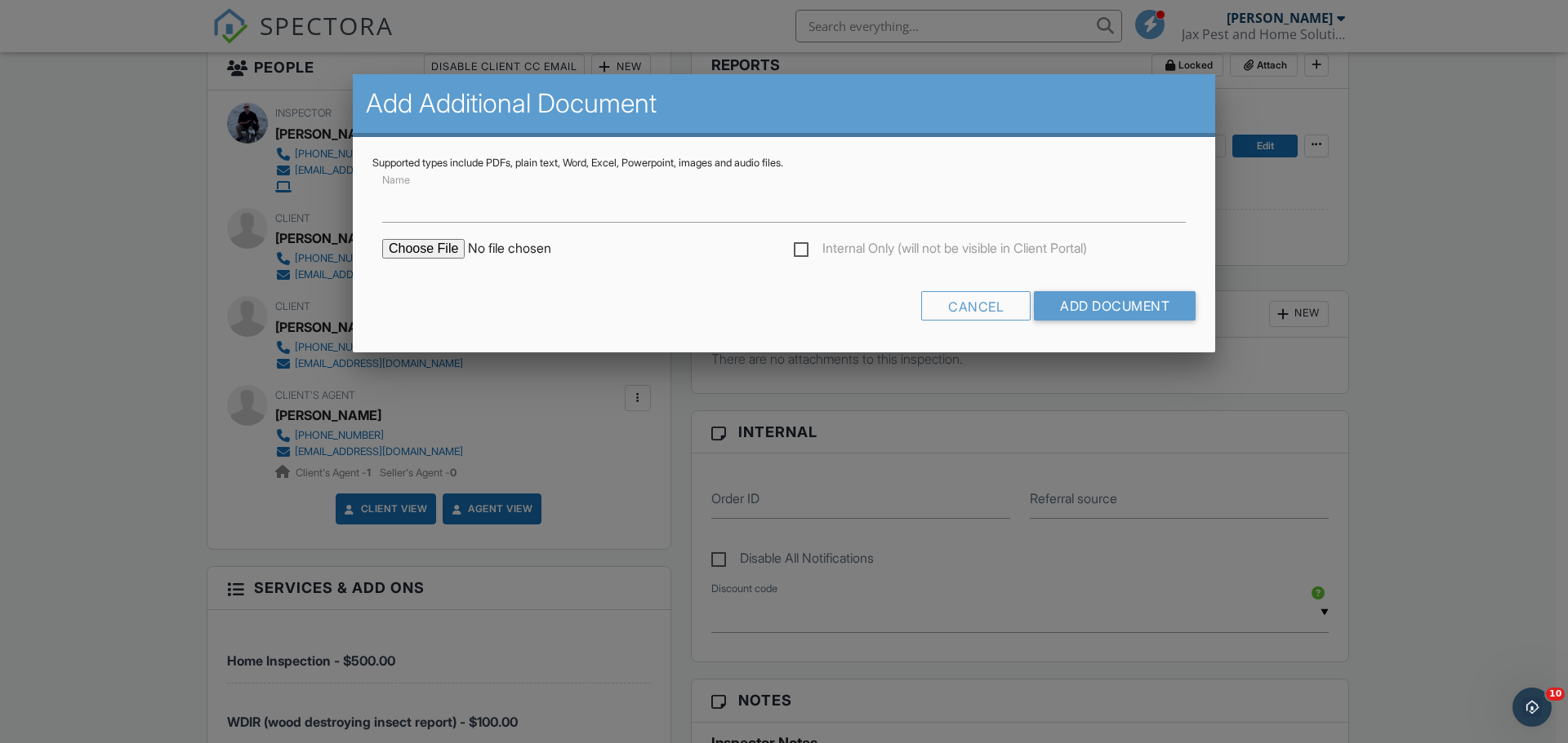
click at [431, 241] on input "file" at bounding box center [521, 249] width 277 height 20
type input "C:\fakepath\Adam & Morgan Selfridge wdir & home inspection invoice 116 Knight D…"
click at [1089, 307] on input "Add Document" at bounding box center [1114, 306] width 162 height 30
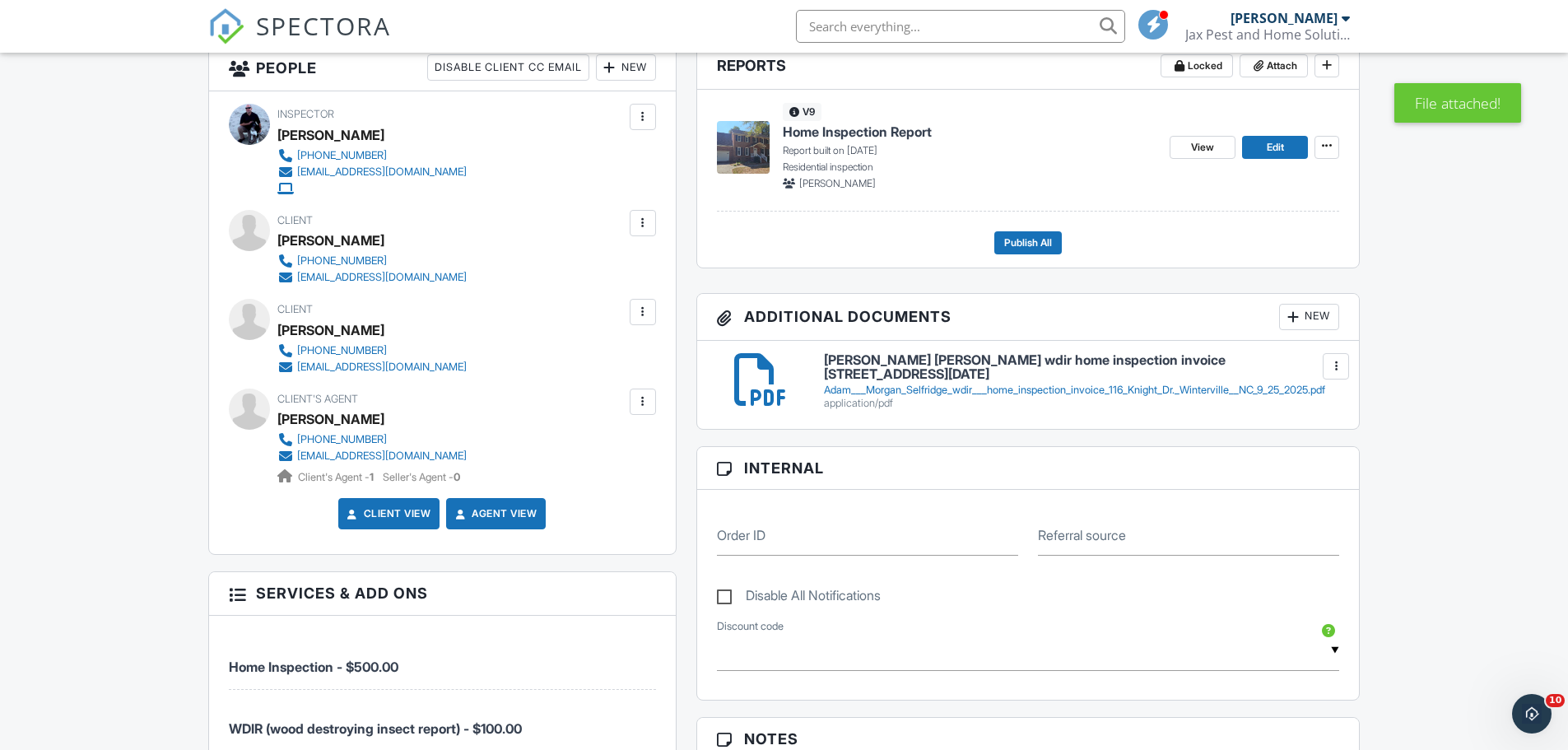
click at [1295, 325] on div at bounding box center [1293, 317] width 16 height 16
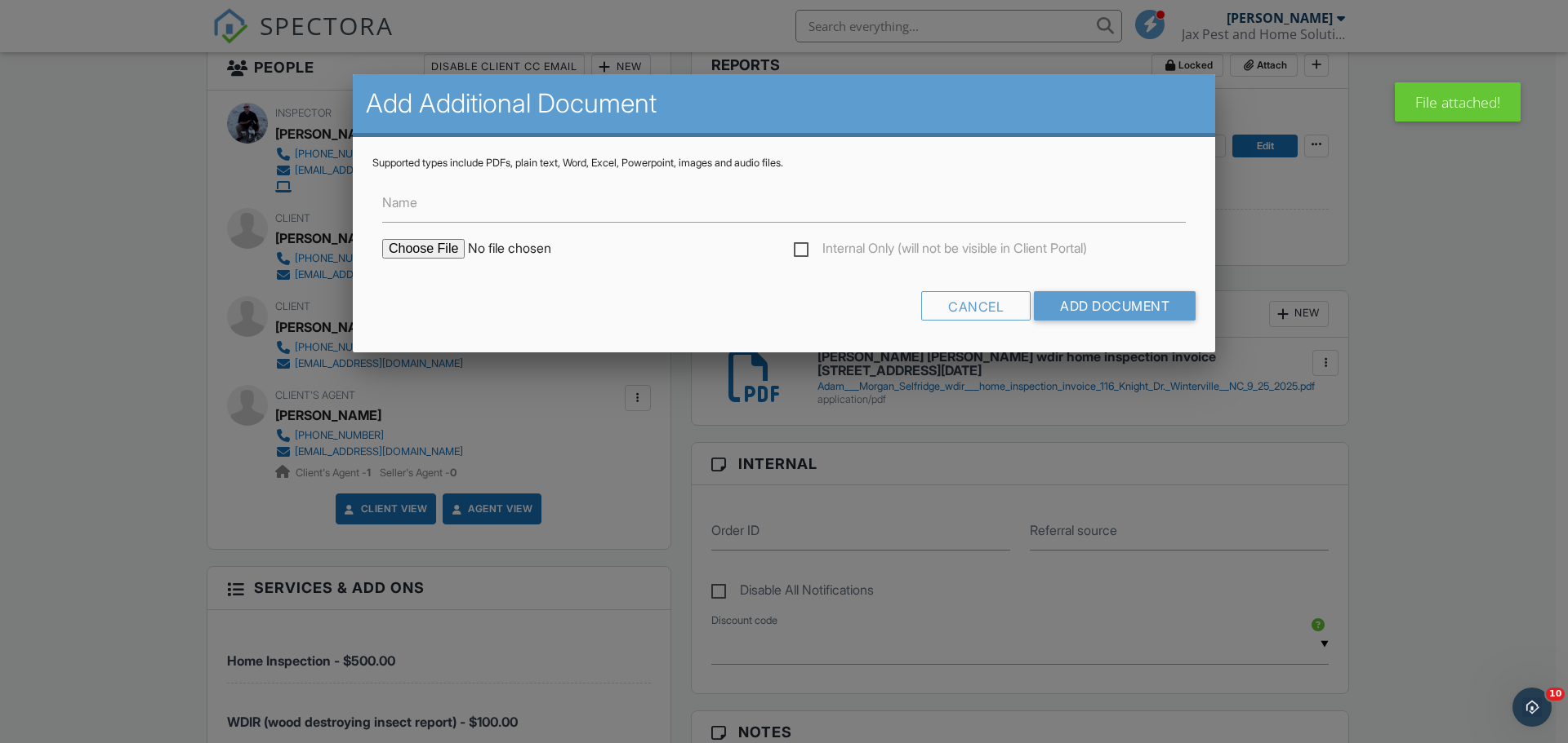
click at [401, 247] on input "file" at bounding box center [521, 249] width 277 height 20
type input "C:\fakepath\[PERSON_NAME] & [PERSON_NAME] wdir [STREET_ADDRESS] [DATE].pdf"
click at [1125, 307] on input "Add Document" at bounding box center [1114, 306] width 162 height 30
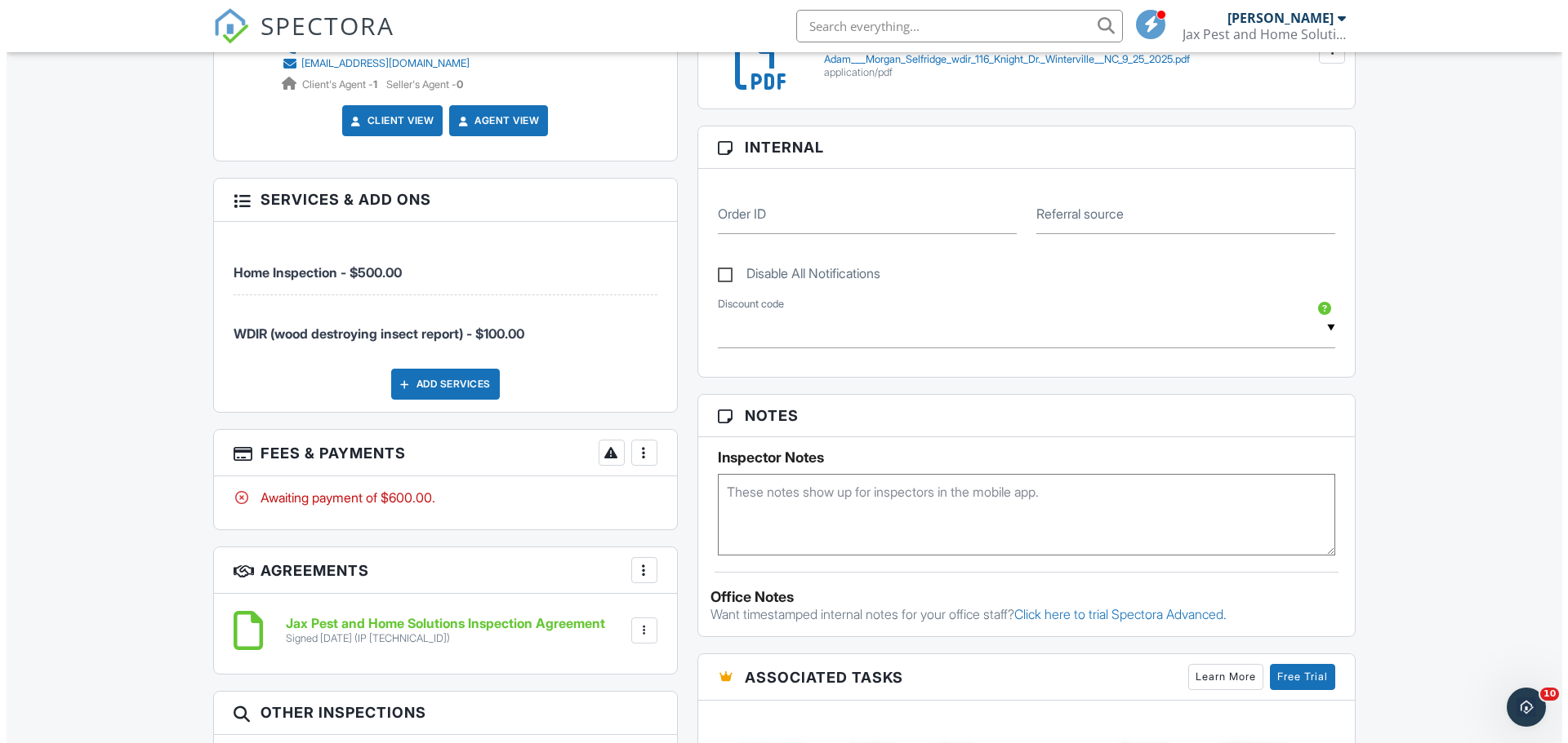
scroll to position [871, 0]
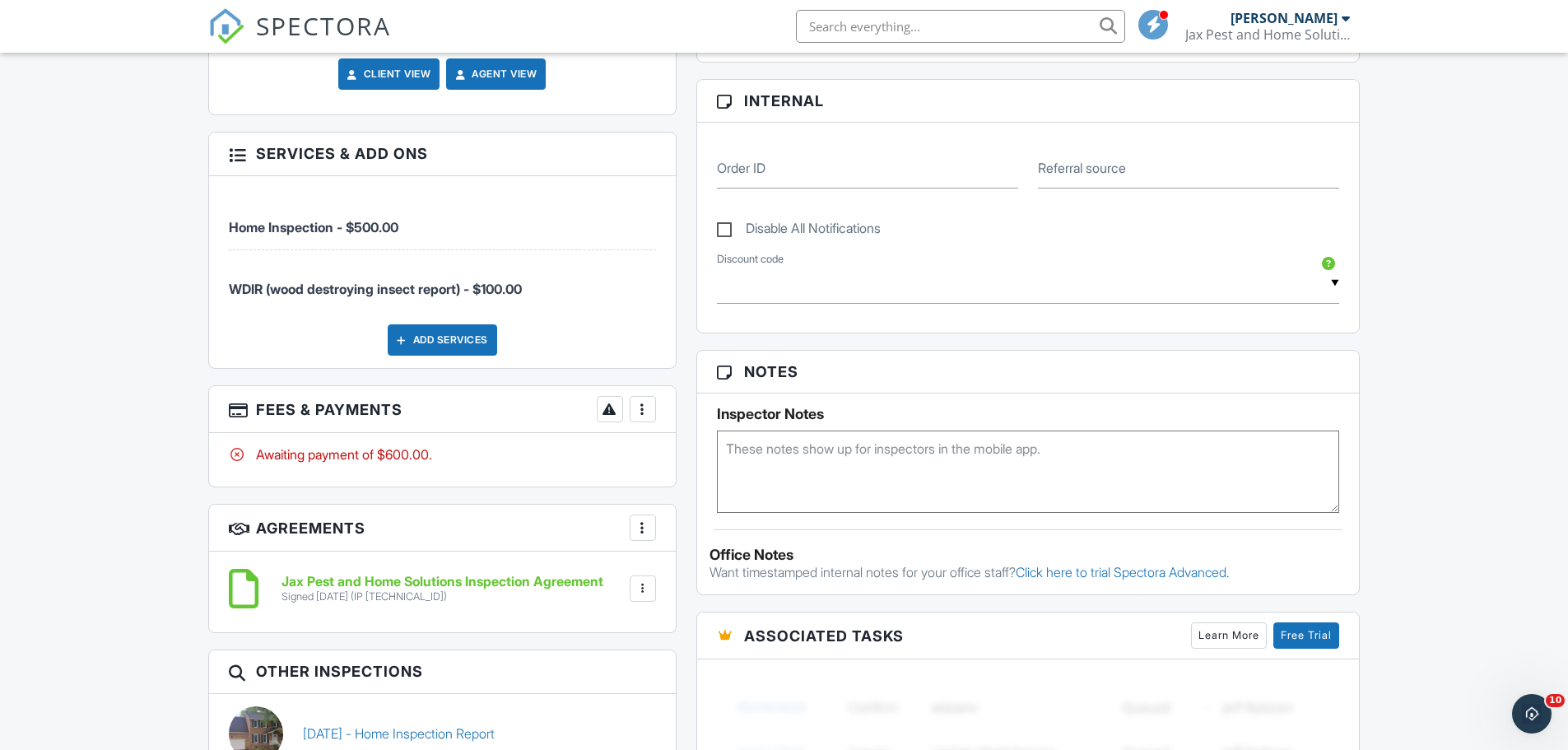
click at [642, 418] on div at bounding box center [642, 410] width 16 height 16
click at [666, 478] on li "Edit Fees & Payments" at bounding box center [726, 459] width 172 height 41
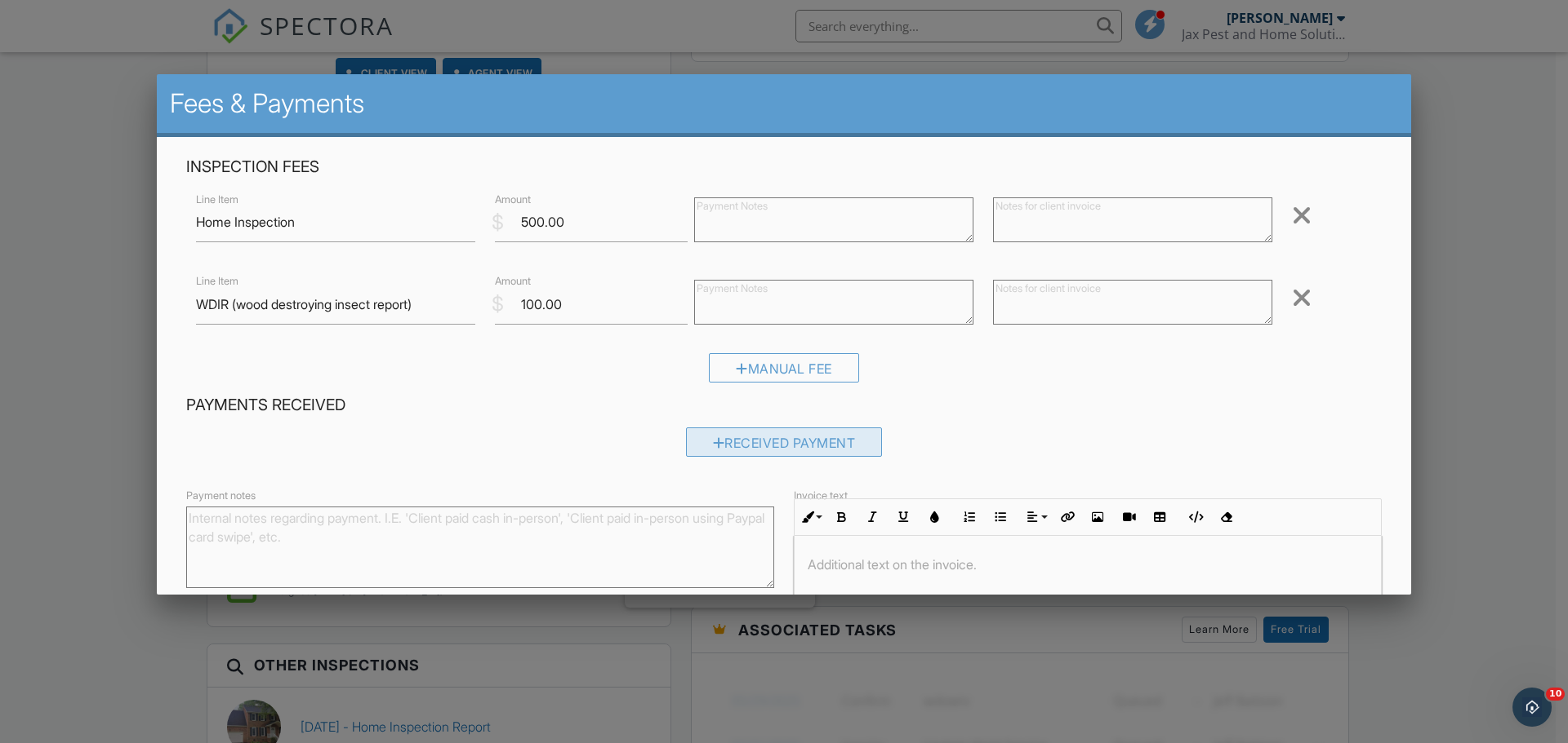
click at [764, 443] on div "Received Payment" at bounding box center [784, 442] width 197 height 30
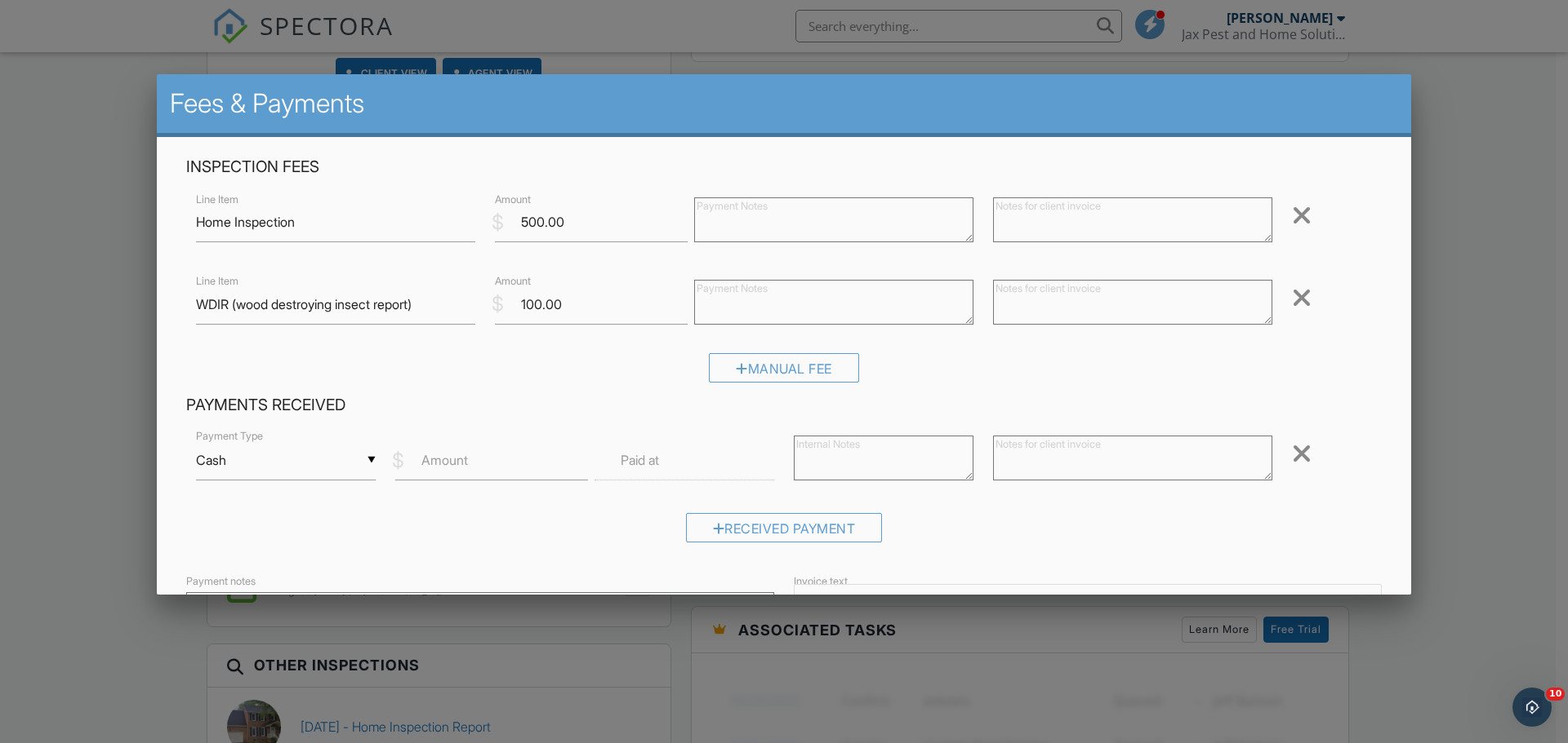
click at [369, 458] on div "▼ Cash Cash Check On-Site Card Other Cash Check On-Site Card Other" at bounding box center [286, 461] width 180 height 40
click at [275, 531] on span "Check" at bounding box center [284, 541] width 152 height 40
type input "Check"
click at [437, 470] on input "Amount" at bounding box center [491, 461] width 193 height 40
type input "600"
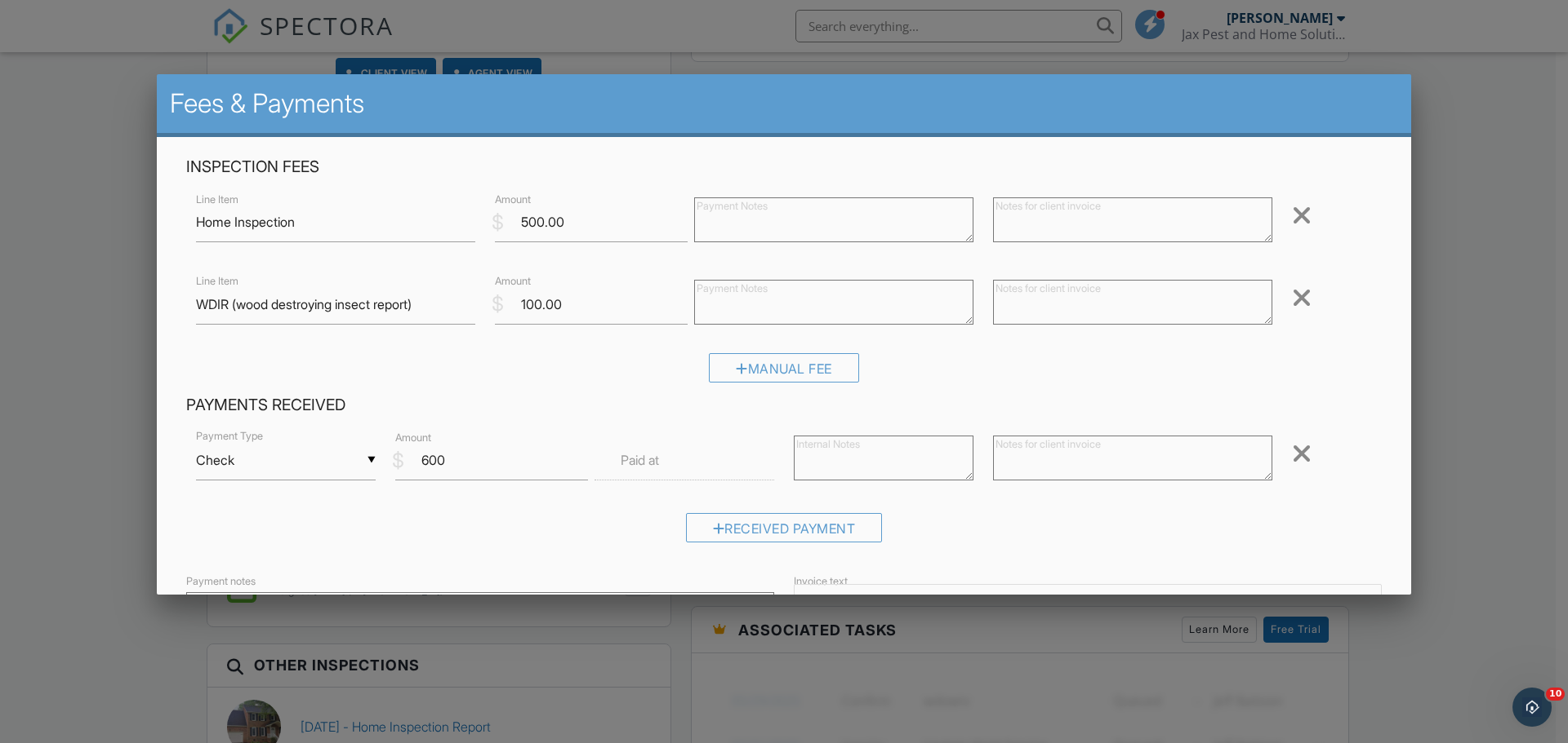
click at [645, 461] on label "Paid at" at bounding box center [639, 461] width 39 height 18
click at [666, 462] on input "text" at bounding box center [684, 461] width 180 height 40
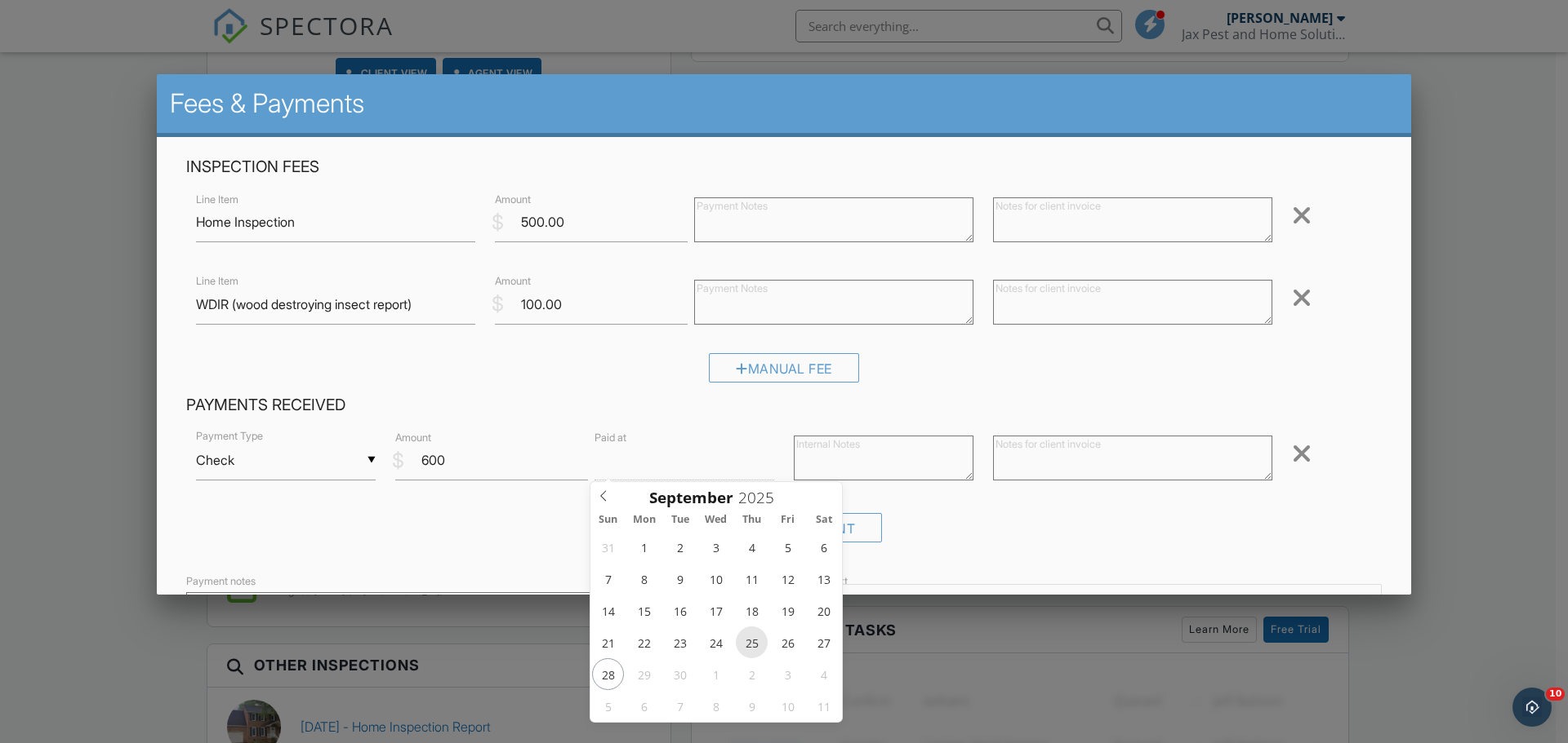
type input "[DATE] 12:00 PM"
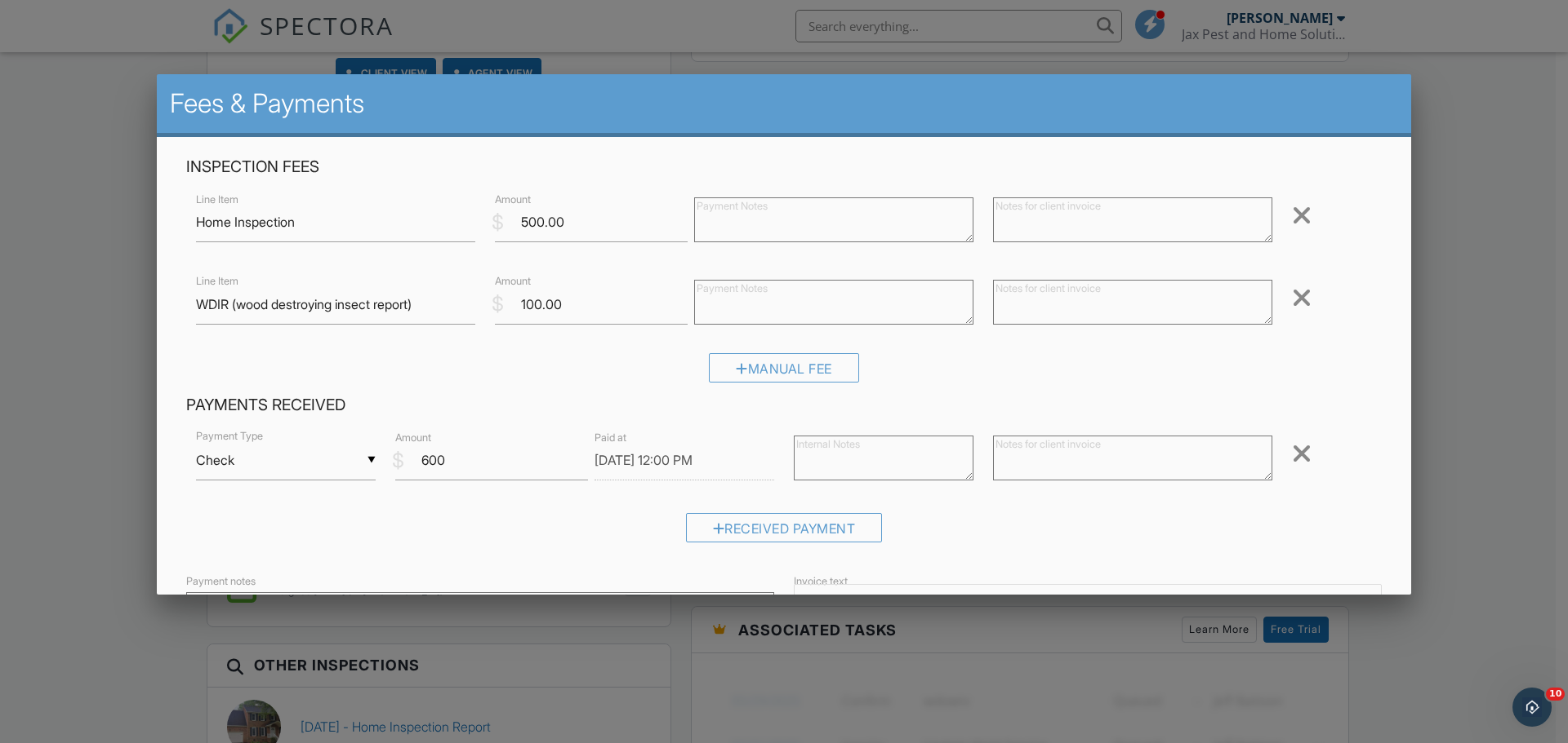
click at [832, 461] on textarea at bounding box center [884, 458] width 180 height 45
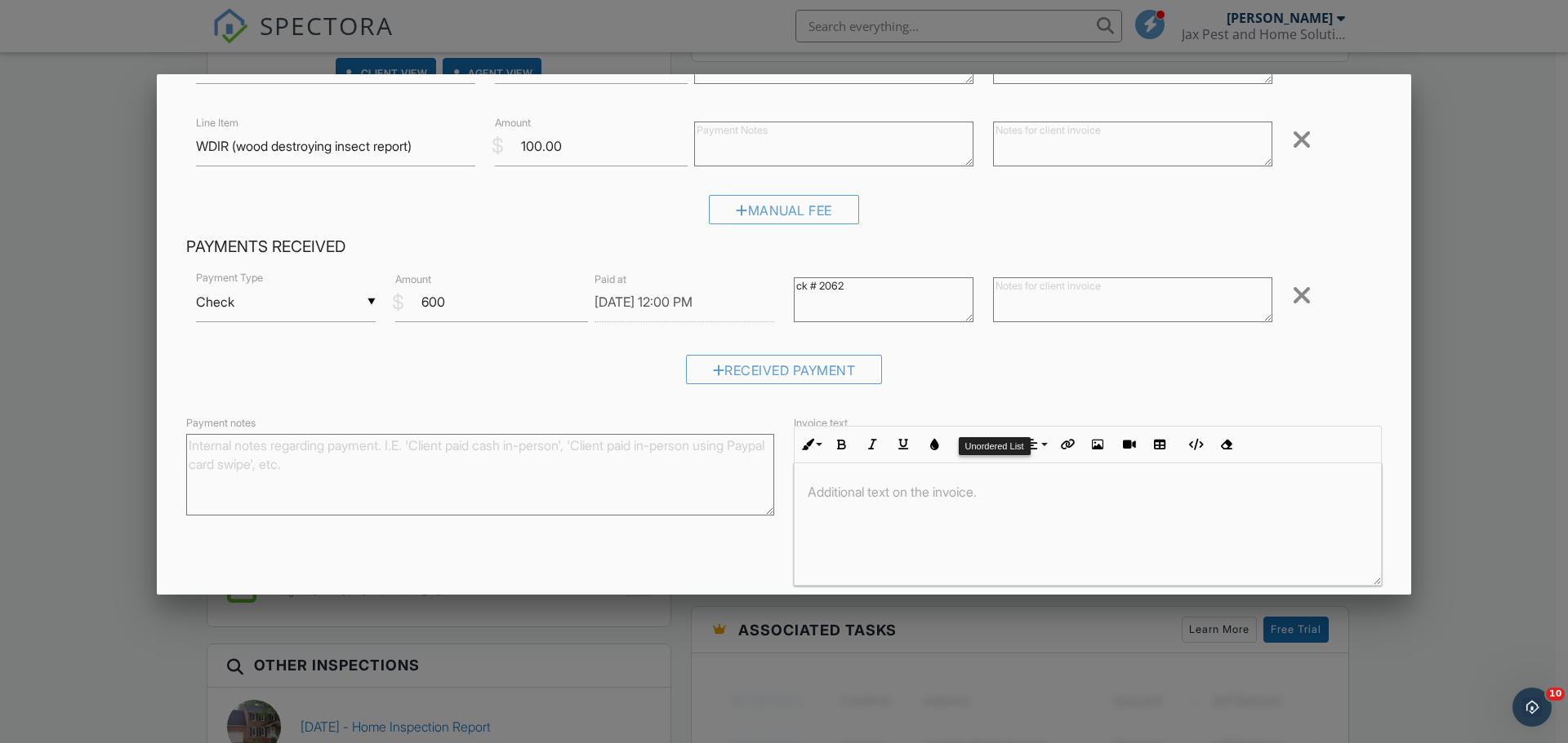
scroll to position [227, 0]
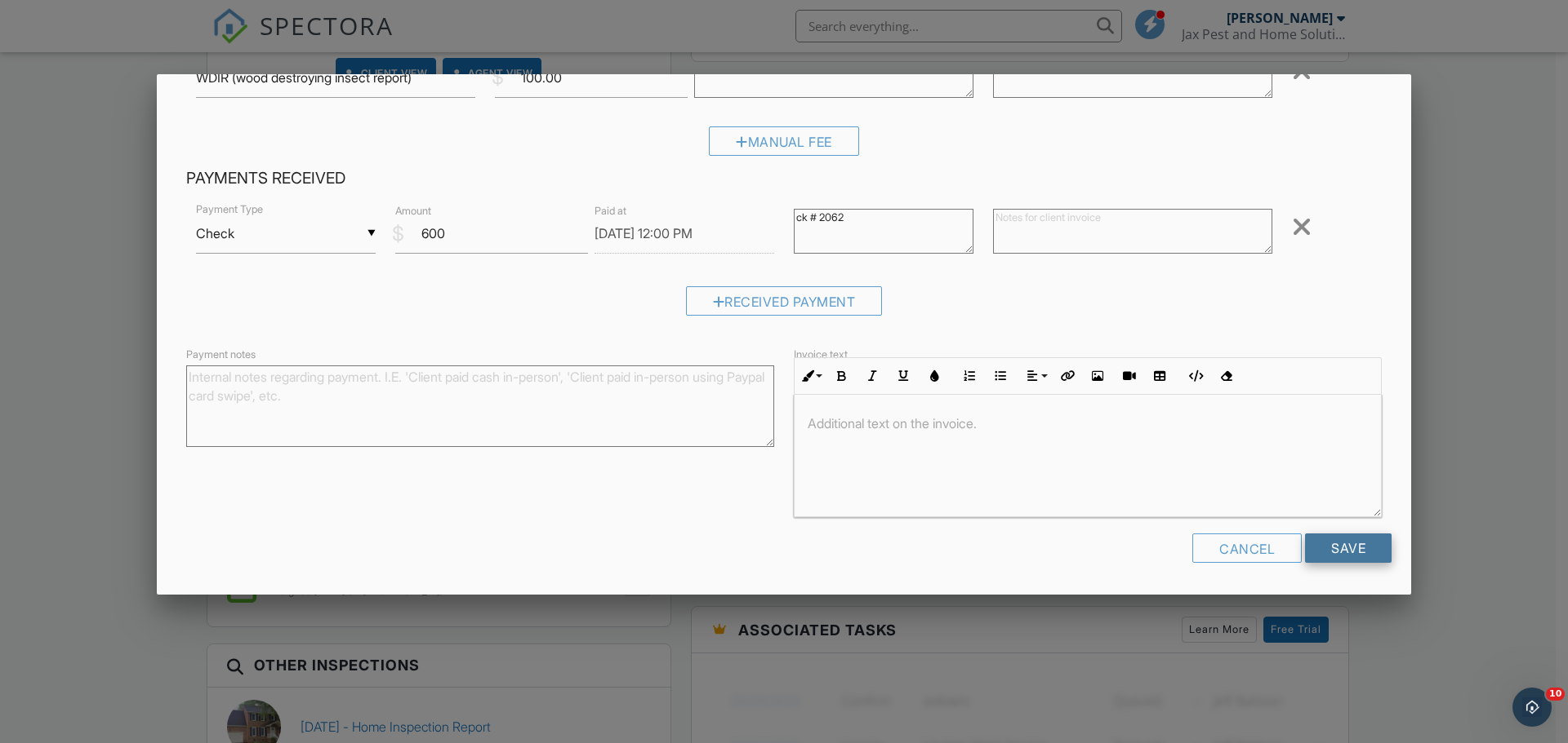
type textarea "ck # 2062"
click at [1314, 555] on input "Save" at bounding box center [1348, 548] width 86 height 30
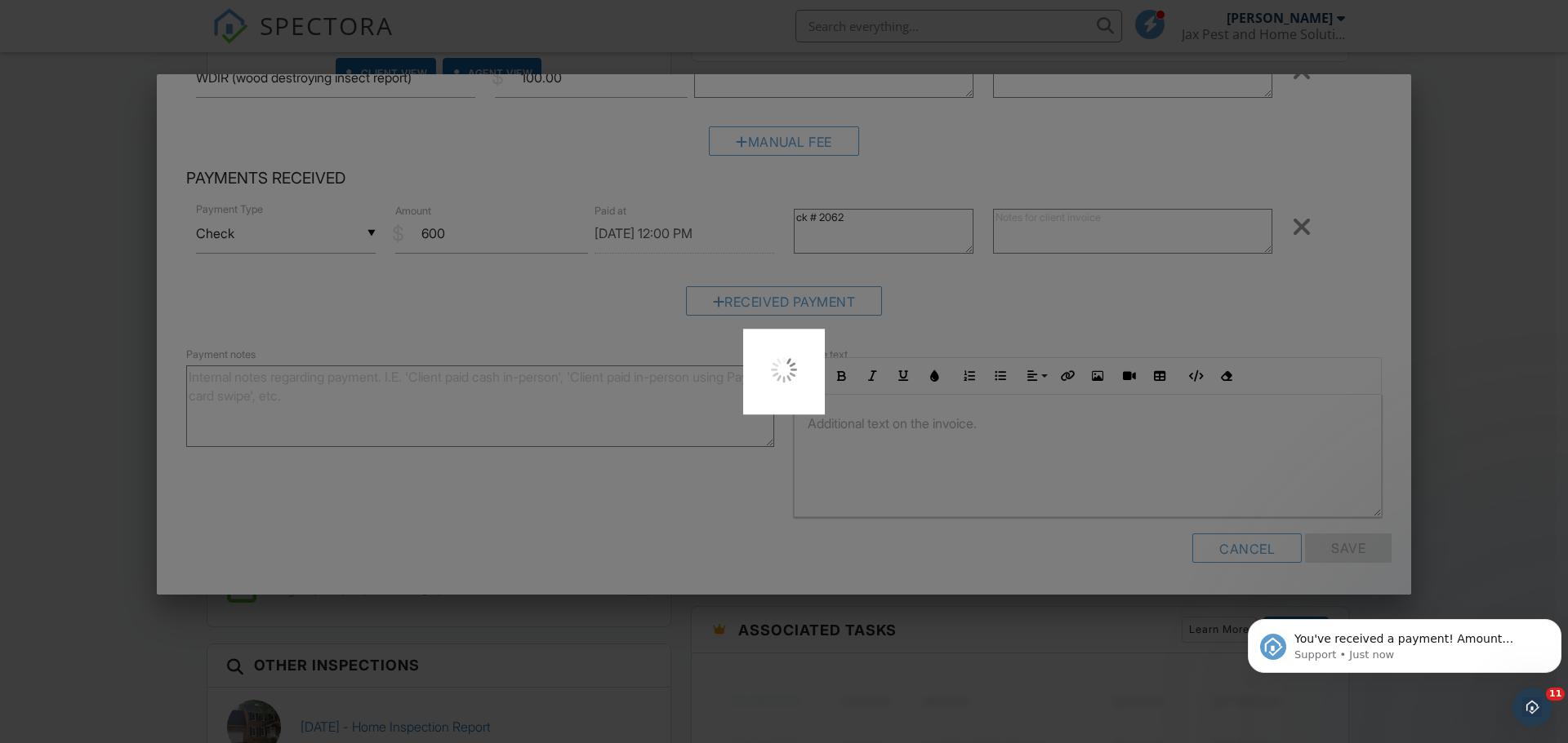
scroll to position [0, 0]
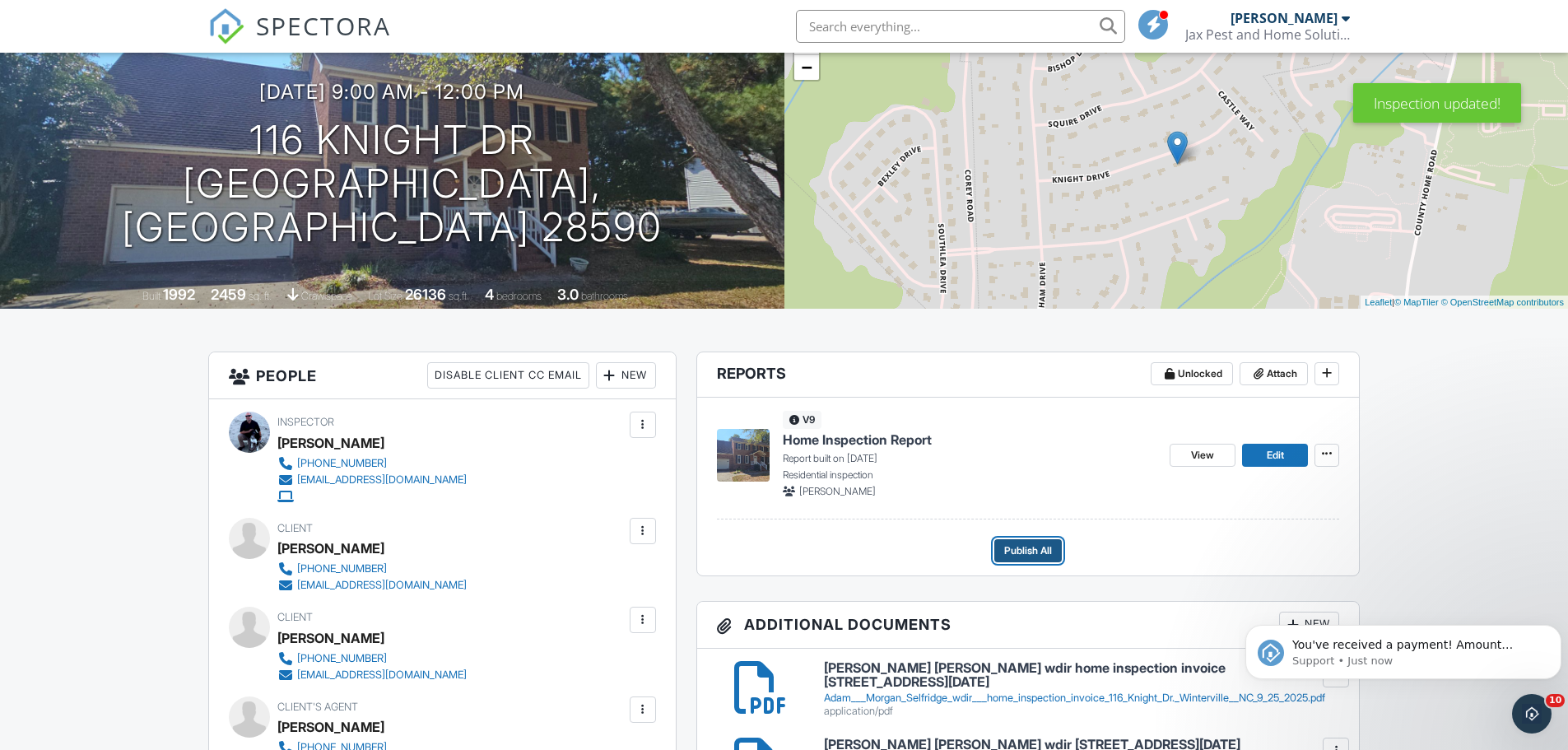
click at [1028, 559] on span "Publish All" at bounding box center [1028, 551] width 48 height 16
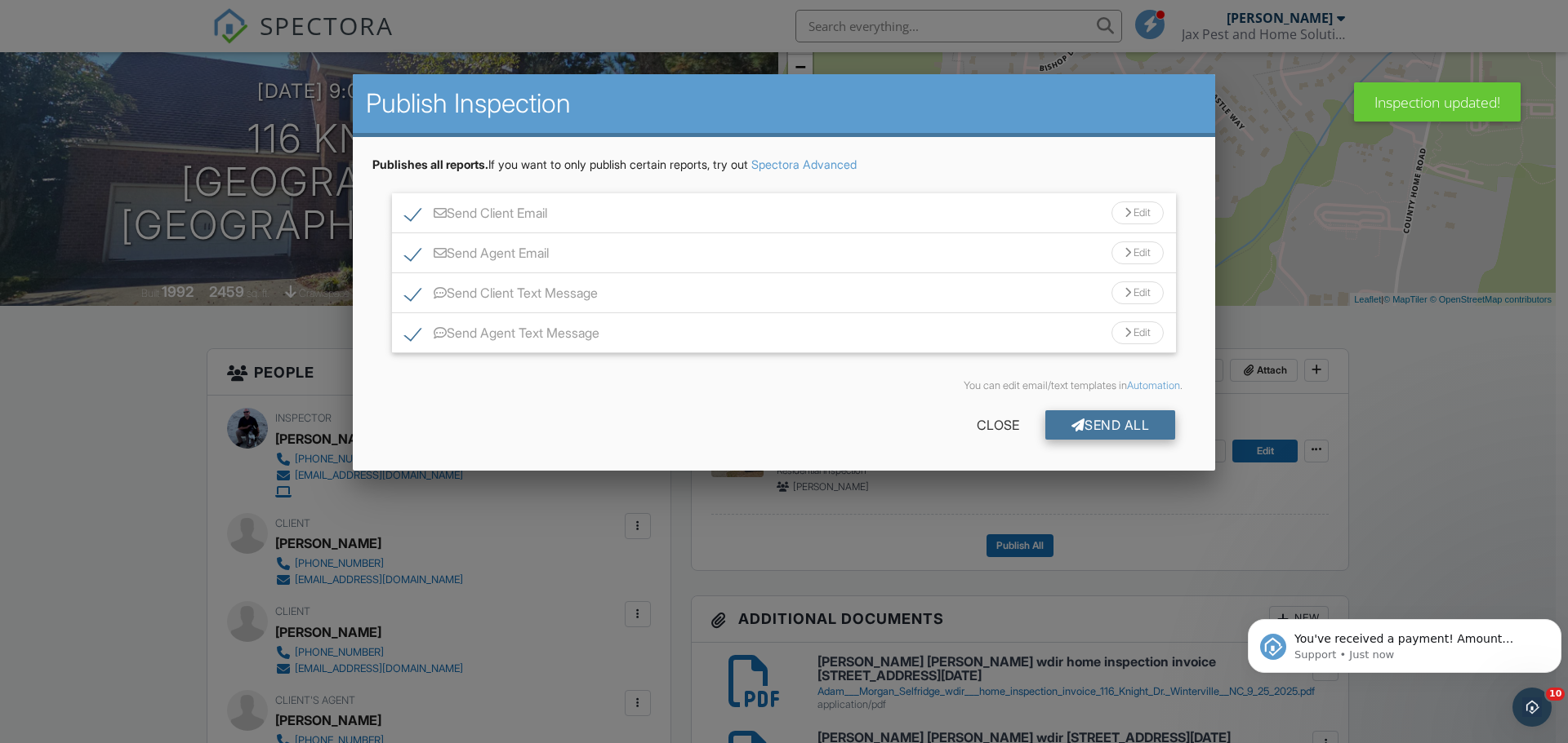
click at [1073, 425] on div at bounding box center [1077, 425] width 14 height 13
